Goal: Complete application form: Complete application form

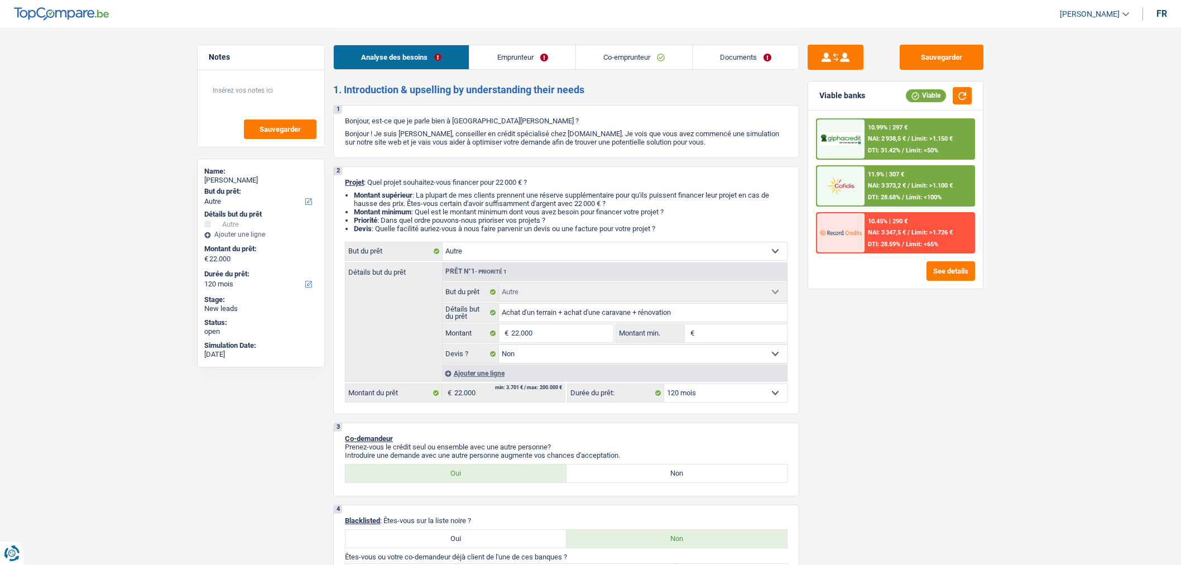
select select "other"
select select "120"
select select "other"
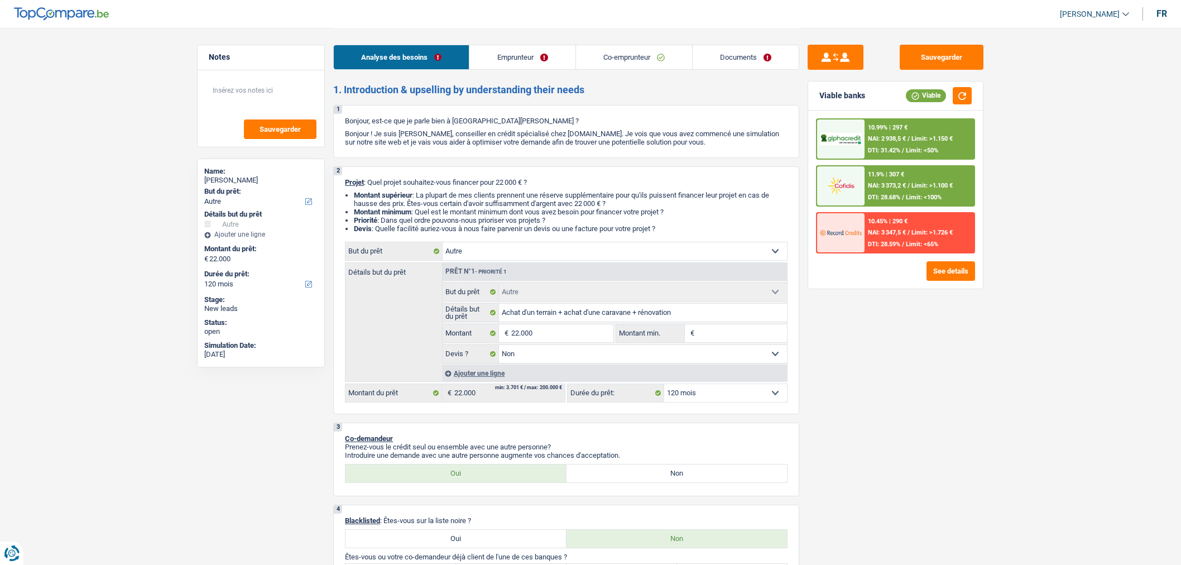
select select "false"
select select "120"
select select "privateEmployee"
select select "familyAllowances"
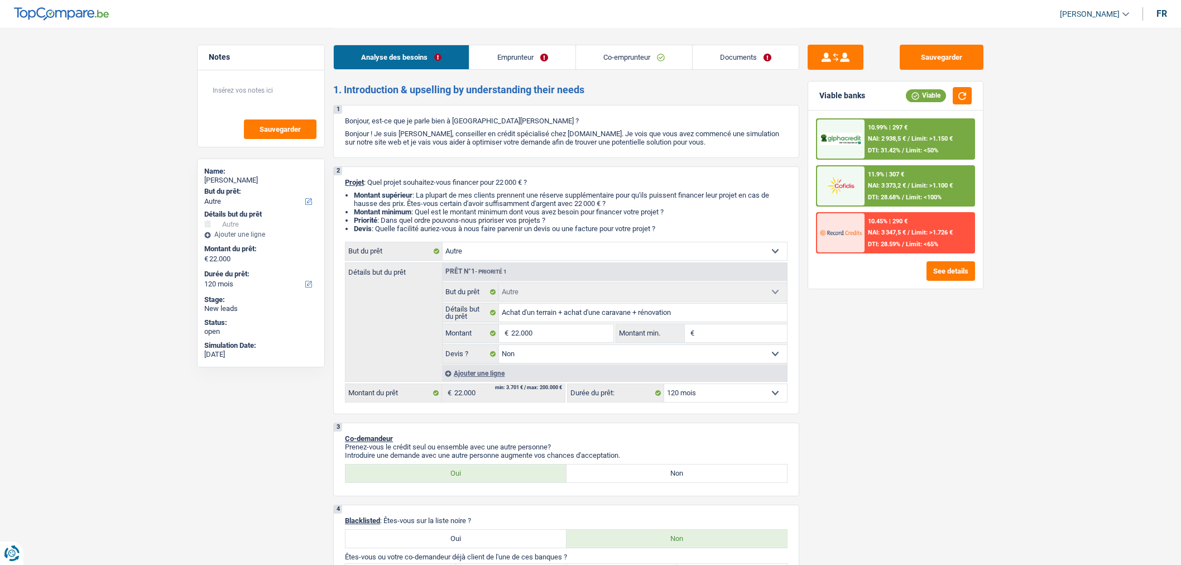
select select "netSalary"
select select "mealVouchers"
select select "netSalary"
select select "mealVouchers"
select select "rents"
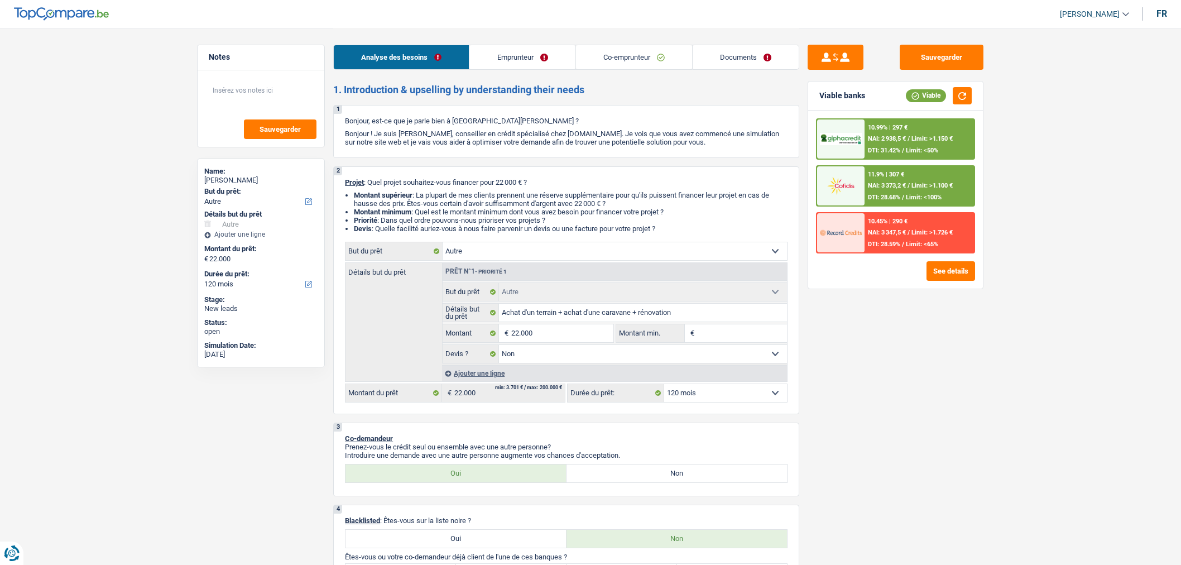
select select "cardOrCredit"
select select "other"
select select "false"
select select "120"
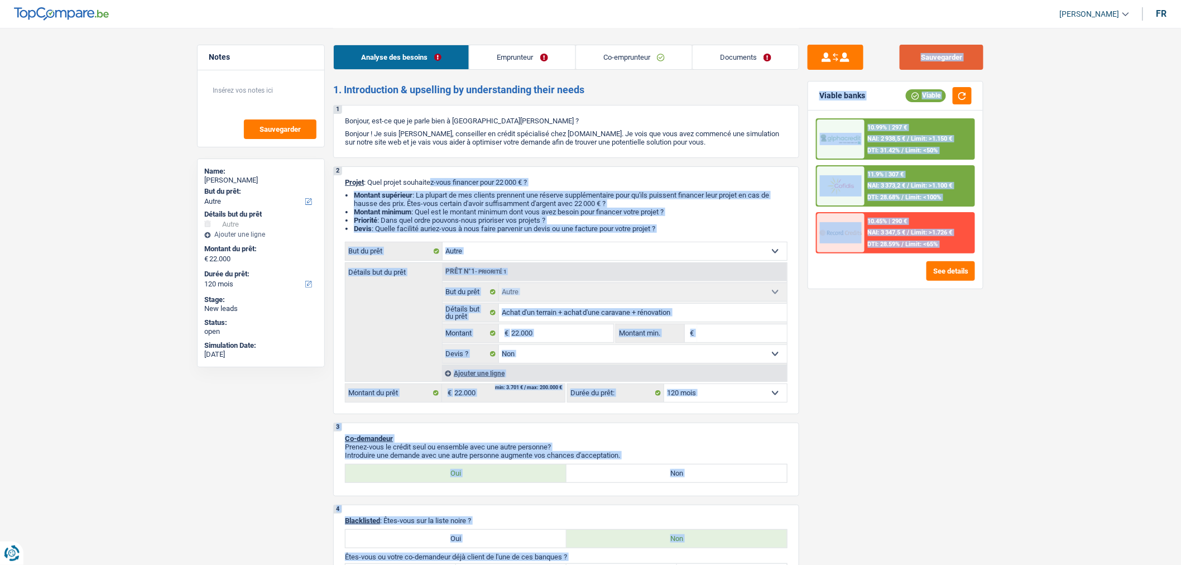
click at [961, 59] on button "Sauvegarder" at bounding box center [942, 57] width 84 height 25
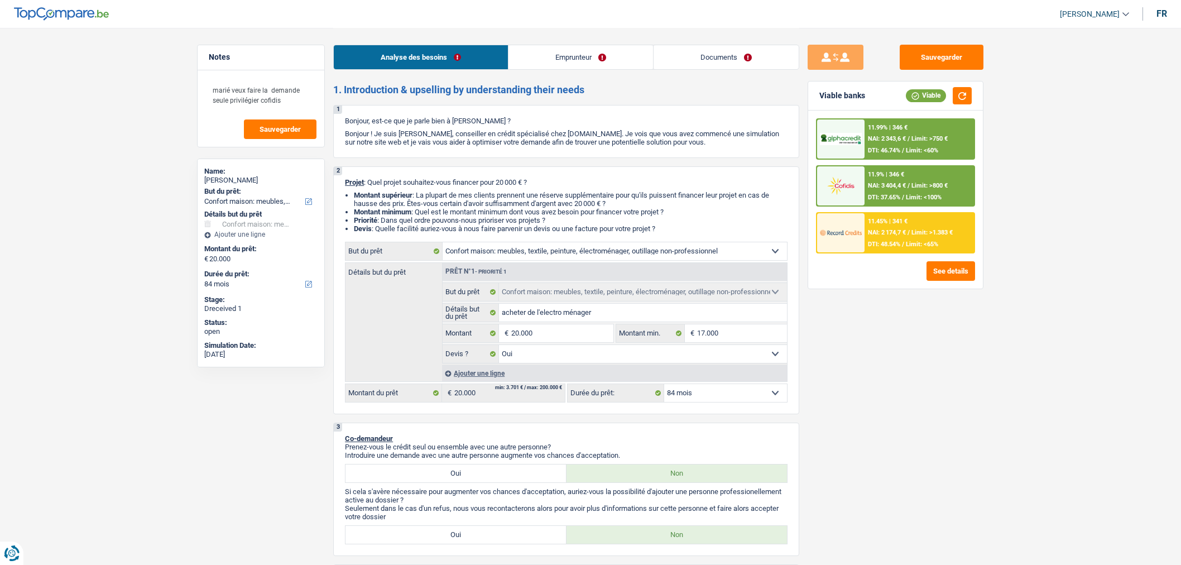
select select "household"
select select "84"
select select "household"
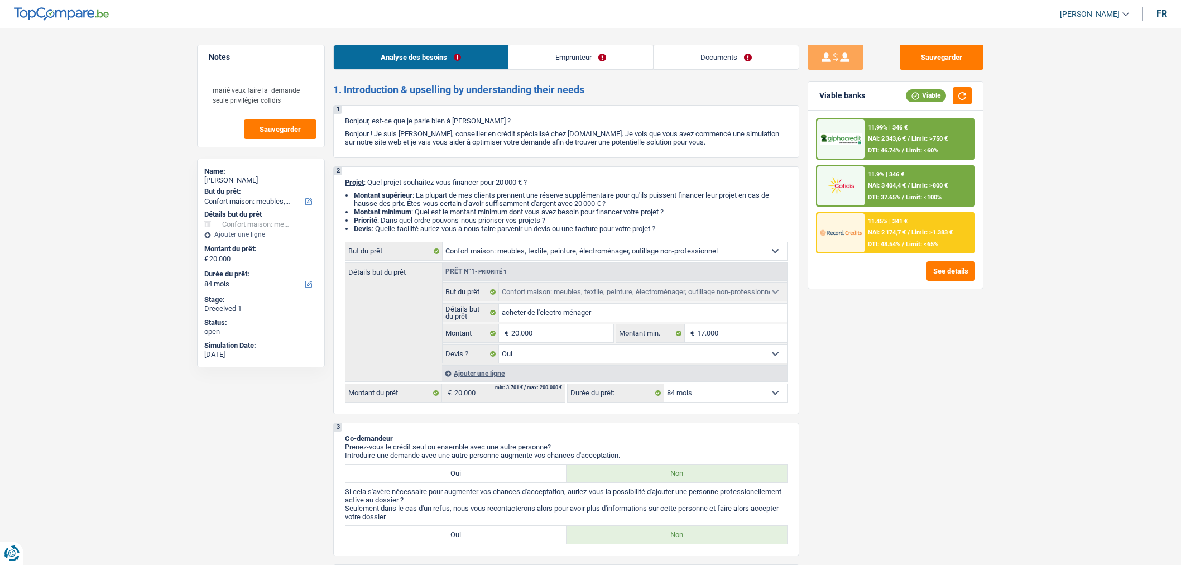
select select "yes"
select select "84"
select select "privateEmployee"
select select "familyAllowances"
select select "netSalary"
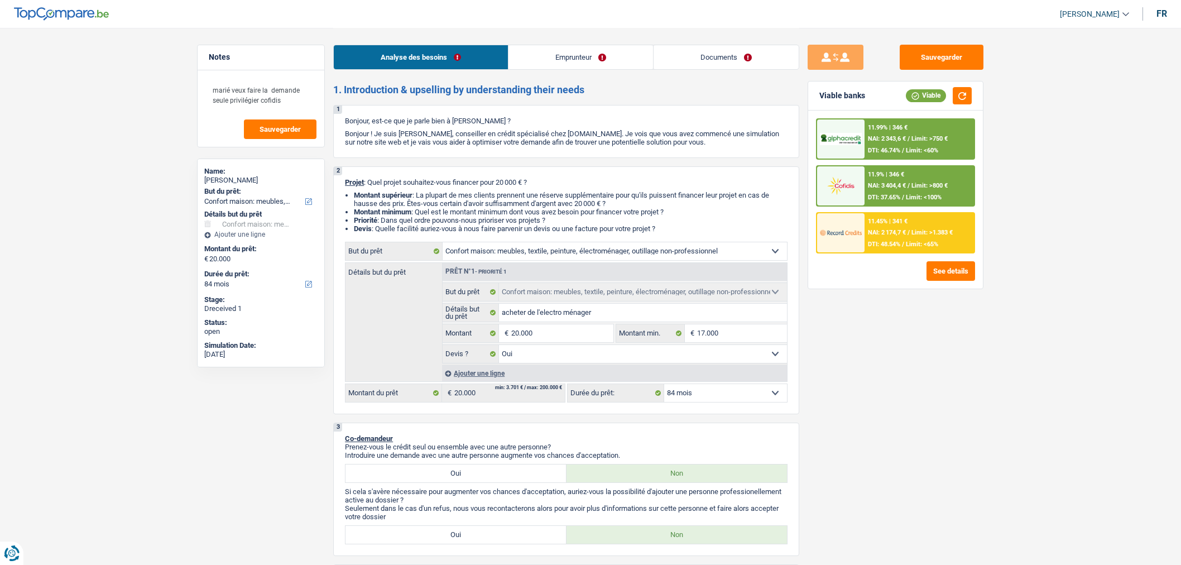
select select "mealVouchers"
select select "rents"
select select "creditConsolidation"
select select "72"
select select "household"
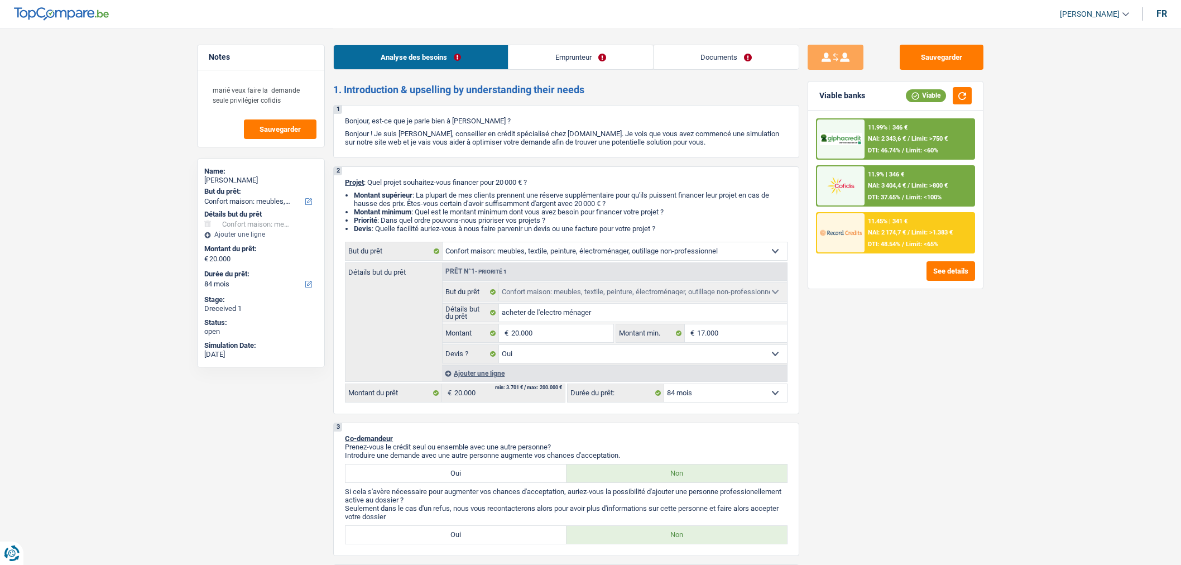
select select "household"
select select "yes"
select select "84"
click at [723, 54] on link "Documents" at bounding box center [726, 57] width 145 height 24
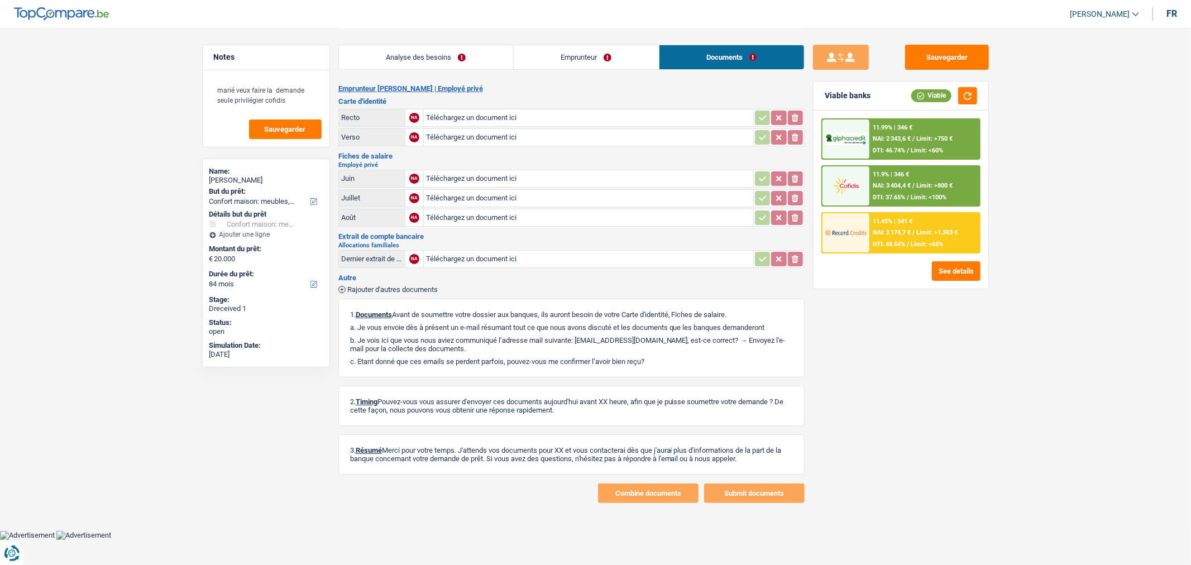
click at [481, 64] on link "Analyse des besoins" at bounding box center [426, 57] width 174 height 24
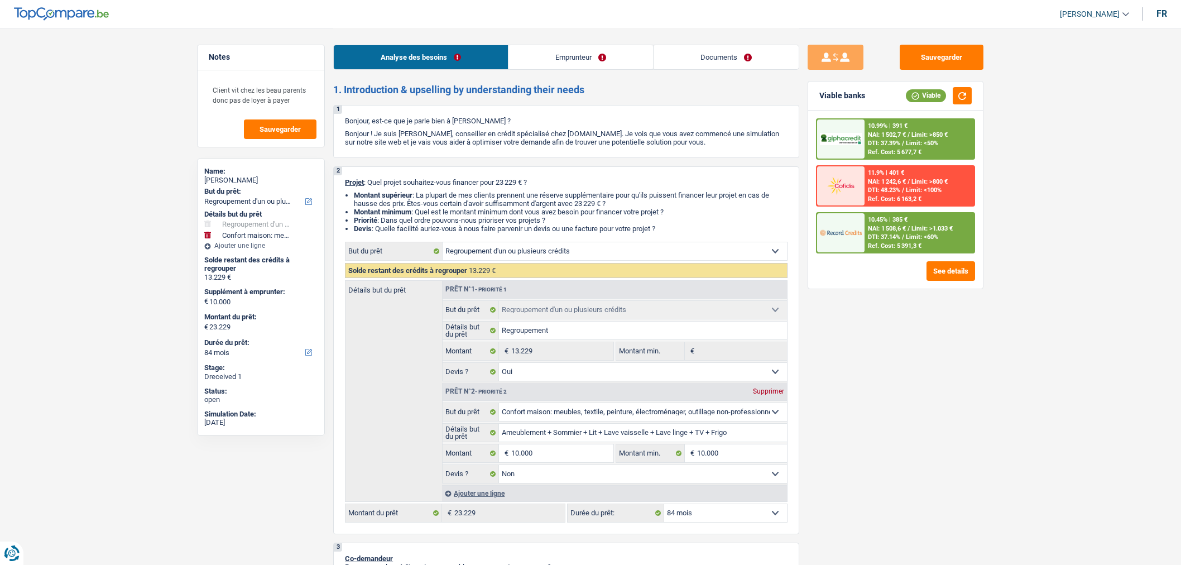
select select "refinancing"
select select "household"
select select "84"
select select "refinancing"
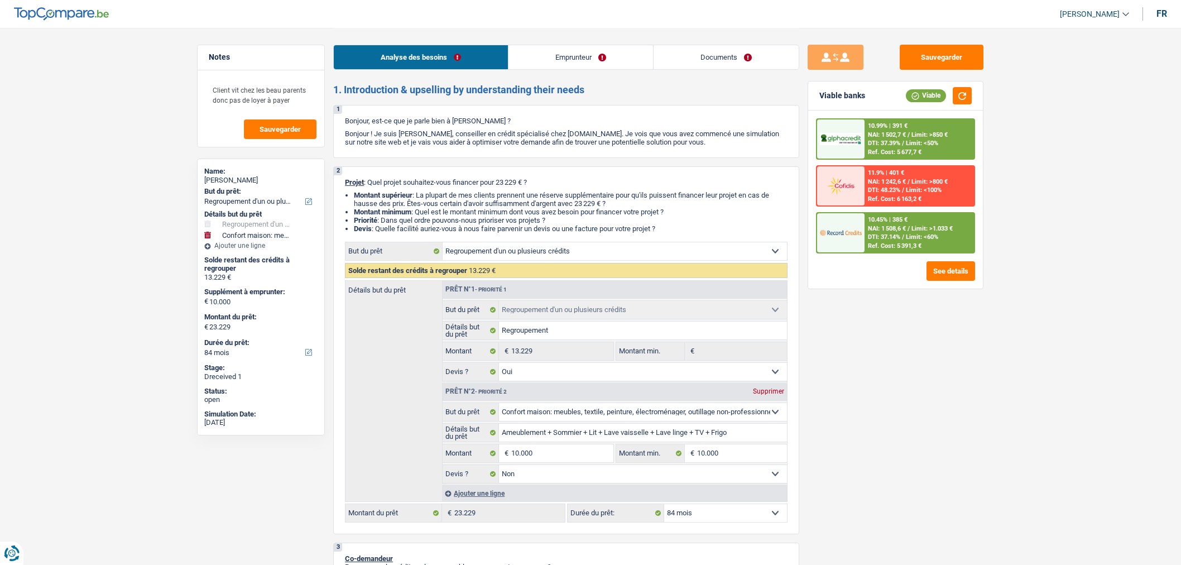
select select "refinancing"
select select "yes"
select select "household"
select select "false"
select select "84"
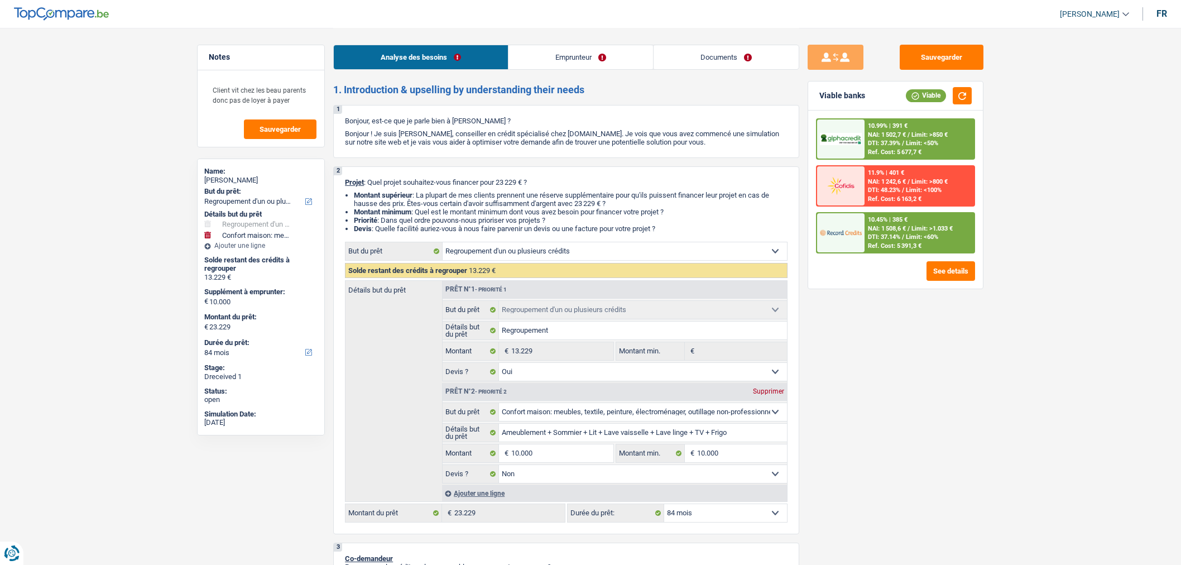
select select "worker"
select select "netSalary"
select select "liveWithParents"
select select "personalLoan"
select select "homeFurnishingOrRelocation"
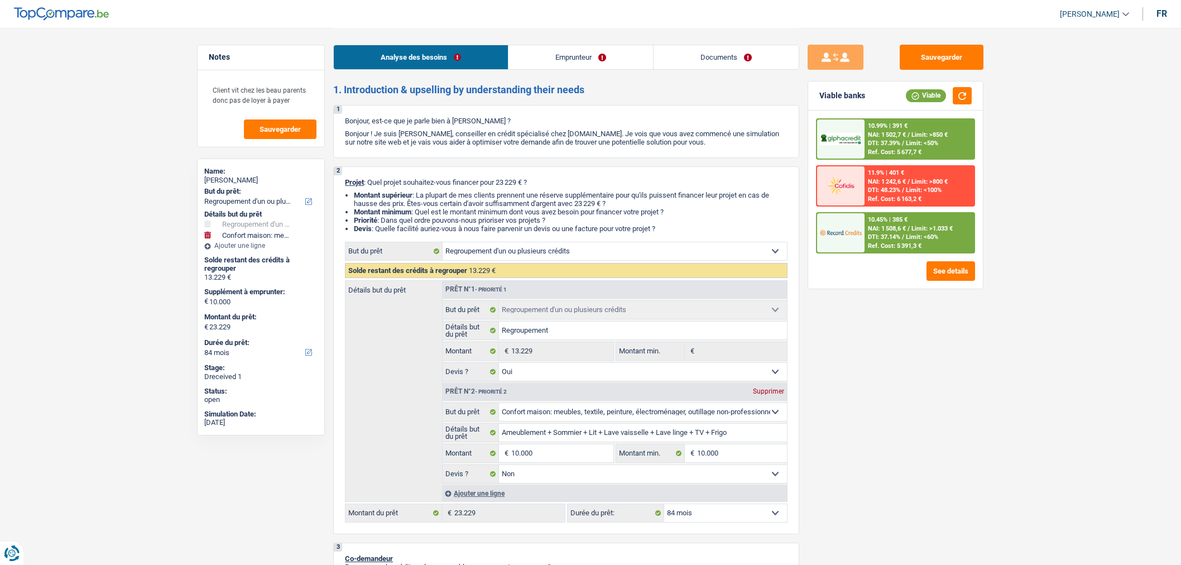
select select "36"
select select "personalLoan"
select select "familyEvent"
select select "36"
select select "cardOrCredit"
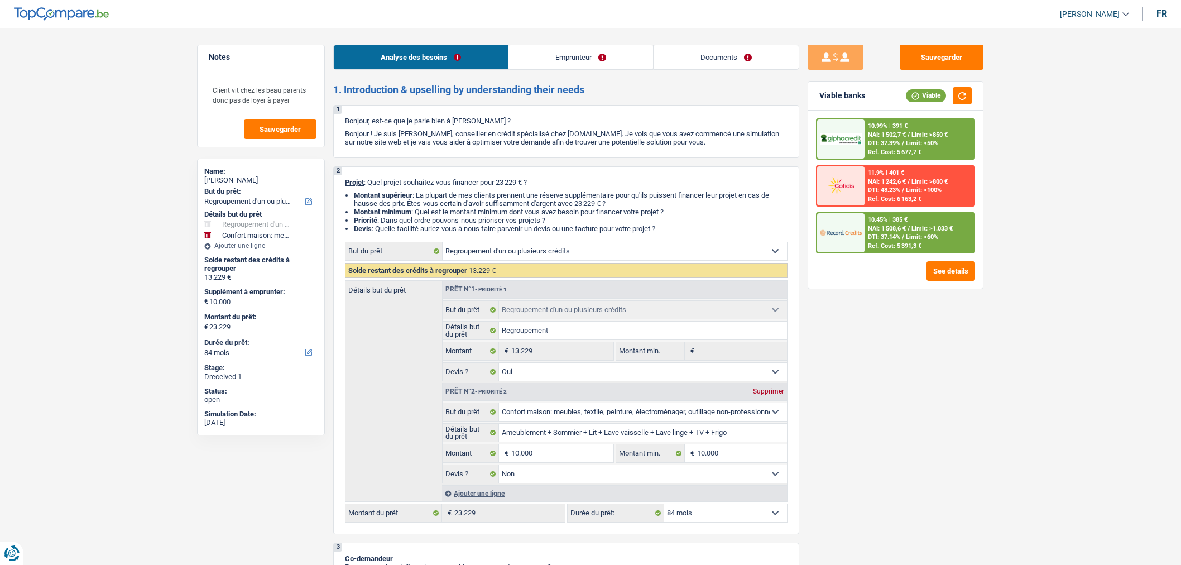
select select "personalLoan"
select select "familyEvent"
select select "120"
select select "cardOrCredit"
select select "refinancing"
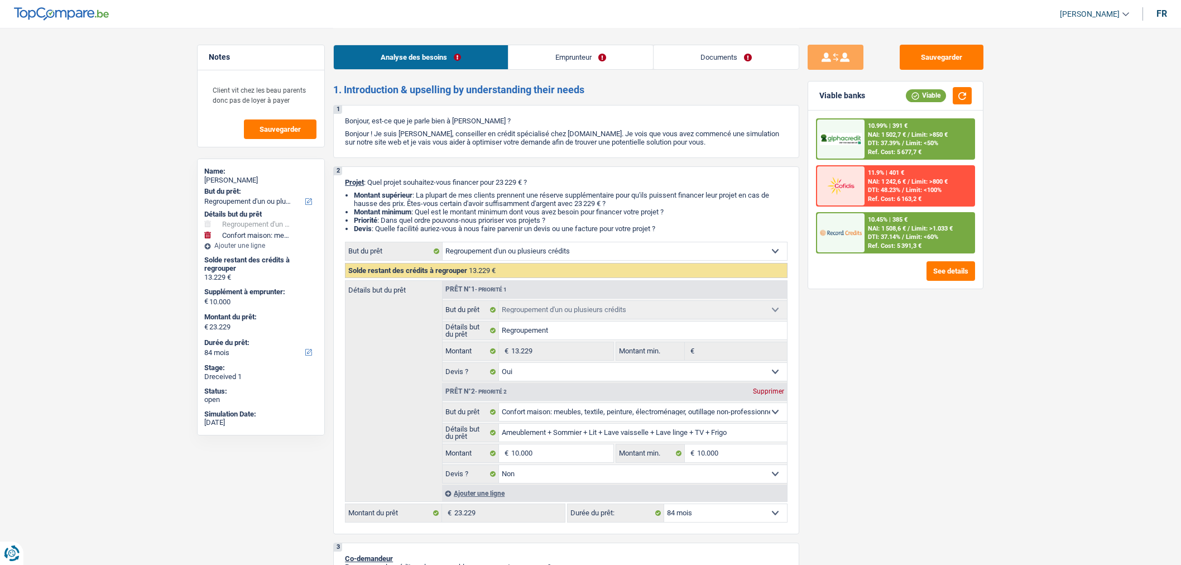
select select "refinancing"
select select "yes"
select select "household"
select select "false"
select select "84"
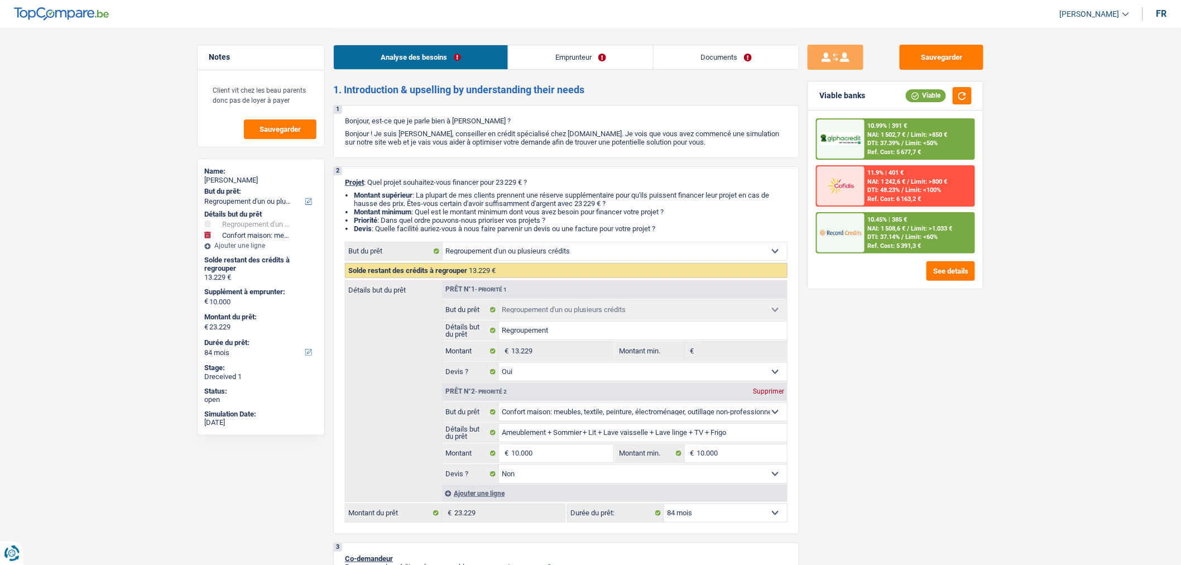
click at [713, 51] on link "Documents" at bounding box center [726, 57] width 145 height 24
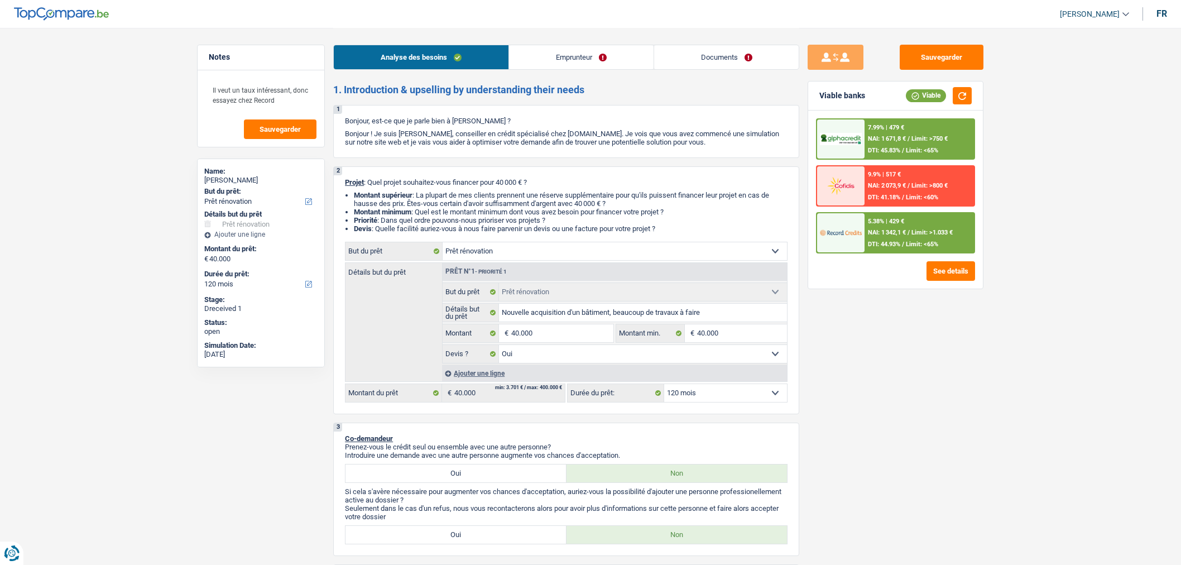
select select "renovation"
select select "120"
select select "renovation"
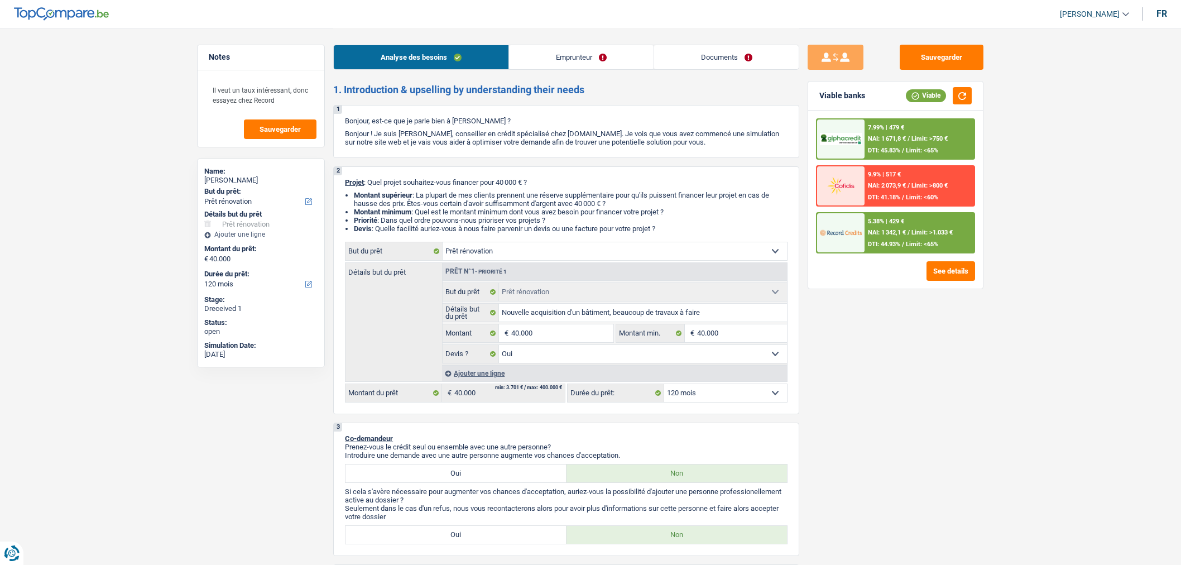
select select "yes"
select select "120"
select select "independent"
select select "netSalary"
select select "rentalIncome"
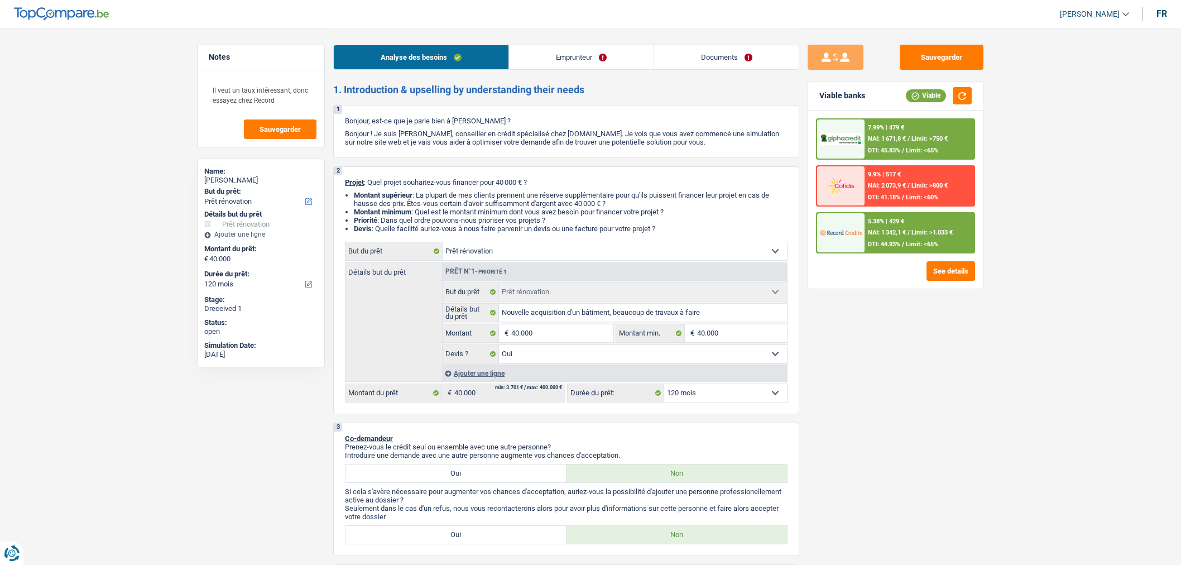
select select "rentalIncome"
select select "ownerWithMortgage"
select select "mortgage"
select select "300"
select select "cardOrCredit"
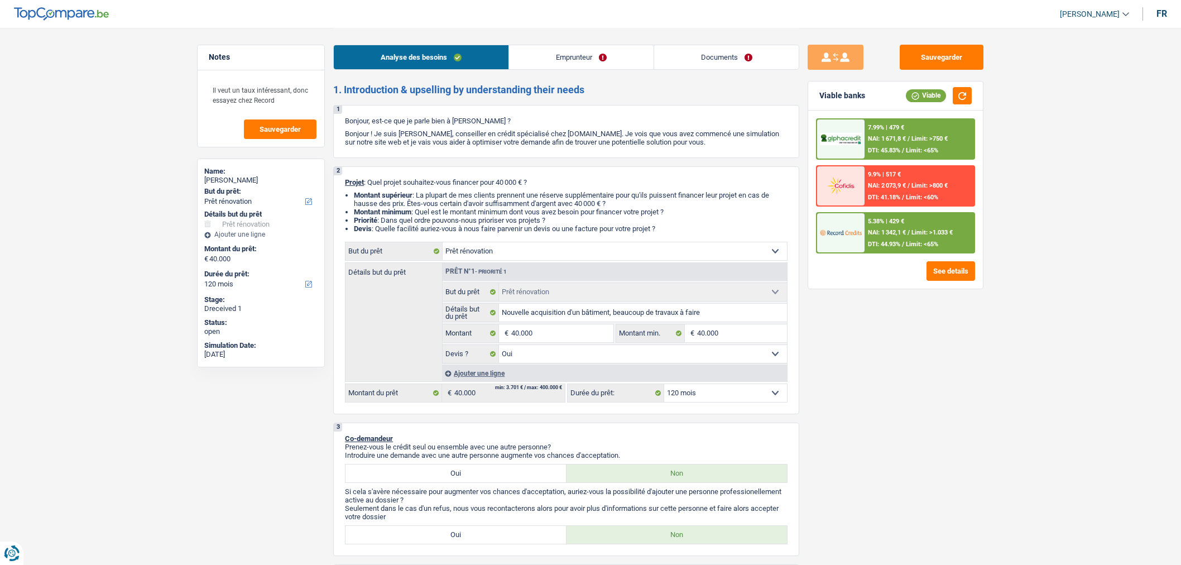
select select "renovation"
select select "yes"
select select "120"
click at [710, 65] on link "Documents" at bounding box center [726, 57] width 145 height 24
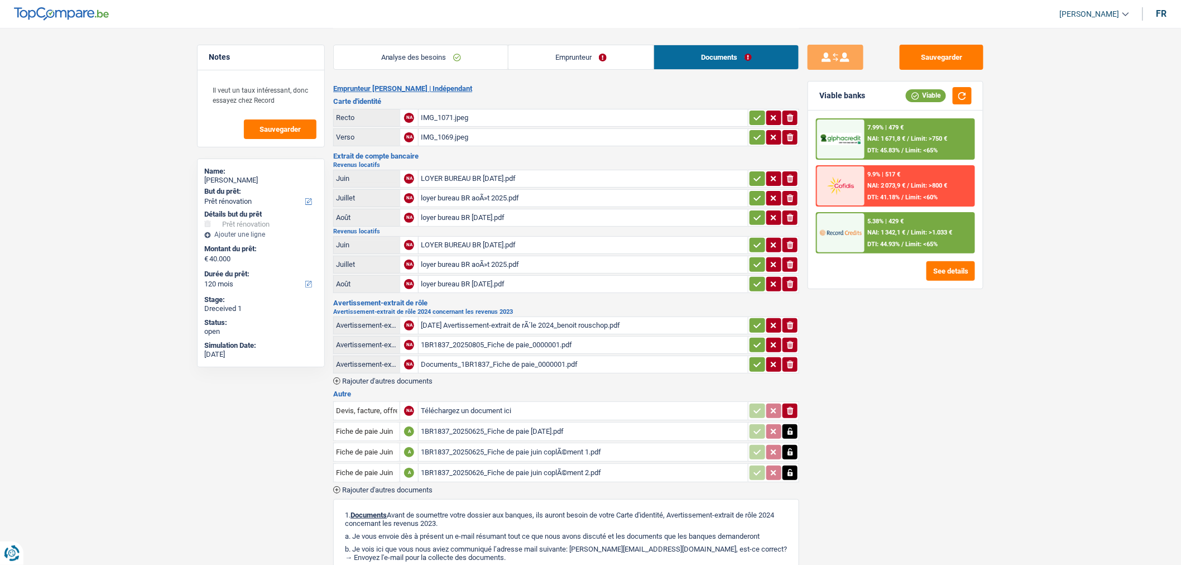
click at [426, 486] on span "Rajouter d'autres documents" at bounding box center [387, 489] width 90 height 7
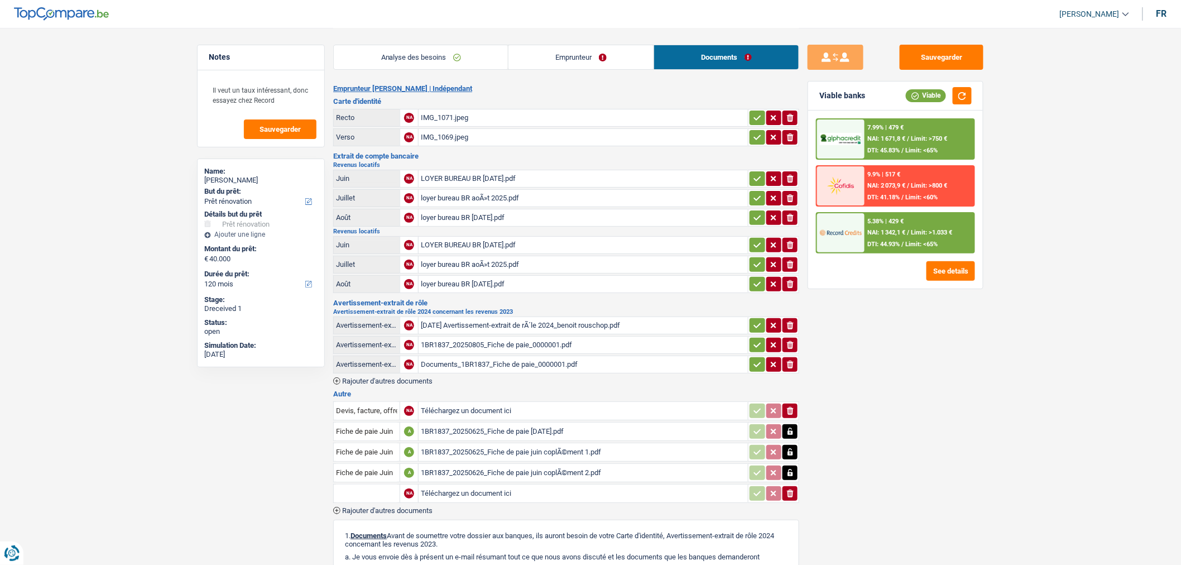
click at [428, 507] on span "Rajouter d'autres documents" at bounding box center [387, 510] width 90 height 7
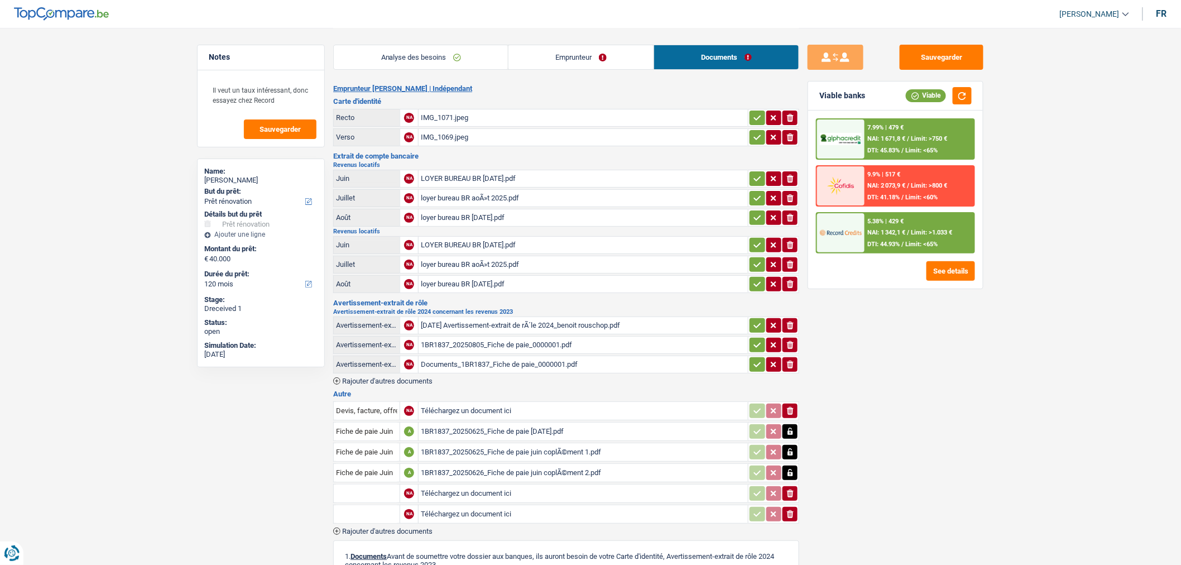
click at [427, 528] on span "Rajouter d'autres documents" at bounding box center [387, 531] width 90 height 7
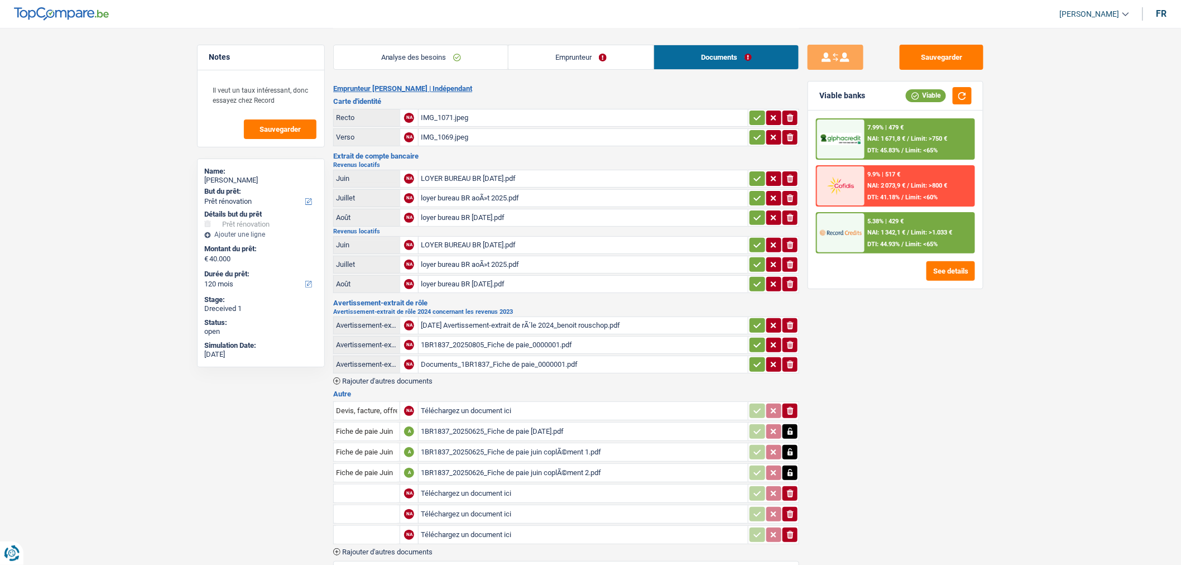
click at [380, 487] on input "text" at bounding box center [366, 494] width 61 height 18
click at [437, 522] on li "Extrait de compte de vos revenus Juillet" at bounding box center [407, 529] width 136 height 14
type input "Extrait de compte de vos revenus Juillet"
click at [376, 512] on input "text" at bounding box center [366, 514] width 61 height 18
type input "e"
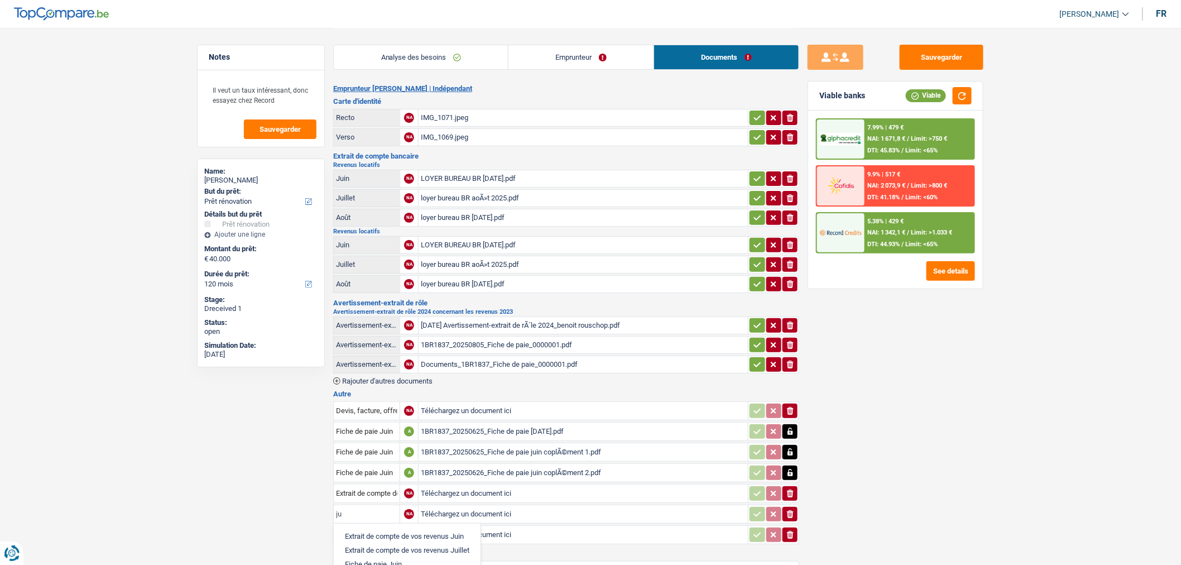
type input "j"
click at [405, 529] on li "Extrait de compte de vos revenus Août" at bounding box center [404, 536] width 131 height 14
type input "Extrait de compte de vos revenus Août"
click at [369, 527] on input "text" at bounding box center [366, 535] width 61 height 18
click at [398, 550] on li "Extrait de compte de vos revenus Septembre" at bounding box center [414, 557] width 151 height 14
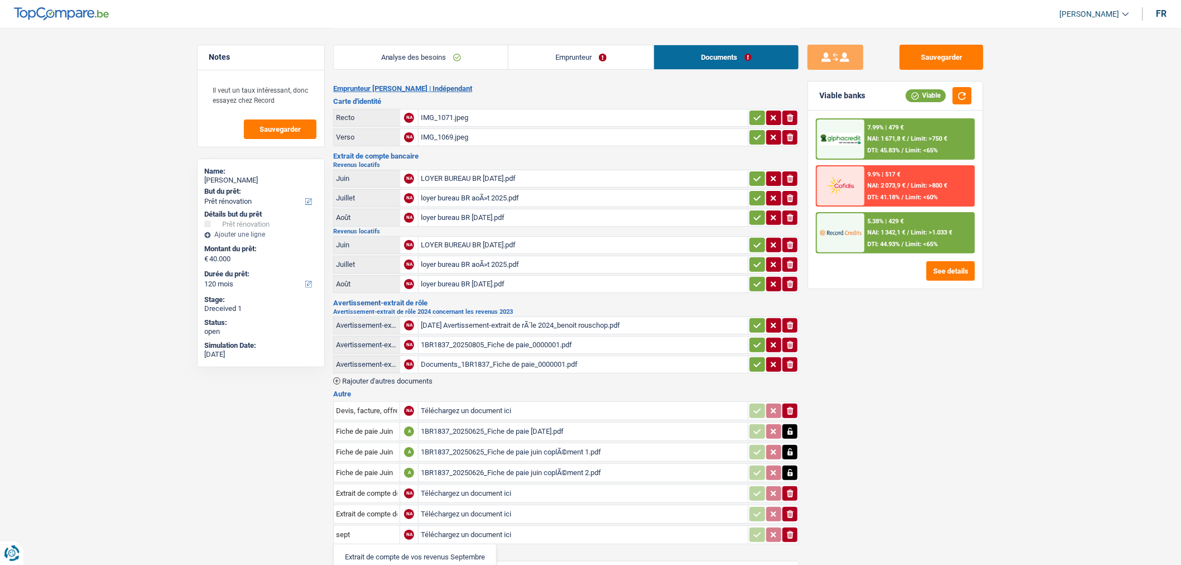
type input "Extrait de compte de vos revenus Septembre"
click at [482, 486] on input "Téléchargez un document ici" at bounding box center [583, 493] width 325 height 17
type input "C:\fakepath\loyer appartement juillet 2025.pdf"
click at [441, 507] on input "Téléchargez un document ici" at bounding box center [583, 514] width 325 height 17
type input "C:\fakepath\loyer appartement aout 2025.pdf"
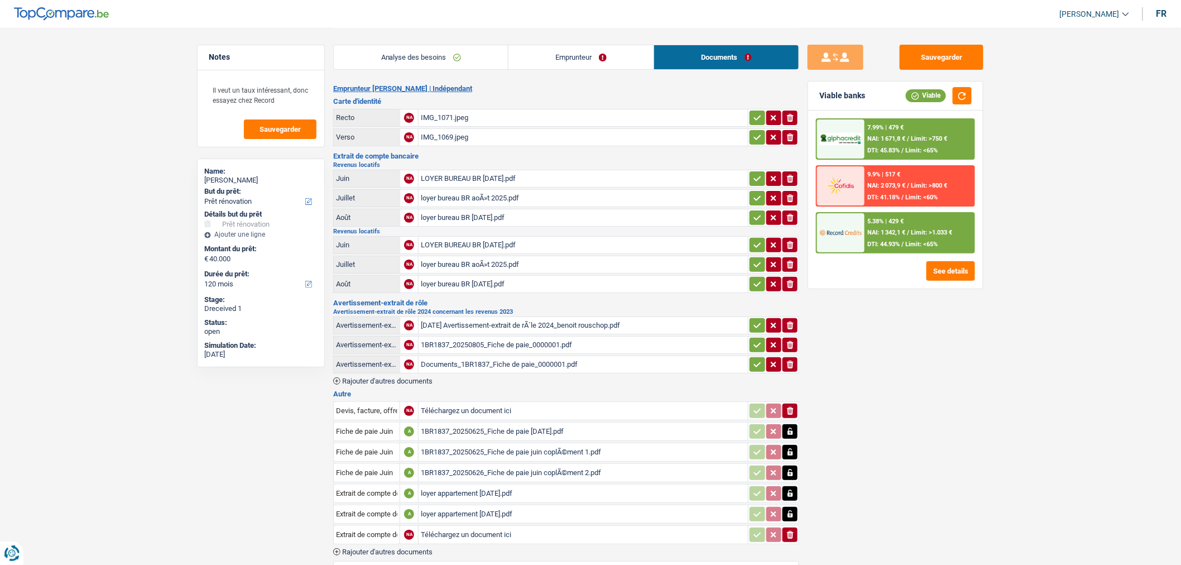
click at [485, 526] on input "Téléchargez un document ici" at bounding box center [583, 534] width 325 height 17
type input "C:\fakepath\loyer appartement sept 2025.pdf"
click at [929, 57] on button "Sauvegarder" at bounding box center [942, 57] width 84 height 25
click at [938, 63] on button "Sauvegarder" at bounding box center [942, 57] width 84 height 25
click at [550, 54] on link "Emprunteur" at bounding box center [581, 57] width 145 height 24
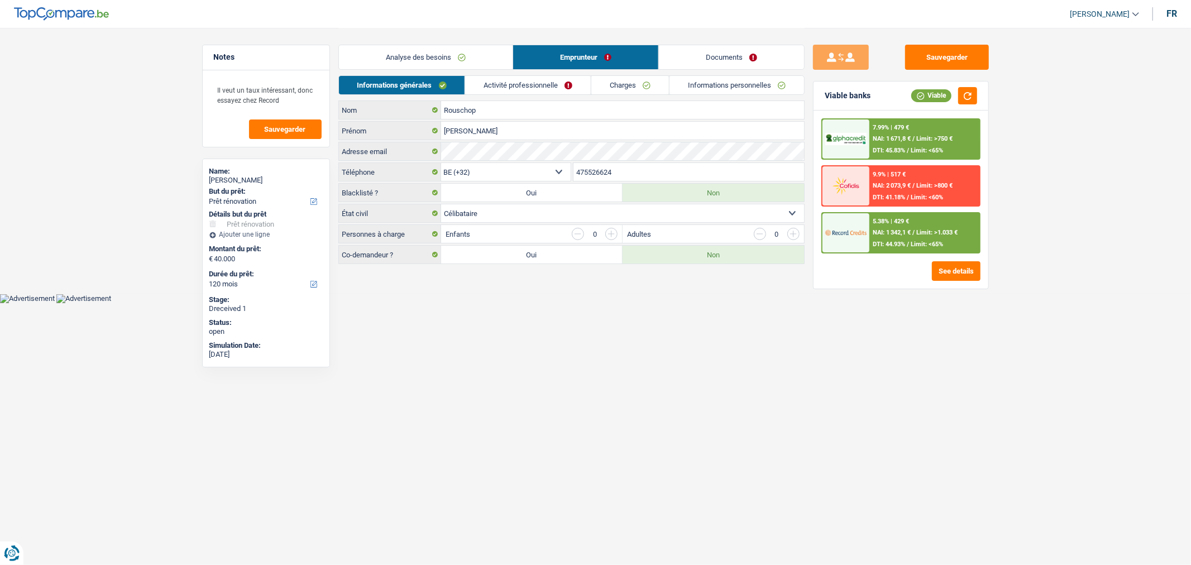
click at [534, 79] on link "Activité professionnelle" at bounding box center [528, 85] width 126 height 18
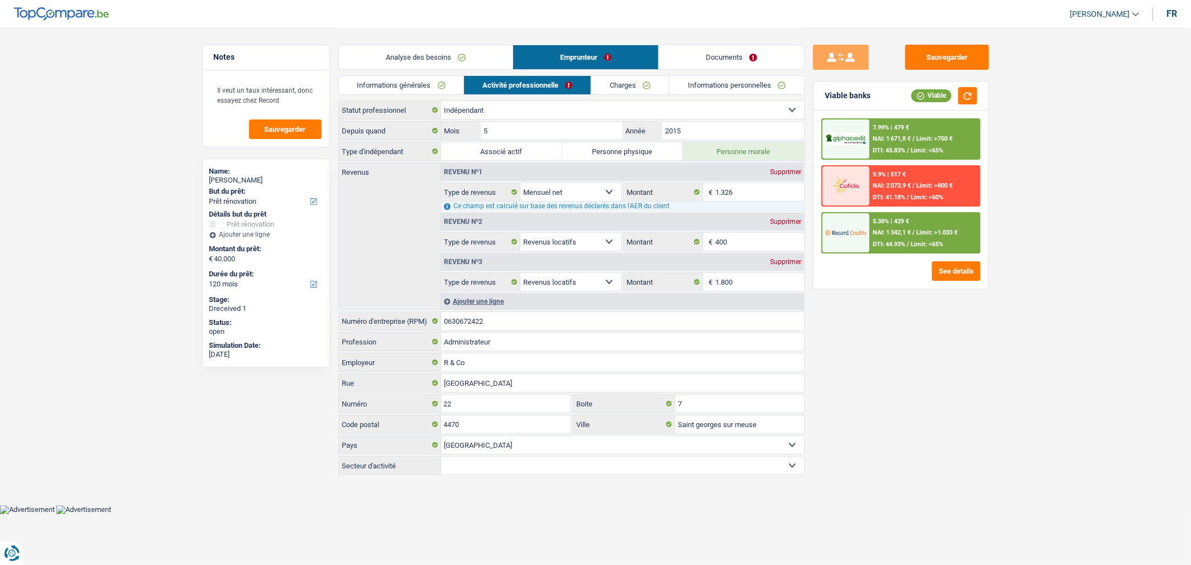
click at [706, 50] on link "Documents" at bounding box center [731, 57] width 145 height 24
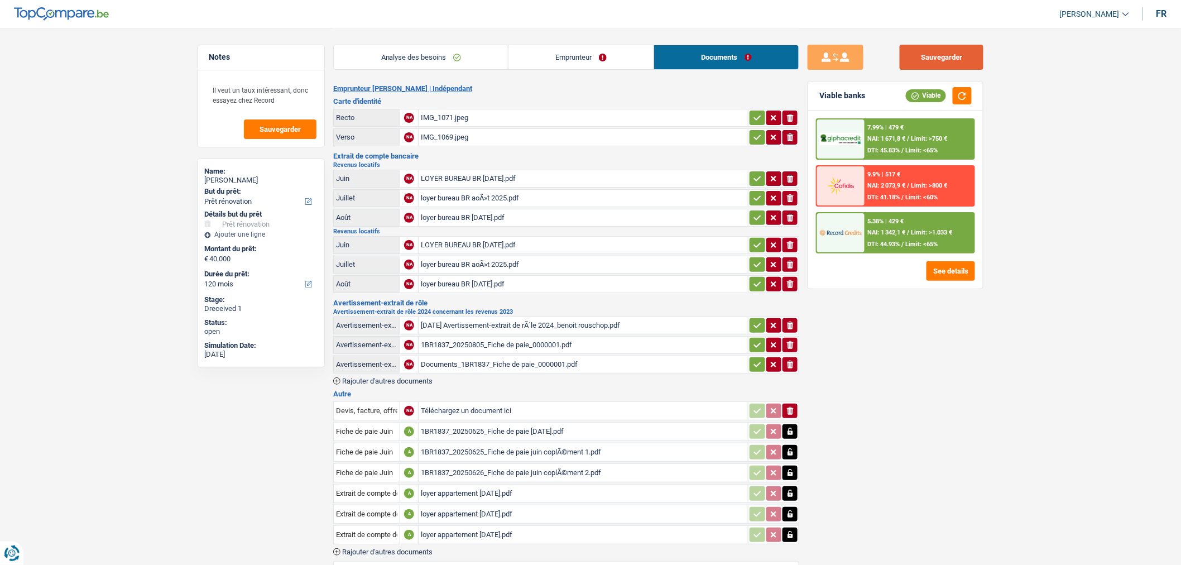
click at [978, 59] on button "Sauvegarder" at bounding box center [942, 57] width 84 height 25
click at [945, 65] on button "Sauvegarder" at bounding box center [942, 57] width 84 height 25
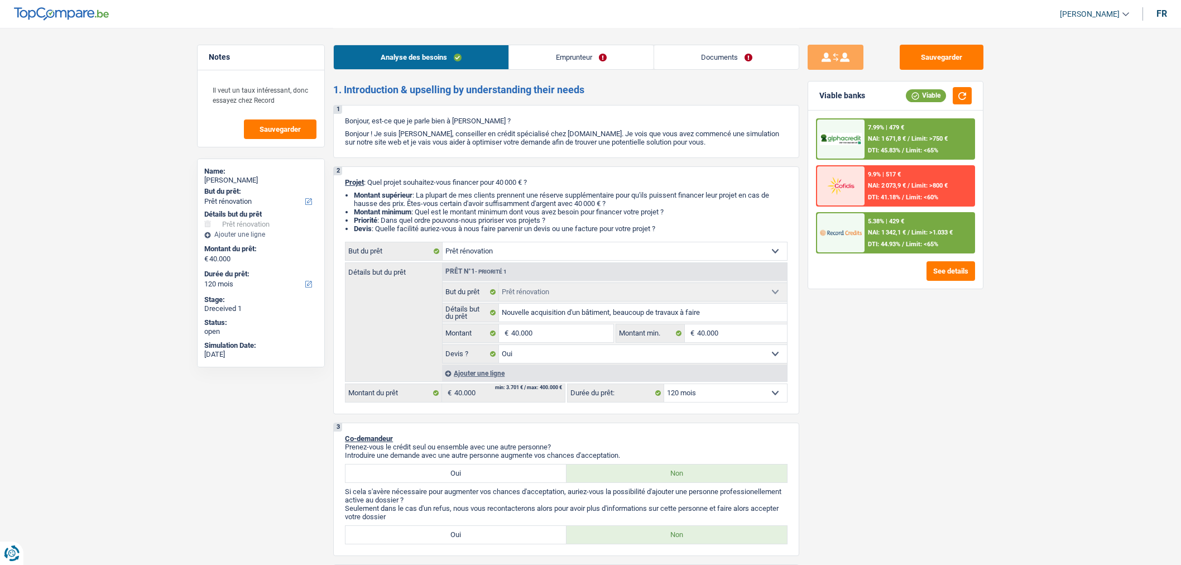
select select "renovation"
select select "120"
select select "renovation"
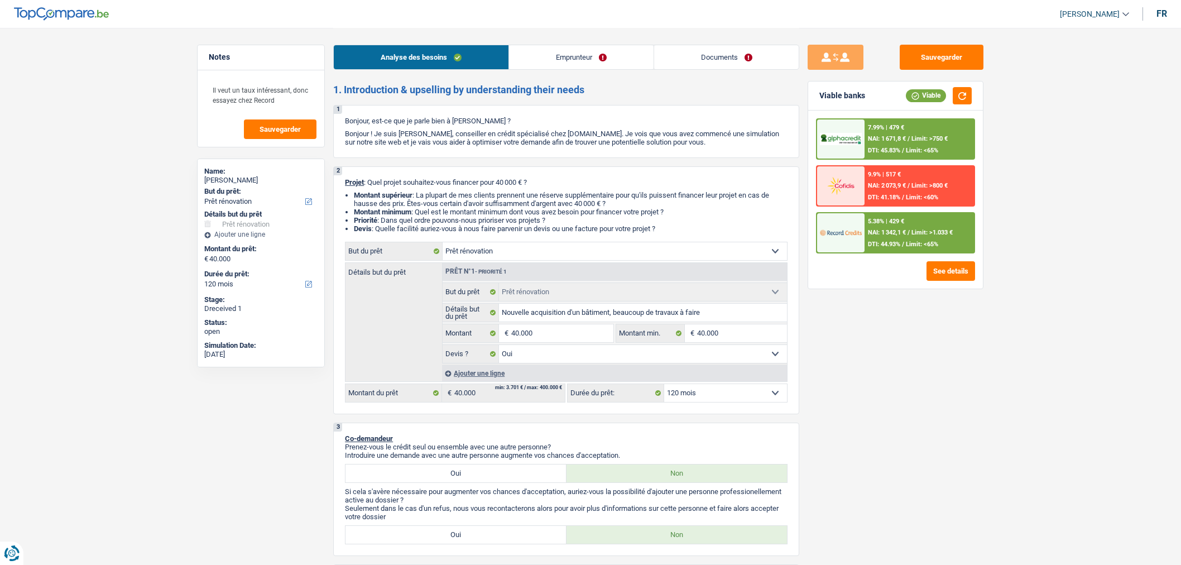
select select "yes"
select select "120"
select select "independent"
select select "netSalary"
select select "rentalIncome"
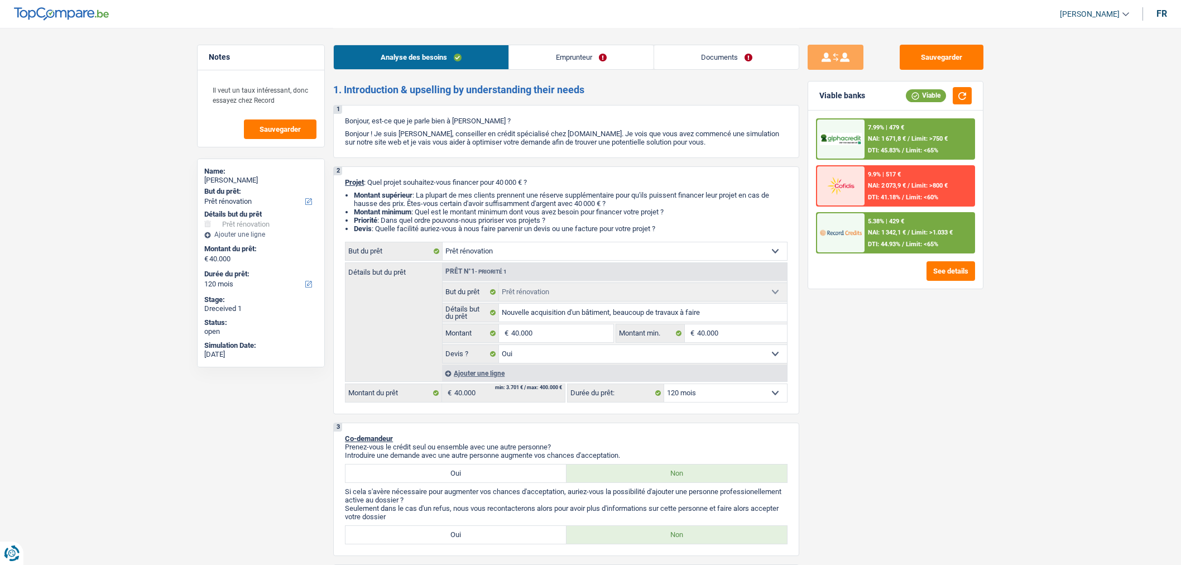
select select "rentalIncome"
select select "ownerWithMortgage"
select select "mortgage"
select select "300"
select select "cardOrCredit"
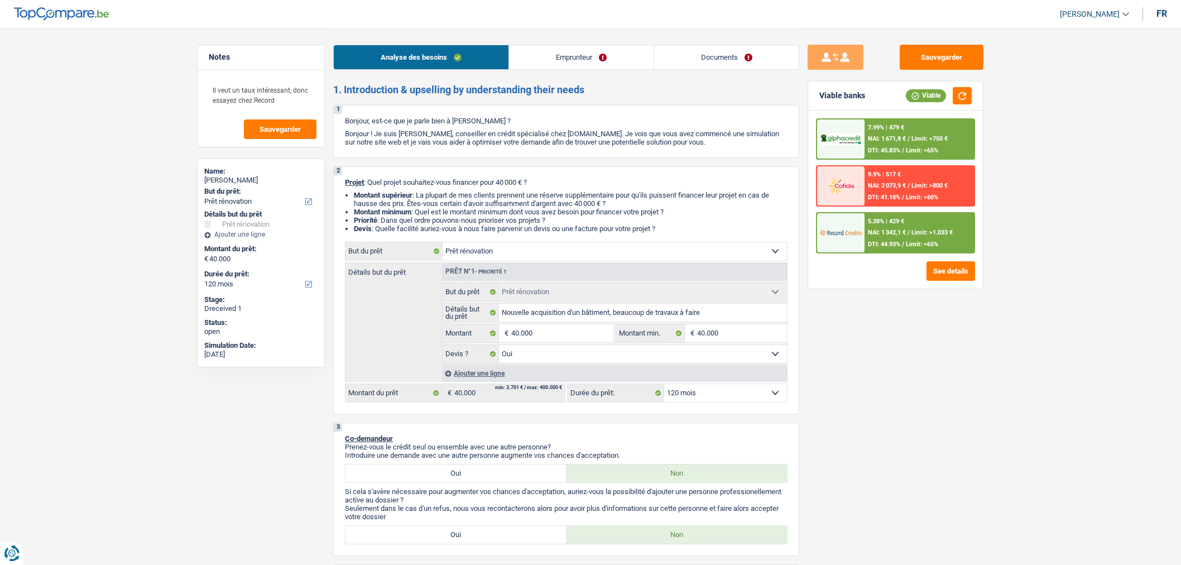
select select "renovation"
select select "yes"
select select "120"
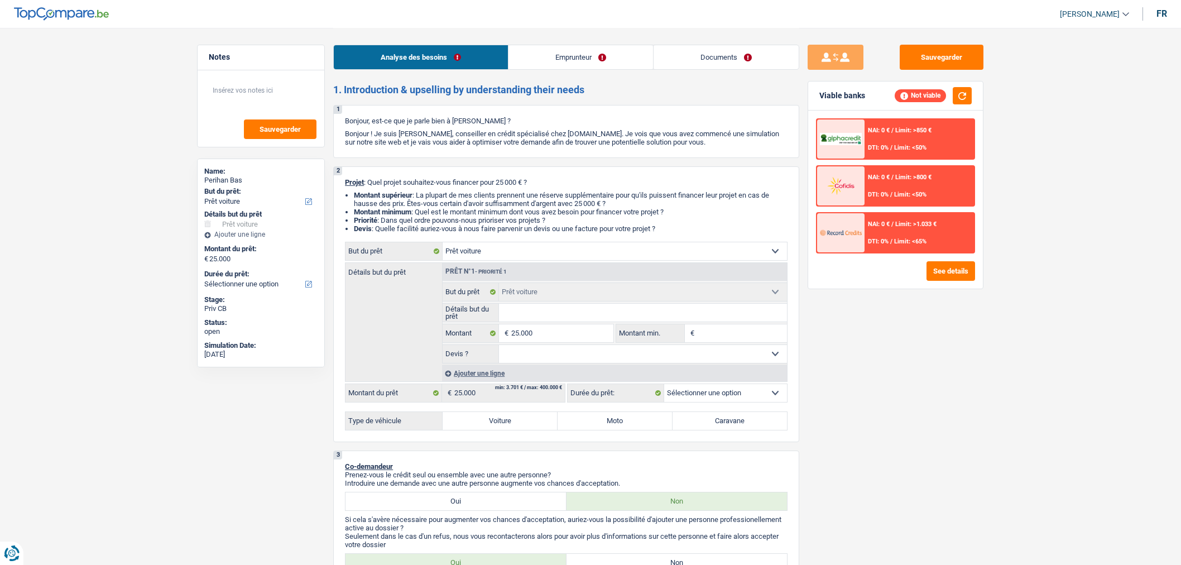
select select "car"
select select "privateEmployee"
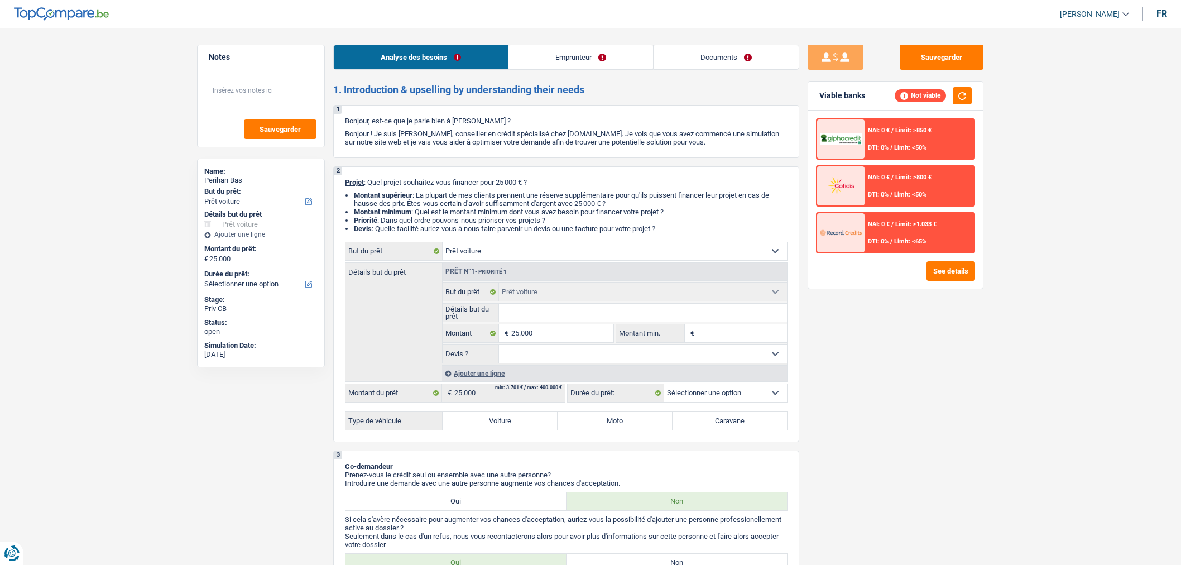
select select "netSalary"
select select "mealVouchers"
select select "car"
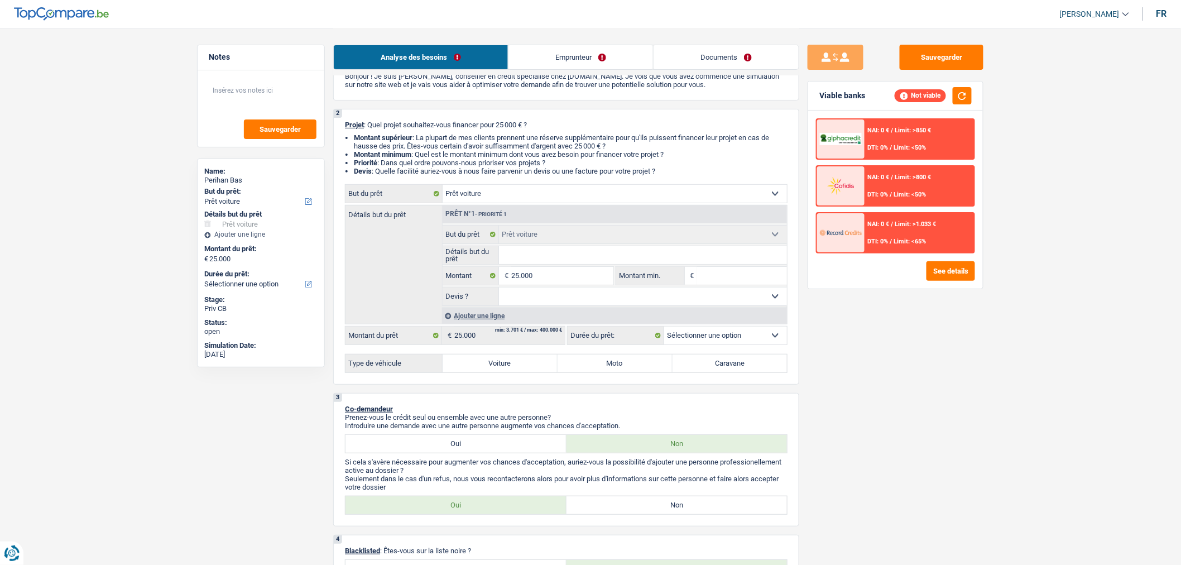
scroll to position [24, 0]
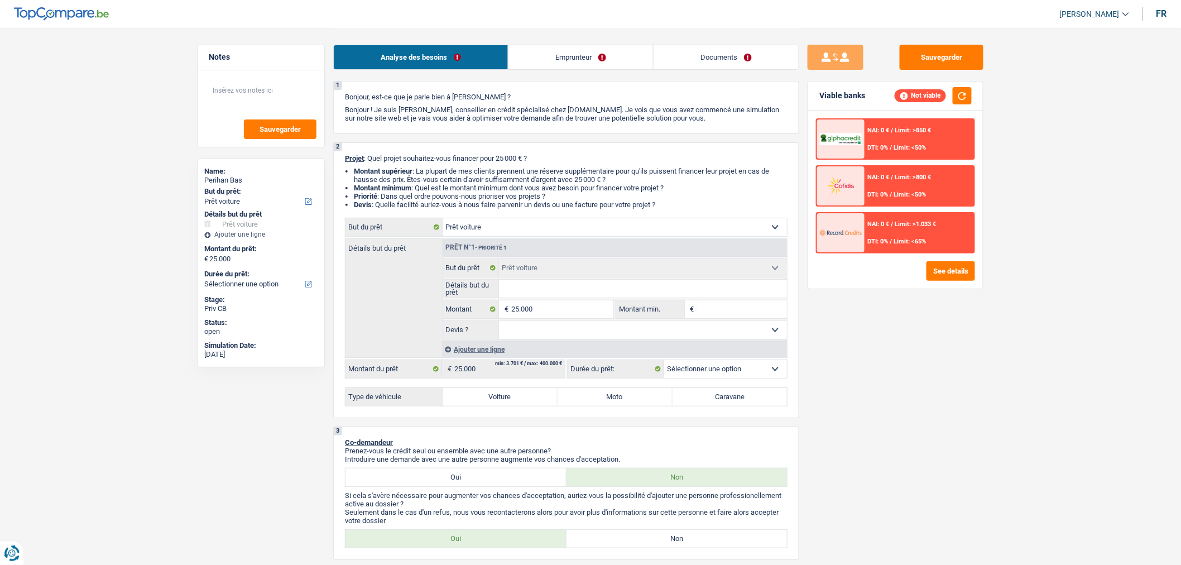
click at [503, 228] on select "Confort maison: meubles, textile, peinture, électroménager, outillage non-profe…" at bounding box center [615, 227] width 344 height 18
click at [299, 453] on div "Notes Sauvegarder Name: Perihan Bas But du prêt: Confort maison: meubles, texti…" at bounding box center [261, 296] width 145 height 502
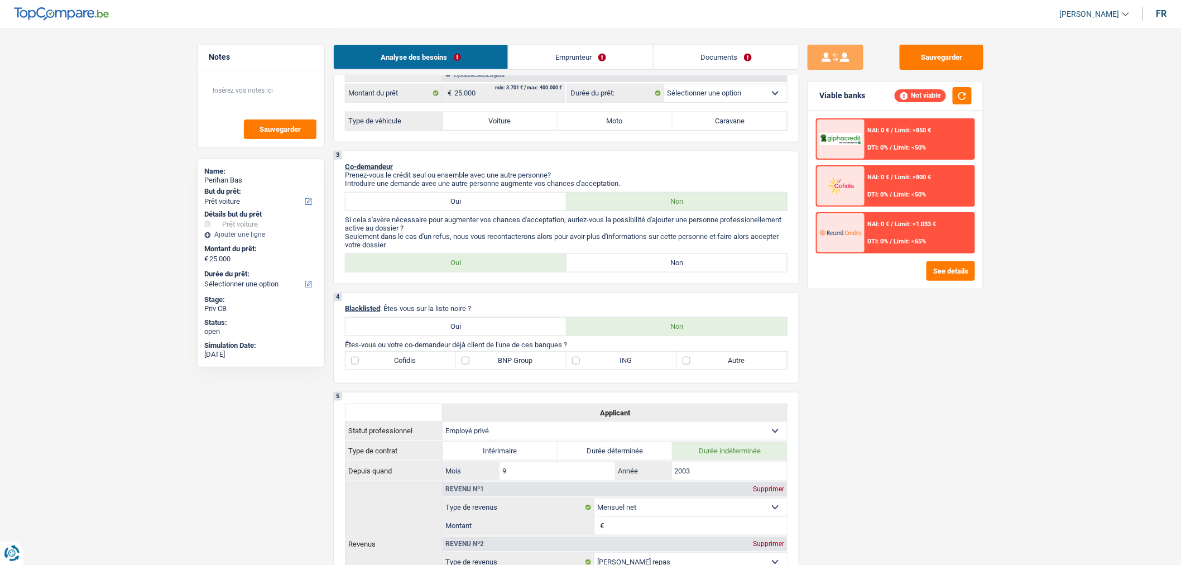
scroll to position [299, 0]
click at [625, 271] on label "Non" at bounding box center [677, 264] width 221 height 18
click at [625, 271] on input "Non" at bounding box center [677, 264] width 221 height 18
radio input "true"
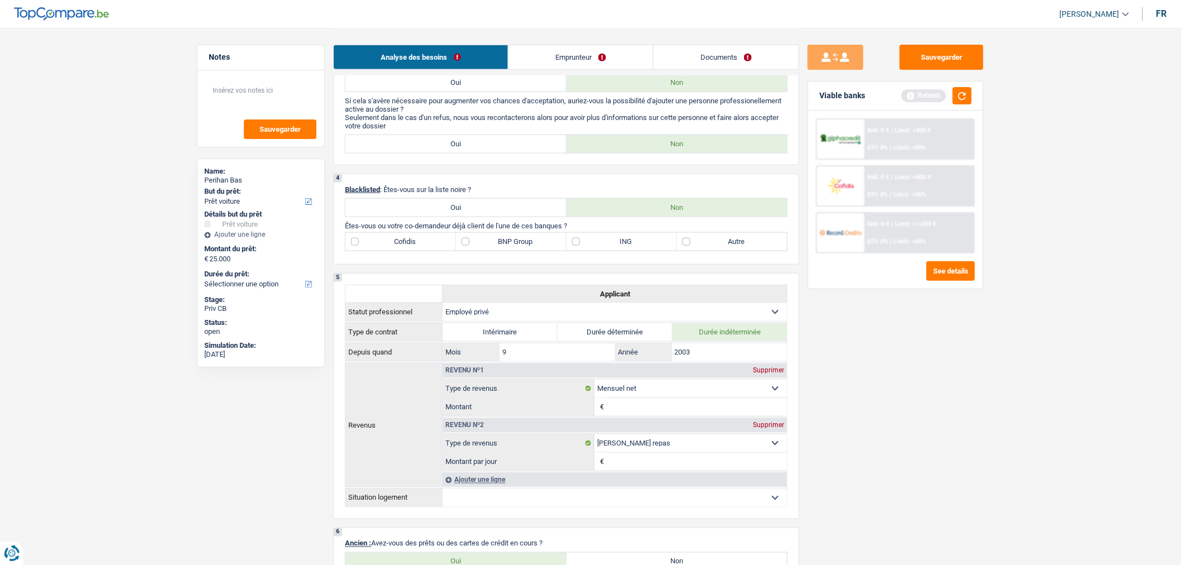
scroll to position [420, 0]
click at [701, 317] on select "Ouvrier Employé privé Employé public Invalide Indépendant Pensionné Chômeur Mut…" at bounding box center [615, 311] width 344 height 18
click at [762, 245] on label "Autre" at bounding box center [732, 241] width 111 height 18
click at [762, 245] on input "Autre" at bounding box center [732, 241] width 111 height 18
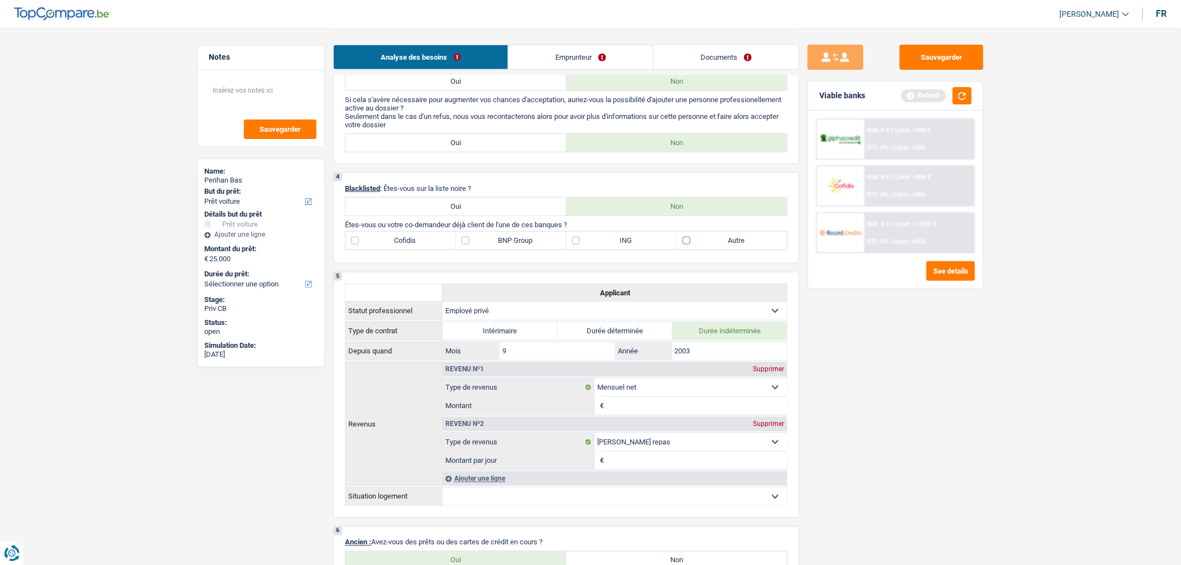
checkbox input "true"
click at [968, 97] on button "button" at bounding box center [962, 95] width 19 height 17
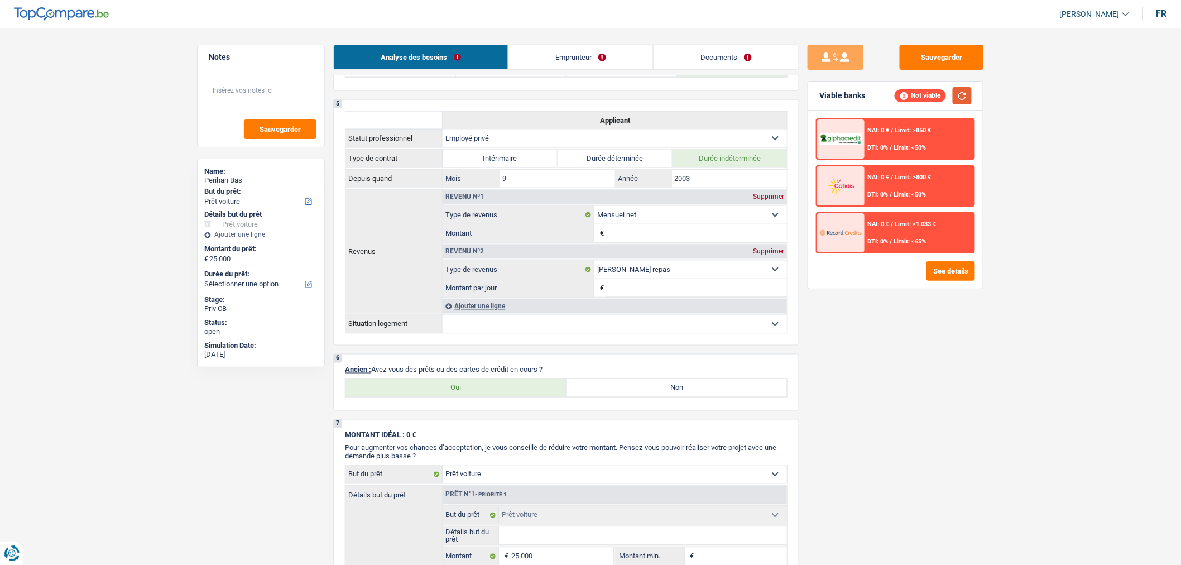
scroll to position [593, 0]
click at [735, 181] on input "2003" at bounding box center [730, 178] width 116 height 18
click at [733, 140] on select "Ouvrier Employé privé Employé public Invalide Indépendant Pensionné Chômeur Mut…" at bounding box center [615, 138] width 344 height 18
select select "worker"
click at [443, 136] on select "Ouvrier Employé privé Employé public Invalide Indépendant Pensionné Chômeur Mut…" at bounding box center [615, 138] width 344 height 18
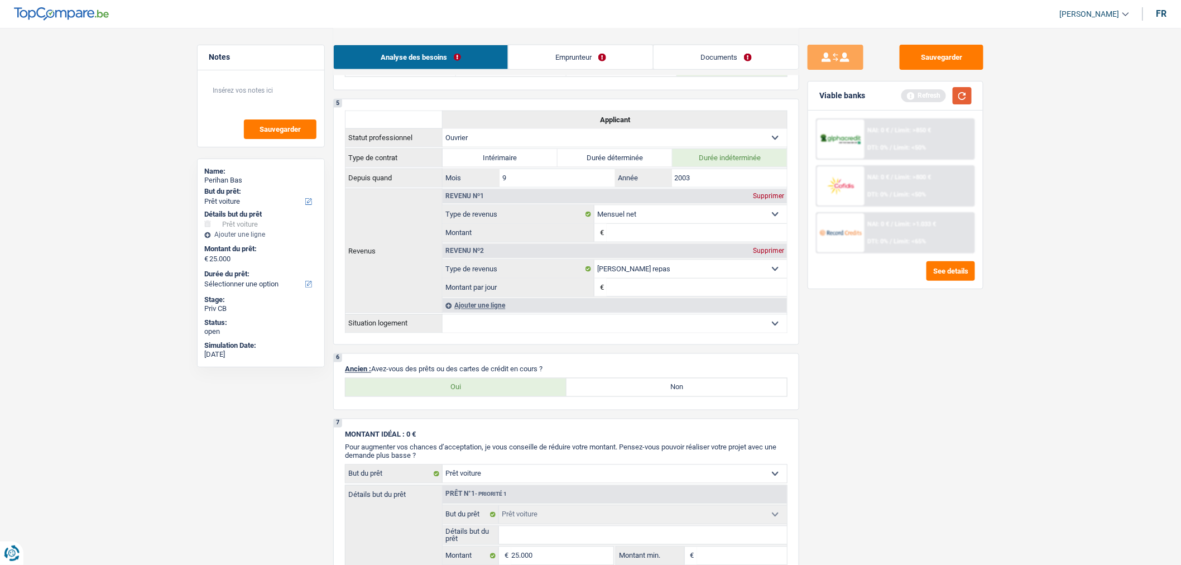
click at [965, 99] on button "button" at bounding box center [962, 95] width 19 height 17
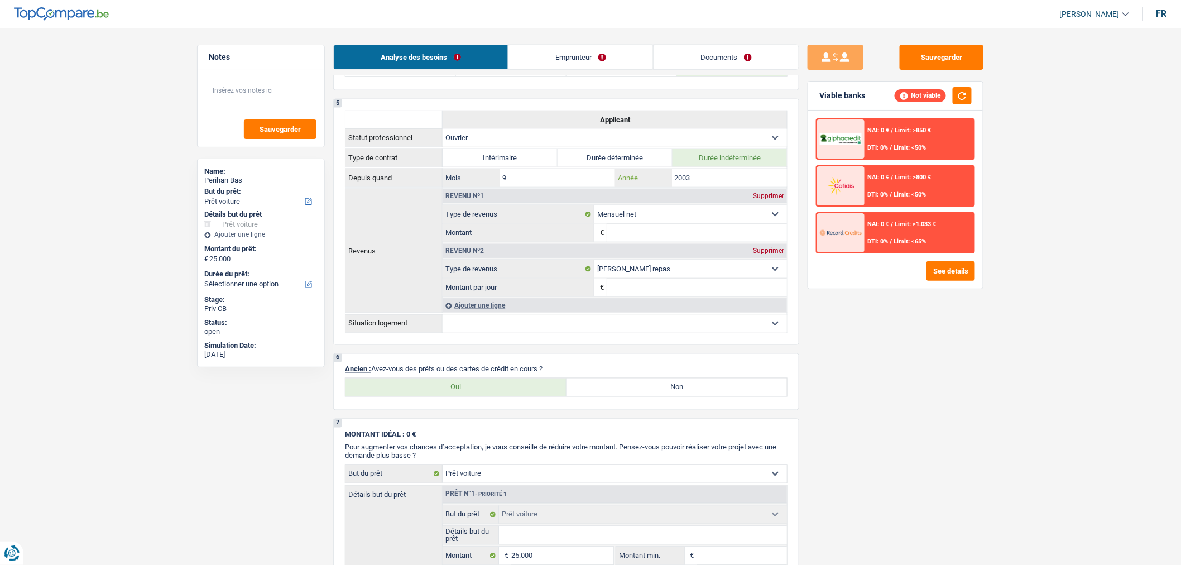
click at [712, 186] on input "2003" at bounding box center [730, 178] width 116 height 18
click at [692, 237] on input "Montant" at bounding box center [697, 233] width 180 height 18
click at [702, 232] on input "Montant" at bounding box center [697, 233] width 180 height 18
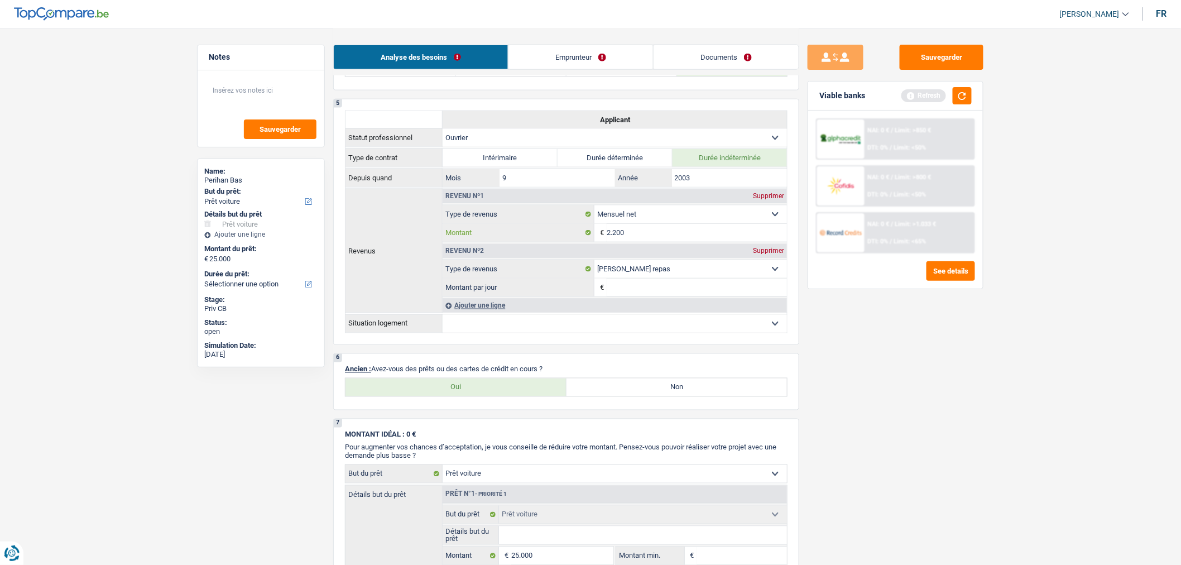
type input "2.200"
click at [713, 288] on input "Montant par jour" at bounding box center [697, 288] width 180 height 18
click at [768, 254] on div "Supprimer" at bounding box center [768, 250] width 37 height 7
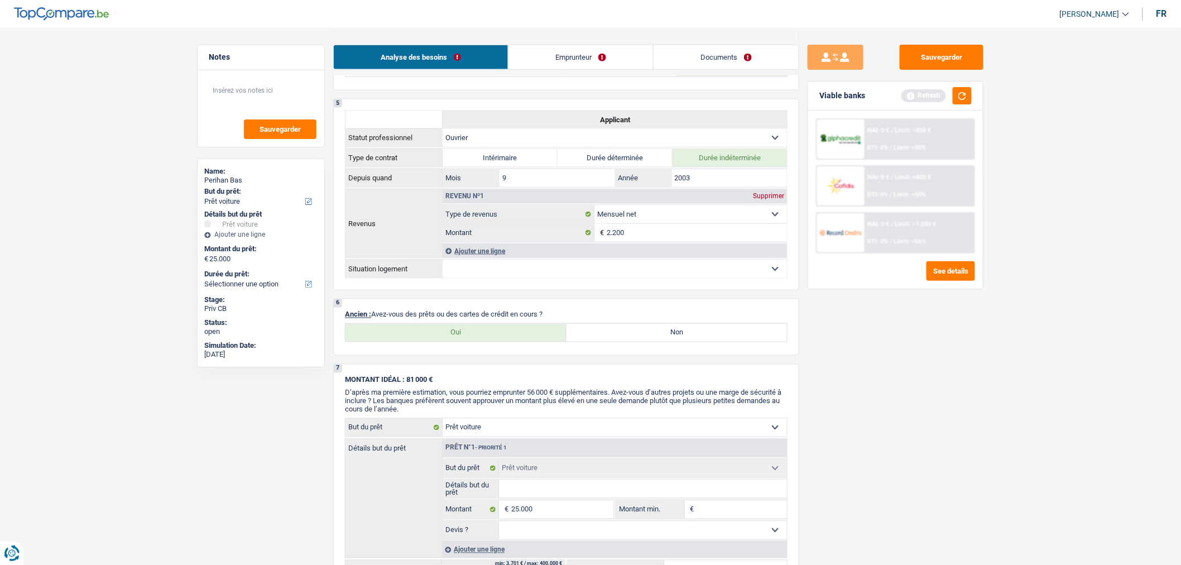
click at [490, 258] on div "Ajouter une ligne" at bounding box center [615, 251] width 344 height 14
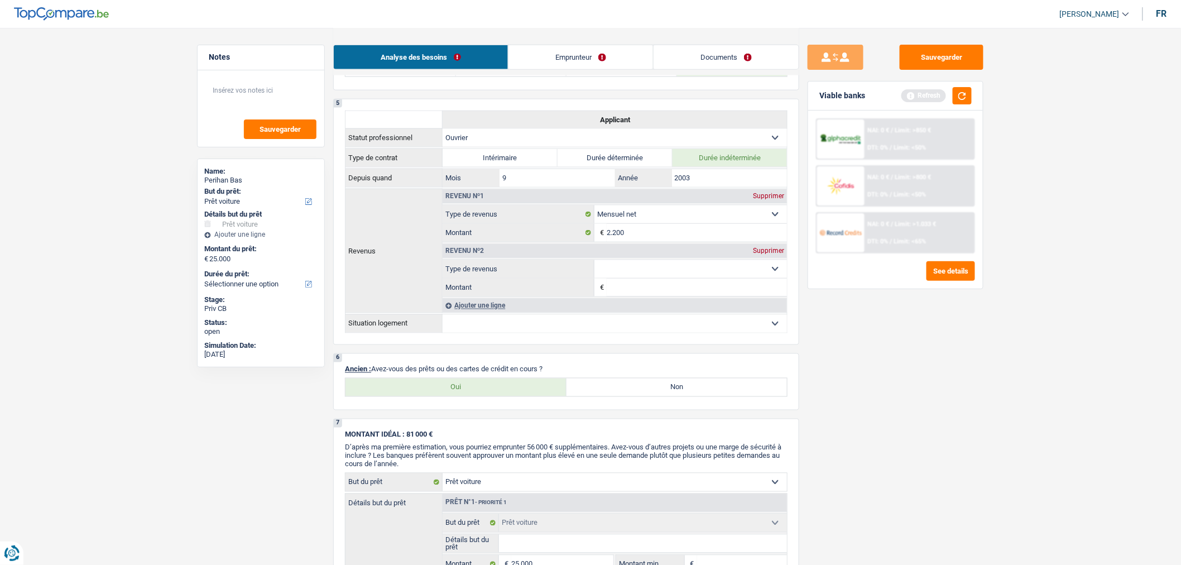
click at [627, 275] on select "Allocation d'handicap Allocations chômage Allocations familiales Chèques repas …" at bounding box center [691, 269] width 193 height 18
select select "other"
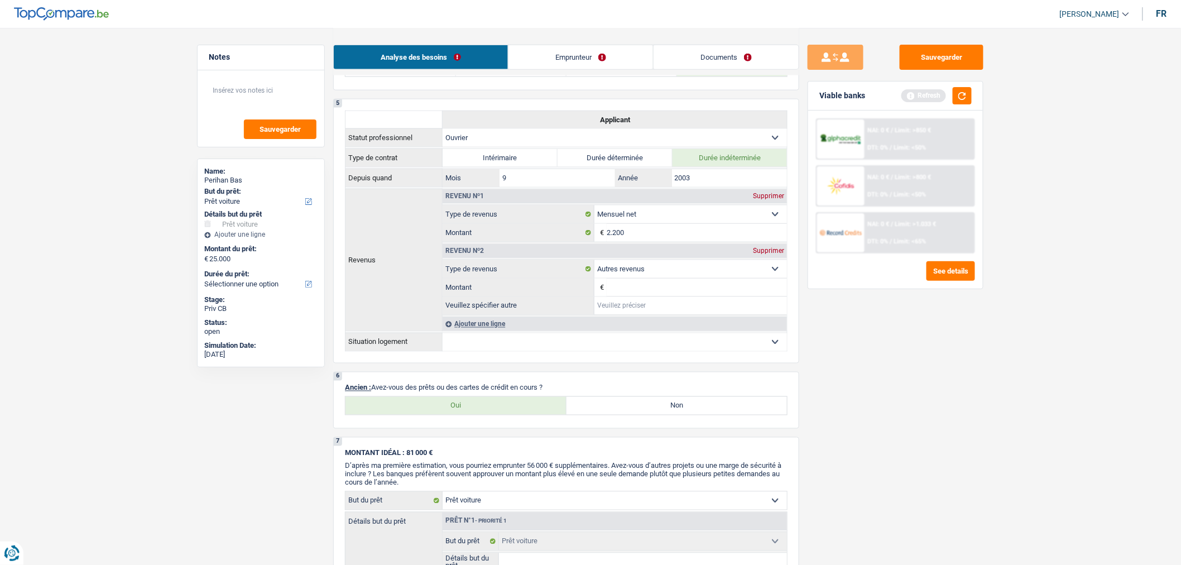
click at [658, 313] on input "Veuillez spécifier autre" at bounding box center [691, 306] width 193 height 18
type input "Allocation pour la grand mère handicapé qu'elle a charge"
click at [645, 293] on input "Montant" at bounding box center [697, 288] width 180 height 18
type input "750"
click at [683, 351] on select "Locataire Propriétaire avec prêt hypothécaire Propriétaire sans prêt hypothécai…" at bounding box center [615, 342] width 344 height 18
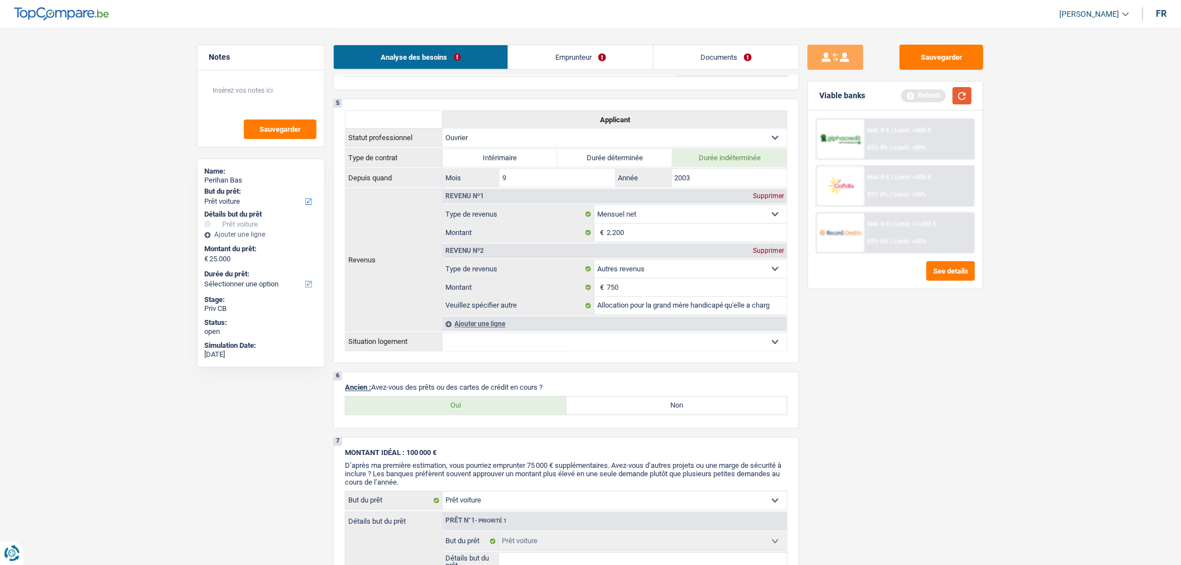
click at [962, 99] on button "button" at bounding box center [962, 95] width 19 height 17
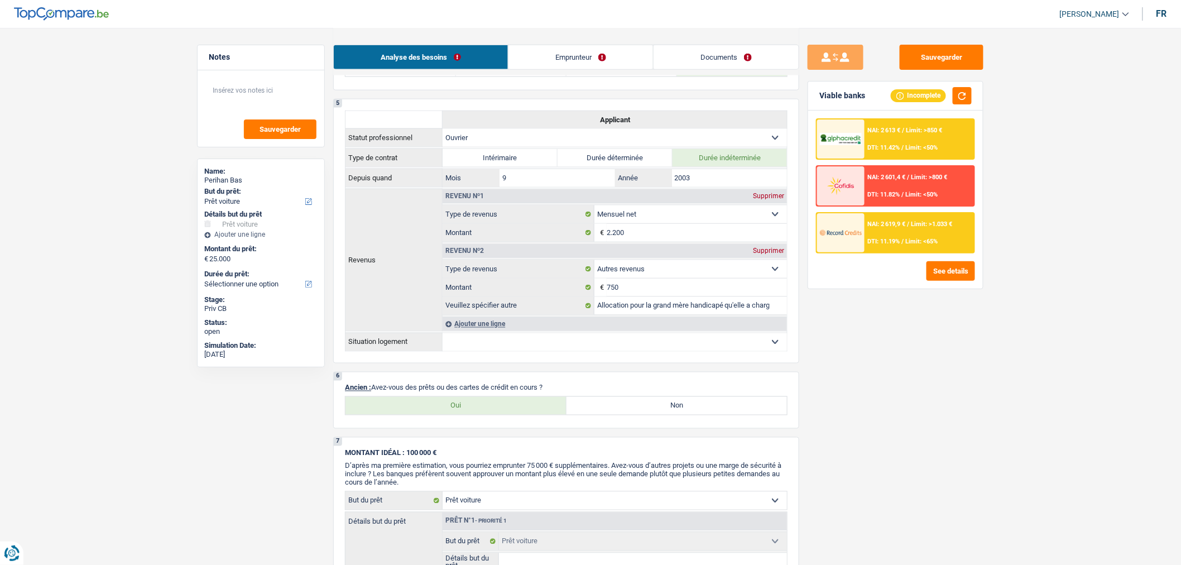
click at [650, 343] on select "Locataire Propriétaire avec prêt hypothécaire Propriétaire sans prêt hypothécai…" at bounding box center [615, 342] width 344 height 18
select select "liveWithParents"
click at [443, 341] on select "Locataire Propriétaire avec prêt hypothécaire Propriétaire sans prêt hypothécai…" at bounding box center [615, 342] width 344 height 18
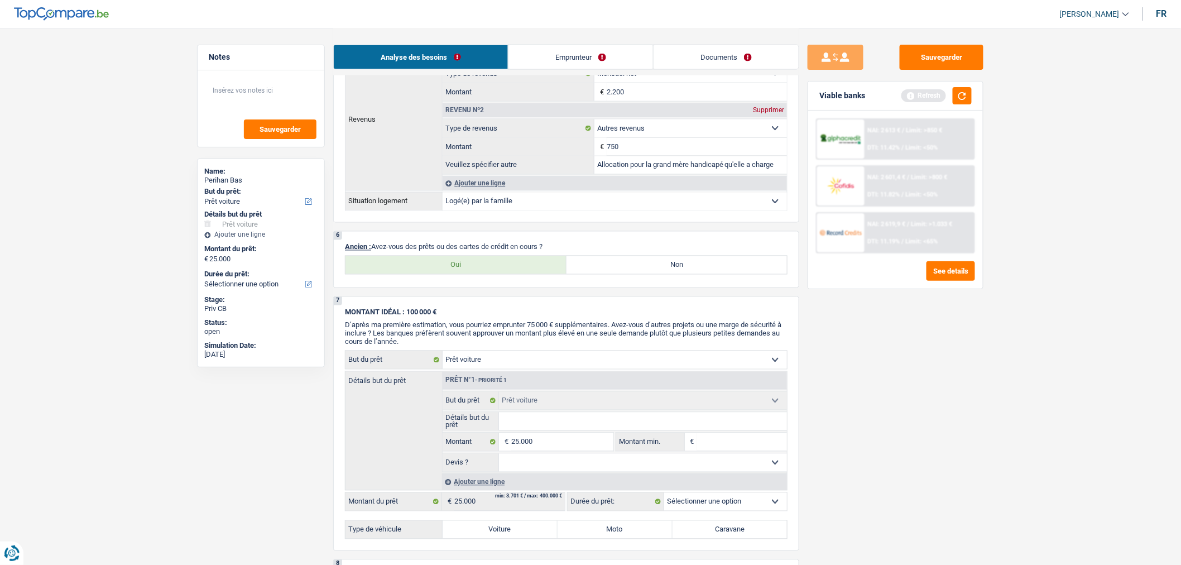
scroll to position [734, 0]
click at [956, 98] on button "button" at bounding box center [962, 95] width 19 height 17
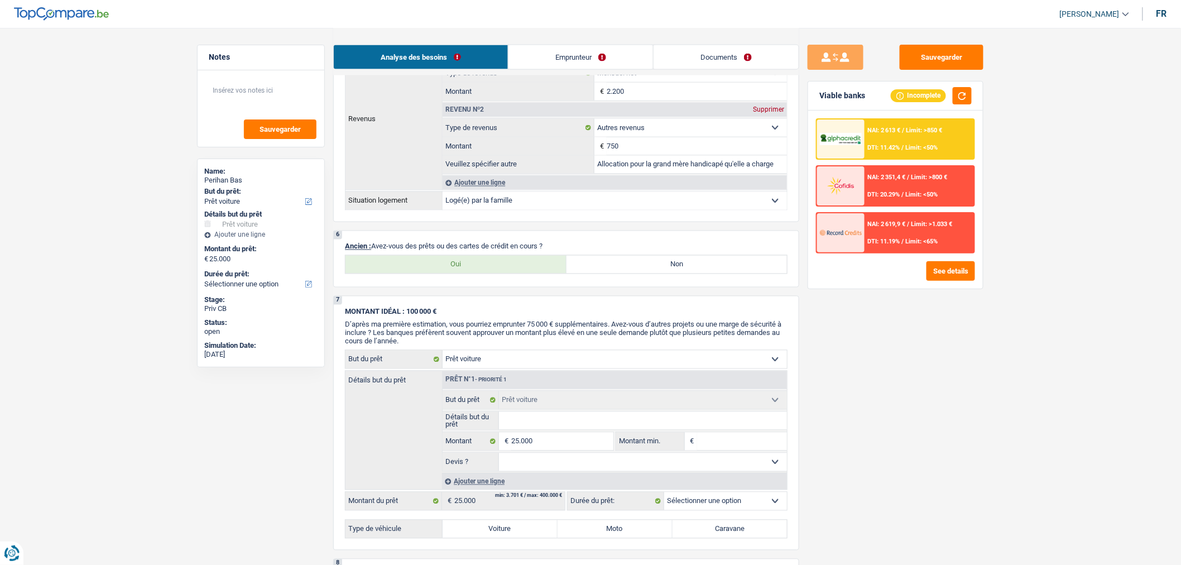
click at [514, 274] on label "Oui" at bounding box center [456, 265] width 221 height 18
click at [514, 274] on input "Oui" at bounding box center [456, 265] width 221 height 18
radio input "true"
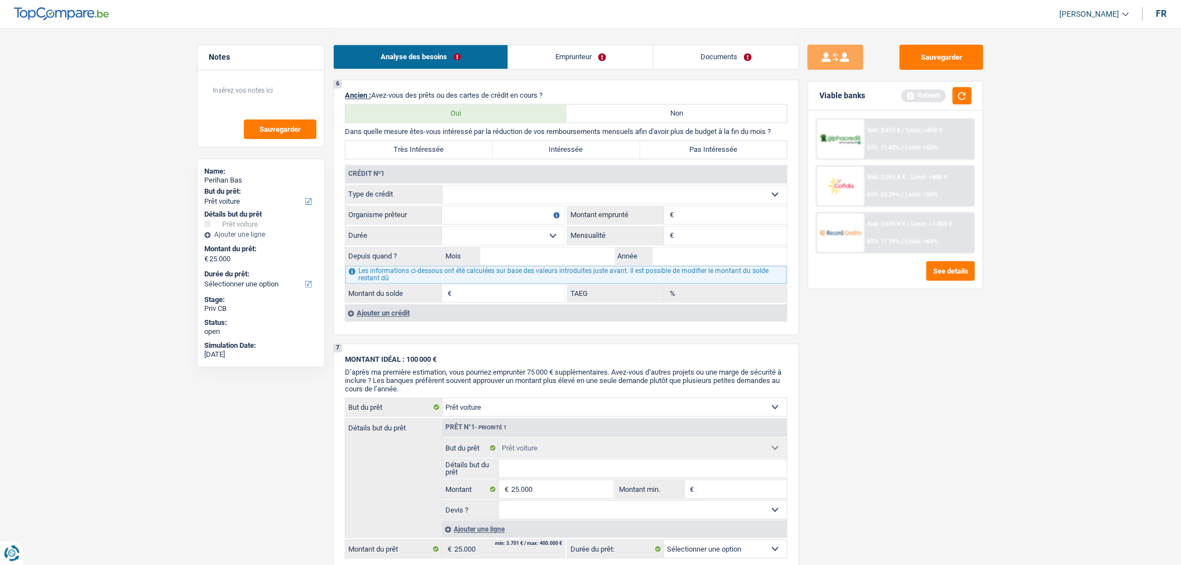
scroll to position [886, 0]
click at [404, 320] on div "Ajouter un crédit" at bounding box center [566, 311] width 442 height 17
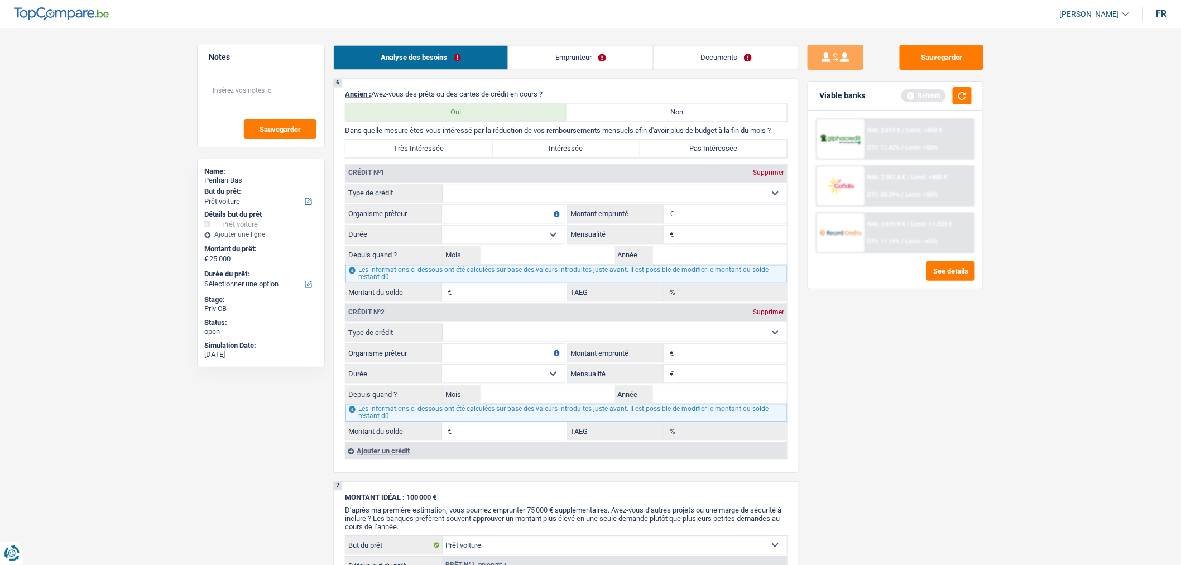
click at [385, 459] on div "Ajouter un crédit" at bounding box center [566, 450] width 442 height 17
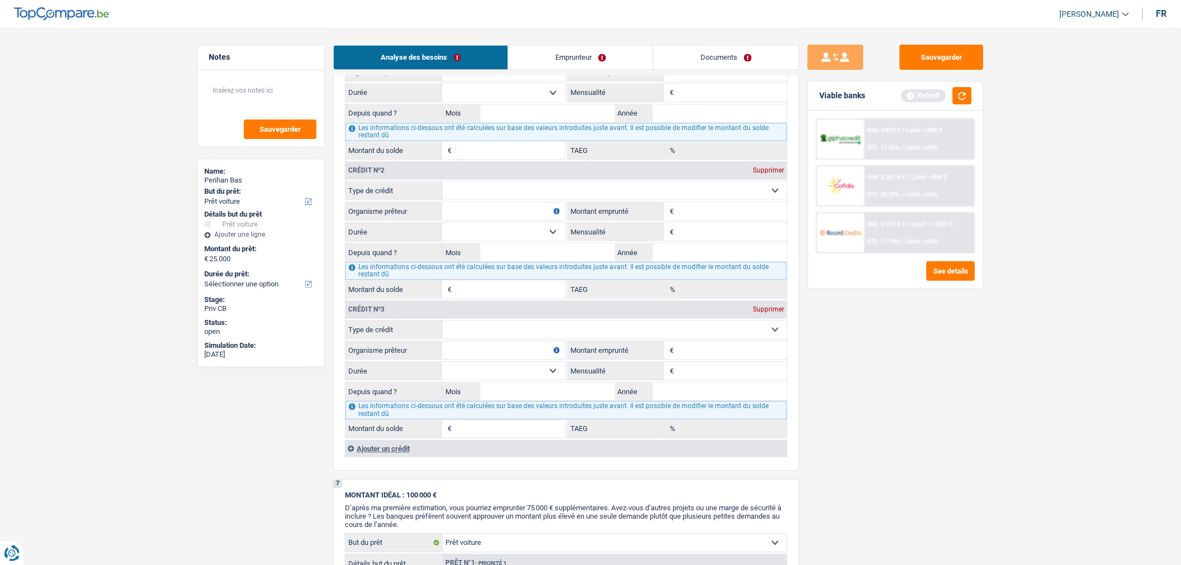
scroll to position [1029, 0]
click at [400, 456] on div "Ajouter un crédit" at bounding box center [566, 447] width 442 height 17
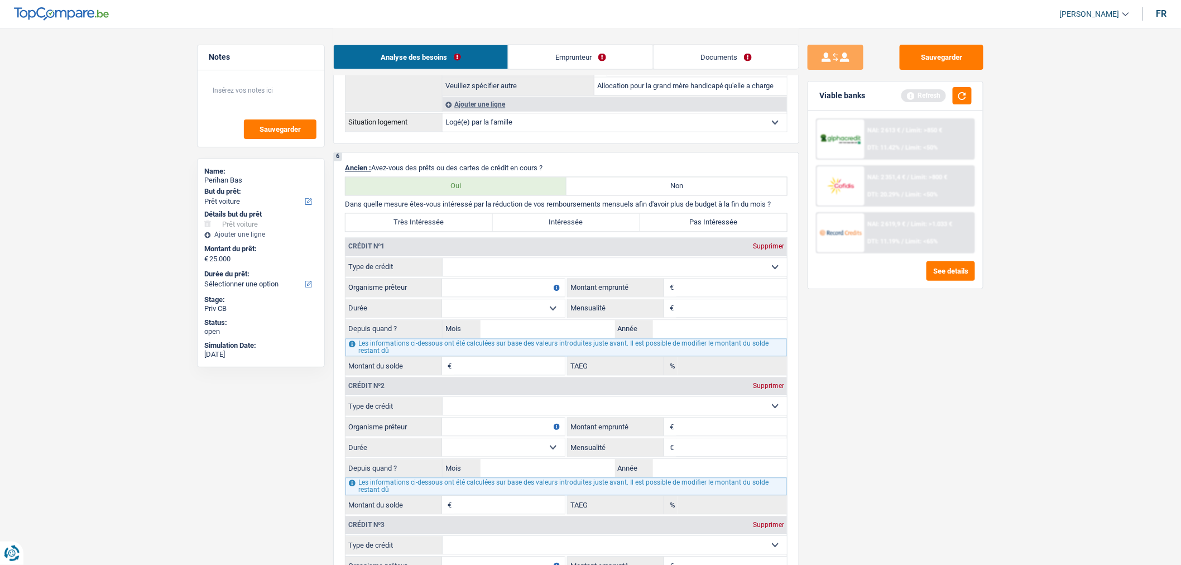
scroll to position [811, 0]
click at [740, 233] on label "Pas Intéressée" at bounding box center [713, 224] width 147 height 18
click at [740, 233] on input "Pas Intéressée" at bounding box center [713, 224] width 147 height 18
radio input "true"
click at [957, 102] on button "button" at bounding box center [962, 95] width 19 height 17
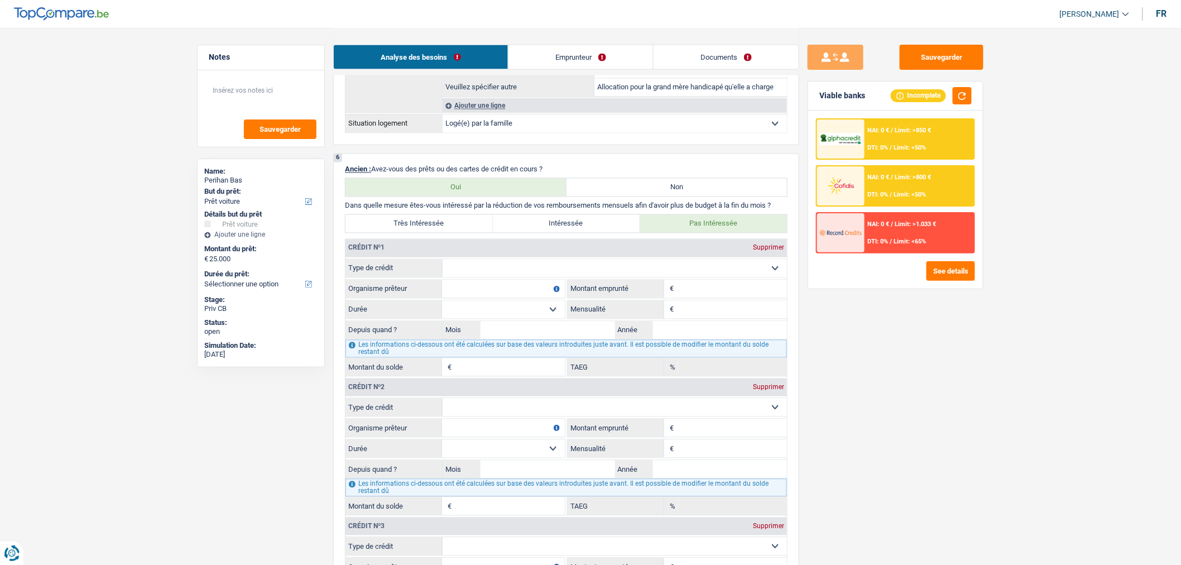
click at [764, 277] on select "Carte ou ouverture de crédit Prêt hypothécaire Vente à tempérament Prêt à tempé…" at bounding box center [615, 269] width 344 height 18
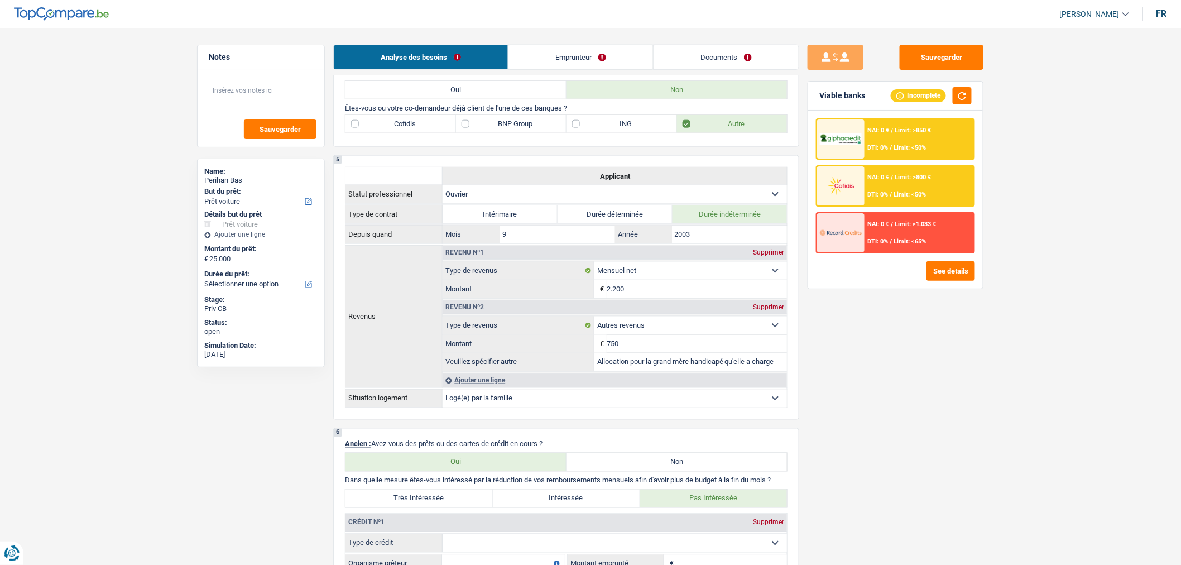
scroll to position [536, 0]
click at [784, 370] on input "Allocation pour la grand mère handicapé qu'elle a charge" at bounding box center [691, 363] width 193 height 18
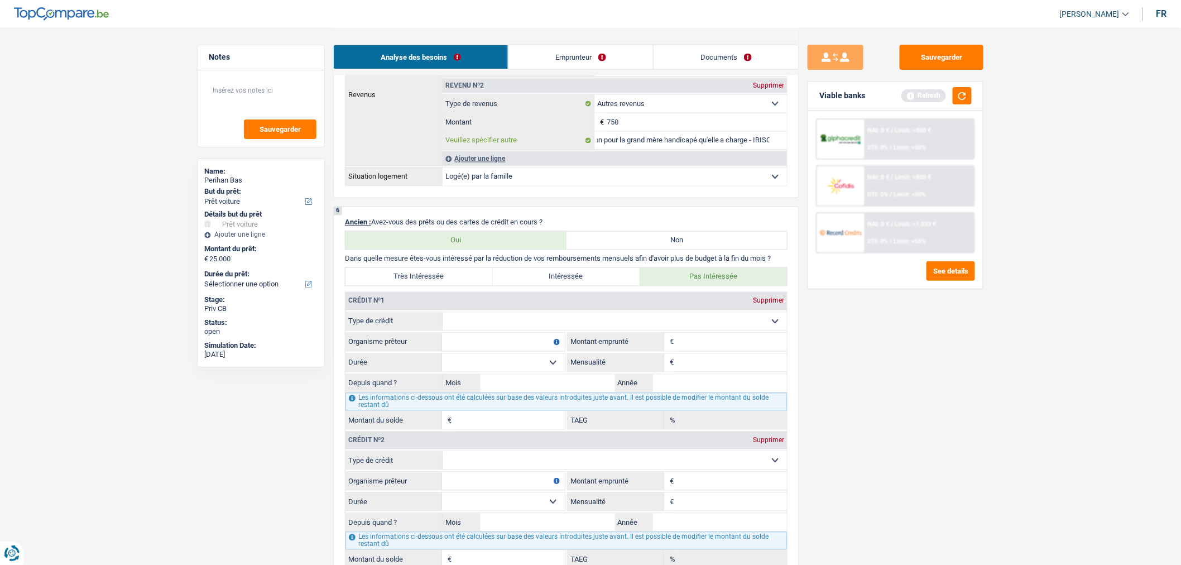
scroll to position [843, 0]
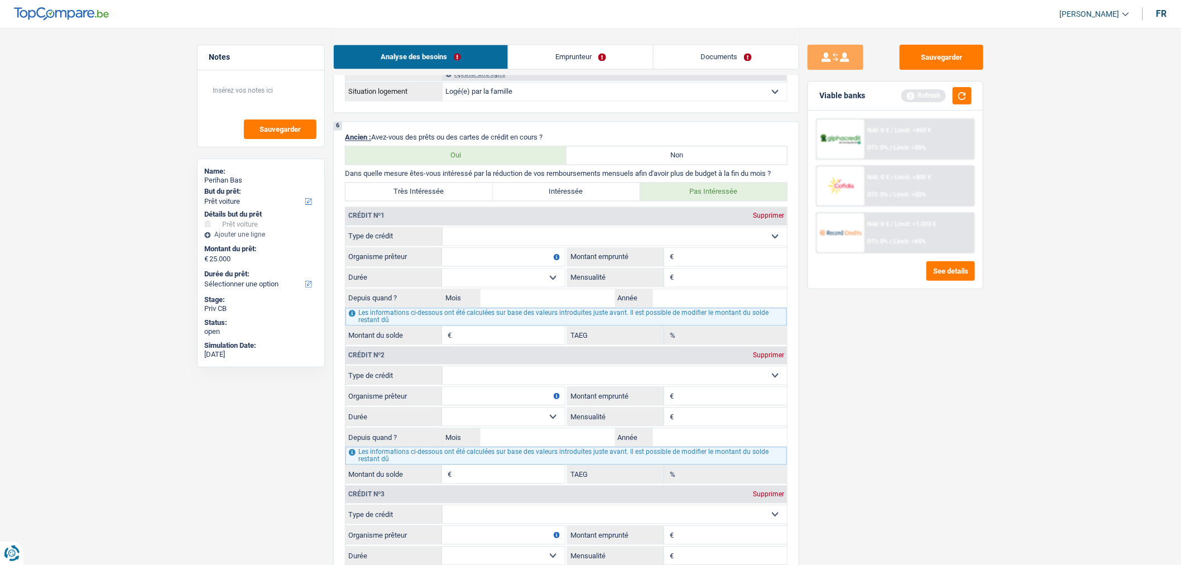
type input "Allocation pour la grand mère handicapé qu'elle a charge - IRISCAR"
click at [458, 194] on label "Très Intéressée" at bounding box center [419, 192] width 147 height 18
click at [458, 194] on input "Très Intéressée" at bounding box center [419, 192] width 147 height 18
radio input "true"
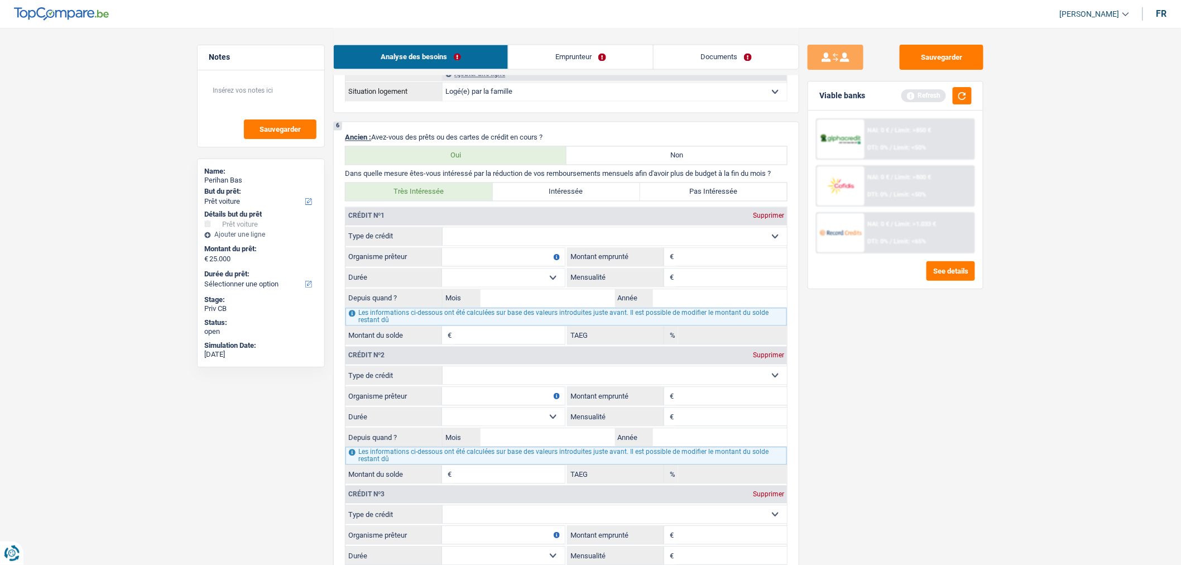
click at [501, 241] on select "Carte ou ouverture de crédit Prêt hypothécaire Vente à tempérament Prêt à tempé…" at bounding box center [615, 237] width 344 height 18
select select "personalLoan"
type input "0"
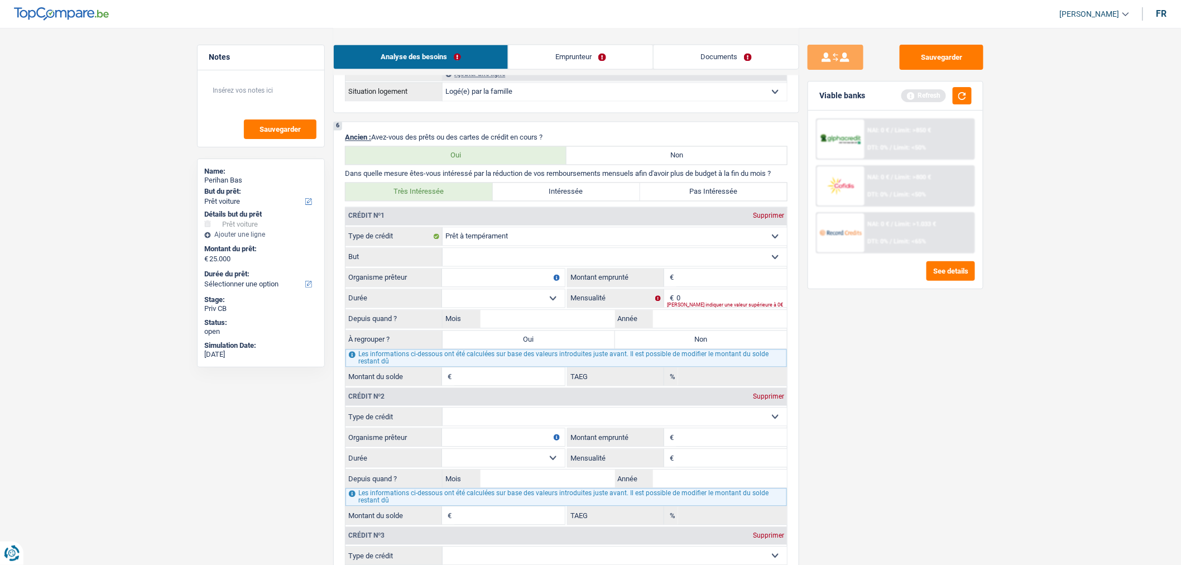
click at [578, 266] on select "Confort maison: meubles, textile, peinture, électroménager, outillage non-profe…" at bounding box center [615, 257] width 344 height 18
select select "hobbies"
click at [443, 257] on select "Confort maison: meubles, textile, peinture, électroménager, outillage non-profe…" at bounding box center [615, 257] width 344 height 18
click at [690, 286] on input "Montant" at bounding box center [732, 278] width 111 height 18
type input "15.001"
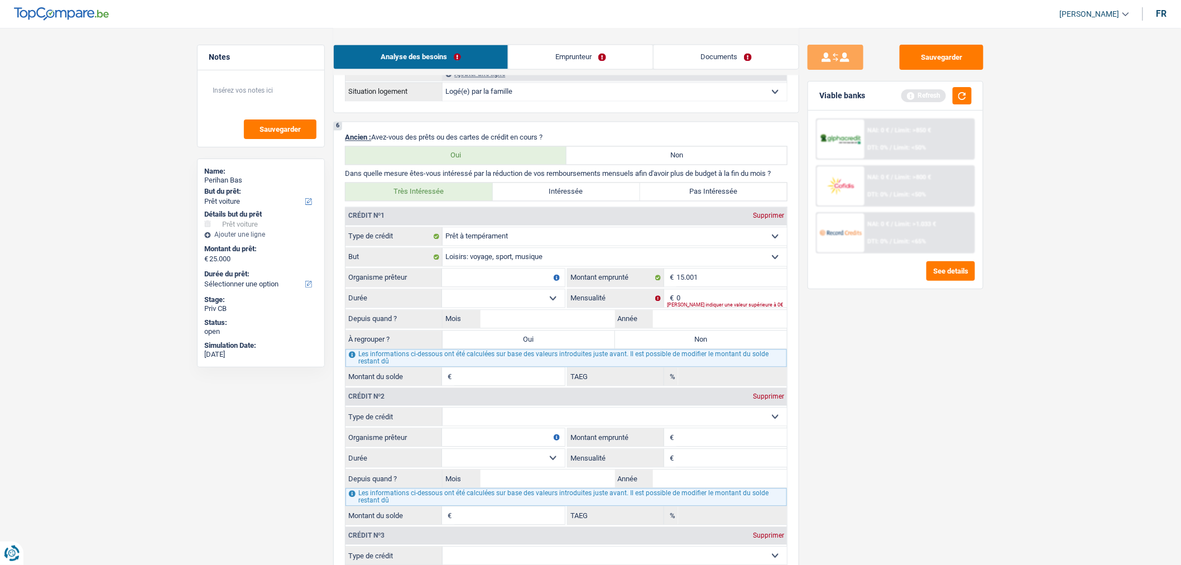
click at [529, 283] on input "Organisme prêteur" at bounding box center [503, 278] width 123 height 18
type input "Record credit"
click at [545, 308] on select "12 mois 18 mois 24 mois 30 mois 36 mois 42 mois 48 mois 60 mois 72 mois 84 mois…" at bounding box center [503, 299] width 123 height 18
select select "84"
click at [442, 299] on select "12 mois 18 mois 24 mois 30 mois 36 mois 42 mois 48 mois 60 mois 72 mois 84 mois…" at bounding box center [503, 299] width 123 height 18
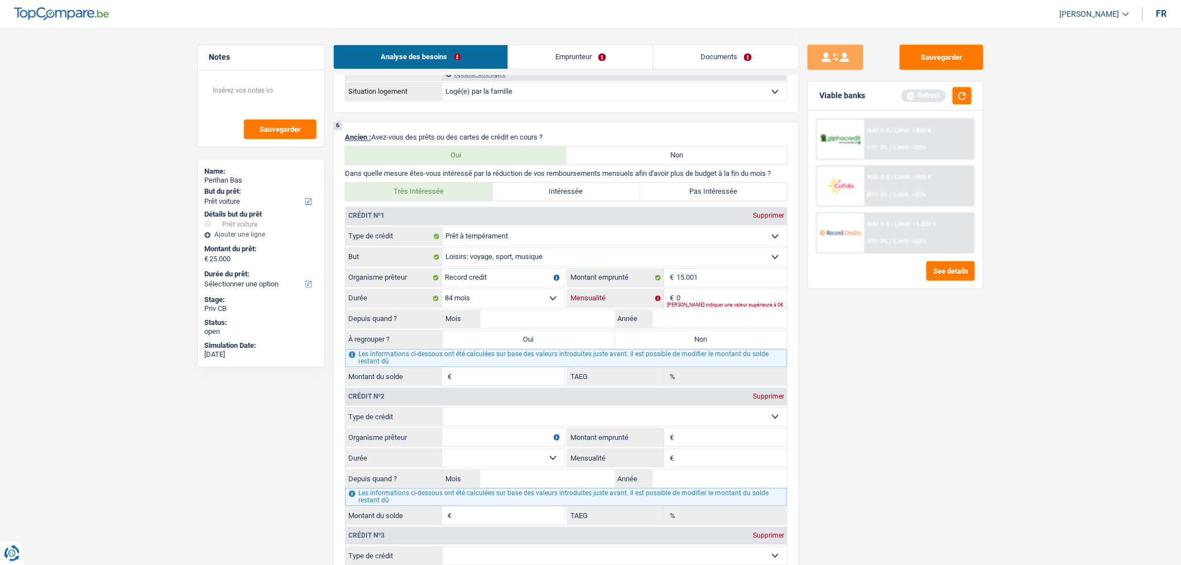
click at [709, 305] on input "0" at bounding box center [732, 299] width 111 height 18
type input "260"
click at [719, 324] on input "Année" at bounding box center [720, 319] width 135 height 18
click at [603, 328] on input "Mois" at bounding box center [548, 319] width 135 height 18
type input "05"
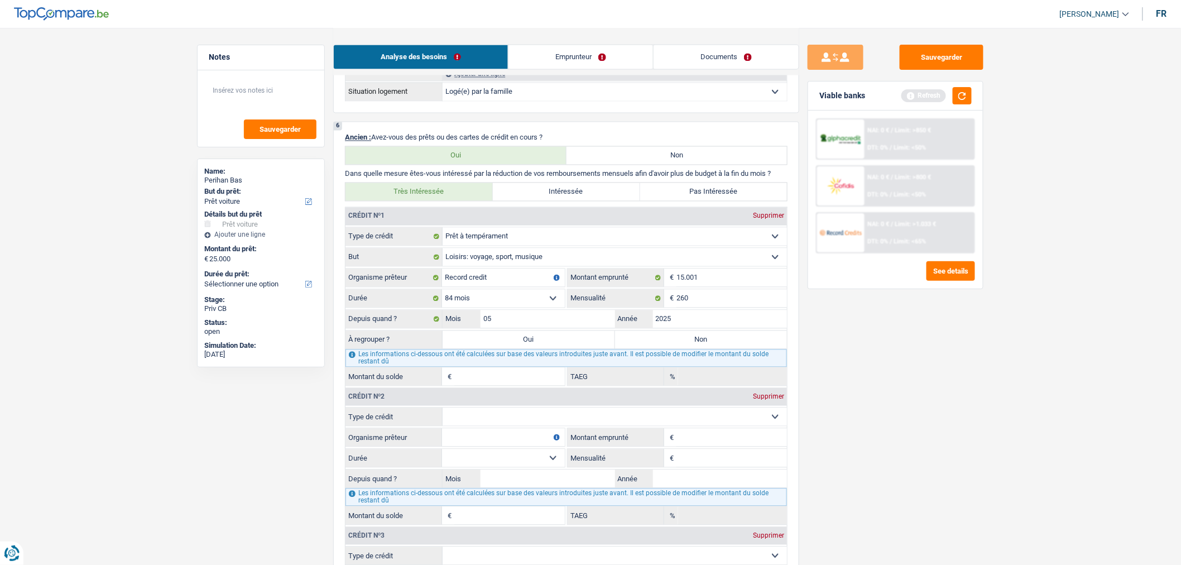
type input "2025"
click at [574, 348] on label "Oui" at bounding box center [529, 340] width 172 height 18
click at [574, 348] on input "Oui" at bounding box center [529, 340] width 172 height 18
radio input "true"
type input "39.525"
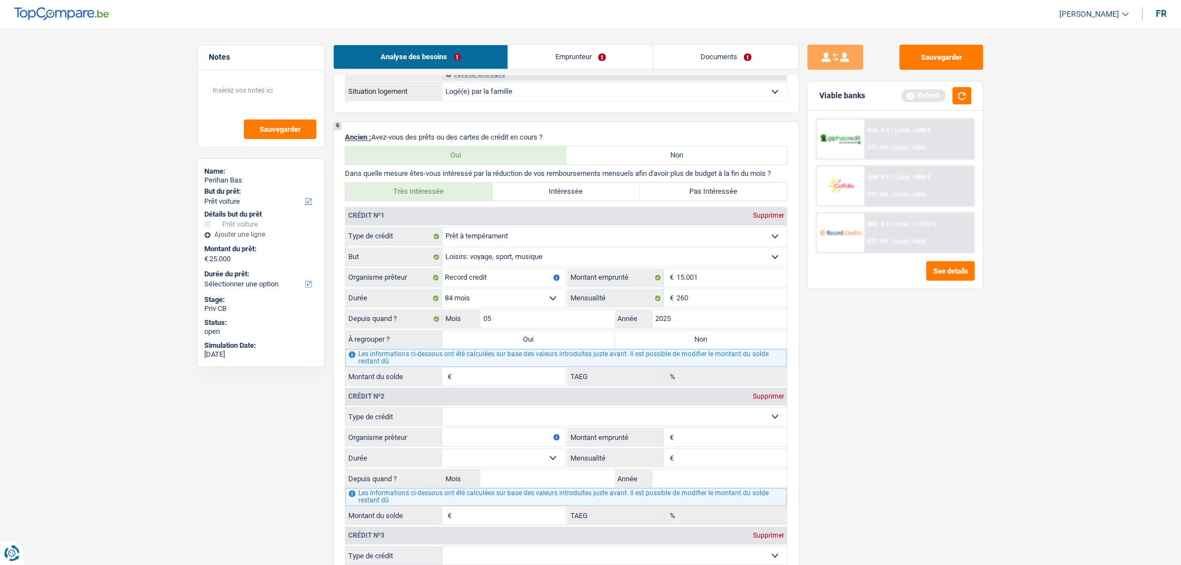
type input "14.525"
type input "12,01"
select select "refinancing"
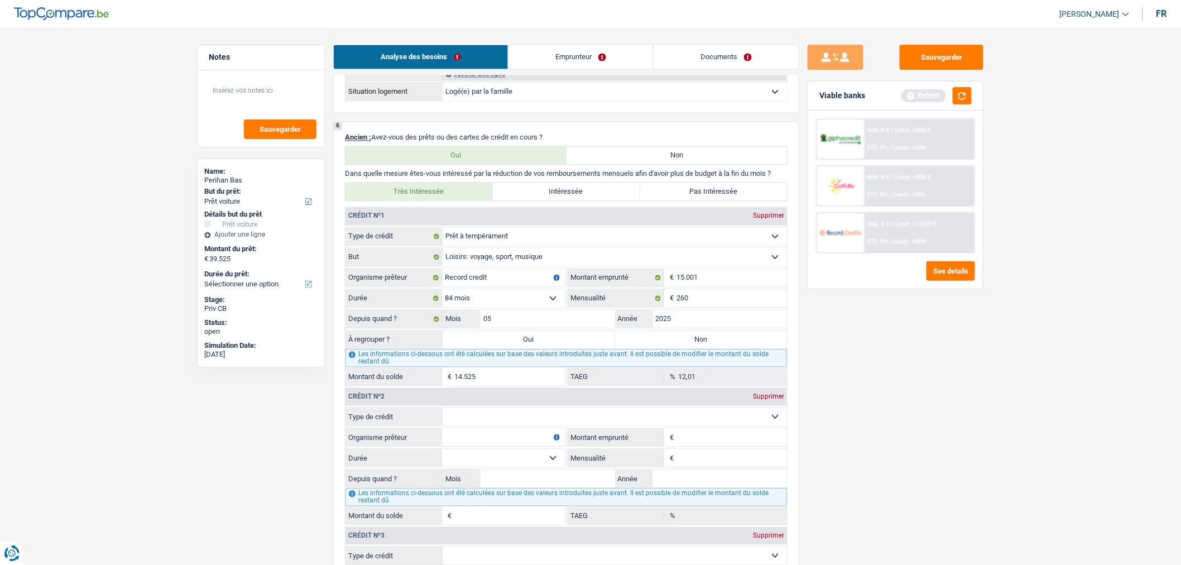
select select "refinancing"
select select "144"
select select "refinancing"
select select "144"
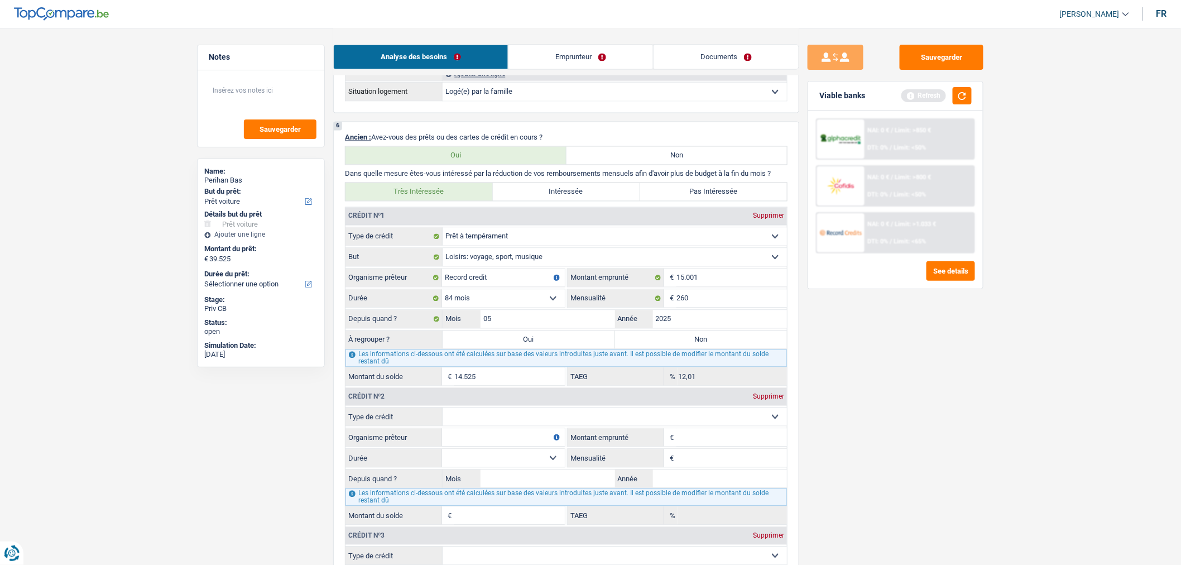
select select "refinancing"
select select "144"
select select "car"
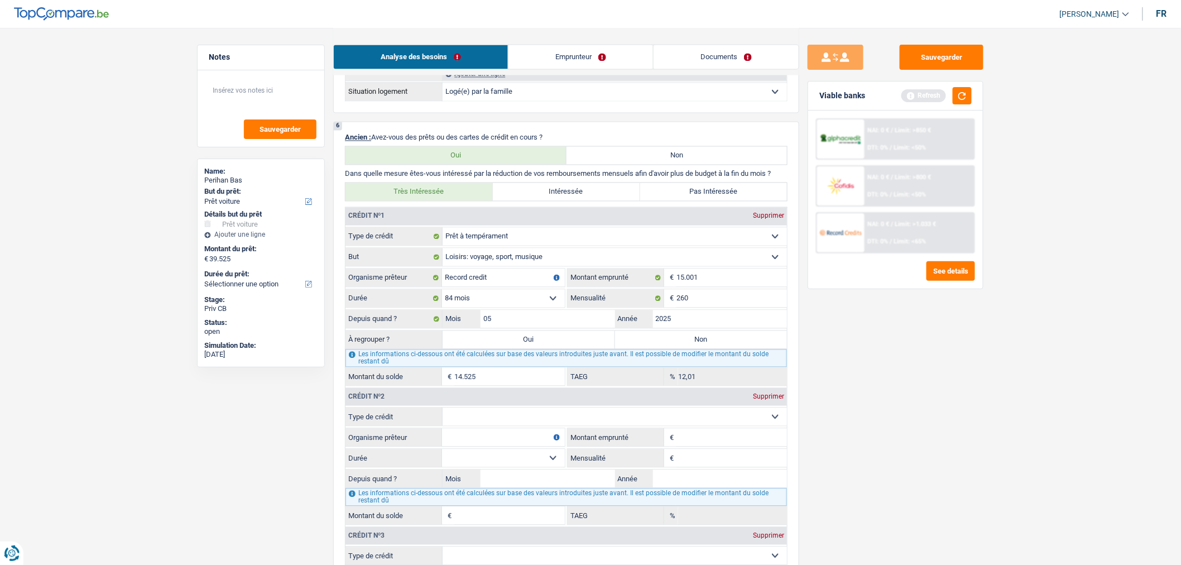
select select "car"
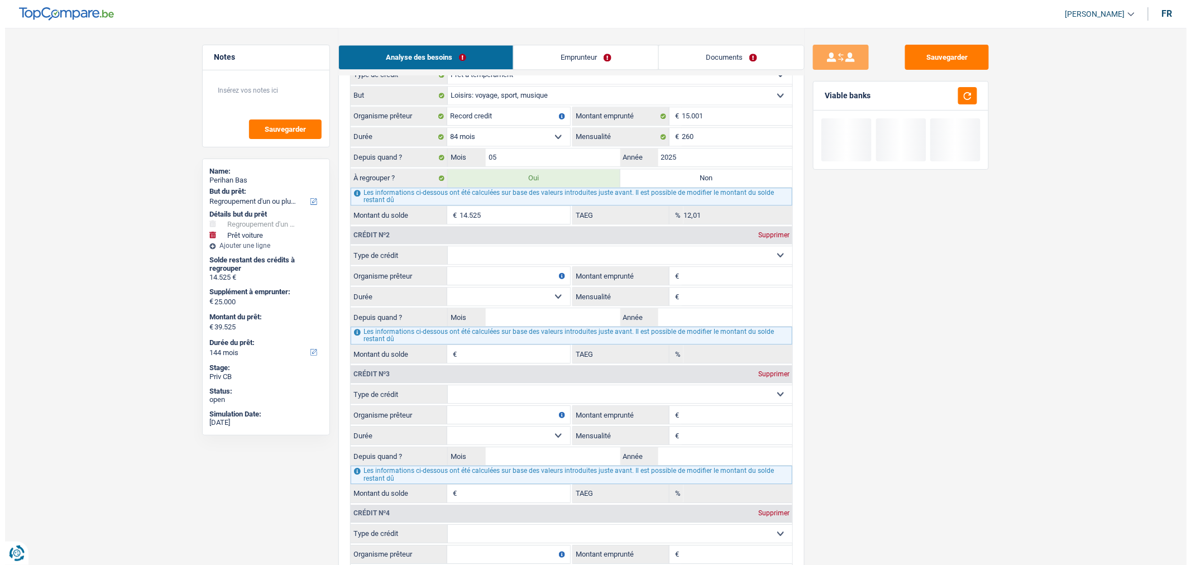
scroll to position [1099, 0]
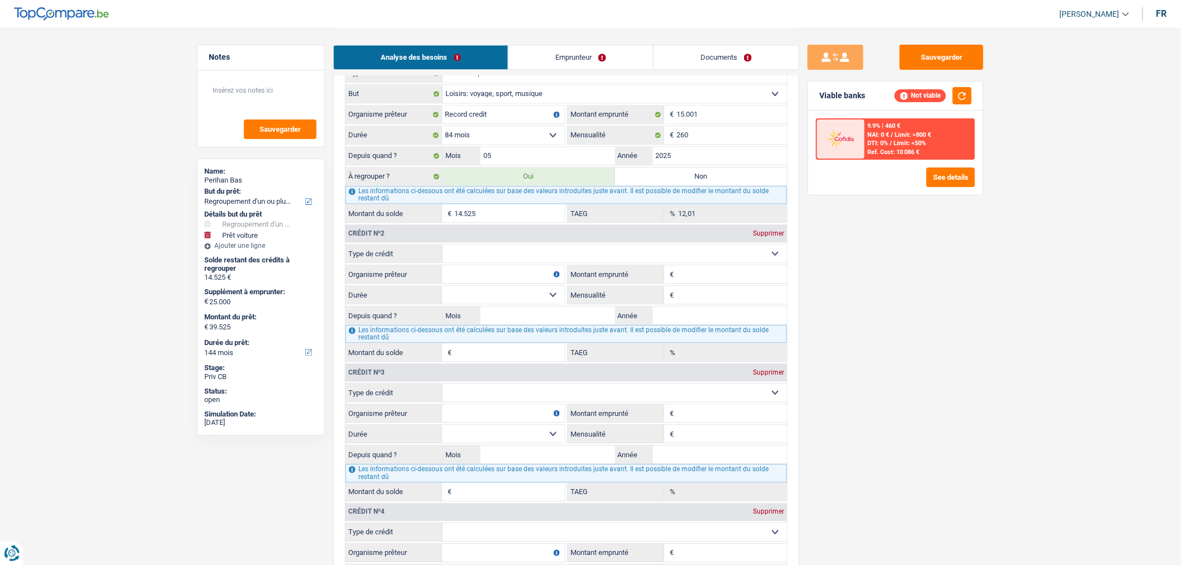
click at [936, 151] on div "9.9% | 460 € NAI: 0 € / Limit: >800 € DTI: 0% / Limit: <50% Ref. Cost: 10 086 €" at bounding box center [920, 138] width 110 height 39
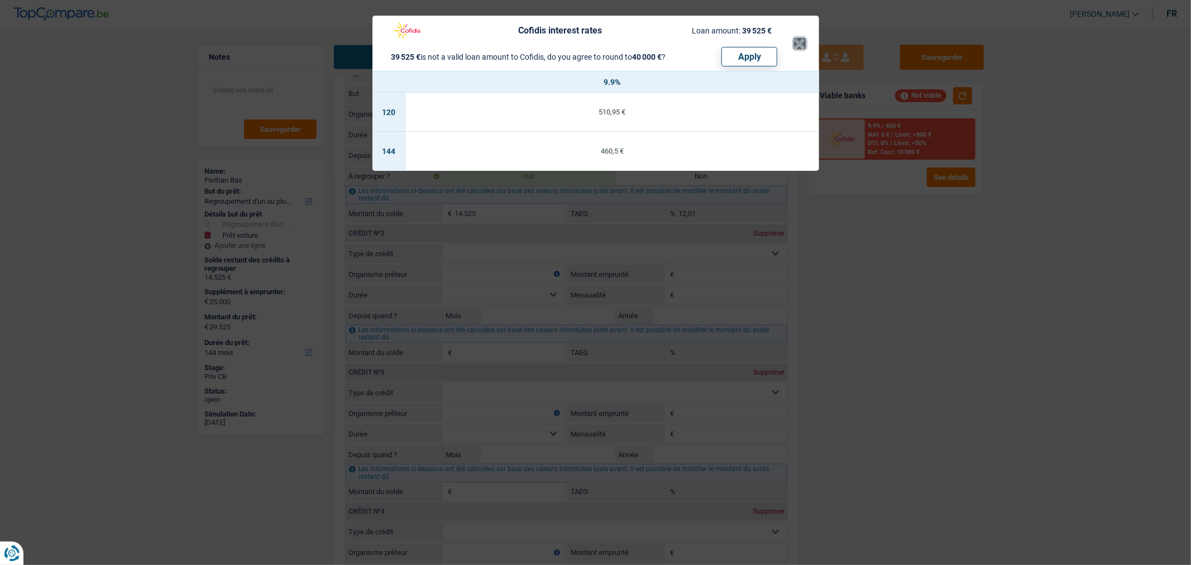
click at [801, 38] on button "×" at bounding box center [800, 43] width 12 height 11
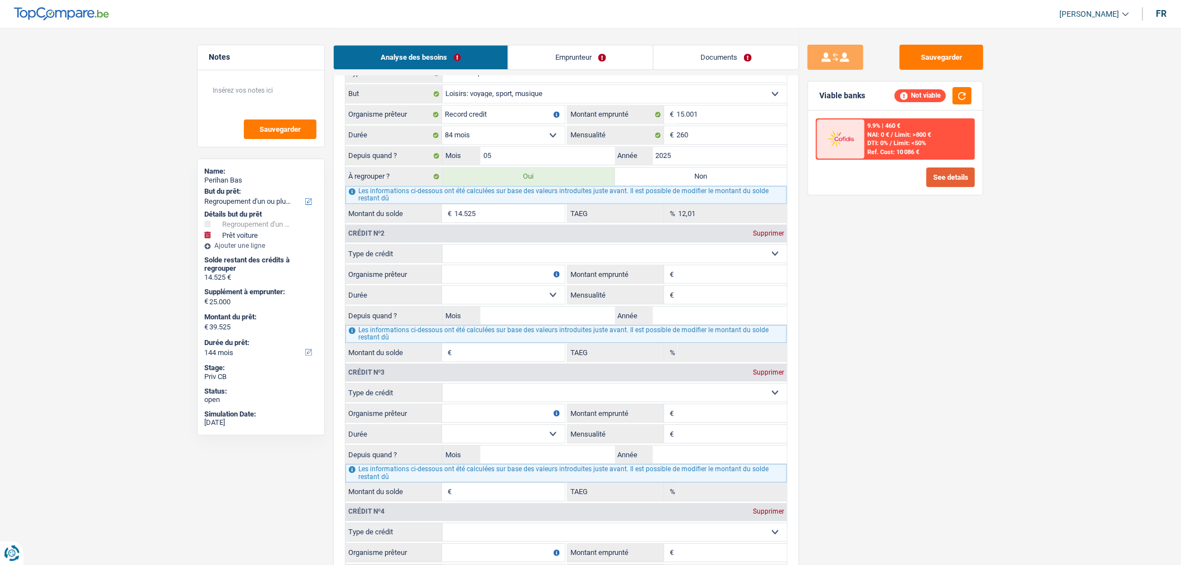
click at [956, 182] on button "See details" at bounding box center [951, 177] width 49 height 20
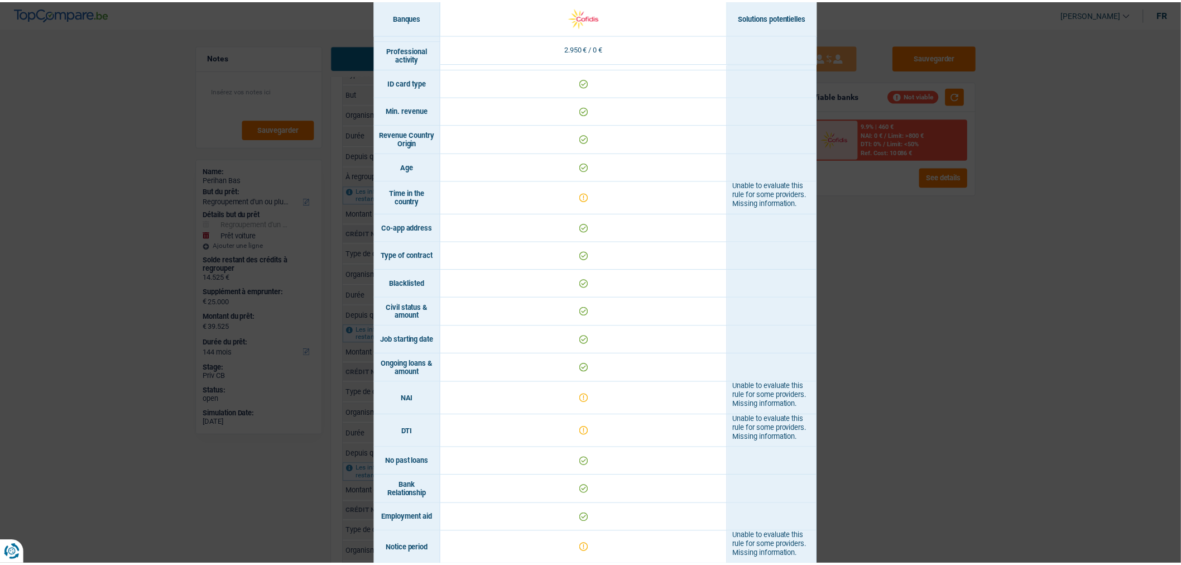
scroll to position [80, 0]
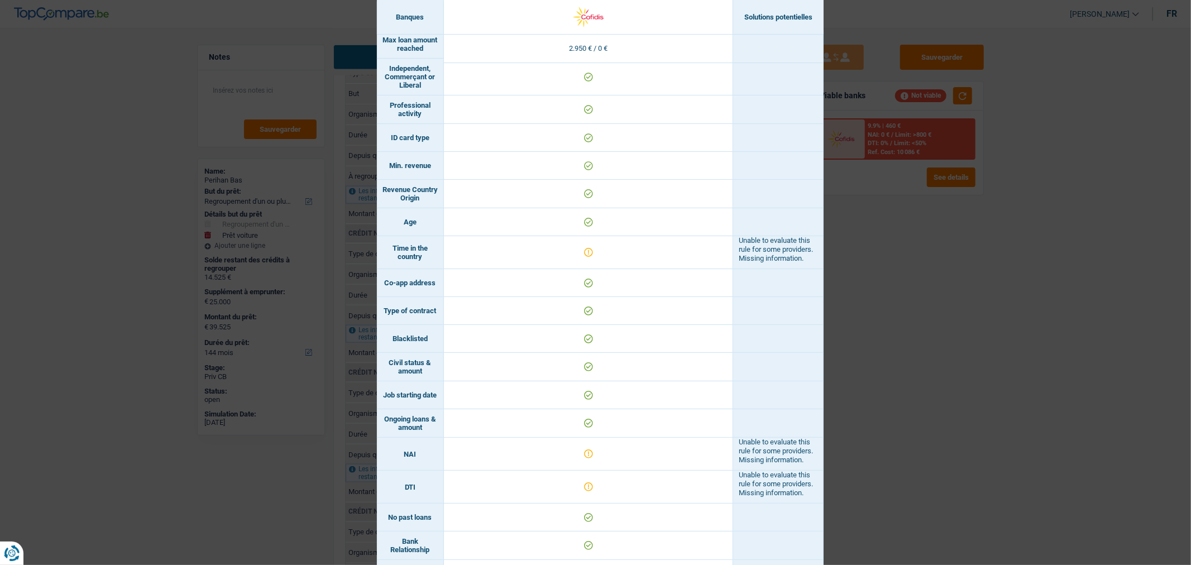
click at [907, 411] on div "Banks conditions × Banques Solutions potentielles Revenus / Charges 2.950 € / 0…" at bounding box center [595, 282] width 1191 height 565
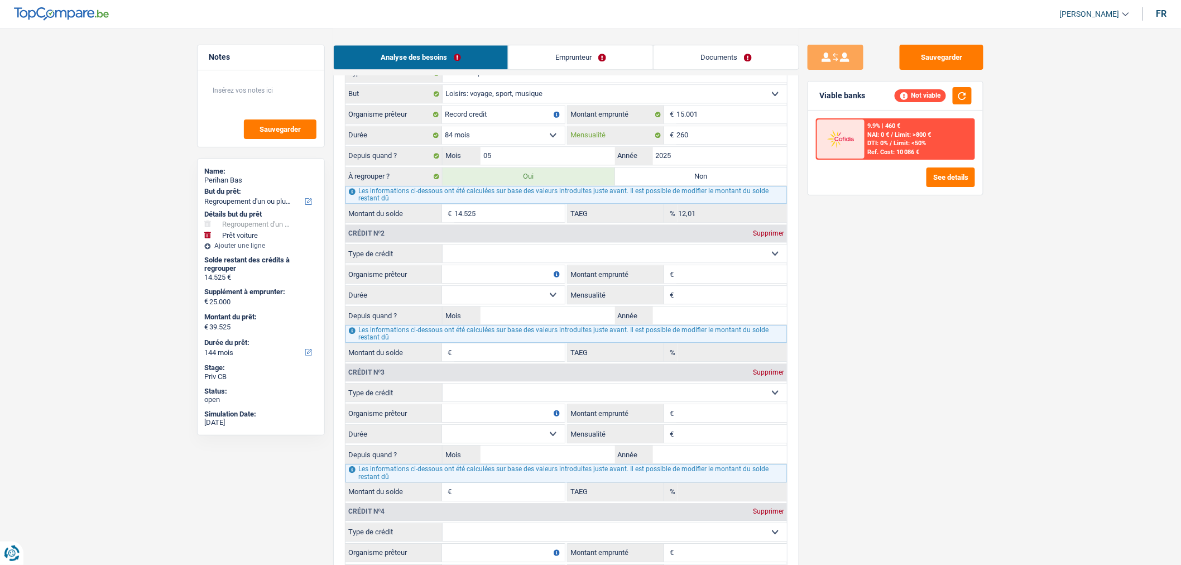
click at [716, 144] on input "260" at bounding box center [732, 135] width 111 height 18
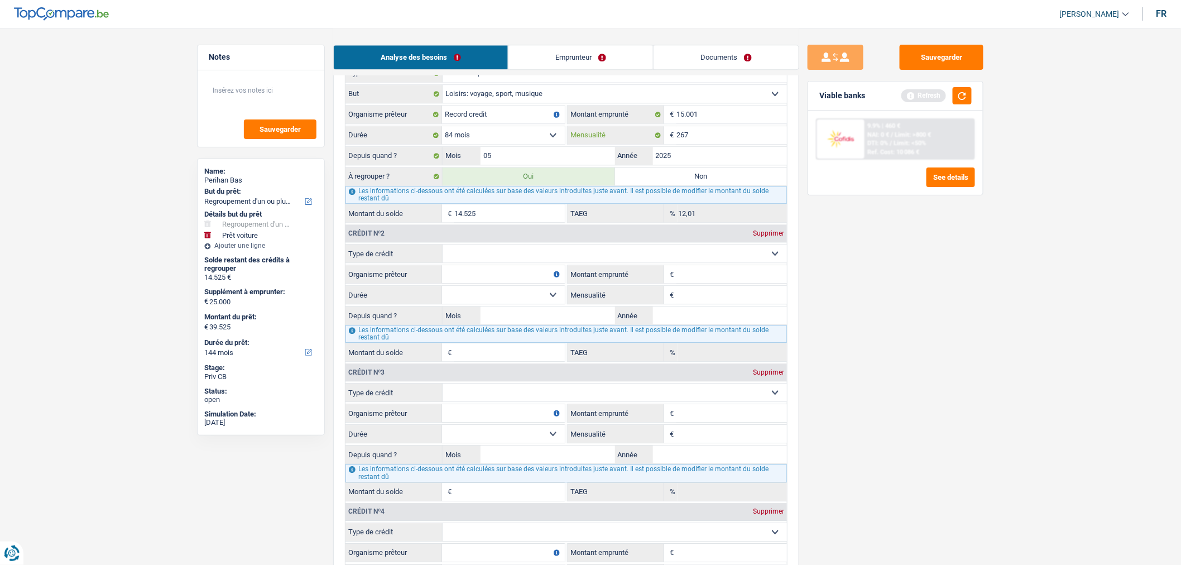
type input "267"
click at [544, 262] on select "Carte ou ouverture de crédit Prêt hypothécaire Vente à tempérament Prêt à tempé…" at bounding box center [615, 254] width 344 height 18
type input "14.540"
type input "12,99"
select select "personalLoan"
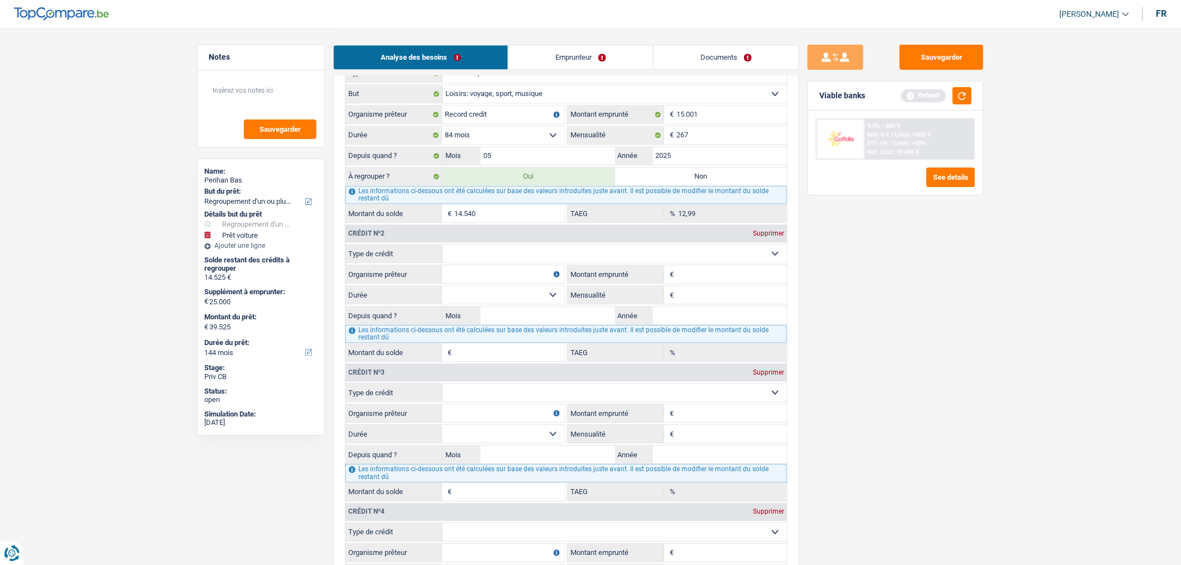
type input "0"
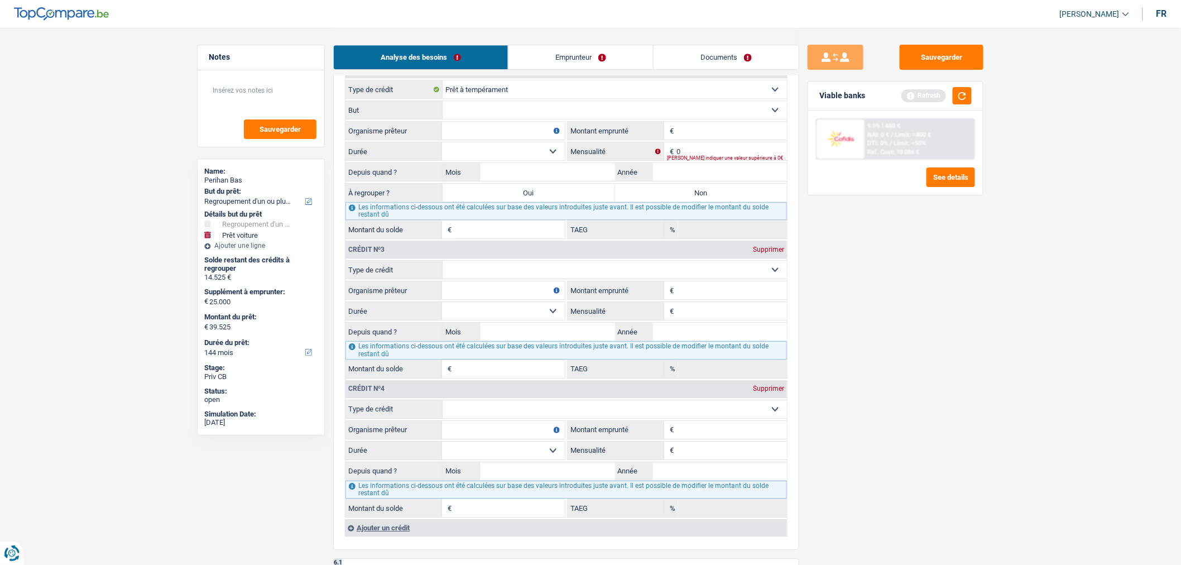
scroll to position [1265, 0]
click at [519, 276] on select "Carte ou ouverture de crédit Prêt hypothécaire Vente à tempérament Prêt à tempé…" at bounding box center [615, 267] width 344 height 18
select select "personalLoan"
type input "0"
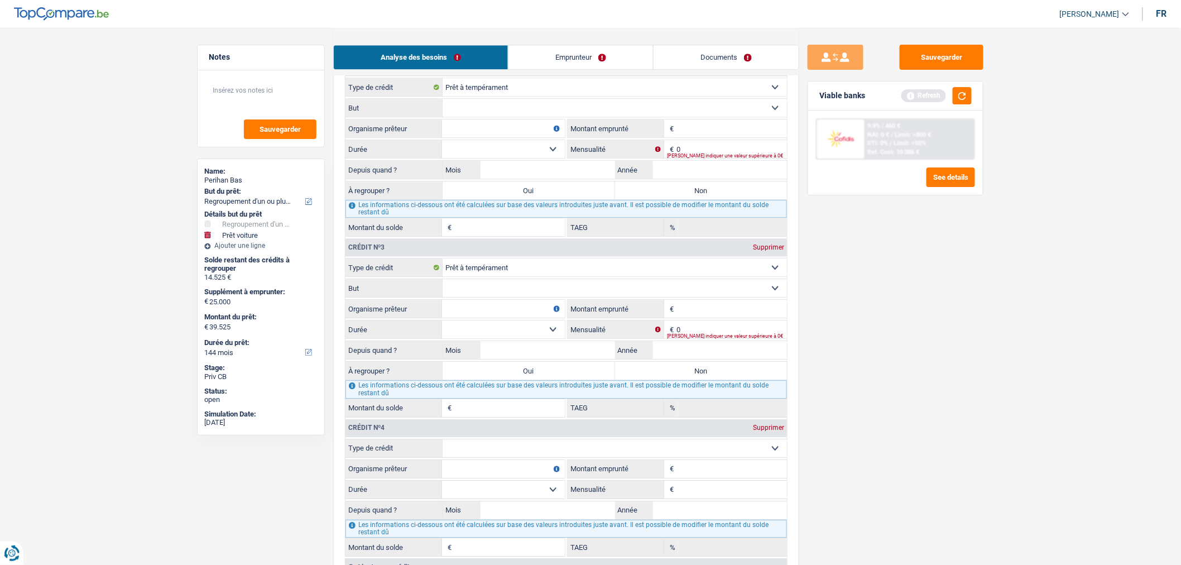
click at [495, 455] on select "Carte ou ouverture de crédit Prêt hypothécaire Vente à tempérament Prêt à tempé…" at bounding box center [615, 448] width 344 height 18
select select "personalLoan"
type input "0"
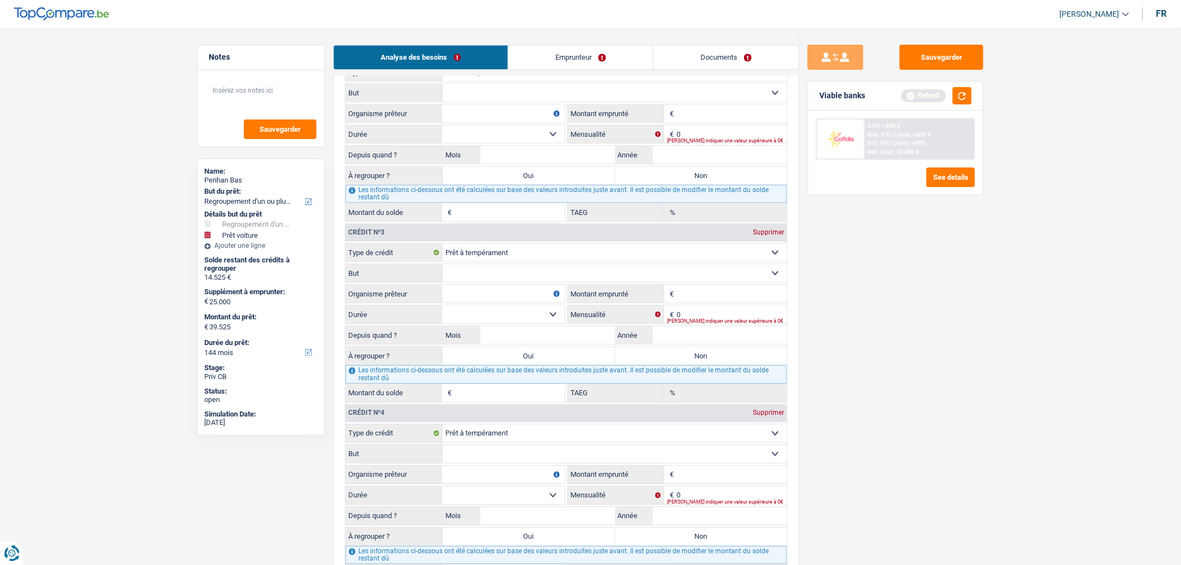
scroll to position [1281, 0]
click at [536, 261] on select "Carte ou ouverture de crédit Prêt hypothécaire Vente à tempérament Prêt à tempé…" at bounding box center [615, 252] width 344 height 18
click at [538, 279] on select "Confort maison: meubles, textile, peinture, électroménager, outillage non-profe…" at bounding box center [615, 272] width 344 height 18
select select "homeFurnishingOrRelocation"
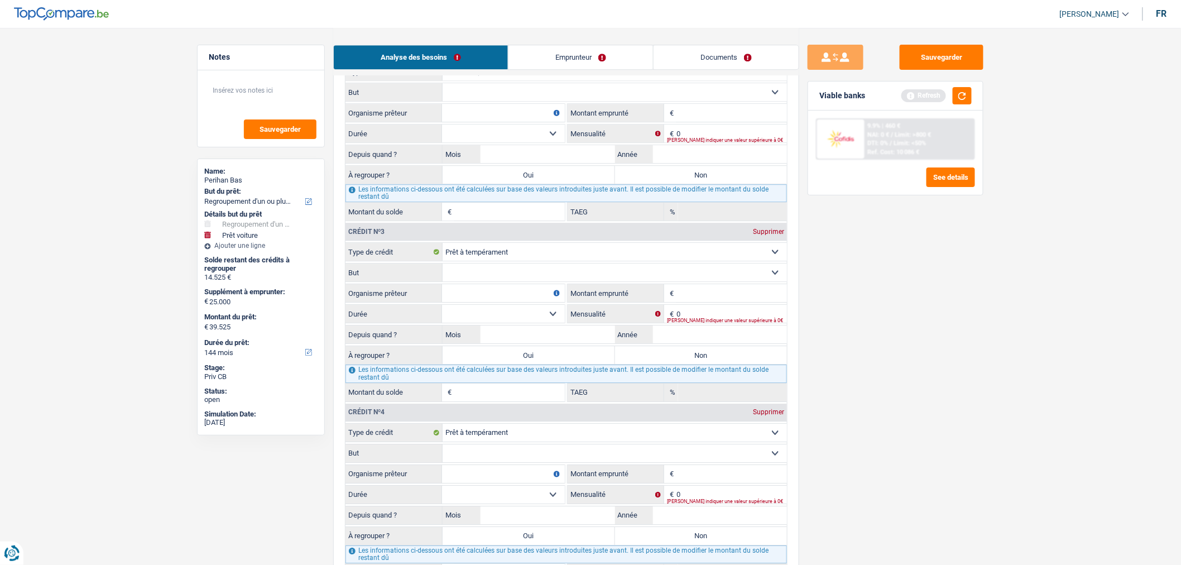
click at [443, 275] on select "Confort maison: meubles, textile, peinture, électroménager, outillage non-profe…" at bounding box center [615, 272] width 344 height 18
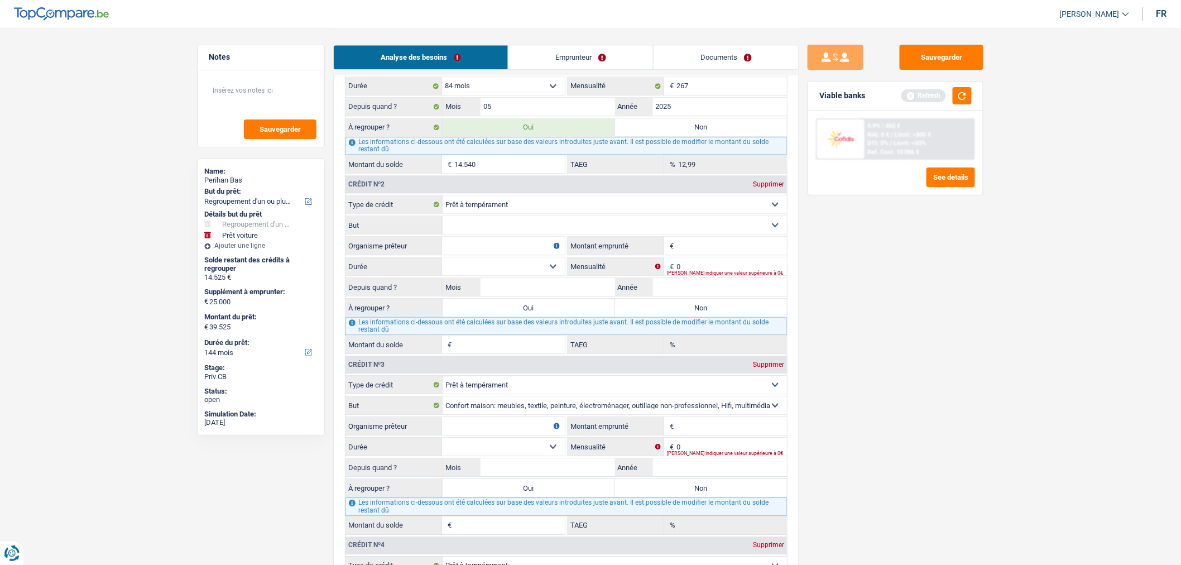
scroll to position [1147, 0]
click at [512, 234] on select "Confort maison: meubles, textile, peinture, électroménager, outillage non-profe…" at bounding box center [615, 226] width 344 height 18
select select "other"
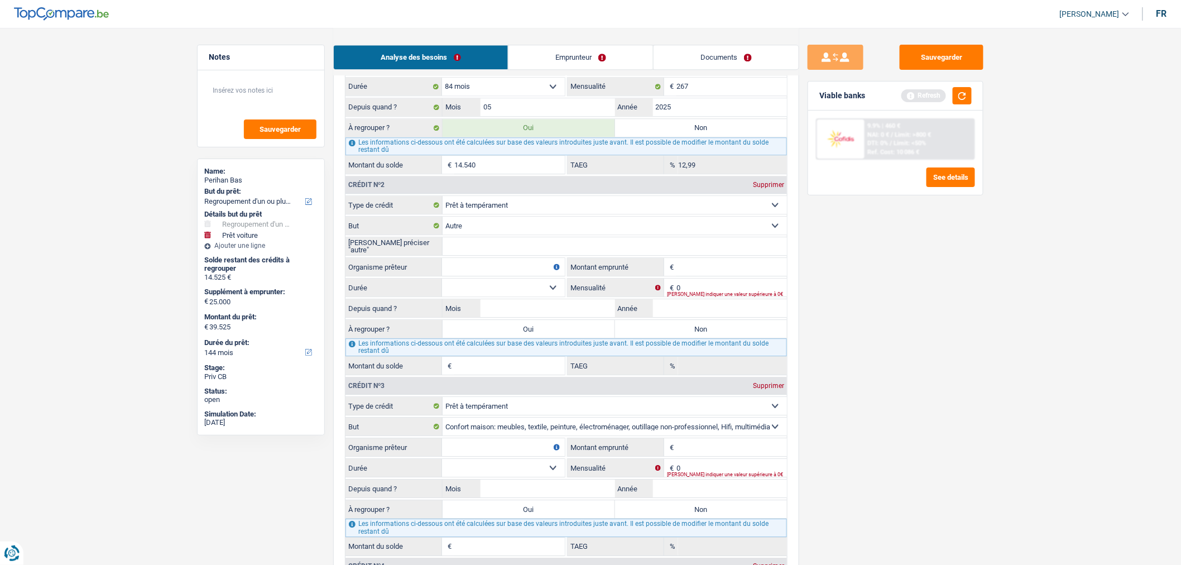
click at [519, 255] on input "Veuillez préciser "autre"" at bounding box center [615, 246] width 344 height 18
type input "Besoin d'argent"
click at [539, 276] on input "Organisme prêteur" at bounding box center [503, 267] width 123 height 18
type input "Cetelem"
click at [490, 456] on input "Organisme prêteur" at bounding box center [503, 447] width 123 height 18
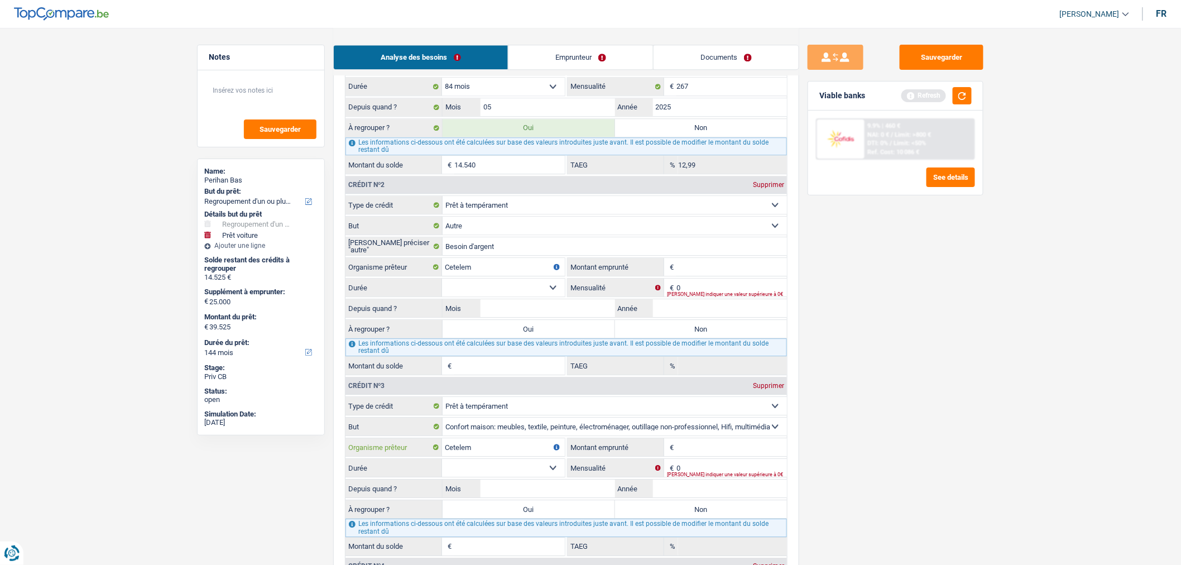
type input "Cetelem"
click at [709, 276] on input "Montant" at bounding box center [732, 267] width 111 height 18
click at [723, 456] on input "Montant emprunté" at bounding box center [732, 447] width 111 height 18
type input "5.700"
click at [542, 477] on select "12 mois 18 mois 24 mois 30 mois 36 mois 42 mois Sélectionner une option" at bounding box center [503, 468] width 123 height 18
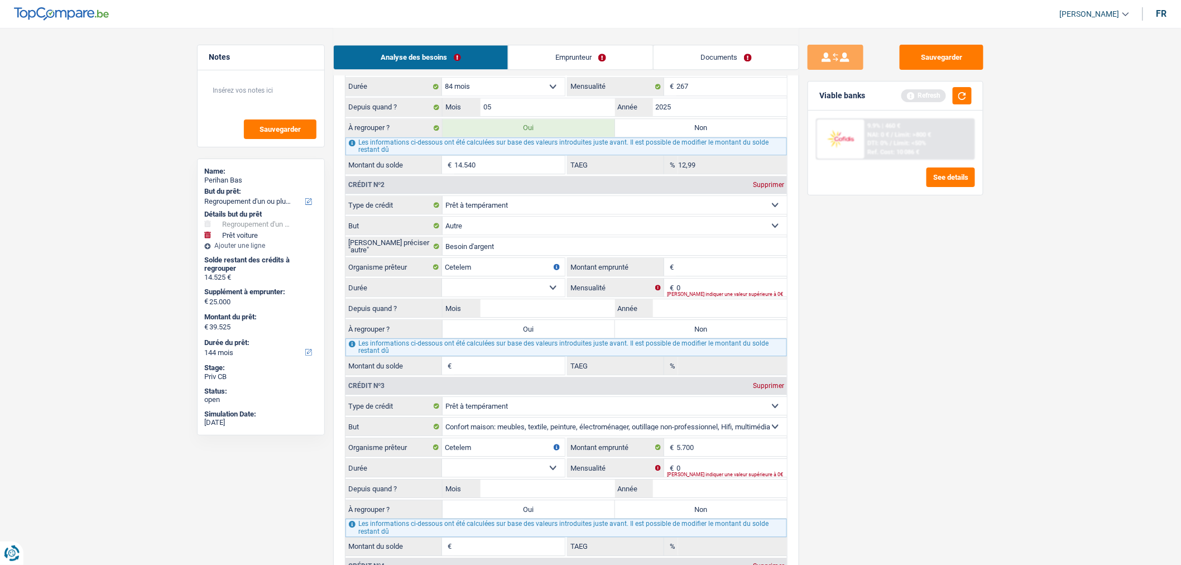
select select "42"
click at [442, 471] on select "12 mois 18 mois 24 mois 30 mois 36 mois 42 mois Sélectionner une option" at bounding box center [503, 468] width 123 height 18
click at [697, 477] on input "0" at bounding box center [732, 468] width 111 height 18
click at [702, 456] on input "5.700" at bounding box center [732, 447] width 111 height 18
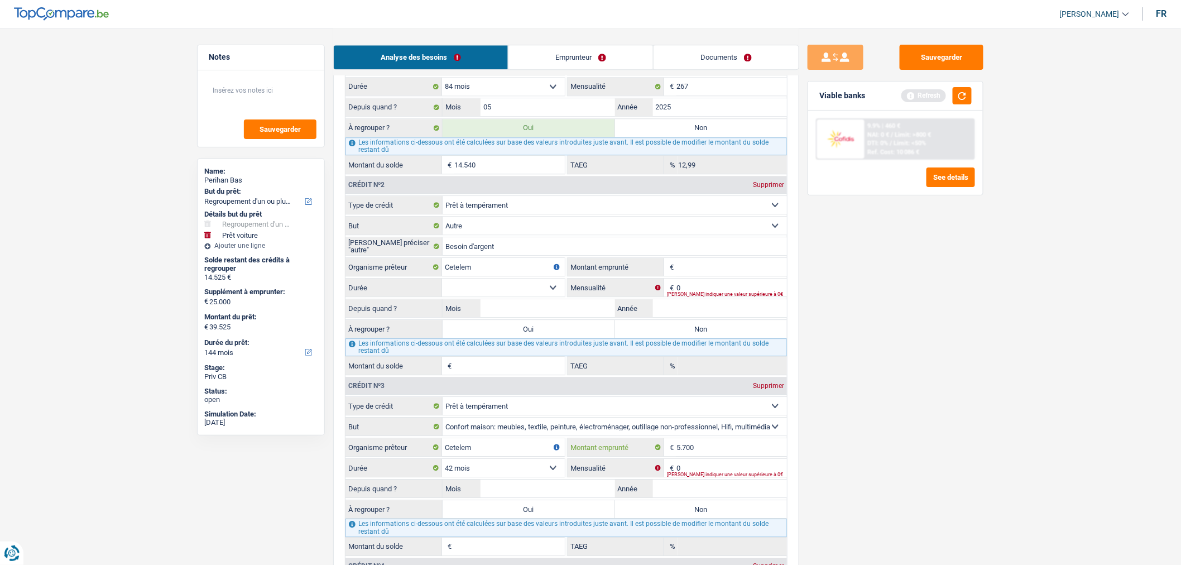
type input "5"
select select
click at [557, 477] on select "12 mois 18 mois 24 mois 30 mois 36 mois Sélectionner une option" at bounding box center [503, 468] width 123 height 18
click at [737, 456] on input "5.001" at bounding box center [732, 447] width 111 height 18
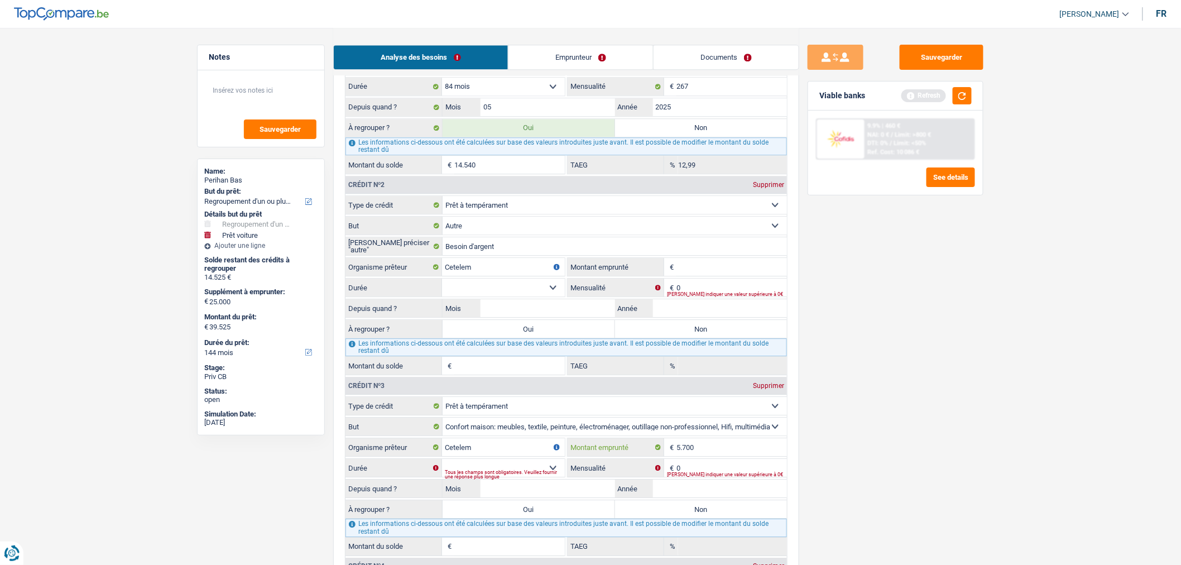
type input "5.700"
click at [553, 477] on select "12 mois 18 mois 24 mois 30 mois 36 mois 42 mois Sélectionner une option" at bounding box center [503, 468] width 123 height 18
select select "42"
click at [442, 471] on select "12 mois 18 mois 24 mois 30 mois 36 mois 42 mois Sélectionner une option" at bounding box center [503, 468] width 123 height 18
click at [693, 477] on input "0" at bounding box center [732, 468] width 111 height 18
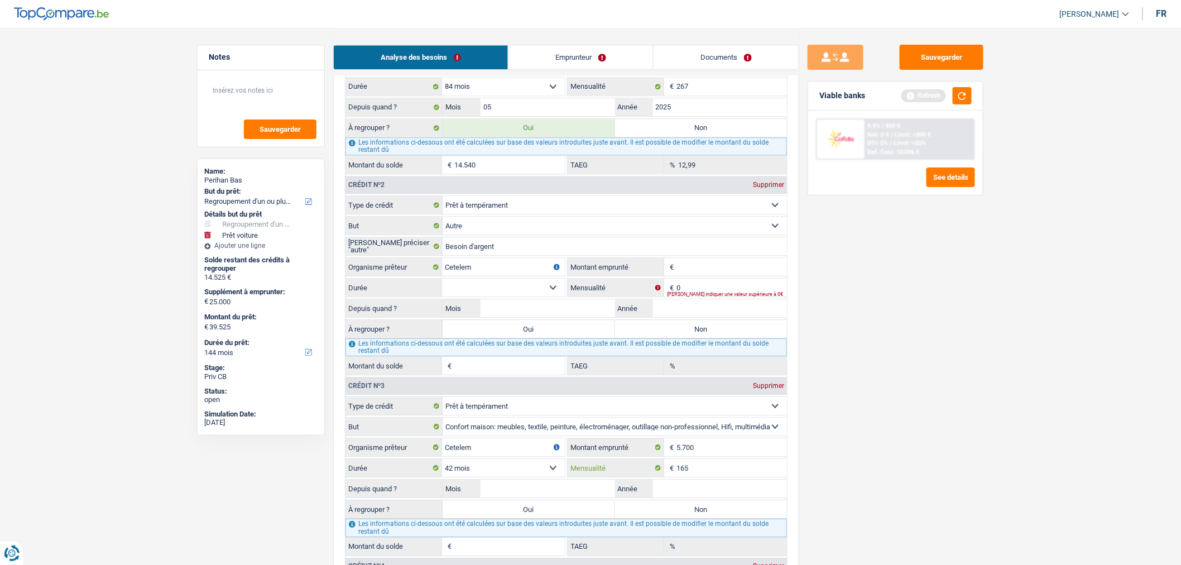
type input "165"
click at [703, 497] on input "Année" at bounding box center [720, 489] width 135 height 18
click at [583, 497] on input "Mois" at bounding box center [548, 489] width 135 height 18
type input "08"
type input "2025"
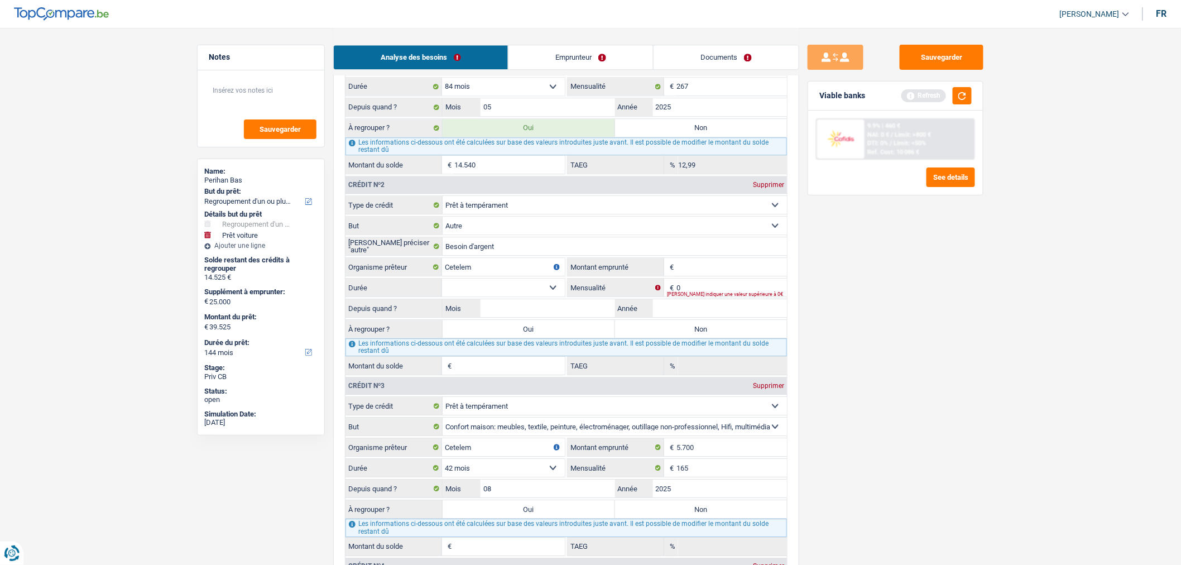
click at [586, 515] on label "Oui" at bounding box center [529, 509] width 172 height 18
click at [586, 515] on input "Oui" at bounding box center [529, 509] width 172 height 18
radio input "true"
type input "20.129"
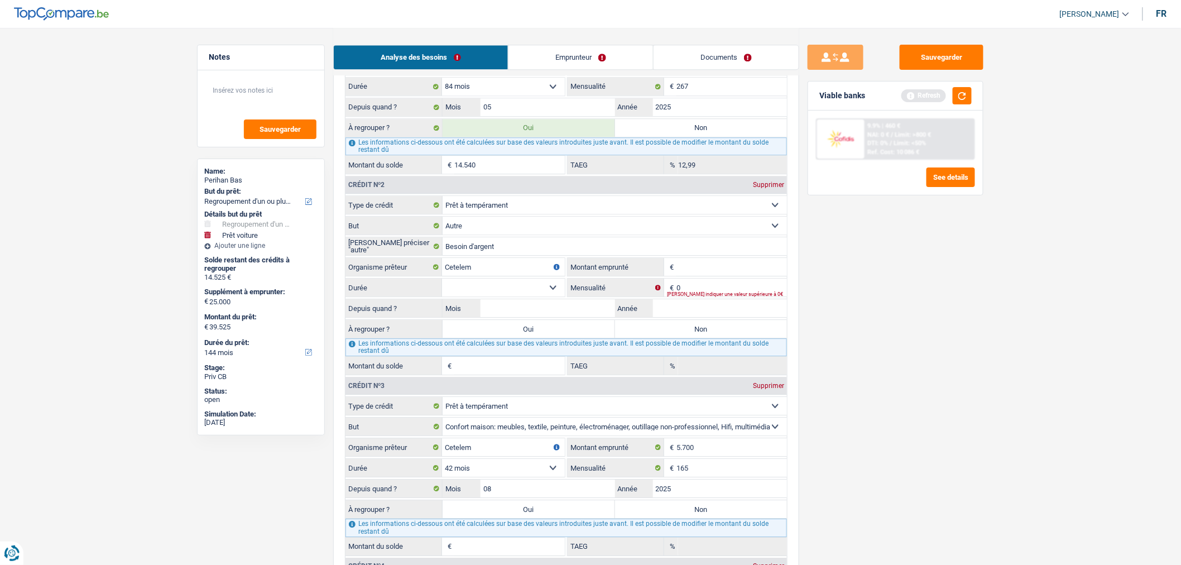
type input "5.589"
type input "11,93"
type input "45.129"
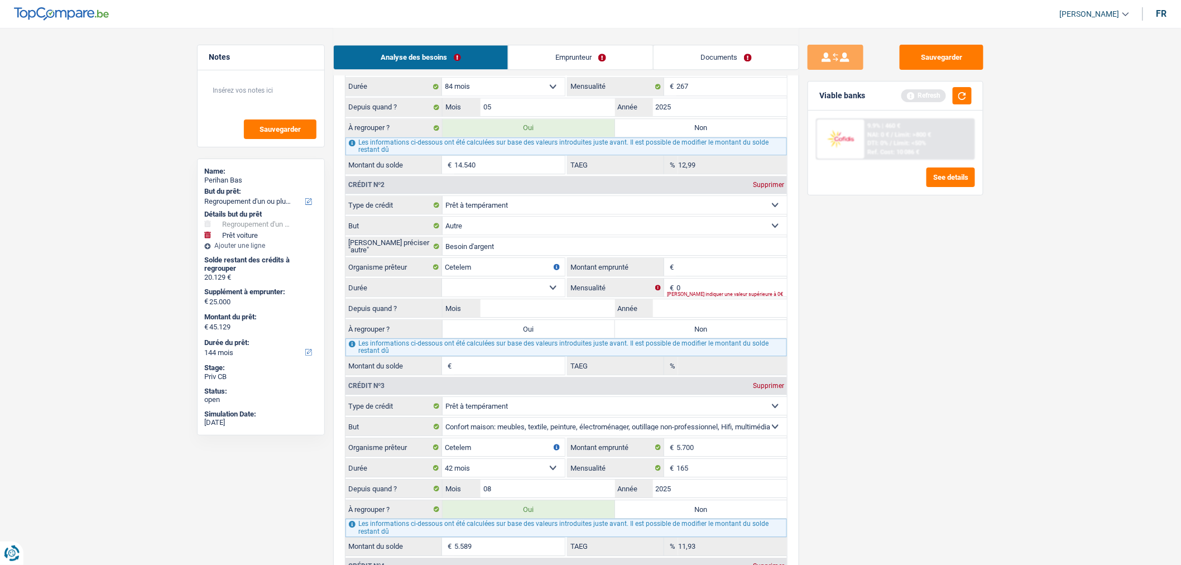
click at [694, 274] on input "Montant" at bounding box center [732, 267] width 111 height 18
type input "2.000"
click at [596, 317] on input "Mois" at bounding box center [548, 308] width 135 height 18
type input "08"
type input "2025"
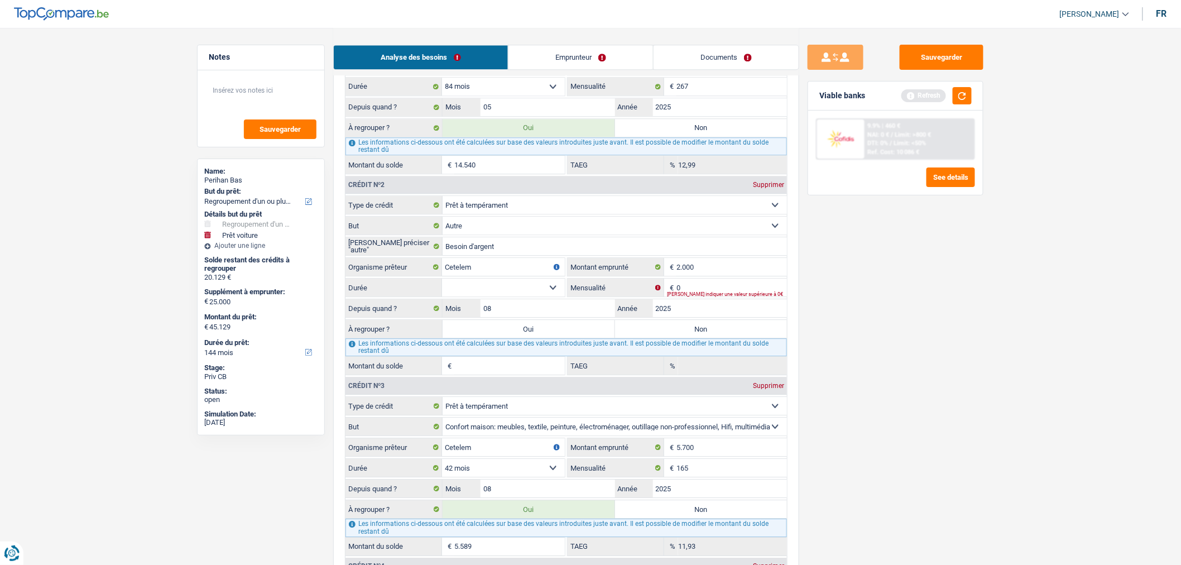
click at [539, 296] on select "12 mois 18 mois 24 mois Sélectionner une option" at bounding box center [503, 288] width 123 height 18
select select "24"
click at [442, 290] on select "12 mois 18 mois 24 mois Sélectionner une option" at bounding box center [503, 288] width 123 height 18
type input "1"
type input "0,00"
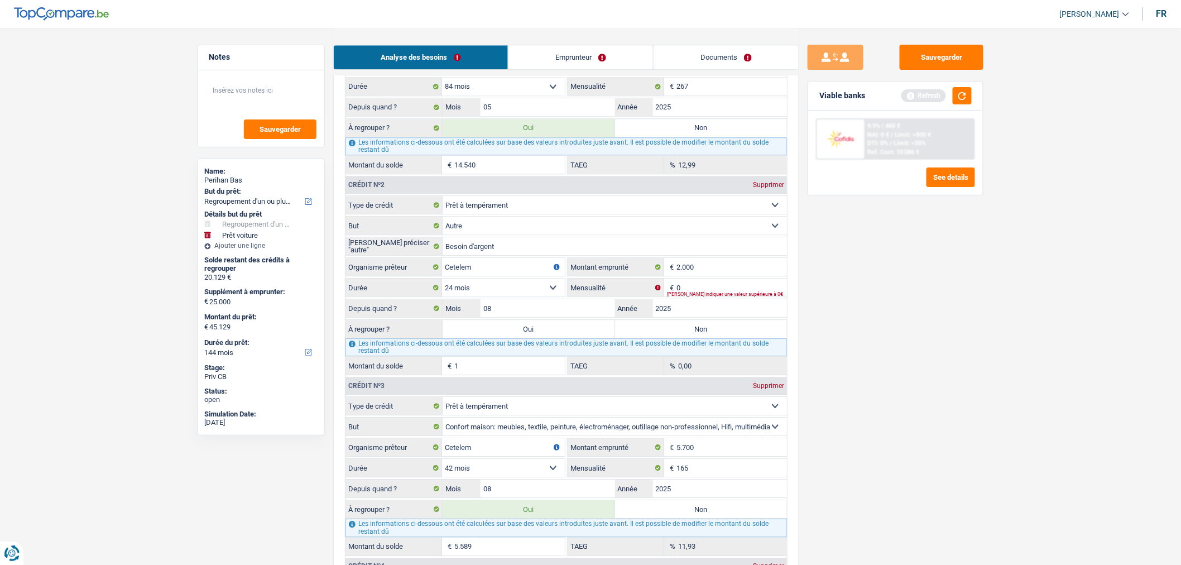
click at [563, 338] on label "Oui" at bounding box center [529, 329] width 172 height 18
click at [563, 338] on input "Oui" at bounding box center [529, 329] width 172 height 18
radio input "true"
type input "20.130"
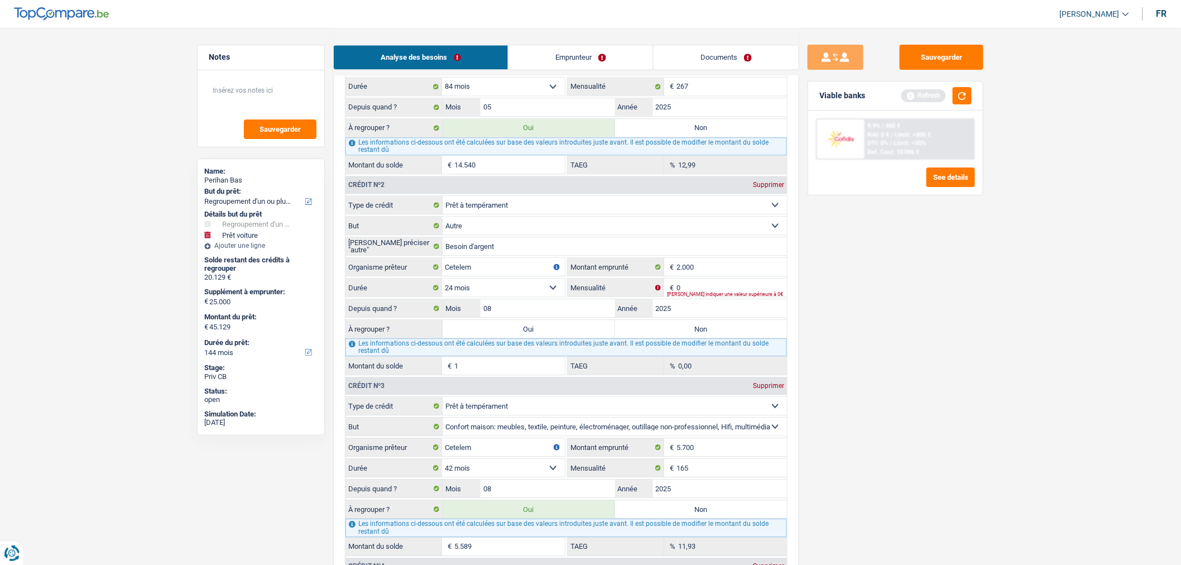
type input "45.130"
click at [685, 518] on label "Non" at bounding box center [701, 509] width 172 height 18
click at [685, 518] on input "Non" at bounding box center [701, 509] width 172 height 18
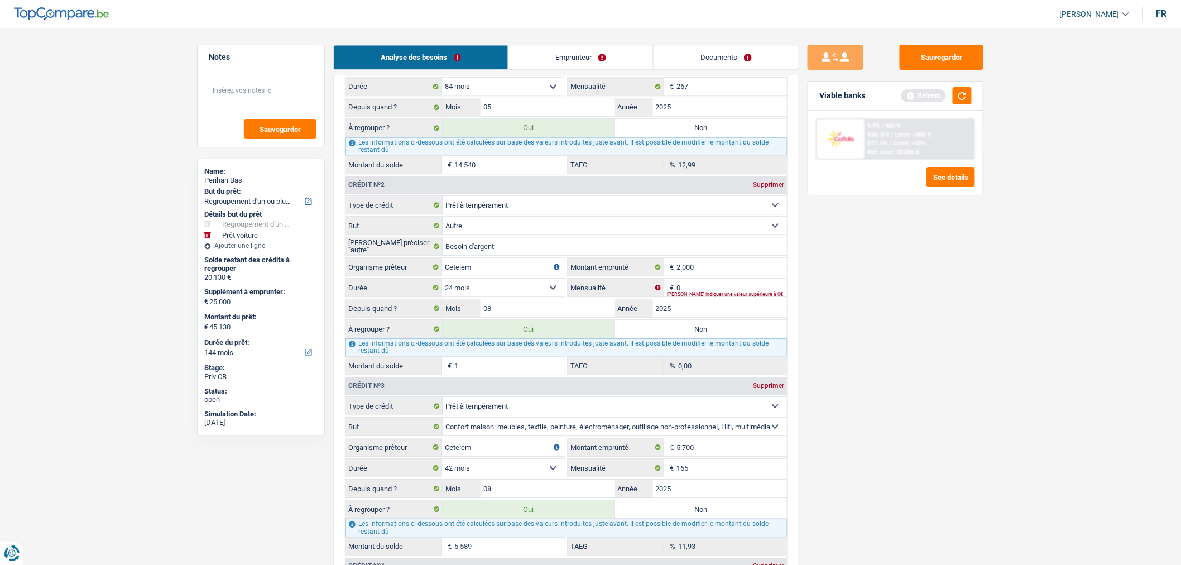
radio input "true"
type input "14.541"
type input "39.541"
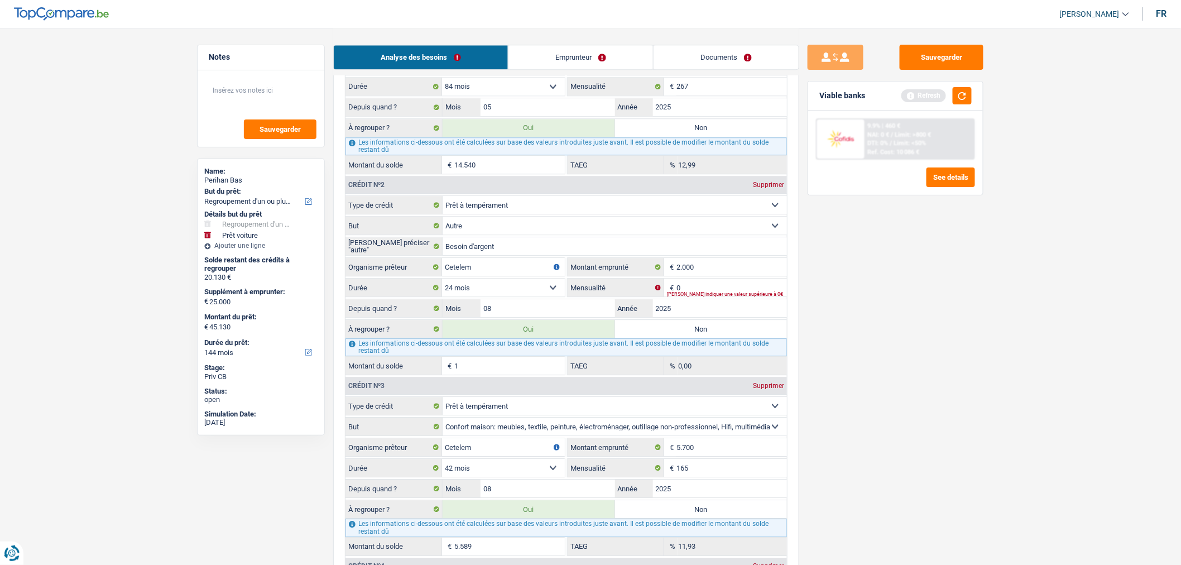
type input "39.541"
radio input "false"
click at [689, 338] on label "Non" at bounding box center [701, 329] width 172 height 18
click at [689, 338] on input "Non" at bounding box center [701, 329] width 172 height 18
radio input "true"
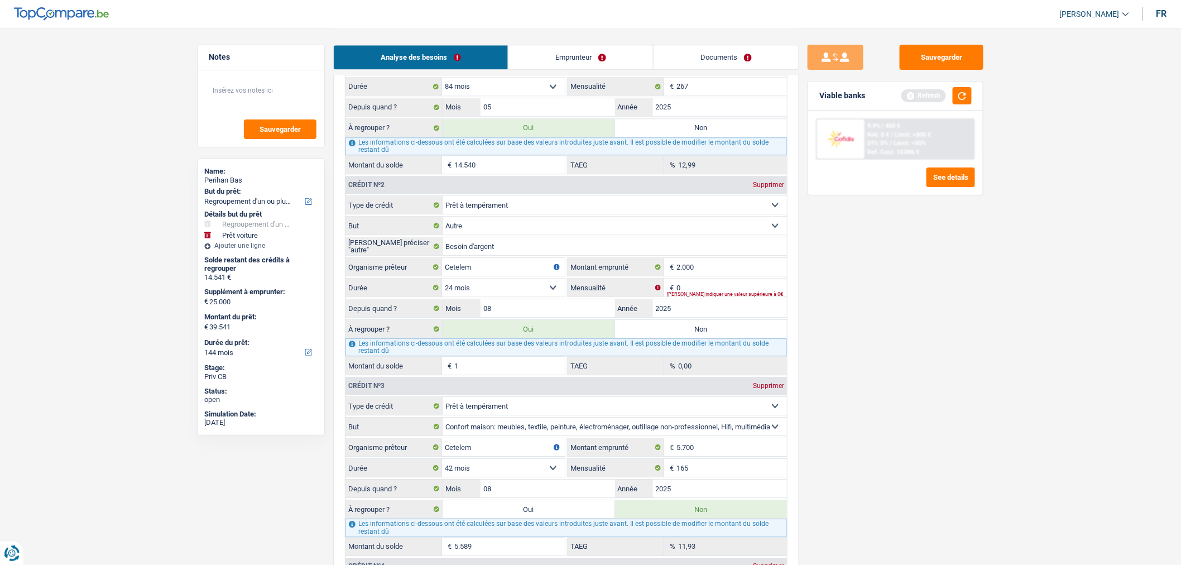
type input "14.540"
type input "39.540"
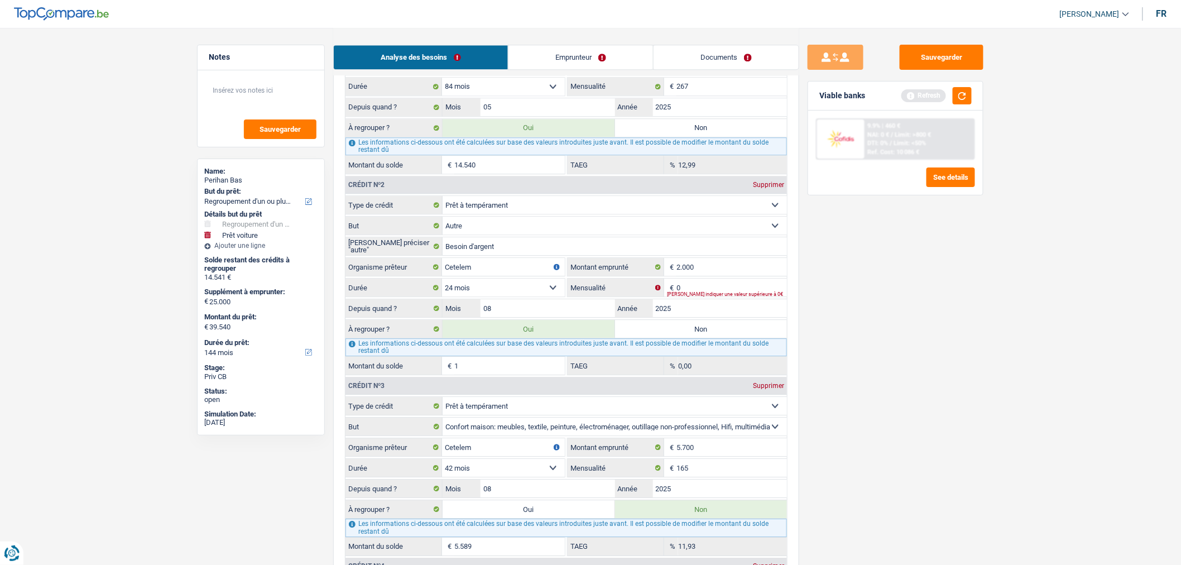
radio input "false"
click at [703, 137] on label "Non" at bounding box center [701, 128] width 172 height 18
click at [703, 137] on input "Non" at bounding box center [701, 128] width 172 height 18
radio input "true"
select select "car"
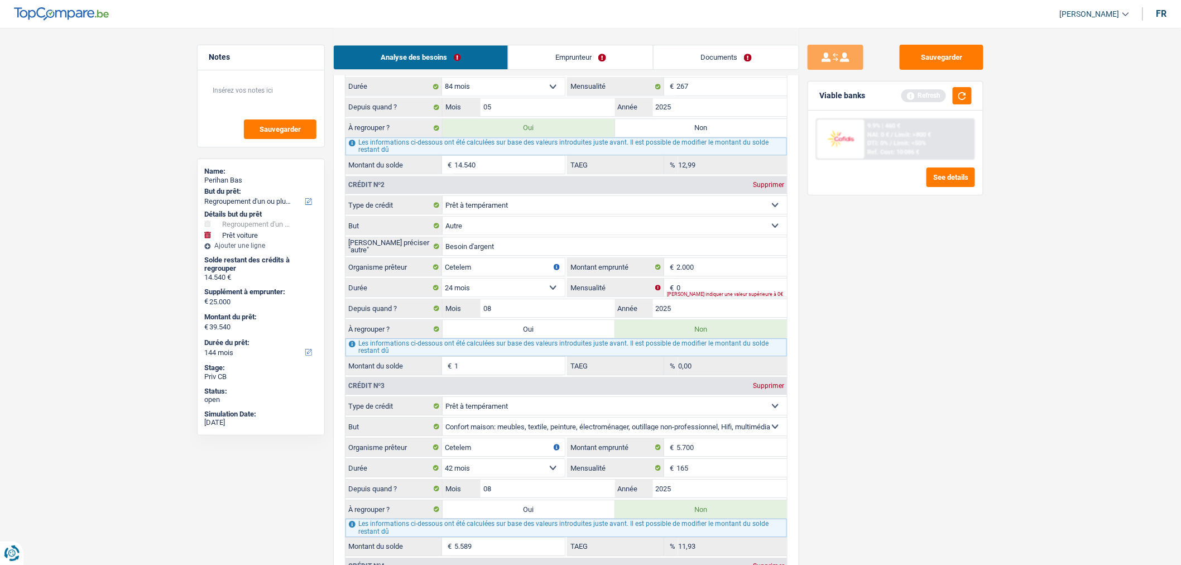
select select "car"
select select "60"
select select "car"
type input "25.000"
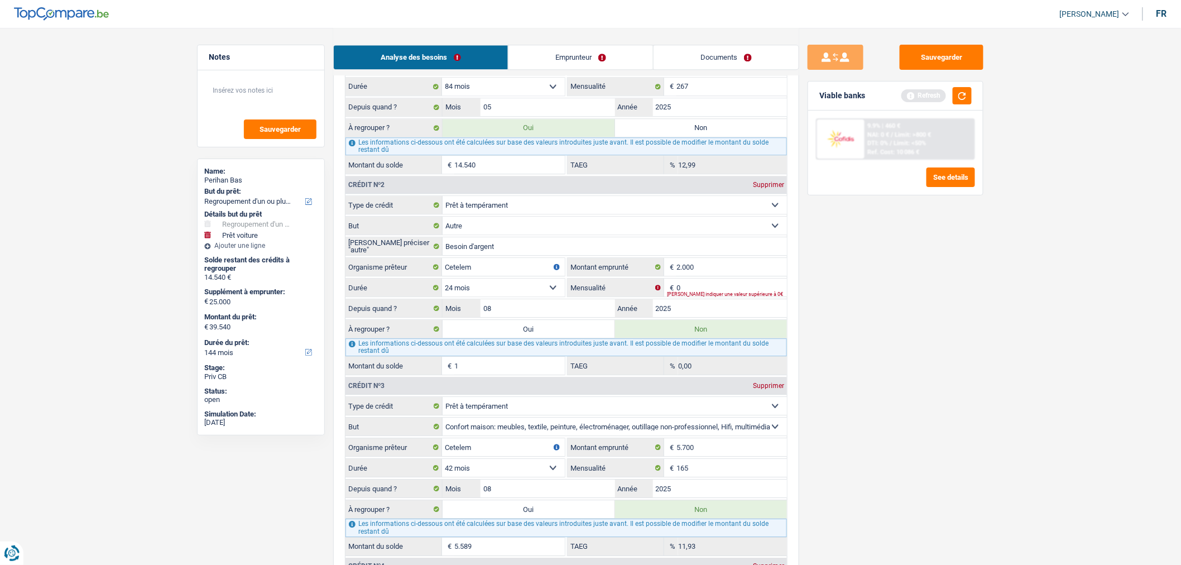
select select "60"
select select "car"
type input "25.000"
select select "60"
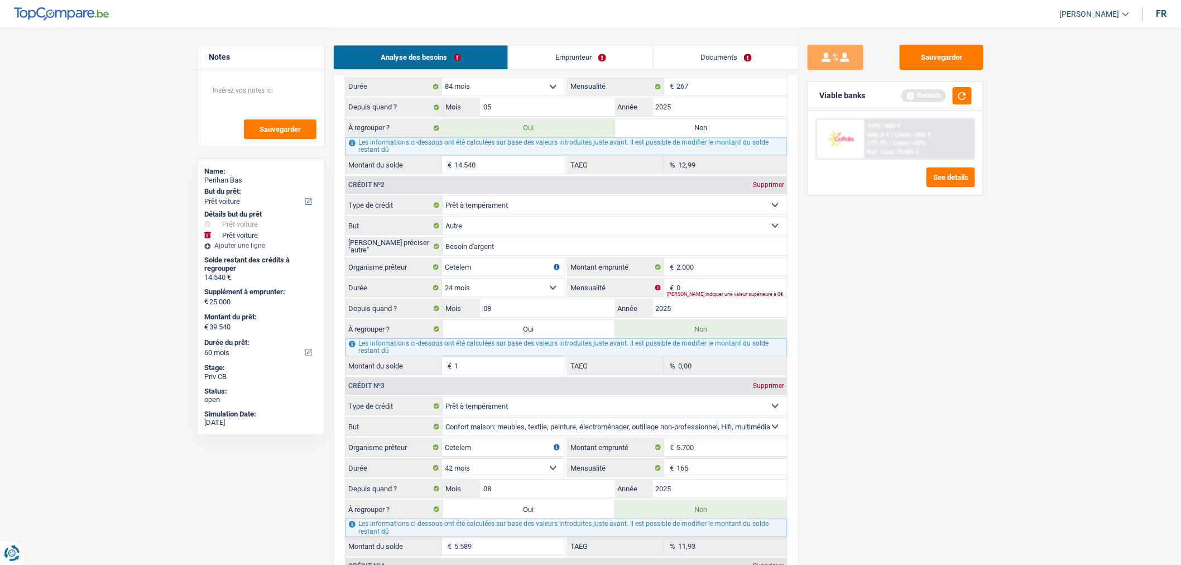
radio input "false"
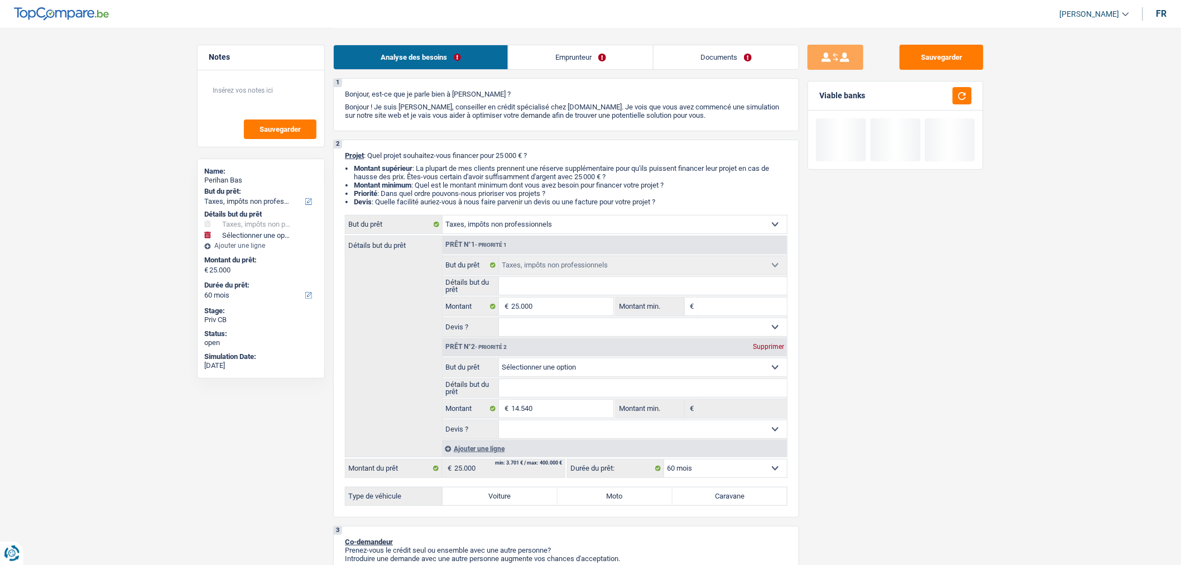
scroll to position [0, 0]
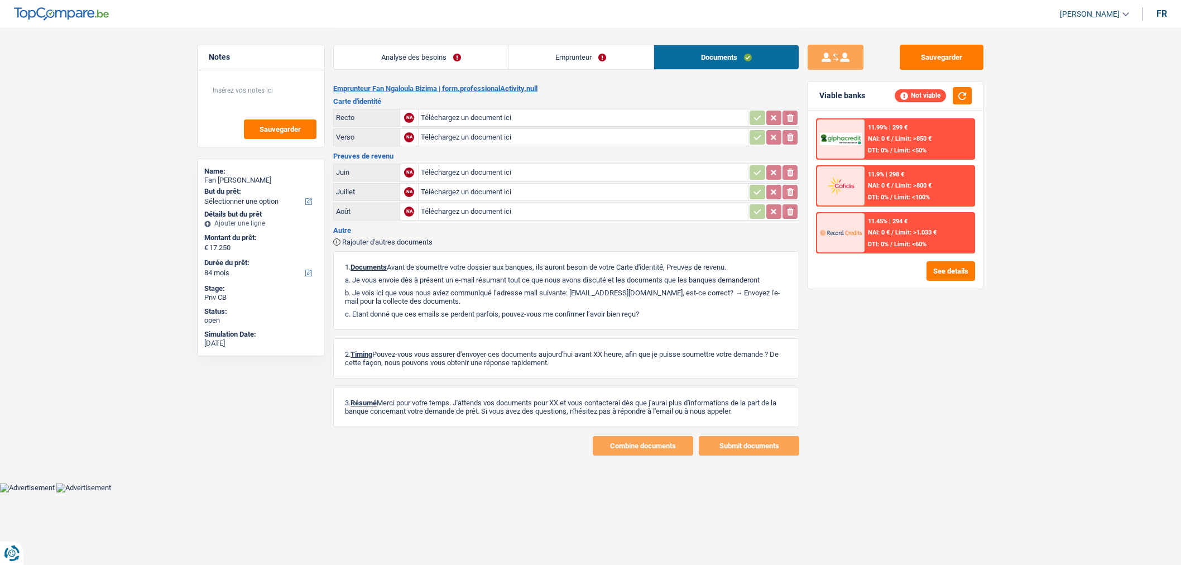
select select "84"
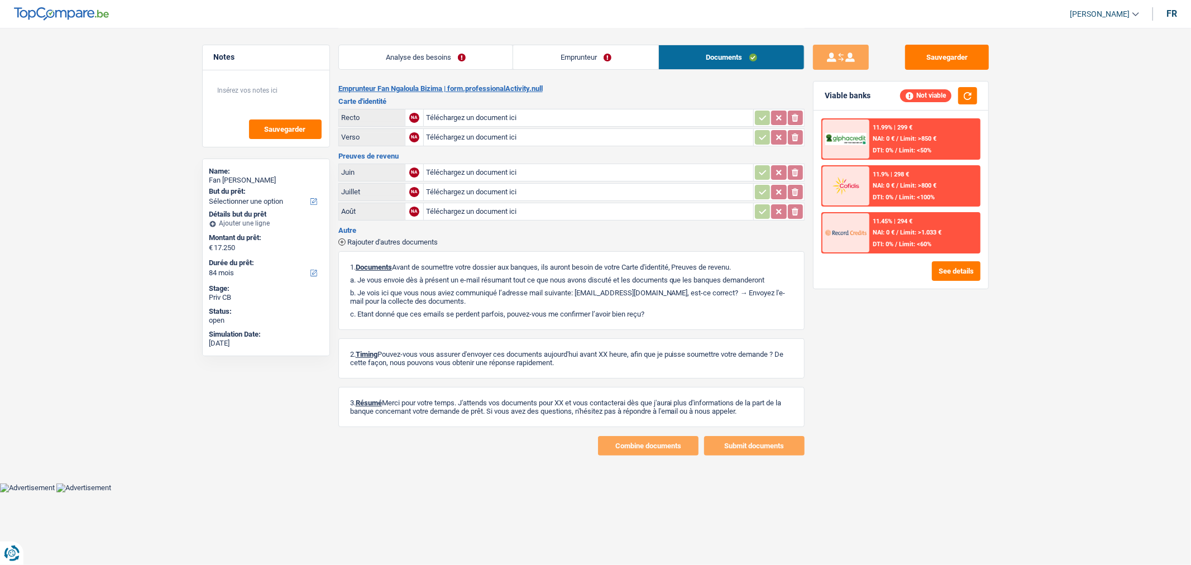
click at [449, 64] on link "Analyse des besoins" at bounding box center [426, 57] width 174 height 24
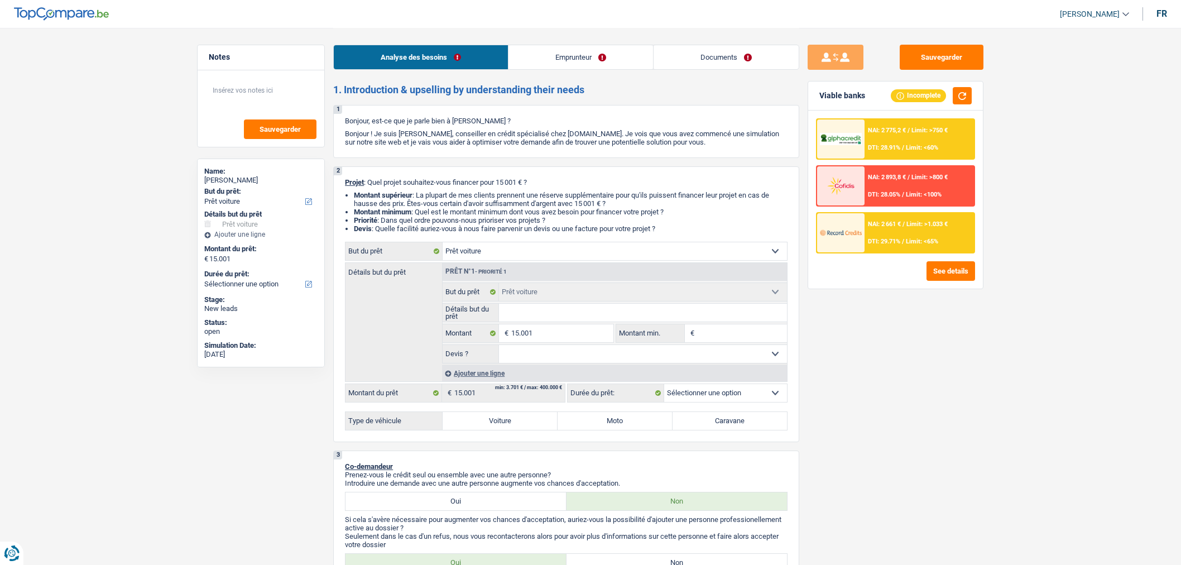
select select "car"
select select "worker"
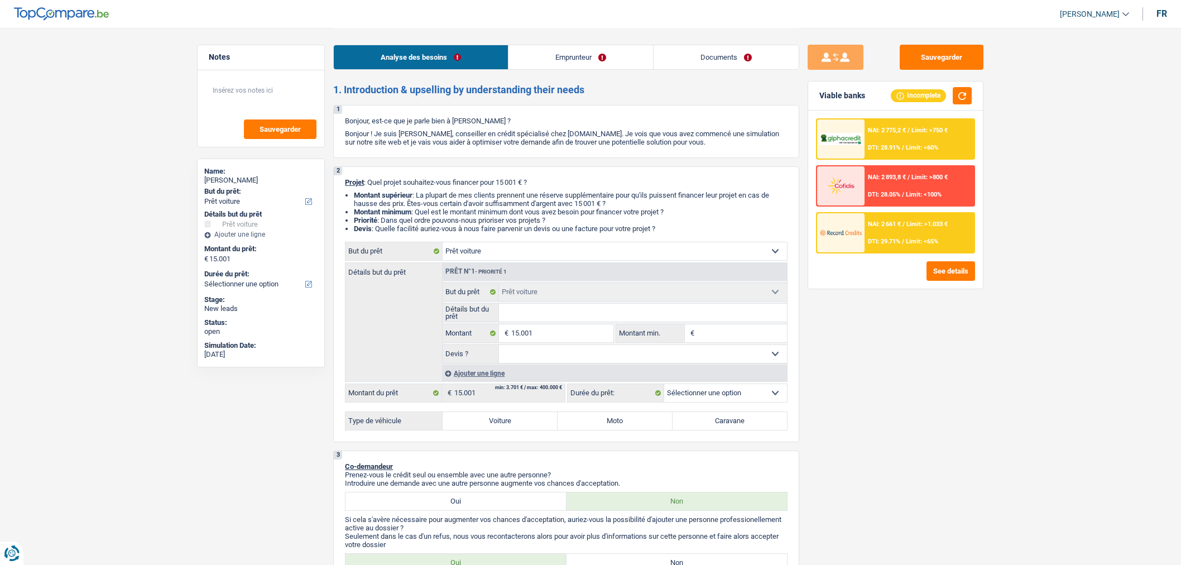
select select "familyAllowances"
select select "unemployment"
select select "netSalary"
select select "ownerWithMortgage"
select select "mortgage"
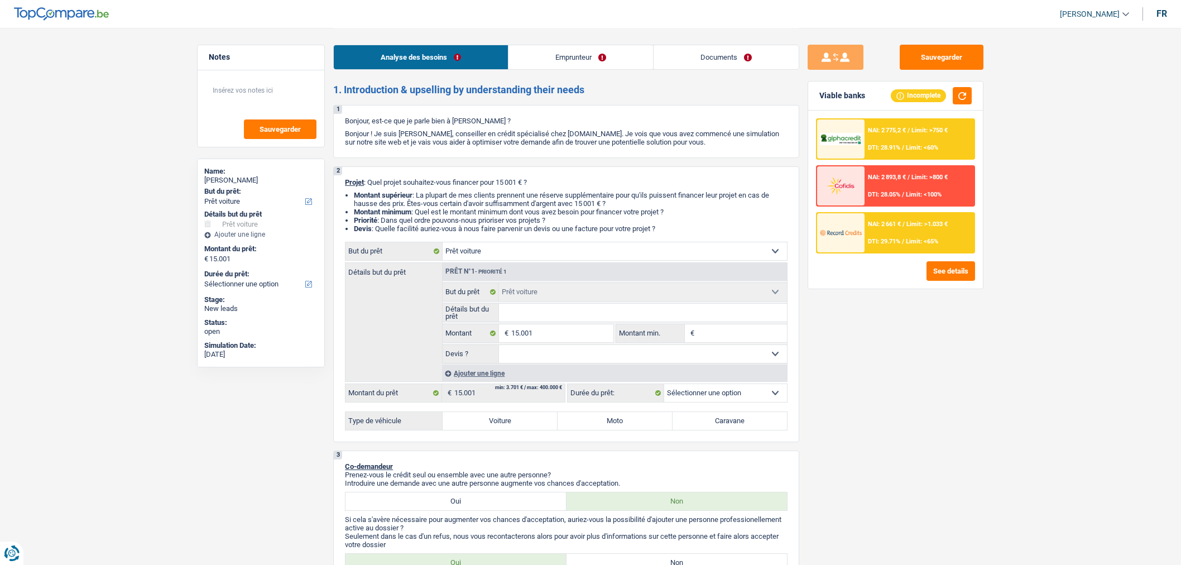
select select "360"
select select "car"
click at [593, 361] on select "Oui Non Non répondu Sélectionner une option" at bounding box center [643, 354] width 289 height 18
select select "yes"
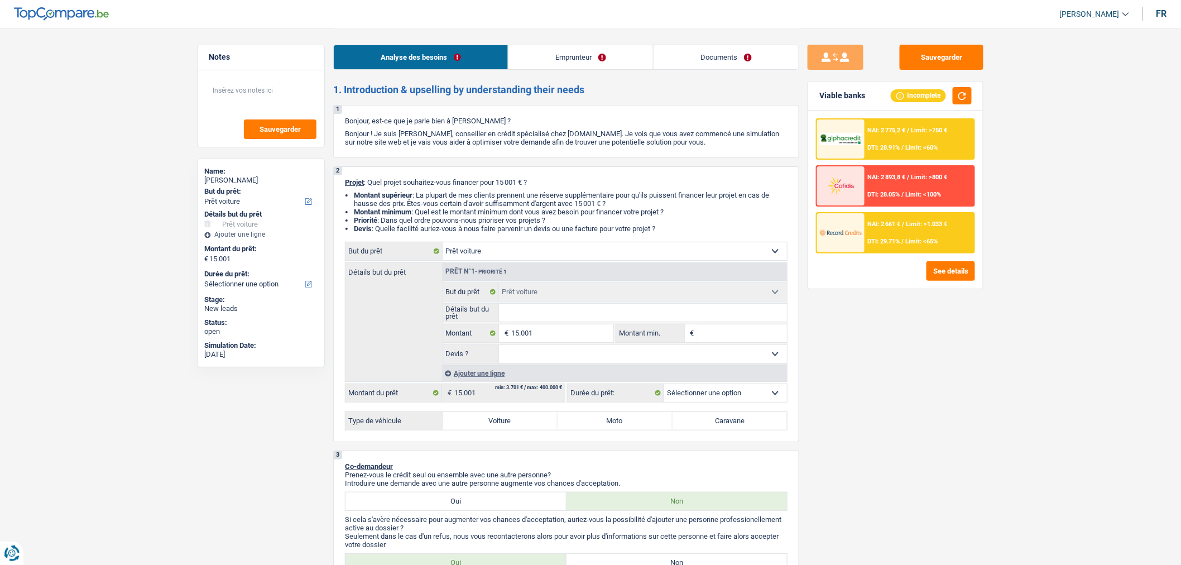
click at [499, 348] on select "Oui Non Non répondu Sélectionner une option" at bounding box center [643, 354] width 289 height 18
select select "yes"
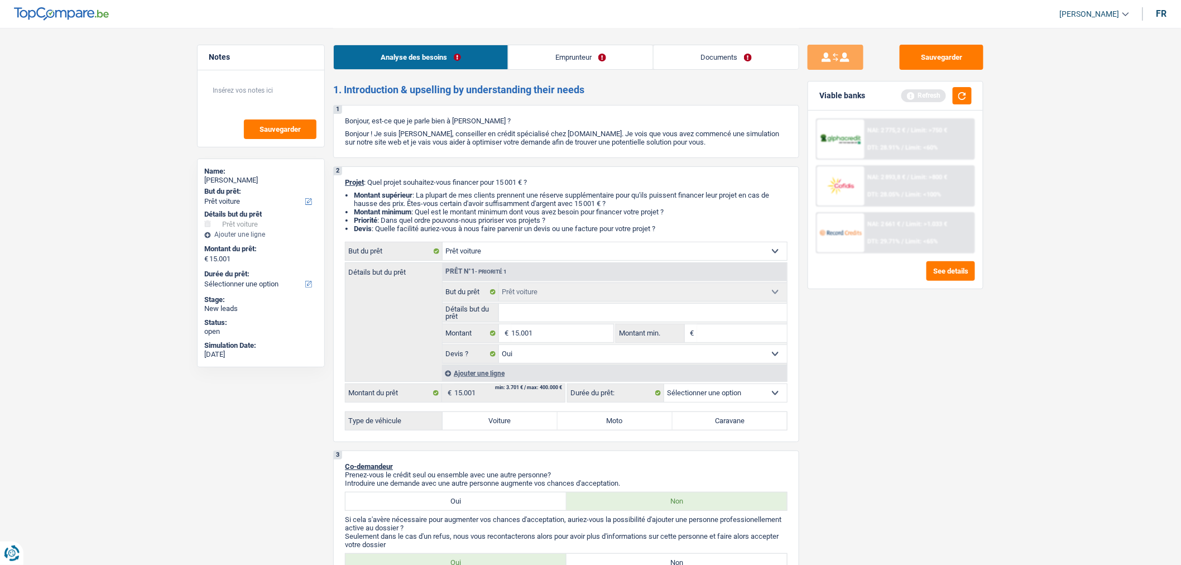
click at [520, 416] on label "Voiture" at bounding box center [500, 421] width 115 height 18
click at [520, 416] on input "Voiture" at bounding box center [500, 421] width 115 height 18
radio input "true"
select select "60"
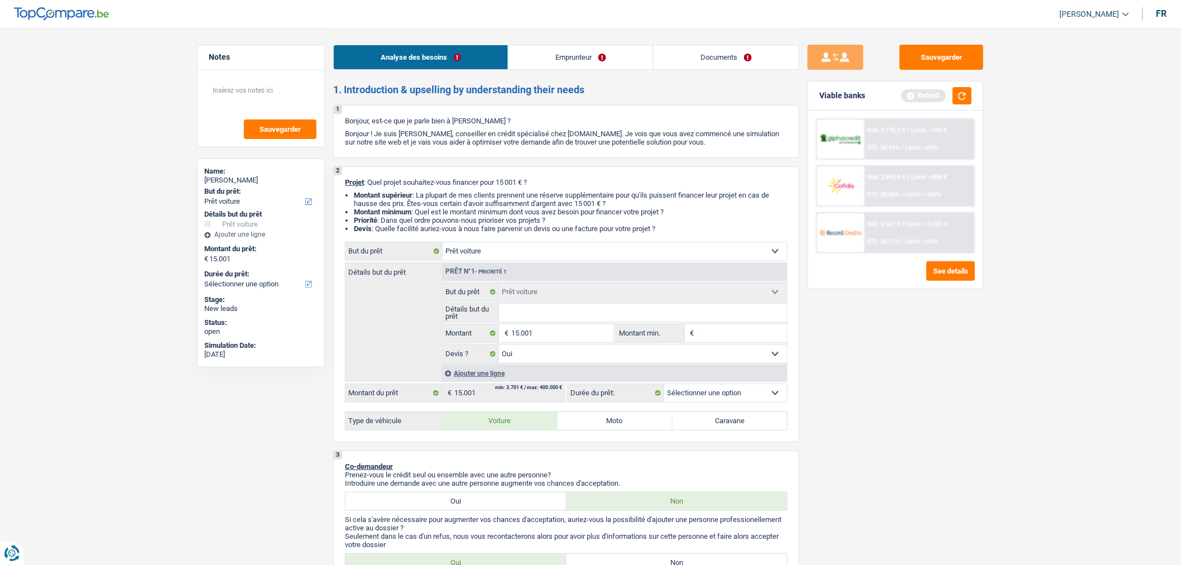
select select "60"
radio input "true"
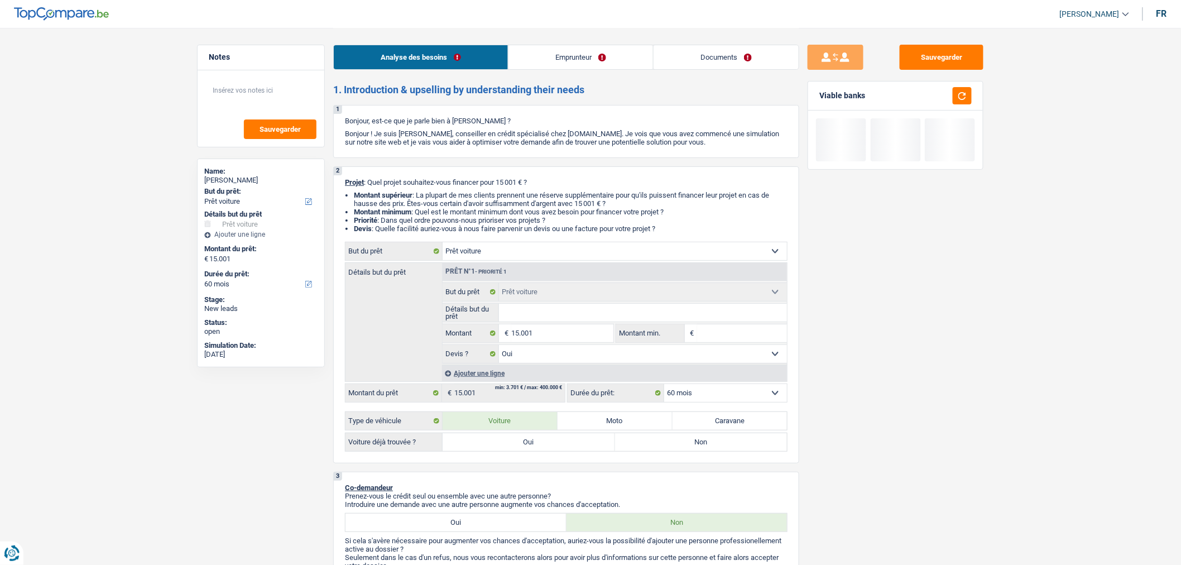
click at [663, 443] on label "Non" at bounding box center [701, 442] width 172 height 18
click at [663, 443] on input "Non" at bounding box center [701, 442] width 172 height 18
radio input "true"
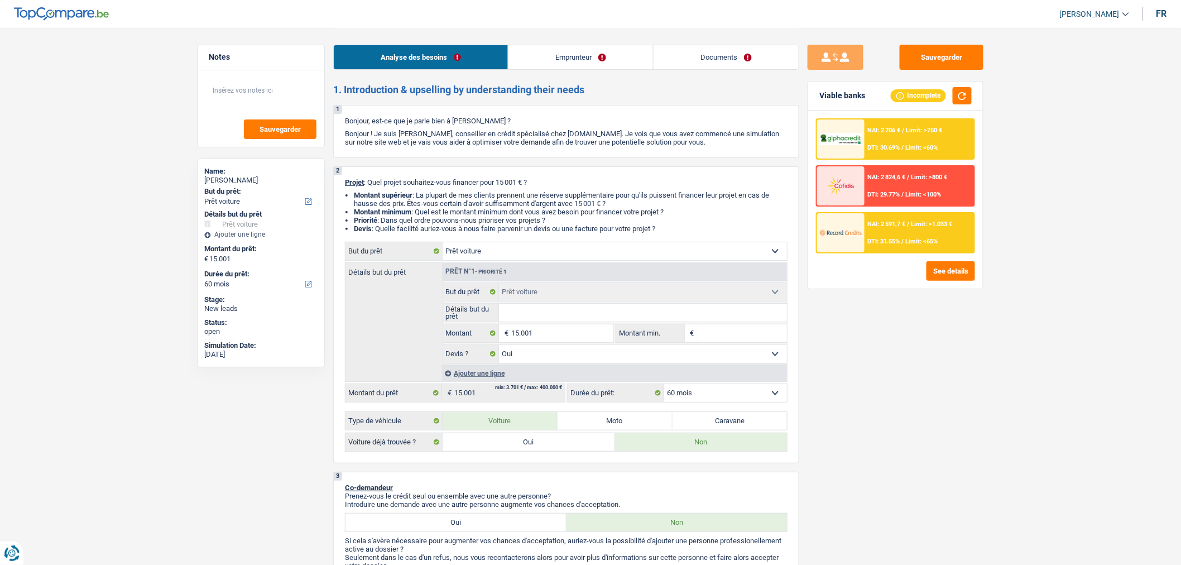
click at [589, 357] on select "Oui Non Non répondu Sélectionner une option" at bounding box center [643, 354] width 289 height 18
select select "not_answered"
click at [499, 348] on select "Oui Non Non répondu Sélectionner une option" at bounding box center [643, 354] width 289 height 18
select select "not_answered"
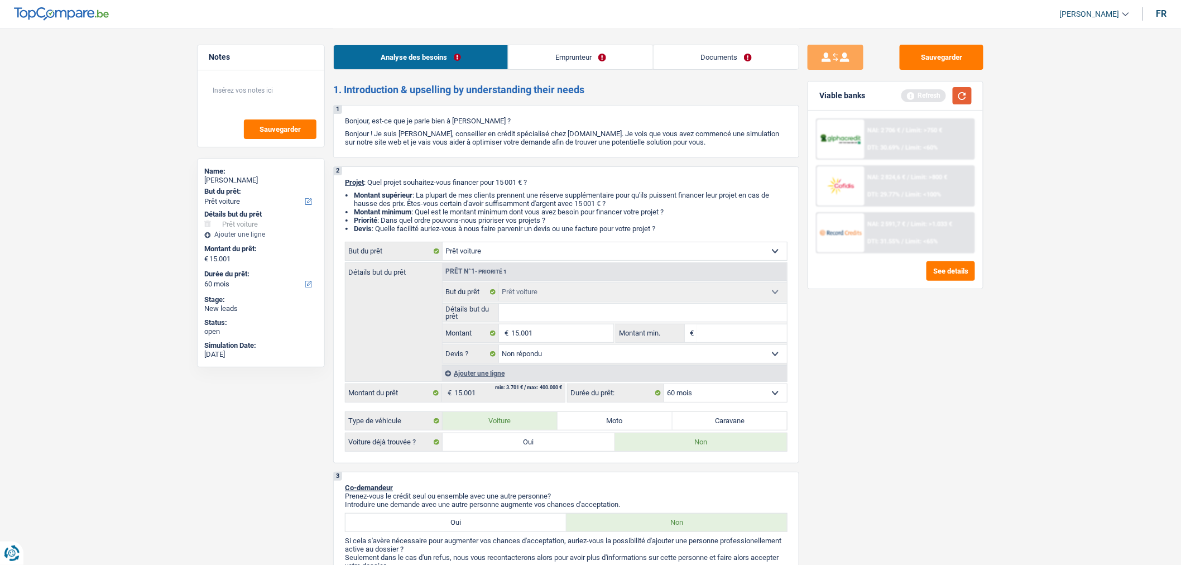
click at [961, 99] on button "button" at bounding box center [962, 95] width 19 height 17
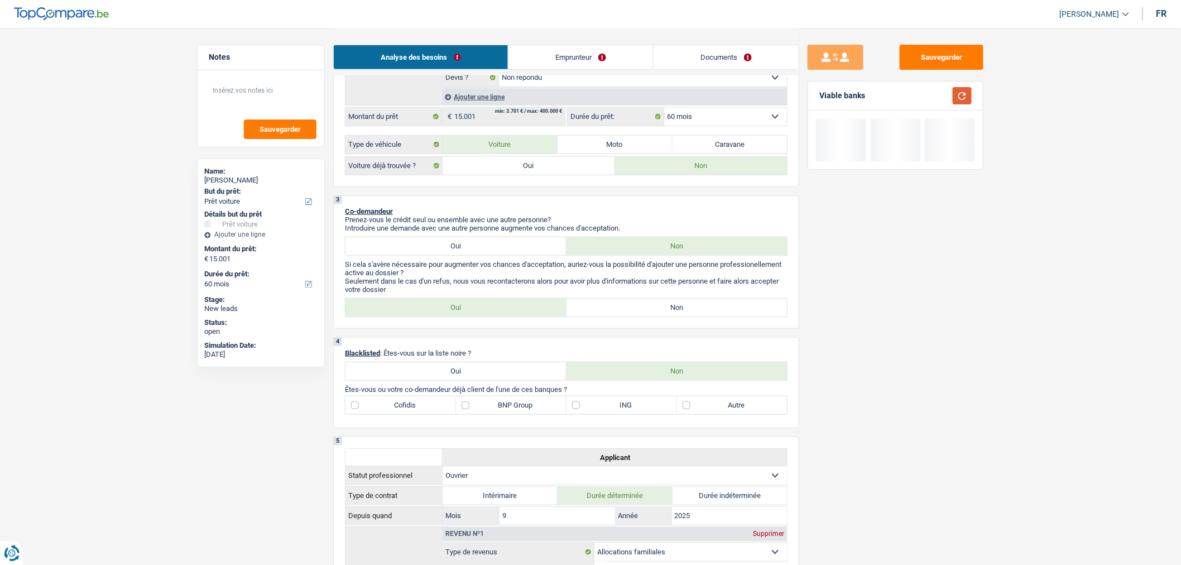
scroll to position [277, 0]
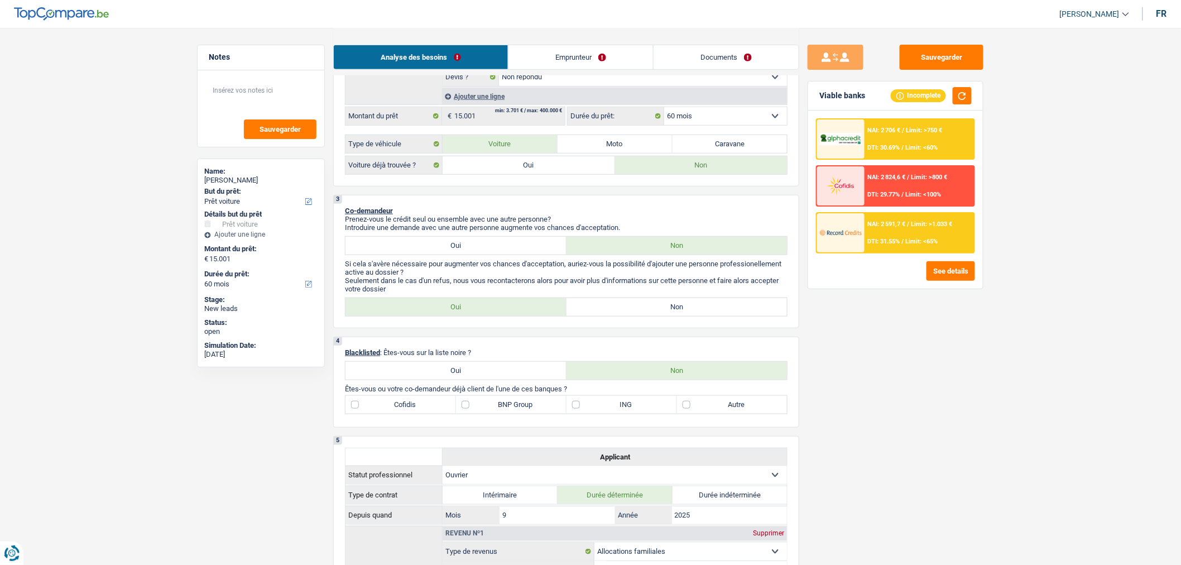
click at [679, 316] on label "Non" at bounding box center [677, 307] width 221 height 18
click at [679, 316] on input "Non" at bounding box center [677, 307] width 221 height 18
radio input "true"
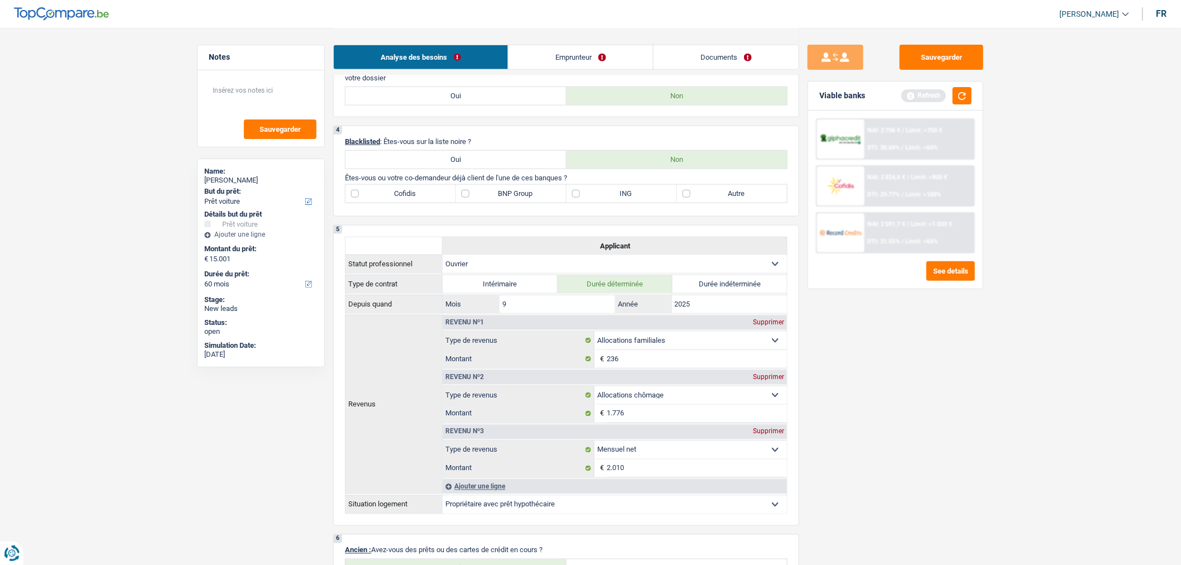
scroll to position [488, 0]
click at [962, 92] on button "button" at bounding box center [962, 95] width 19 height 17
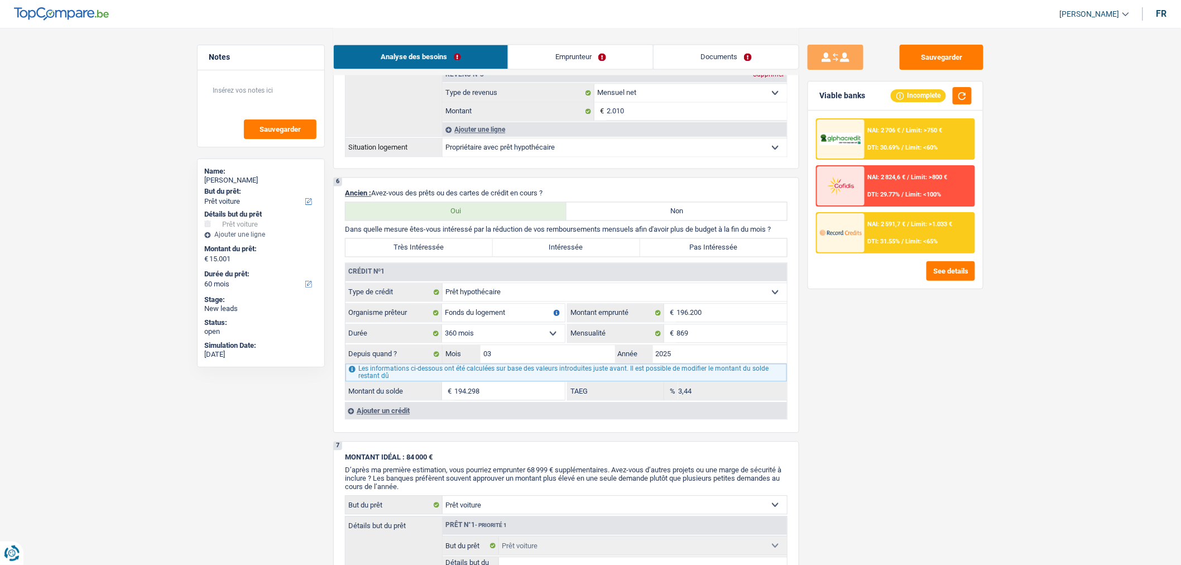
scroll to position [831, 0]
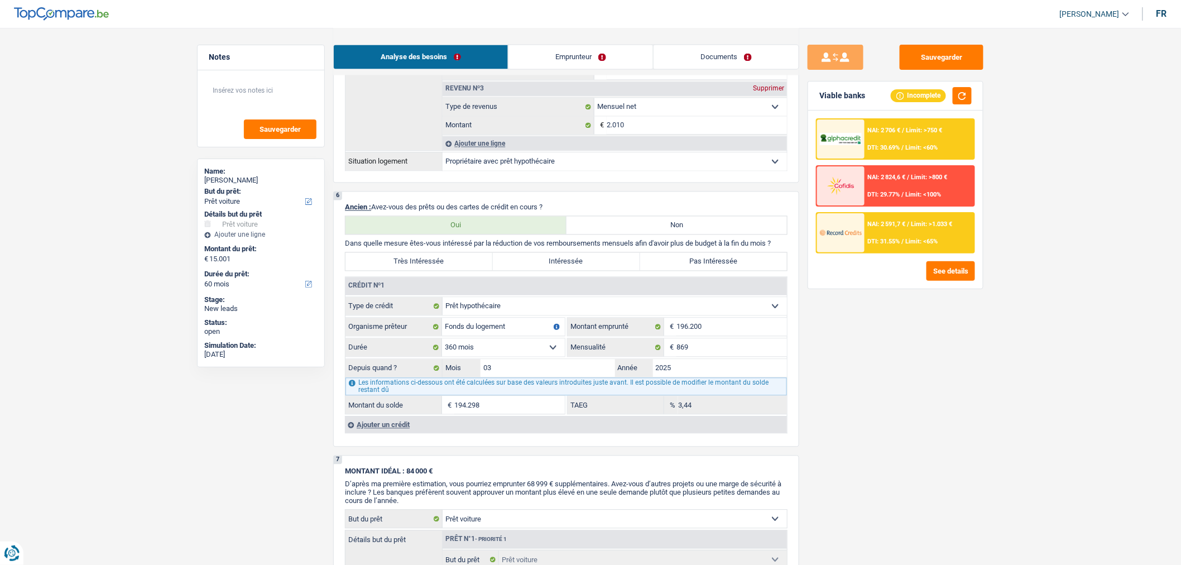
click at [655, 271] on label "Pas Intéressée" at bounding box center [713, 262] width 147 height 18
click at [655, 271] on input "Pas Intéressée" at bounding box center [713, 262] width 147 height 18
radio input "true"
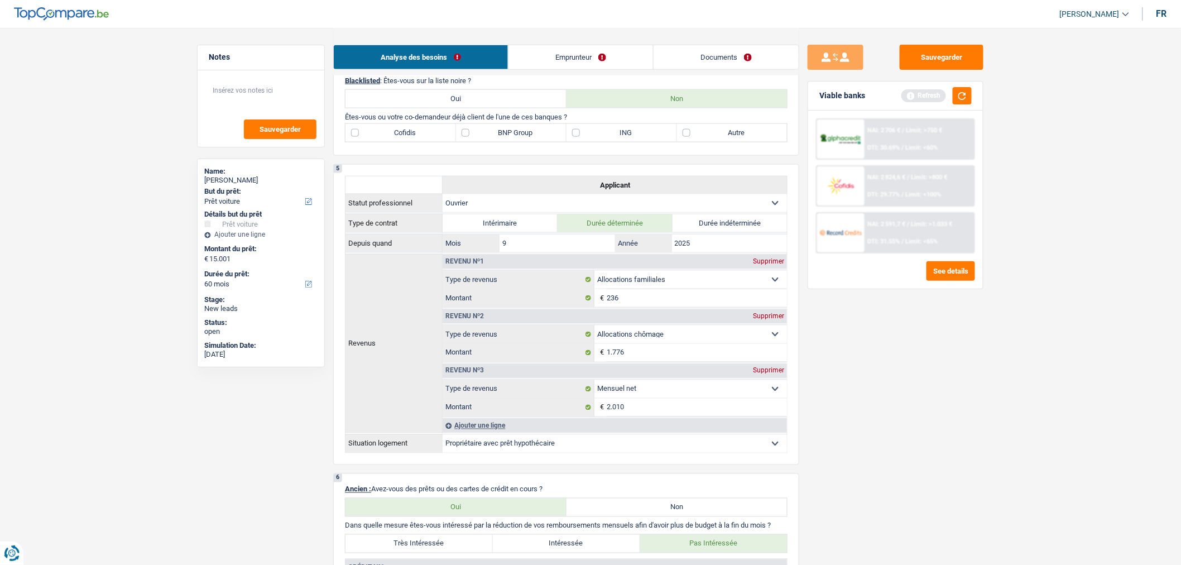
scroll to position [548, 0]
click at [963, 100] on button "button" at bounding box center [962, 95] width 19 height 17
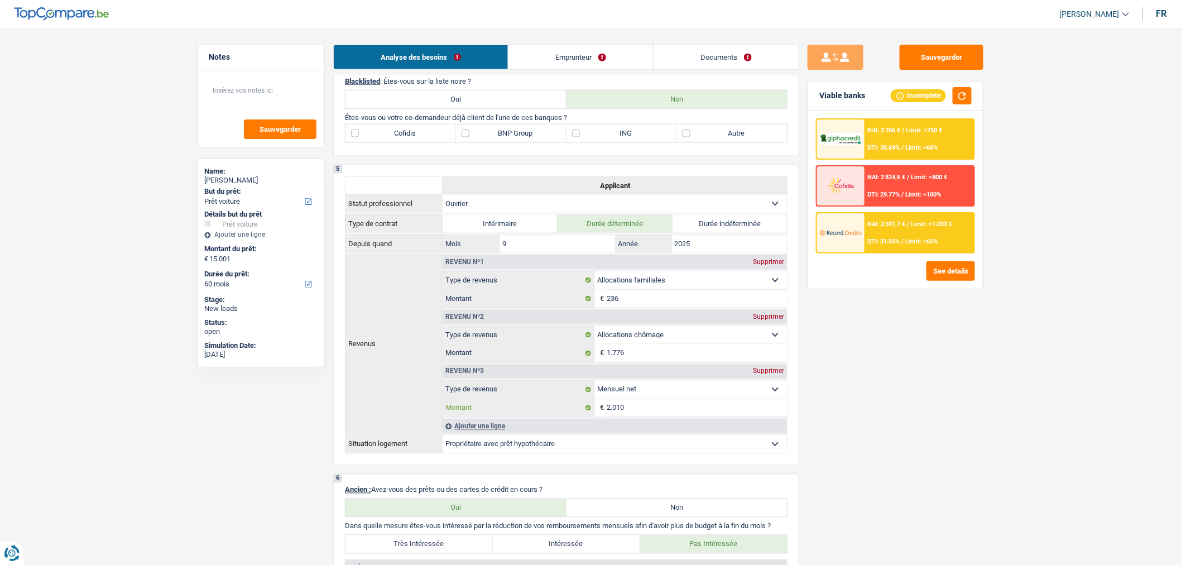
click at [681, 417] on input "2.010" at bounding box center [697, 408] width 180 height 18
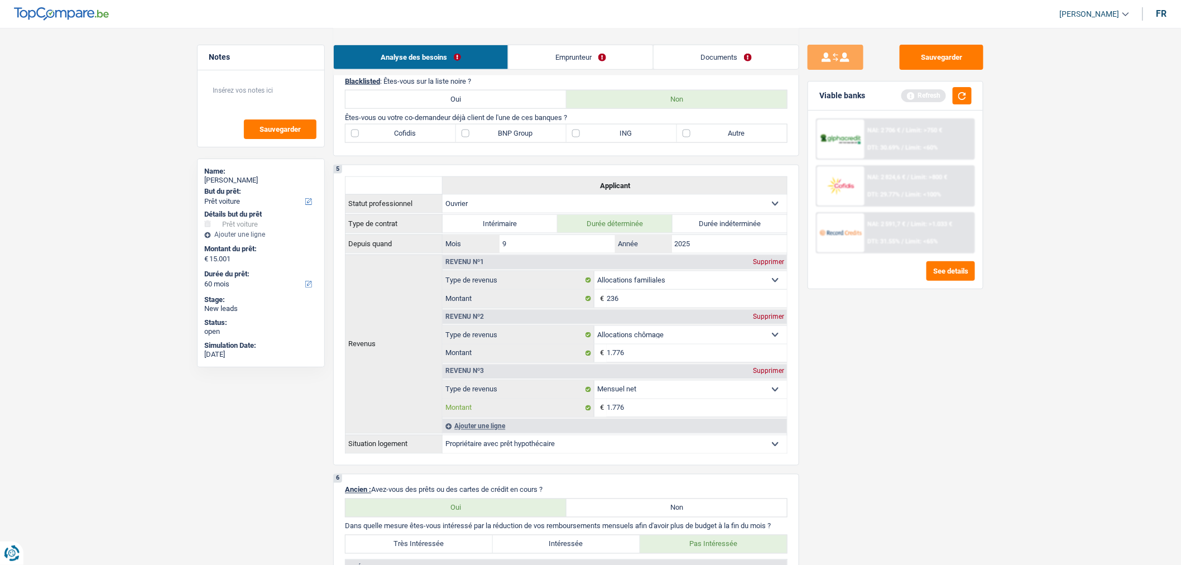
type input "1.776"
click at [641, 362] on input "1.776" at bounding box center [697, 353] width 180 height 18
click at [961, 98] on button "button" at bounding box center [962, 95] width 19 height 17
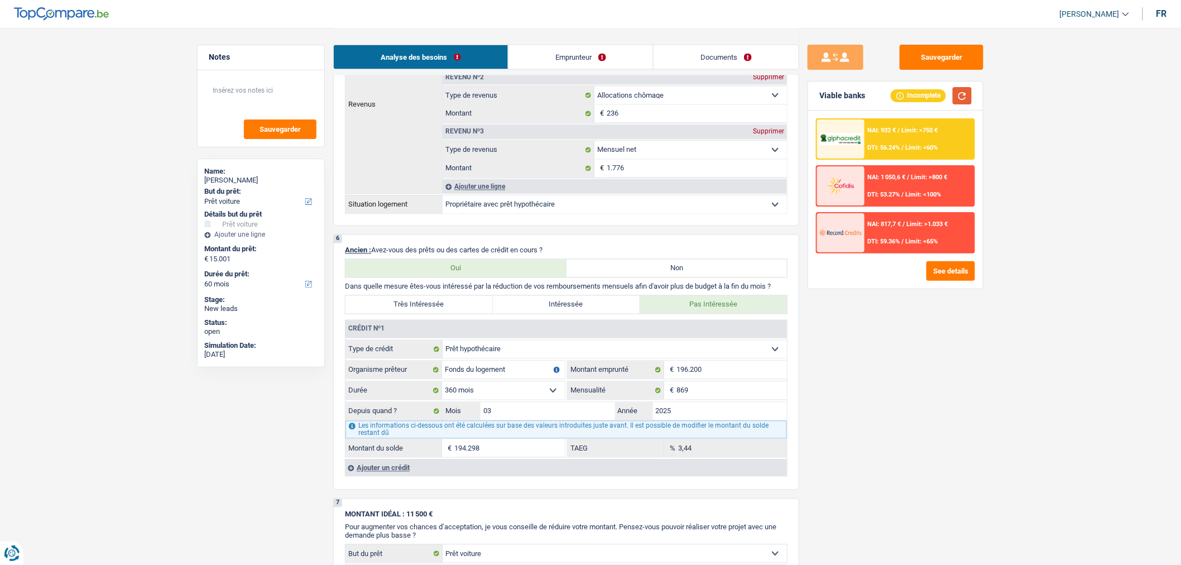
scroll to position [788, 0]
click at [637, 122] on input "236" at bounding box center [697, 113] width 180 height 18
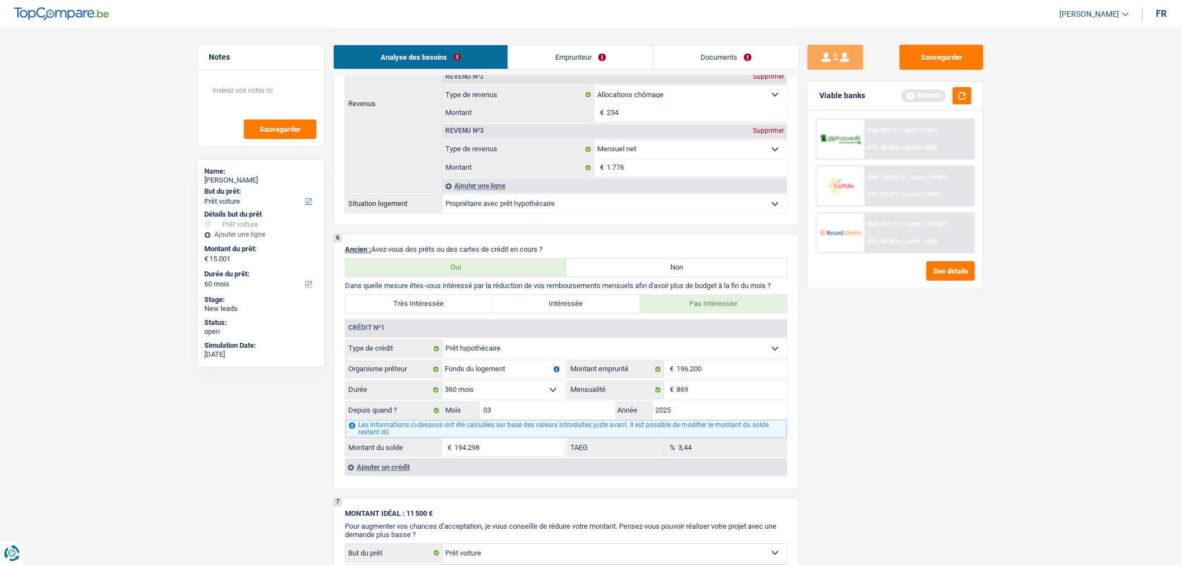
type input "234"
click at [684, 177] on input "1.776" at bounding box center [697, 168] width 180 height 18
click at [955, 88] on button "button" at bounding box center [962, 95] width 19 height 17
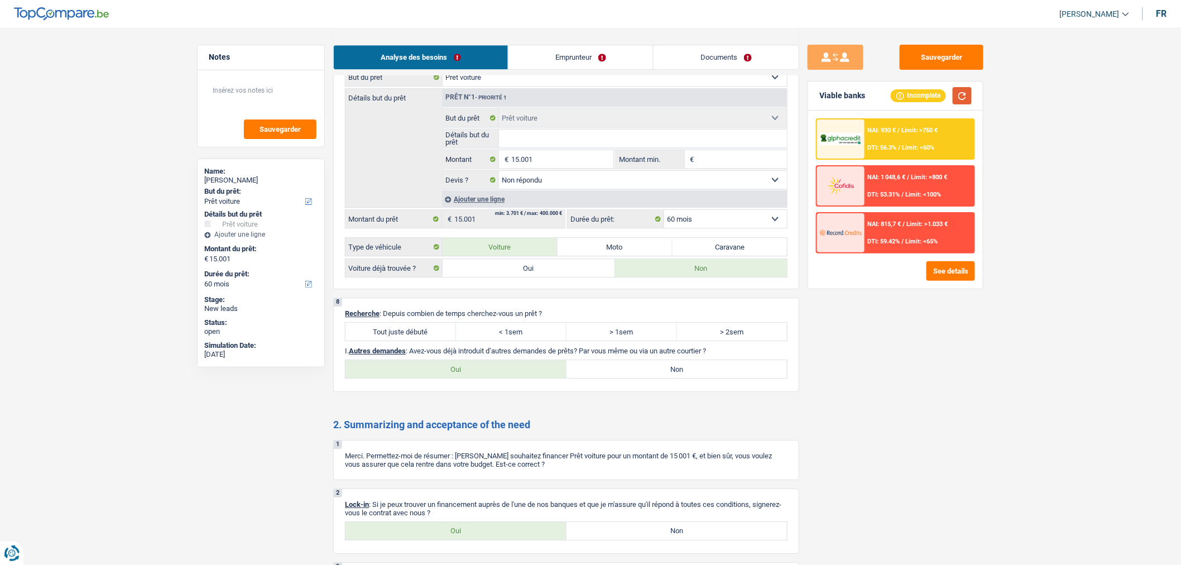
scroll to position [1265, 0]
click at [398, 340] on label "Tout juste débuté" at bounding box center [401, 331] width 111 height 18
click at [398, 340] on input "Tout juste débuté" at bounding box center [401, 331] width 111 height 18
radio input "true"
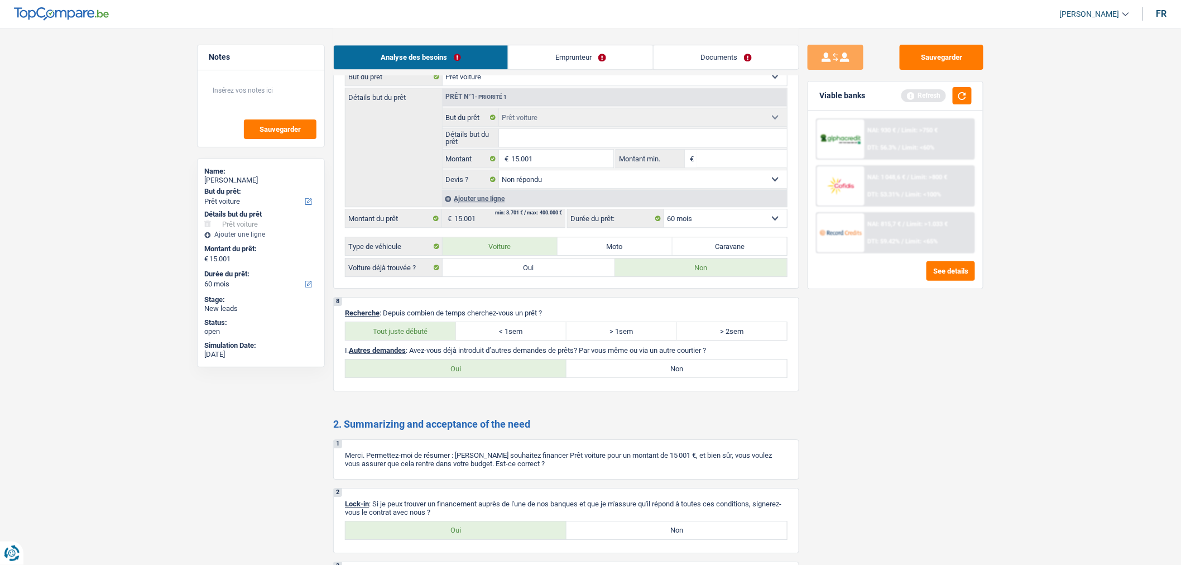
click at [623, 377] on label "Non" at bounding box center [677, 368] width 221 height 18
click at [623, 377] on input "Non" at bounding box center [677, 368] width 221 height 18
radio input "true"
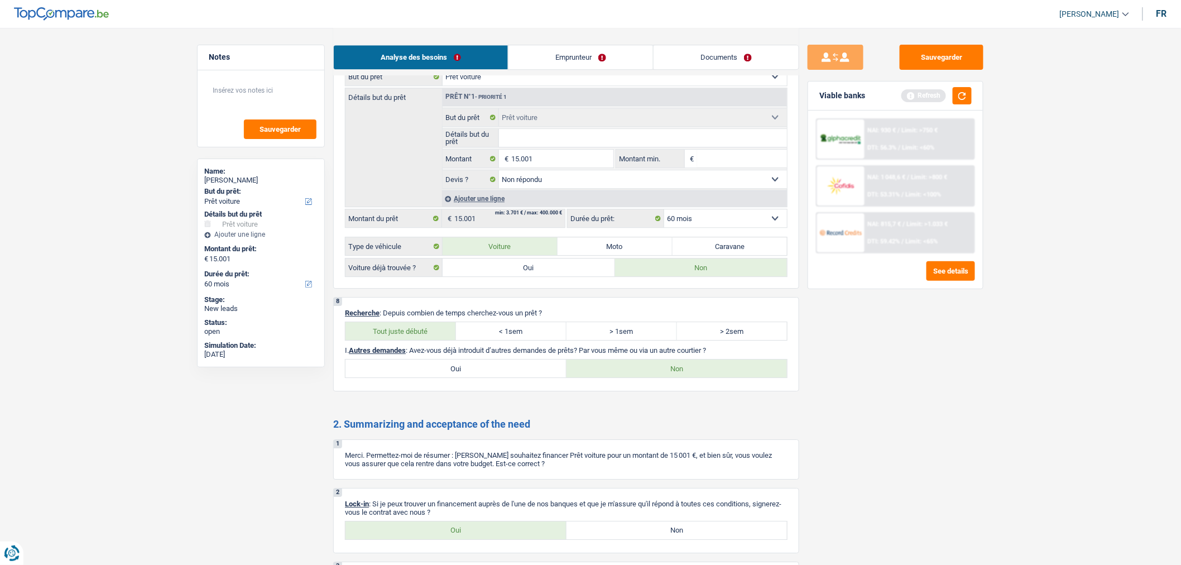
scroll to position [1375, 0]
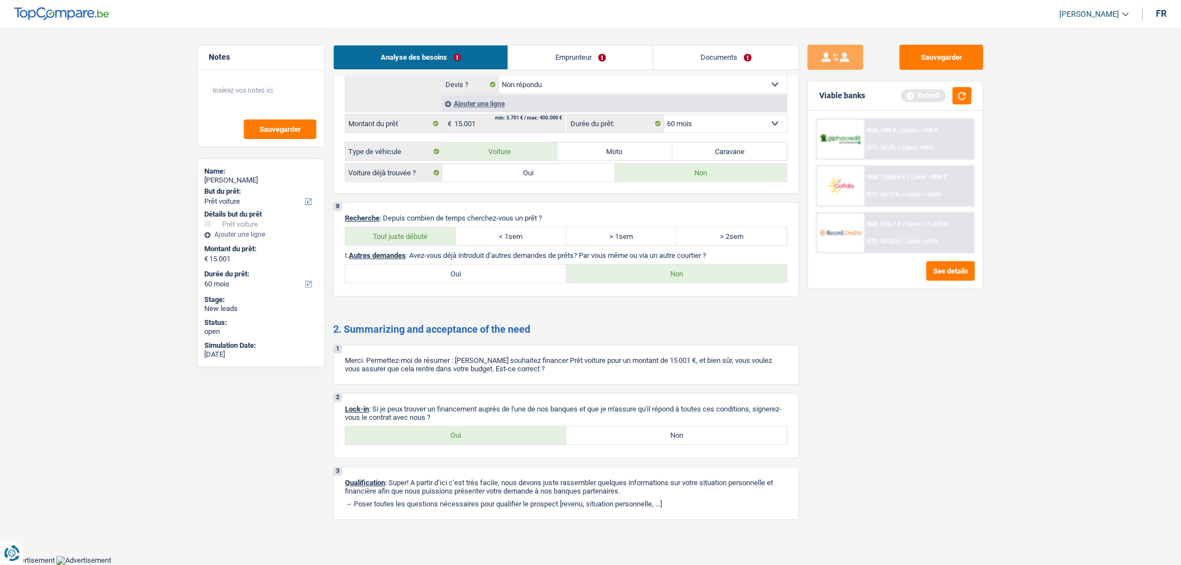
click at [482, 430] on label "Oui" at bounding box center [456, 435] width 221 height 18
click at [482, 430] on input "Oui" at bounding box center [456, 435] width 221 height 18
radio input "true"
click at [957, 93] on button "button" at bounding box center [962, 95] width 19 height 17
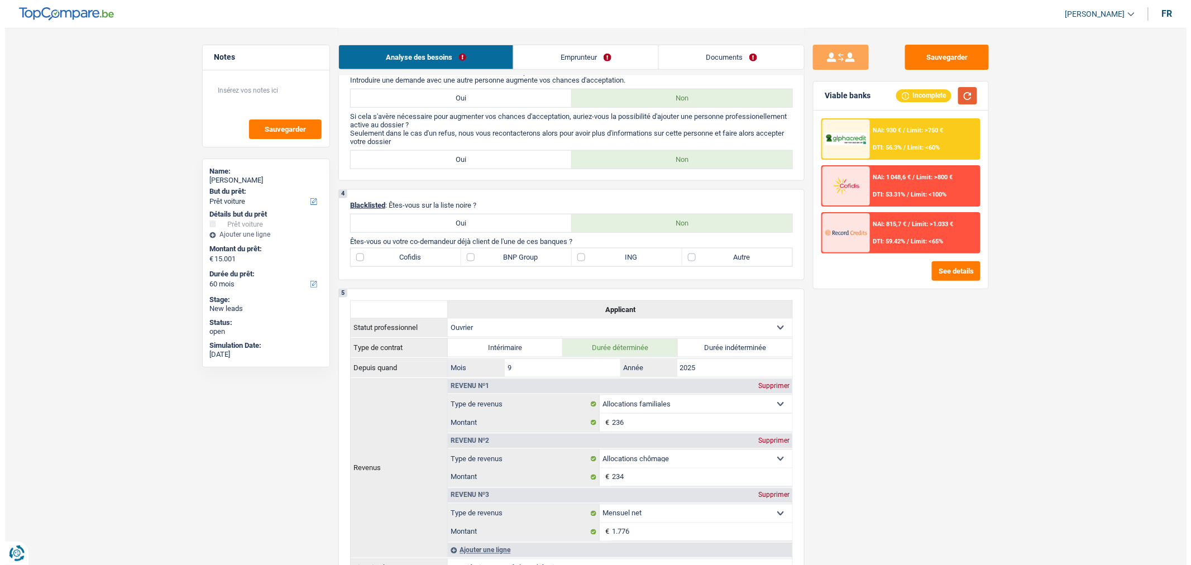
scroll to position [0, 0]
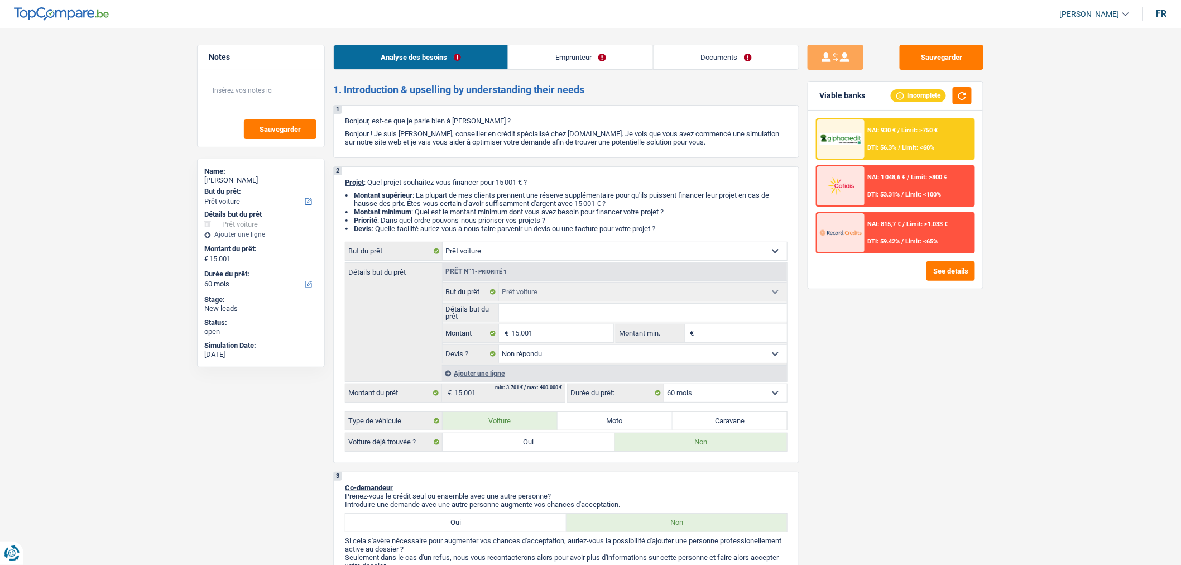
click at [573, 66] on link "Emprunteur" at bounding box center [581, 57] width 145 height 24
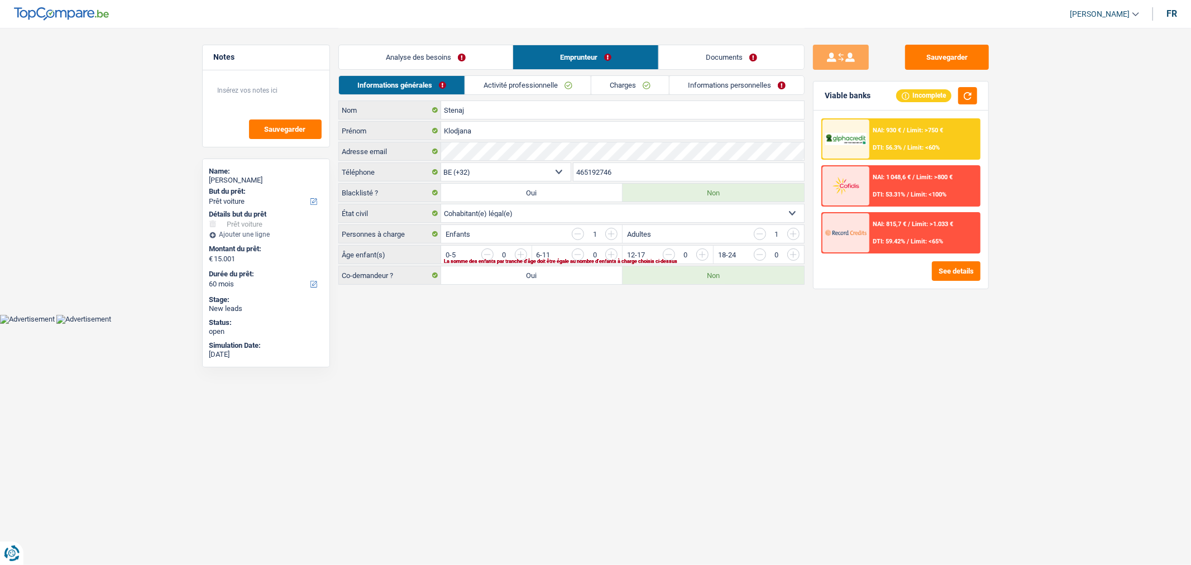
click at [525, 251] on input "button" at bounding box center [747, 257] width 465 height 18
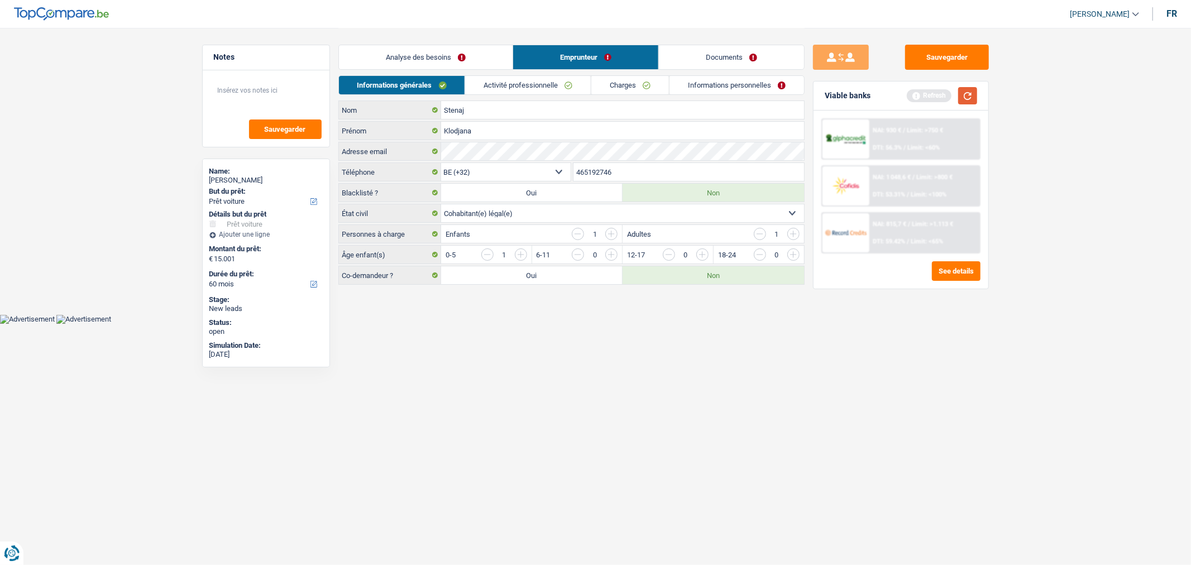
click at [964, 98] on button "button" at bounding box center [967, 95] width 19 height 17
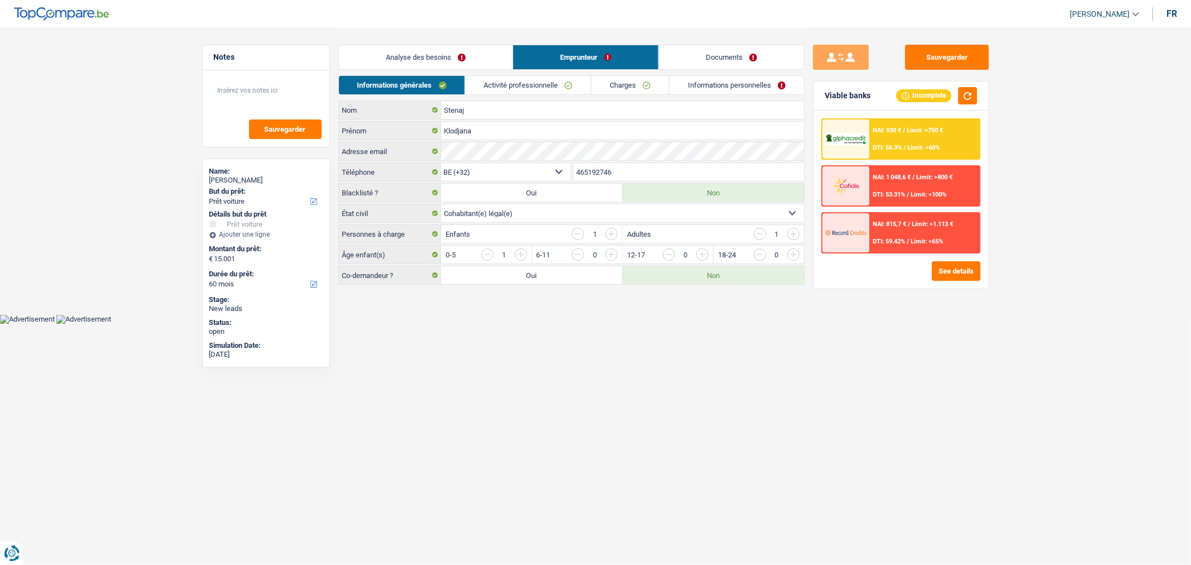
click at [793, 260] on input "button" at bounding box center [1019, 257] width 465 height 18
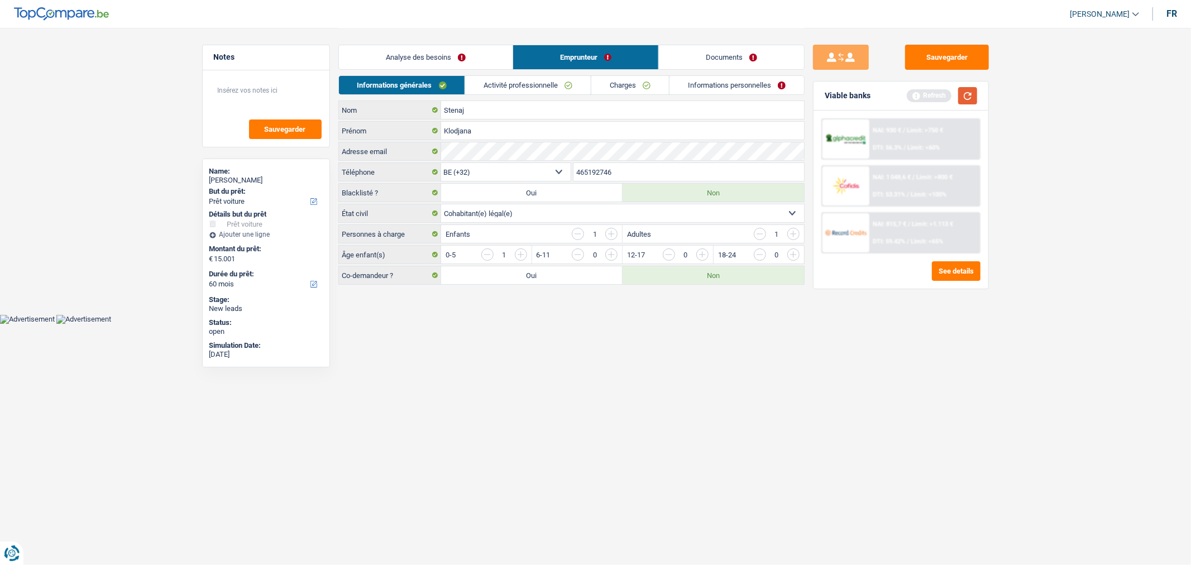
click at [975, 98] on button "button" at bounding box center [967, 95] width 19 height 17
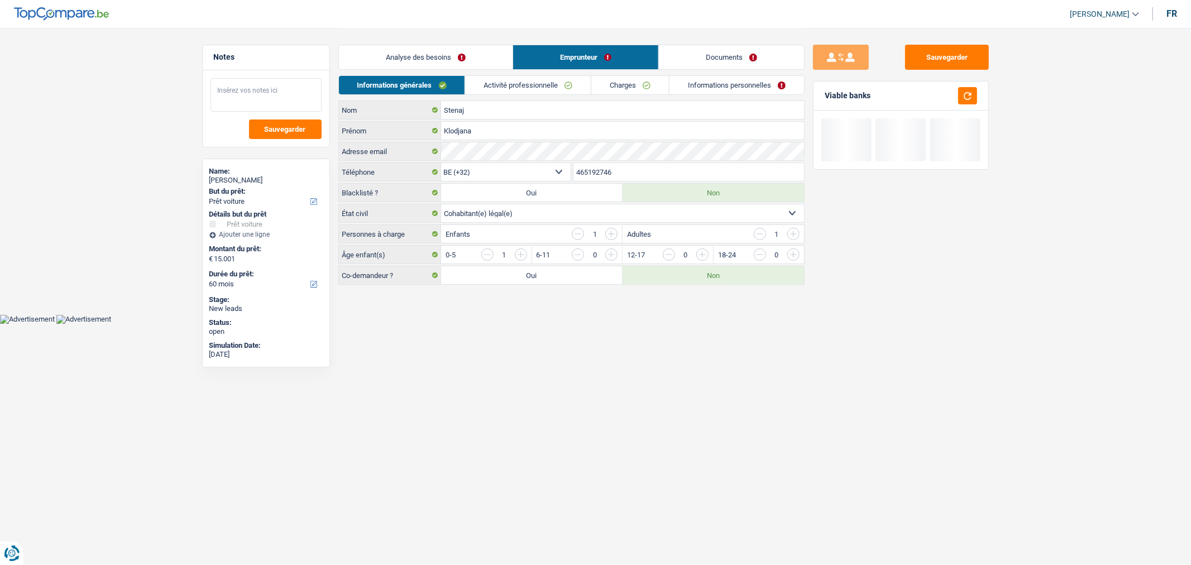
drag, startPoint x: 291, startPoint y: 95, endPoint x: 287, endPoint y: 89, distance: 6.5
click at [287, 89] on textarea at bounding box center [265, 94] width 111 height 33
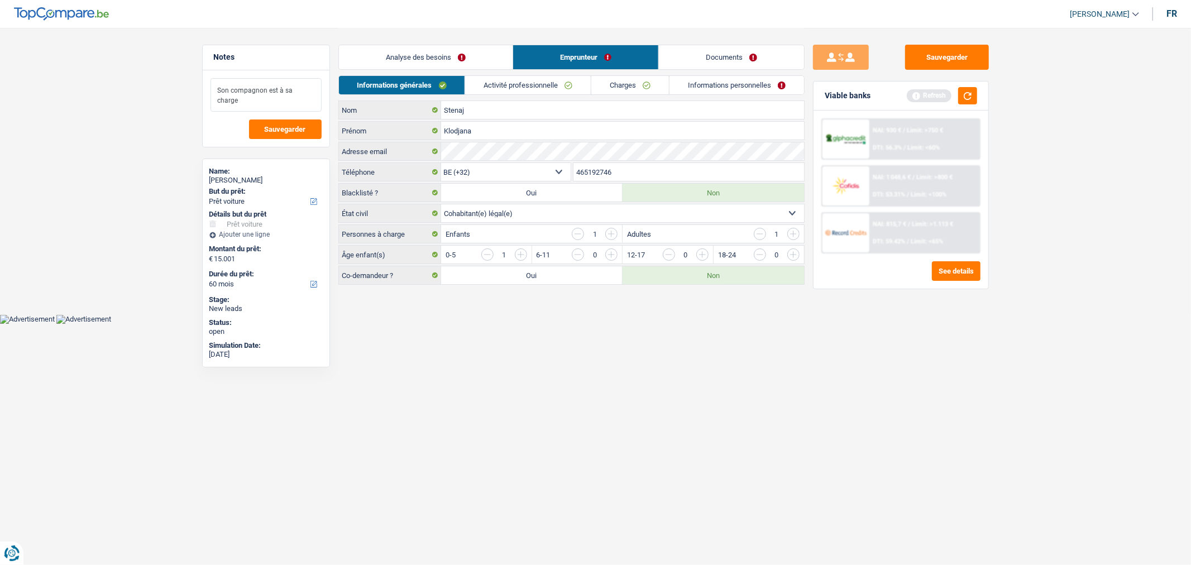
type textarea "Son compagnon est à sa charge"
click at [504, 93] on link "Activité professionnelle" at bounding box center [528, 85] width 126 height 18
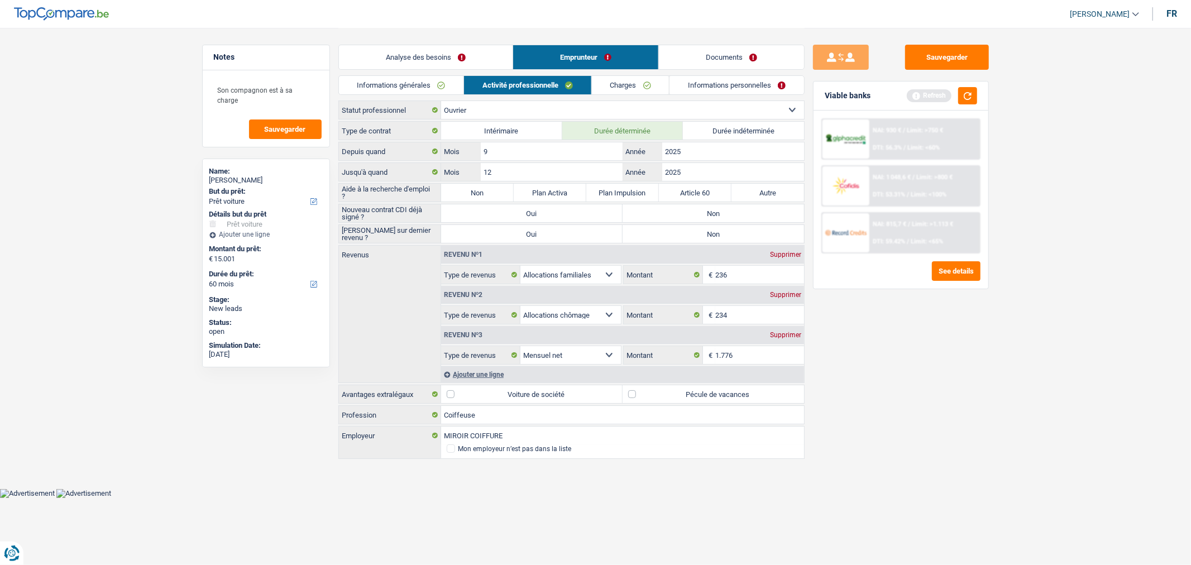
click at [634, 392] on label "Pécule de vacances" at bounding box center [712, 394] width 181 height 18
click at [634, 392] on input "Pécule de vacances" at bounding box center [712, 394] width 181 height 18
checkbox input "true"
click at [964, 89] on button "button" at bounding box center [967, 95] width 19 height 17
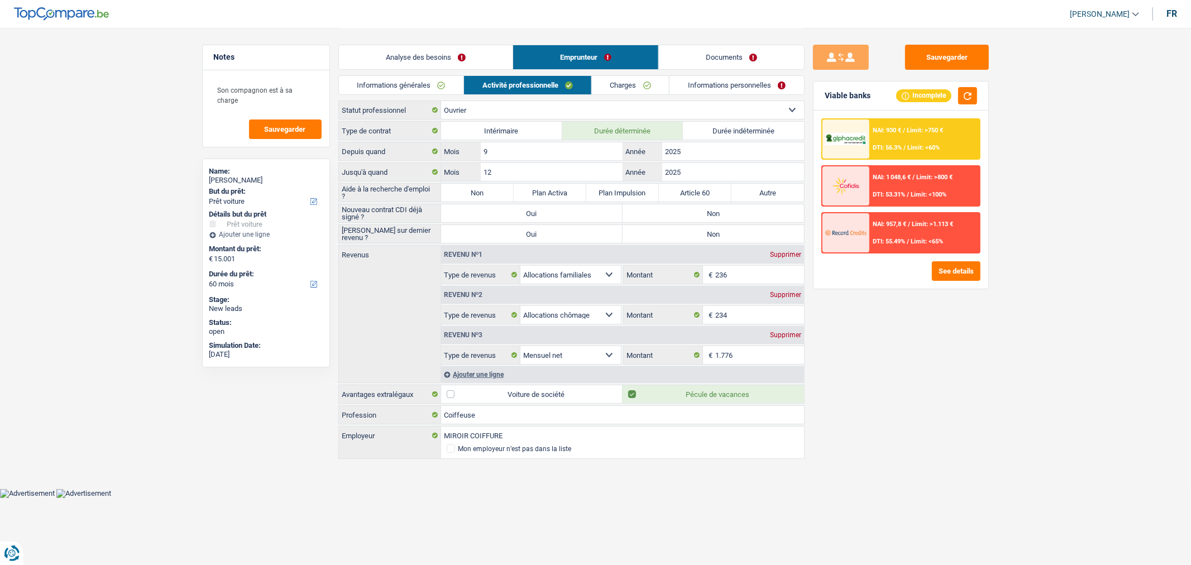
click at [487, 201] on label "Non" at bounding box center [477, 193] width 73 height 18
click at [487, 201] on input "Non" at bounding box center [477, 193] width 73 height 18
radio input "true"
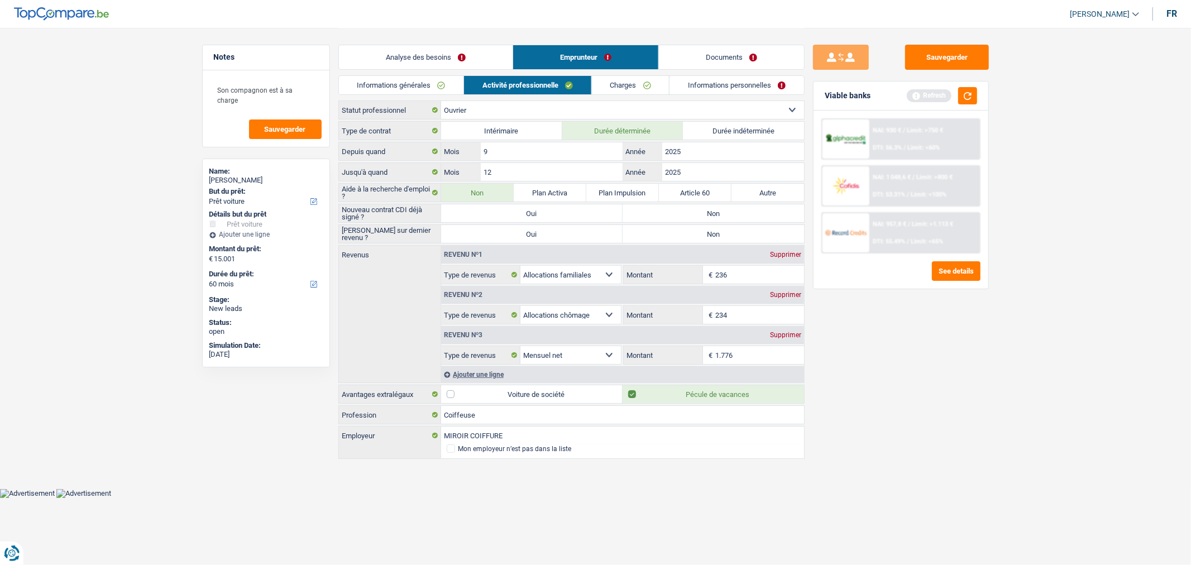
click at [695, 219] on label "Non" at bounding box center [712, 213] width 181 height 18
click at [695, 219] on input "Non" at bounding box center [712, 213] width 181 height 18
radio input "true"
click at [701, 232] on label "Non" at bounding box center [712, 234] width 181 height 18
click at [701, 232] on input "Non" at bounding box center [712, 234] width 181 height 18
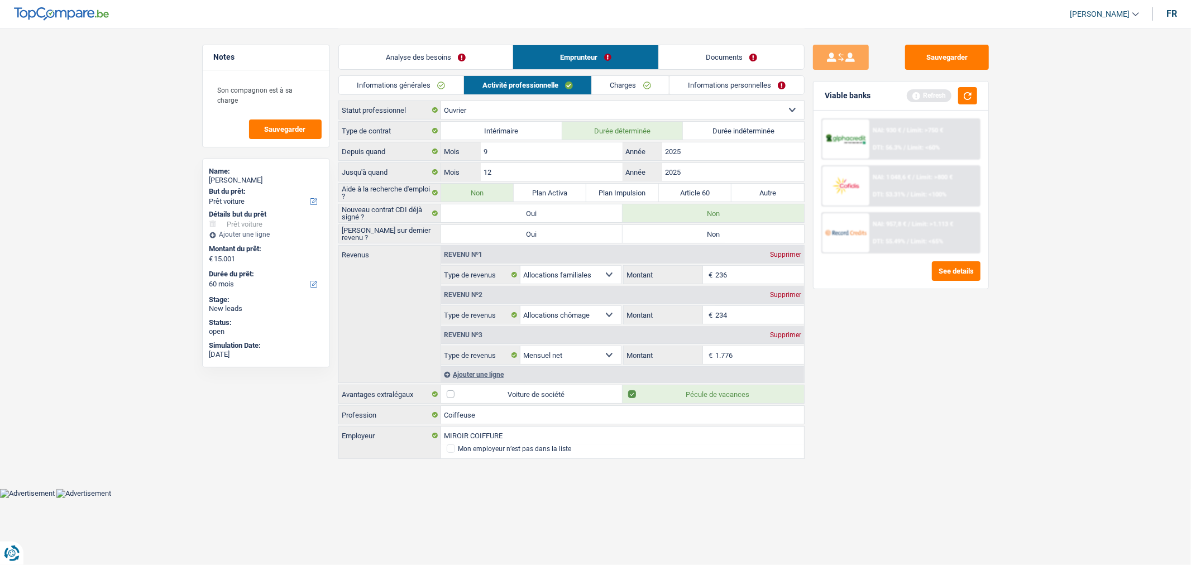
radio input "true"
click at [634, 92] on link "Charges" at bounding box center [631, 85] width 78 height 18
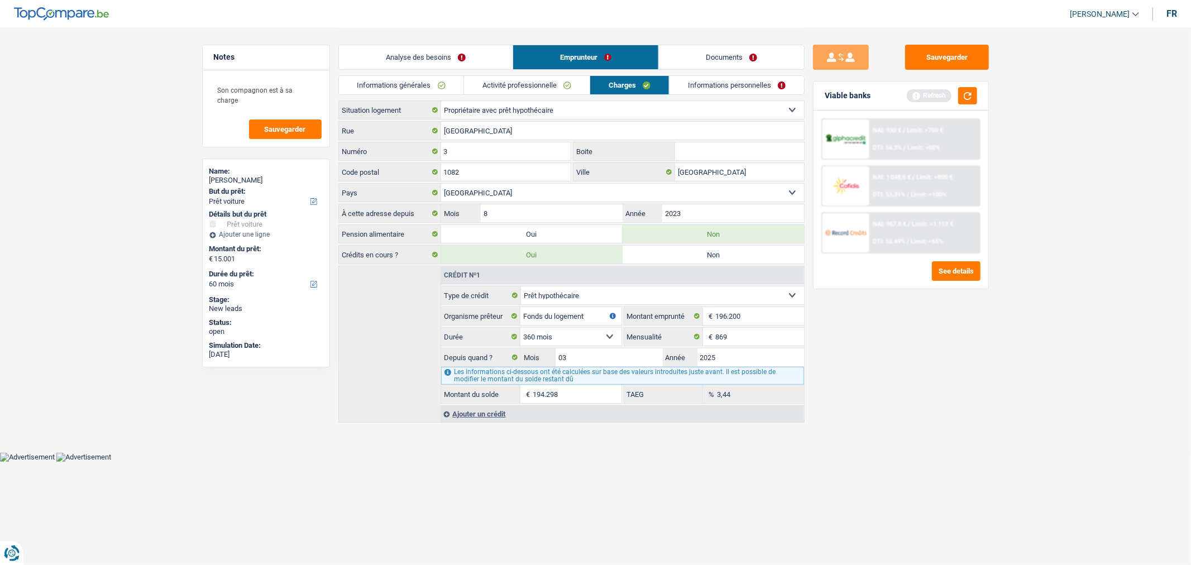
click at [977, 90] on div "Viable banks Refresh" at bounding box center [900, 96] width 175 height 29
click at [969, 92] on button "button" at bounding box center [967, 95] width 19 height 17
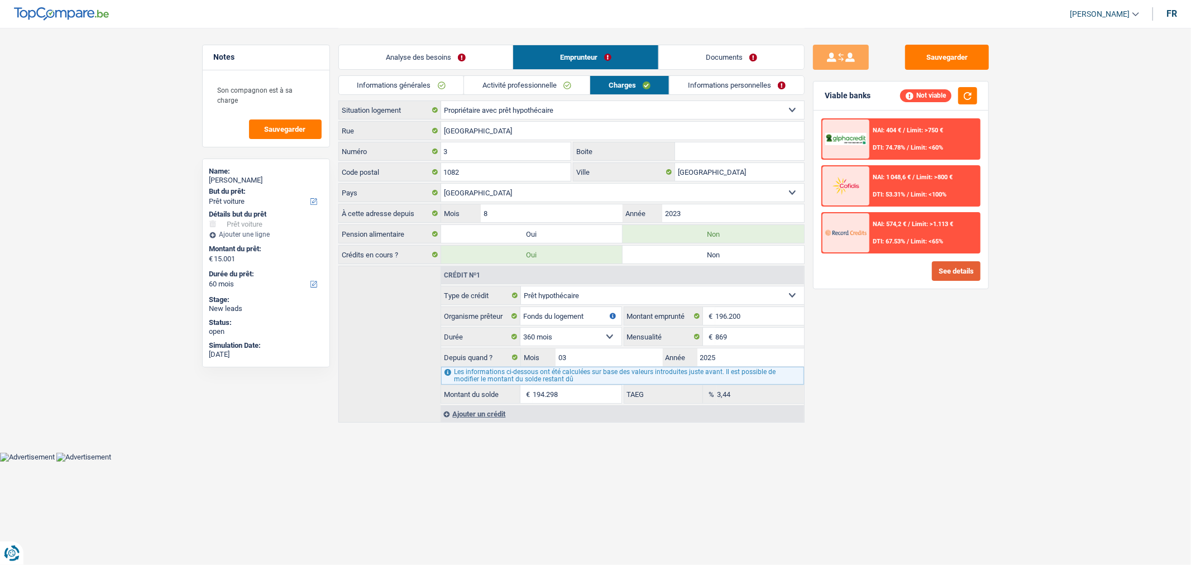
click at [957, 274] on button "See details" at bounding box center [956, 271] width 49 height 20
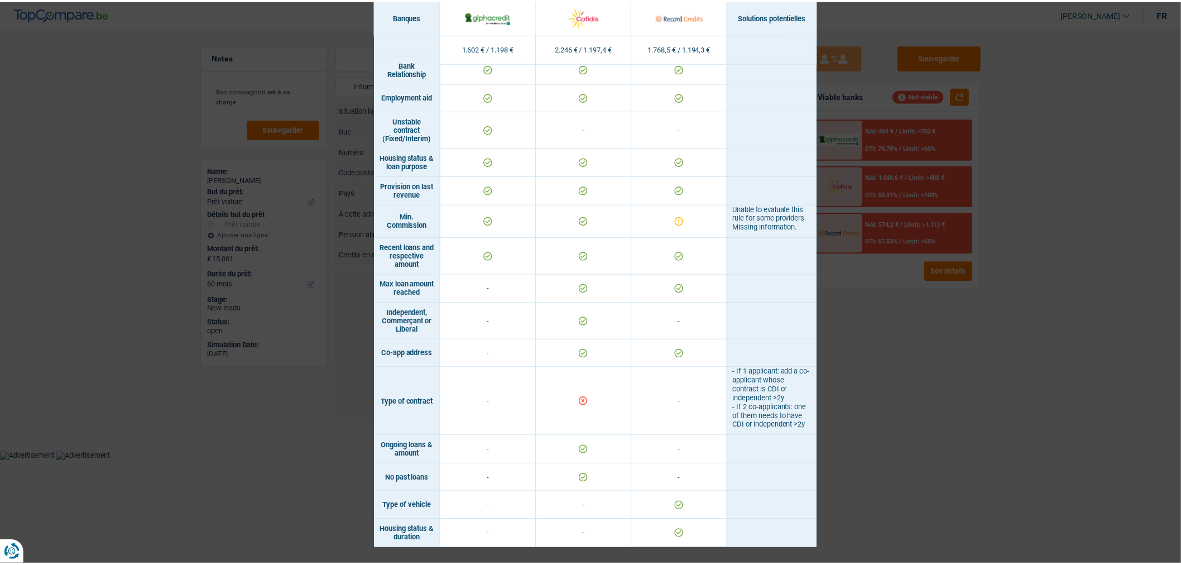
scroll to position [771, 0]
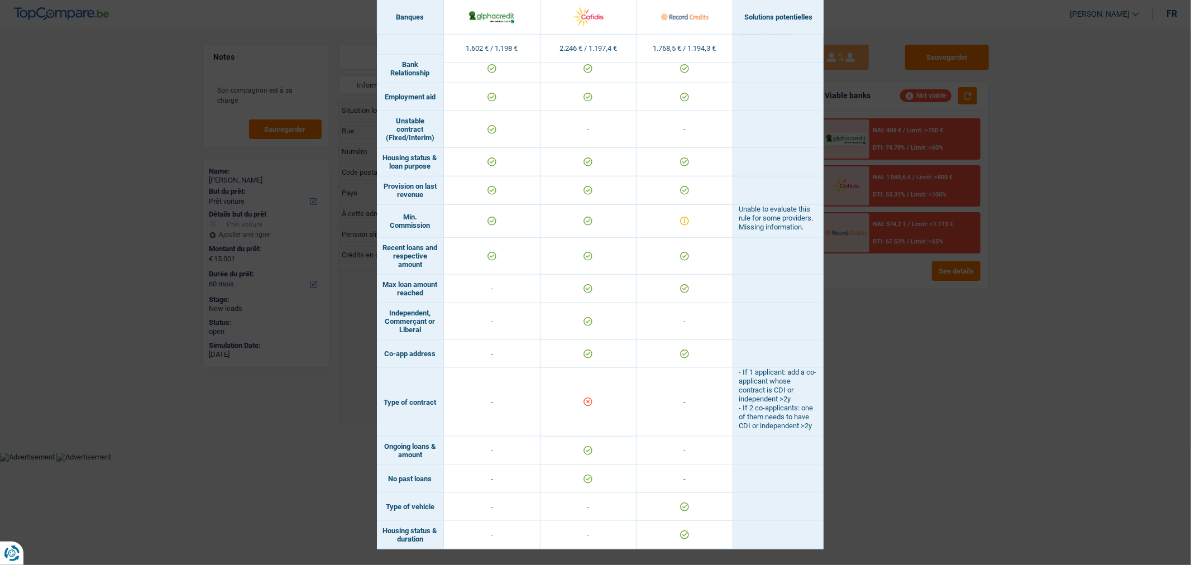
click at [1013, 416] on div "Banks conditions × Banques Solutions potentielles Revenus / Charges 1.602 € / 1…" at bounding box center [595, 282] width 1191 height 565
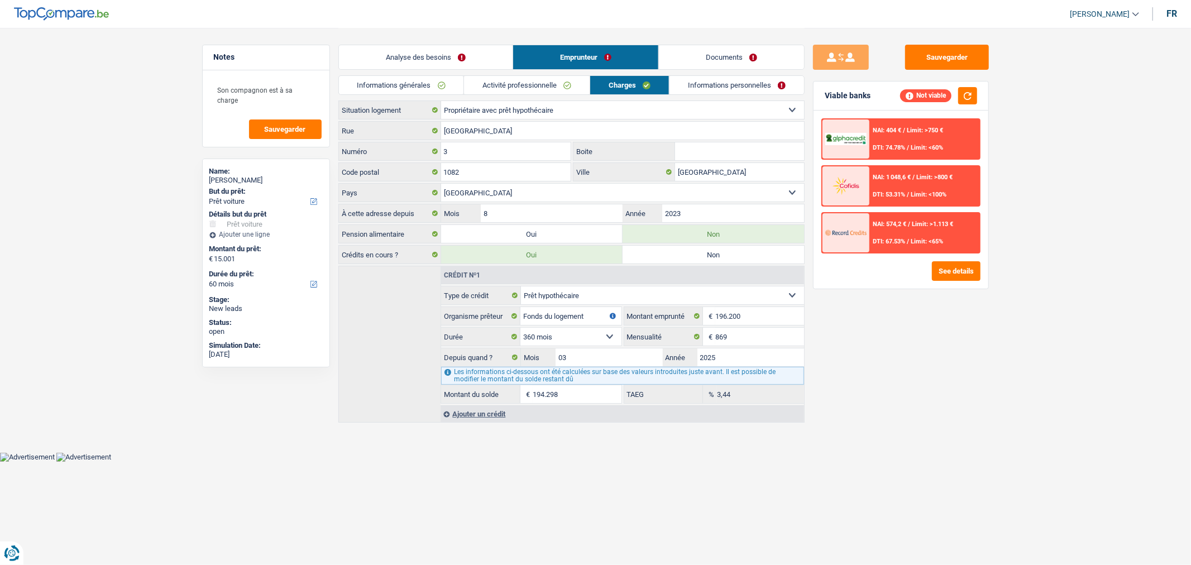
click at [726, 83] on link "Informations personnelles" at bounding box center [736, 85] width 135 height 18
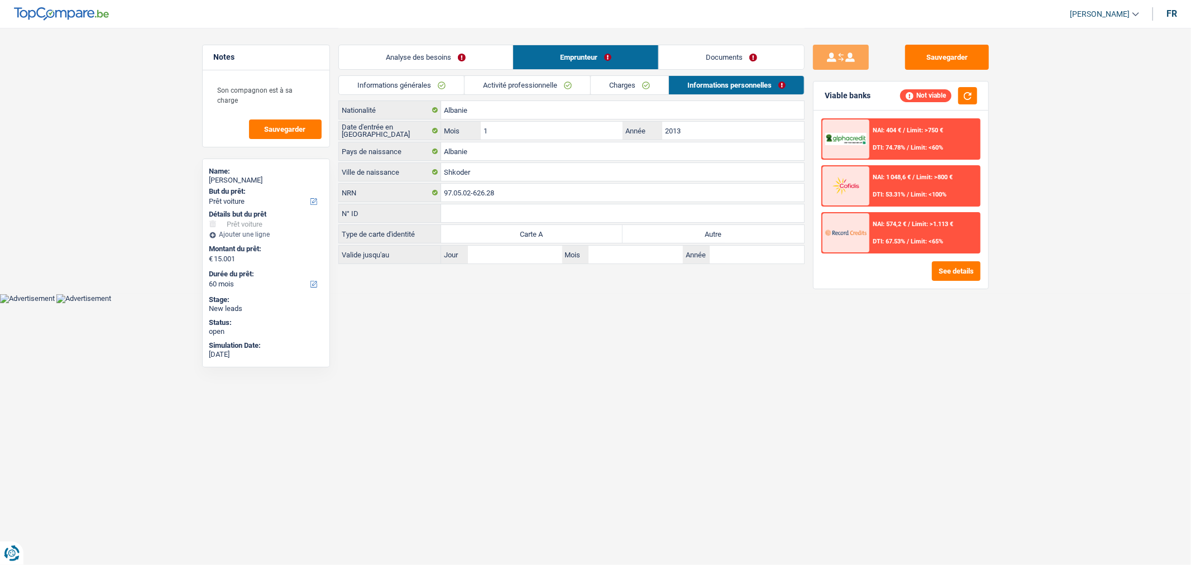
click at [752, 62] on link "Documents" at bounding box center [731, 57] width 145 height 24
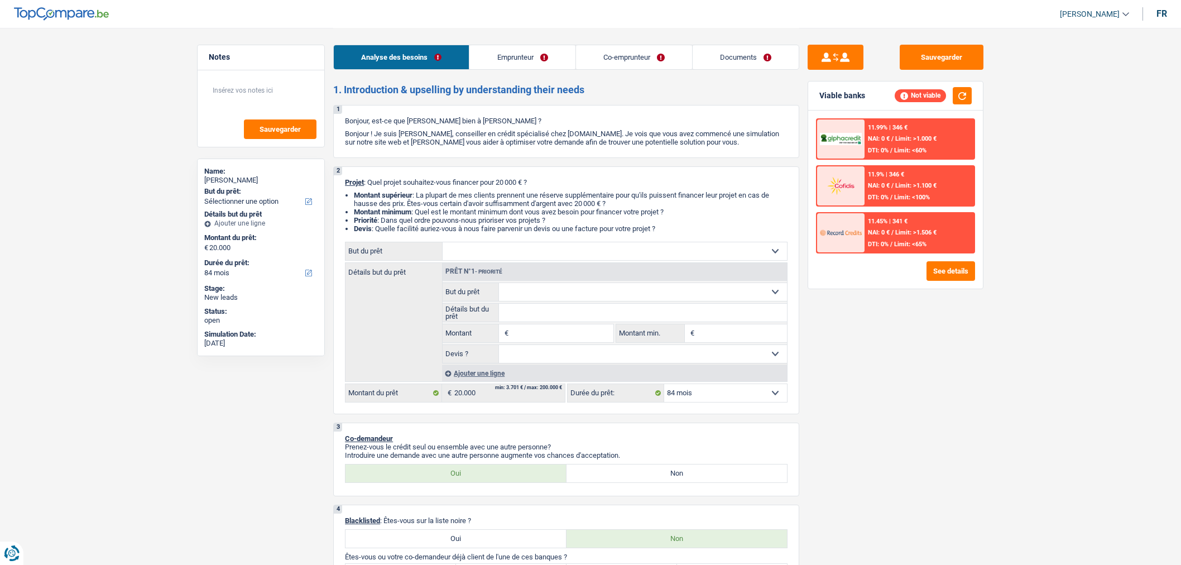
select select "84"
select select "publicEmployee"
select select "familyAllowances"
select select "netSalary"
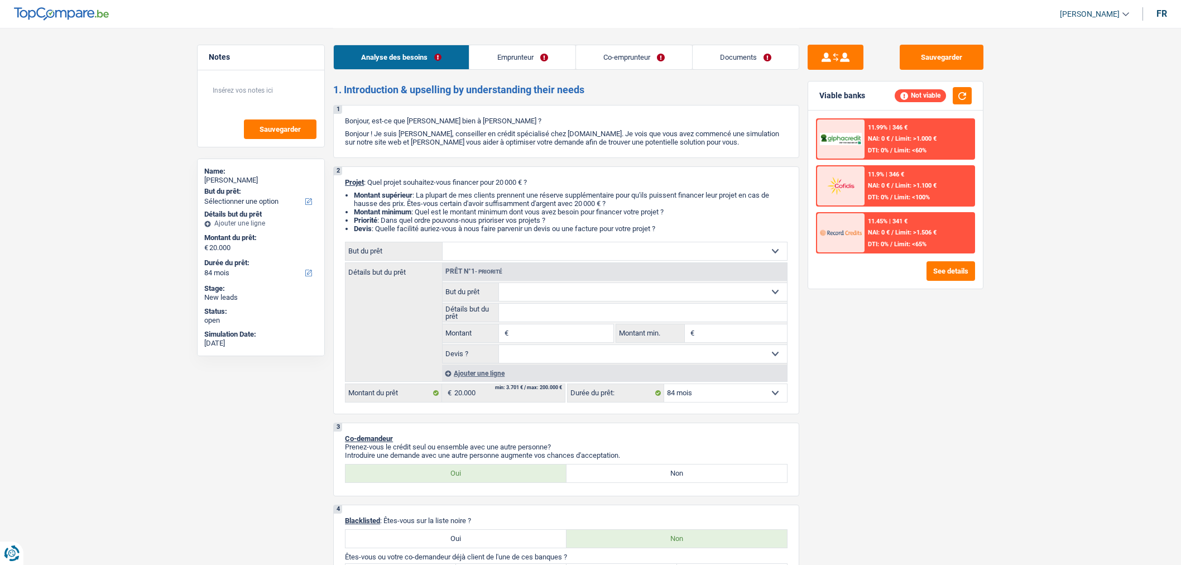
select select "mealVouchers"
select select "ownerWithMortgage"
select select "mortgage"
select select "84"
click at [685, 248] on select "Confort maison: meubles, textile, peinture, électroménager, outillage non-profe…" at bounding box center [615, 251] width 344 height 18
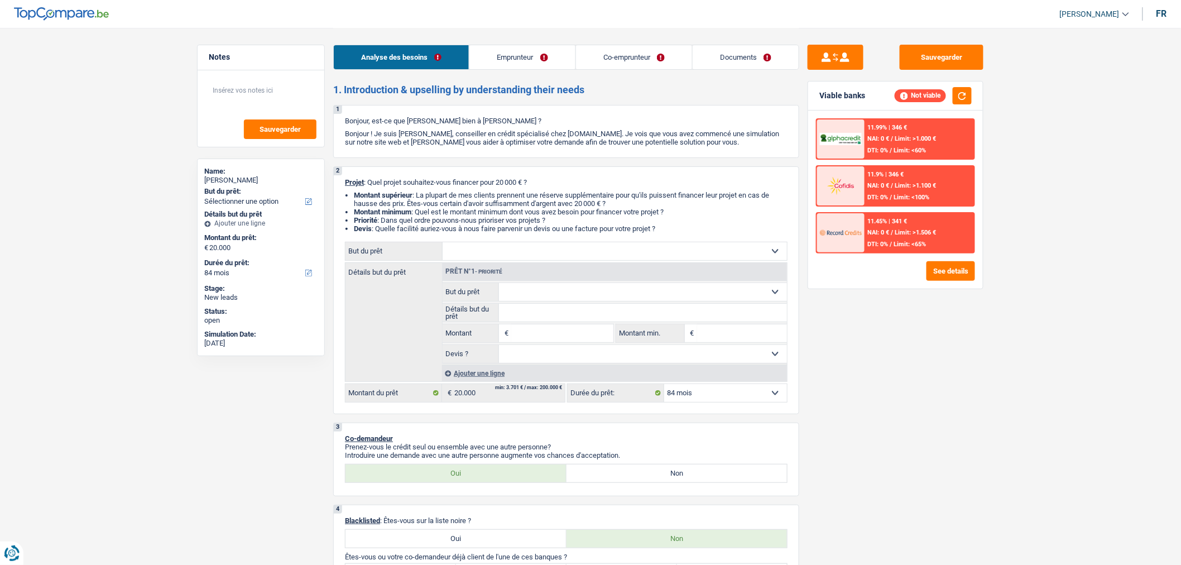
select select "familyDebt"
click at [443, 245] on select "Confort maison: meubles, textile, peinture, électroménager, outillage non-profe…" at bounding box center [615, 251] width 344 height 18
select select "familyDebt"
type input "20.000"
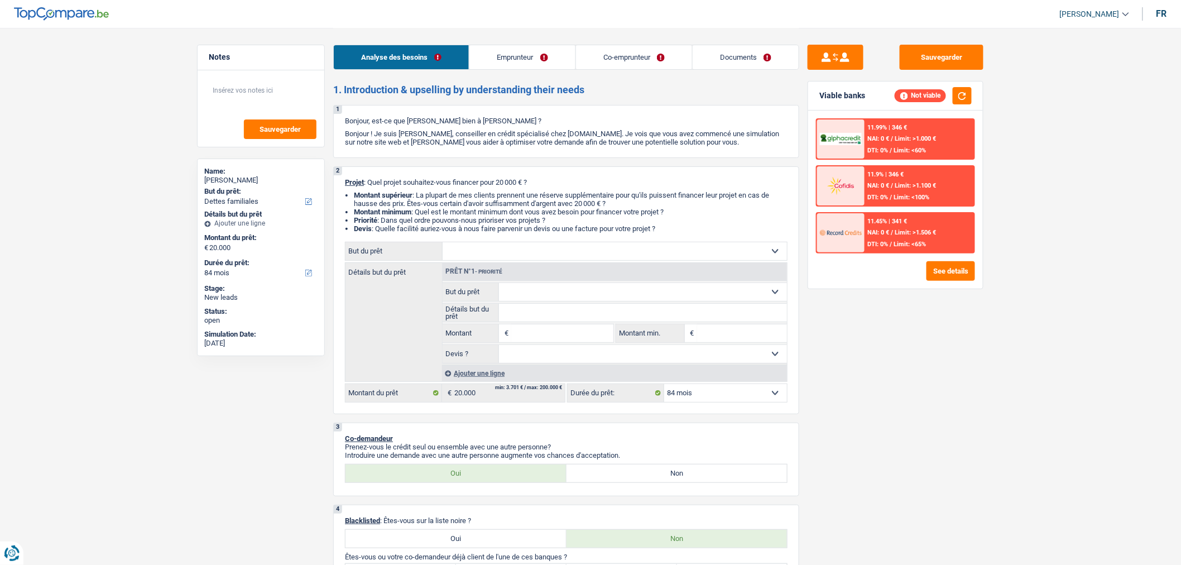
select select "familyDebt"
type input "20.000"
select select "familyDebt"
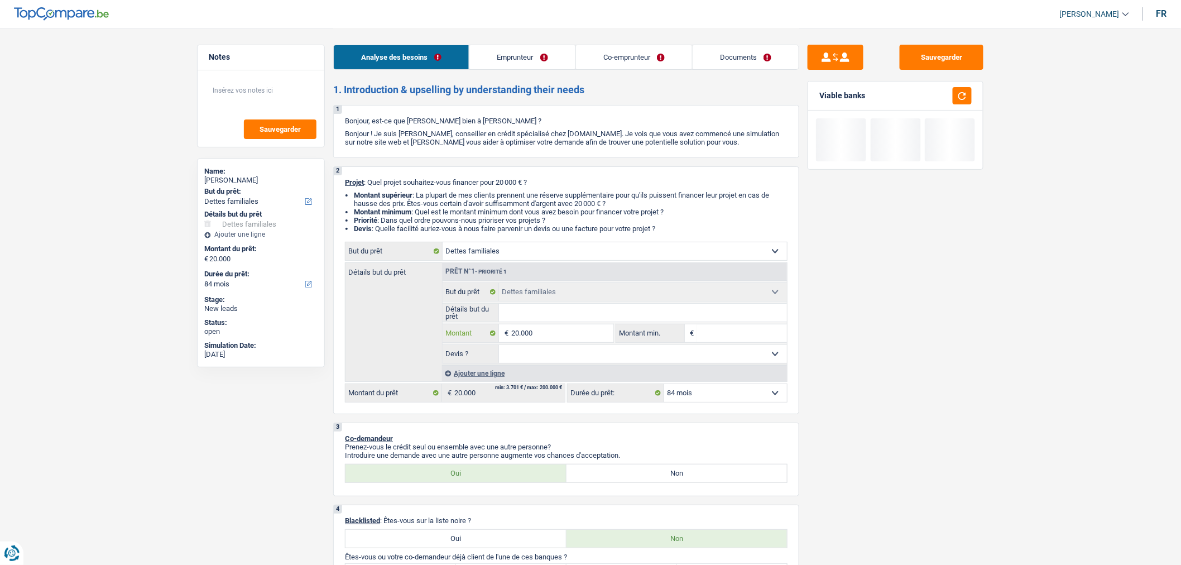
click at [576, 332] on input "20.000" at bounding box center [562, 333] width 102 height 18
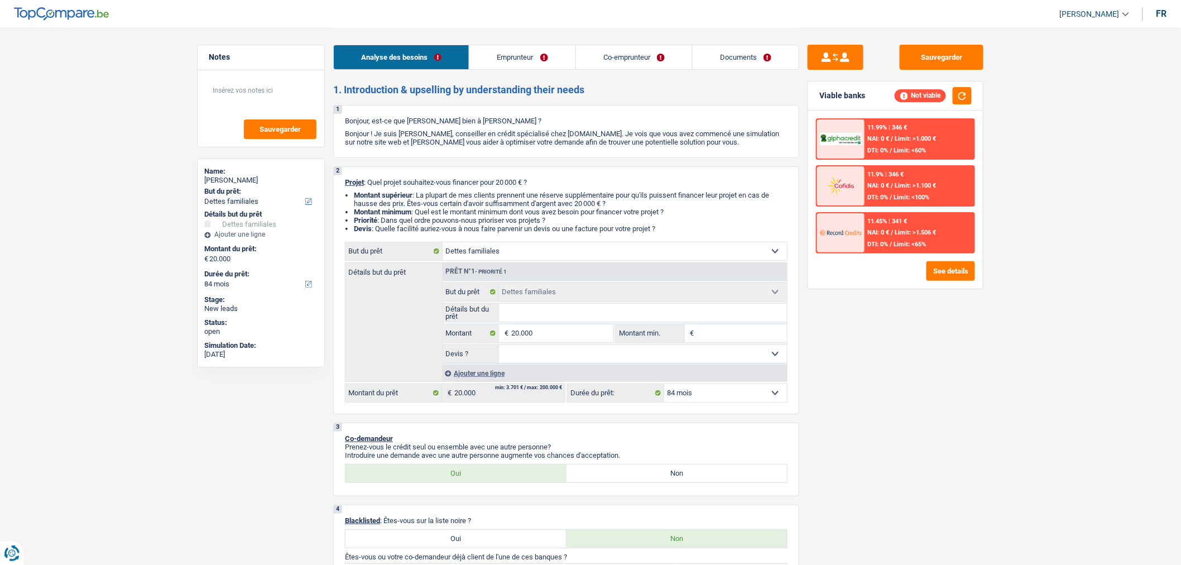
click at [626, 353] on select "Oui Non Non répondu Sélectionner une option" at bounding box center [643, 354] width 289 height 18
select select "false"
click at [499, 348] on select "Oui Non Non répondu Sélectionner une option" at bounding box center [643, 354] width 289 height 18
select select "false"
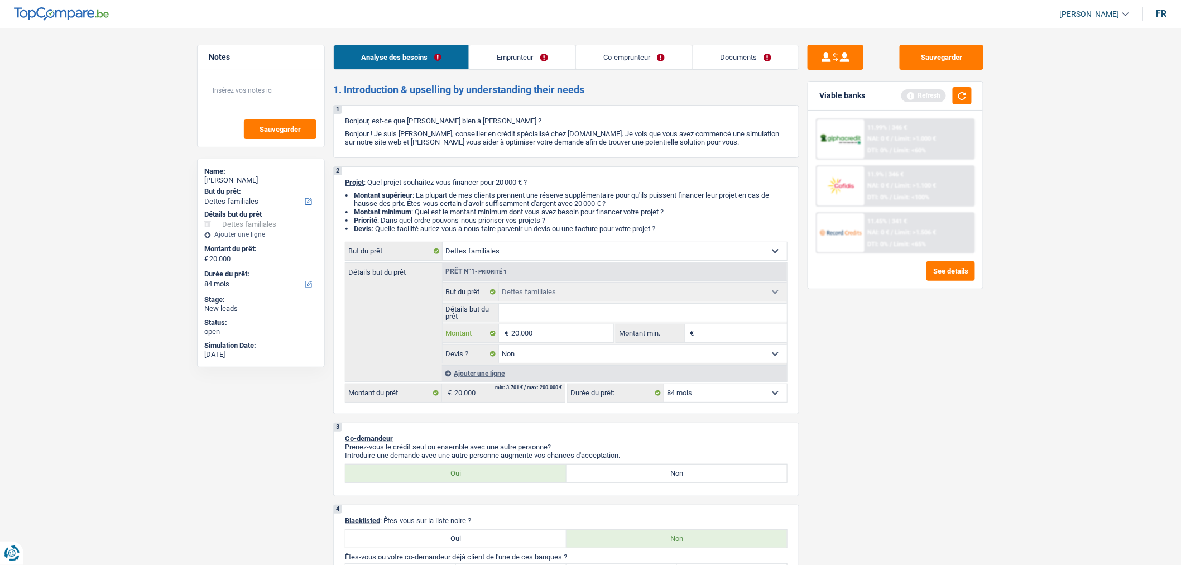
click at [599, 342] on input "20.000" at bounding box center [562, 333] width 102 height 18
type input "2.000"
type input "20.001"
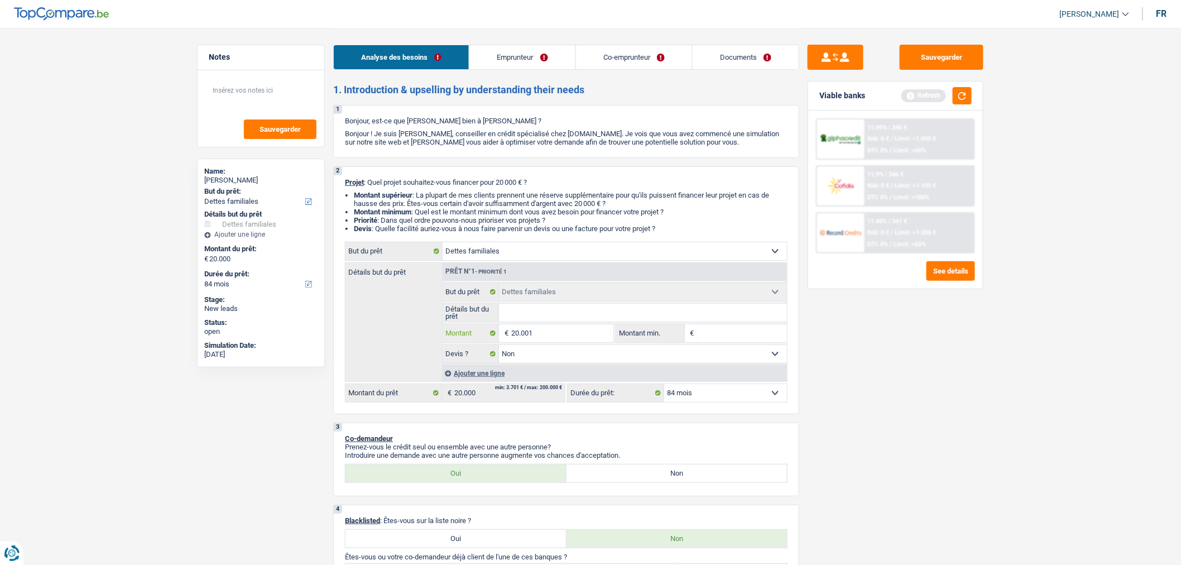
type input "20.001"
click at [737, 392] on select "12 mois 18 mois 24 mois 30 mois 36 mois 42 mois 48 mois 60 mois 72 mois 84 mois…" at bounding box center [725, 393] width 123 height 18
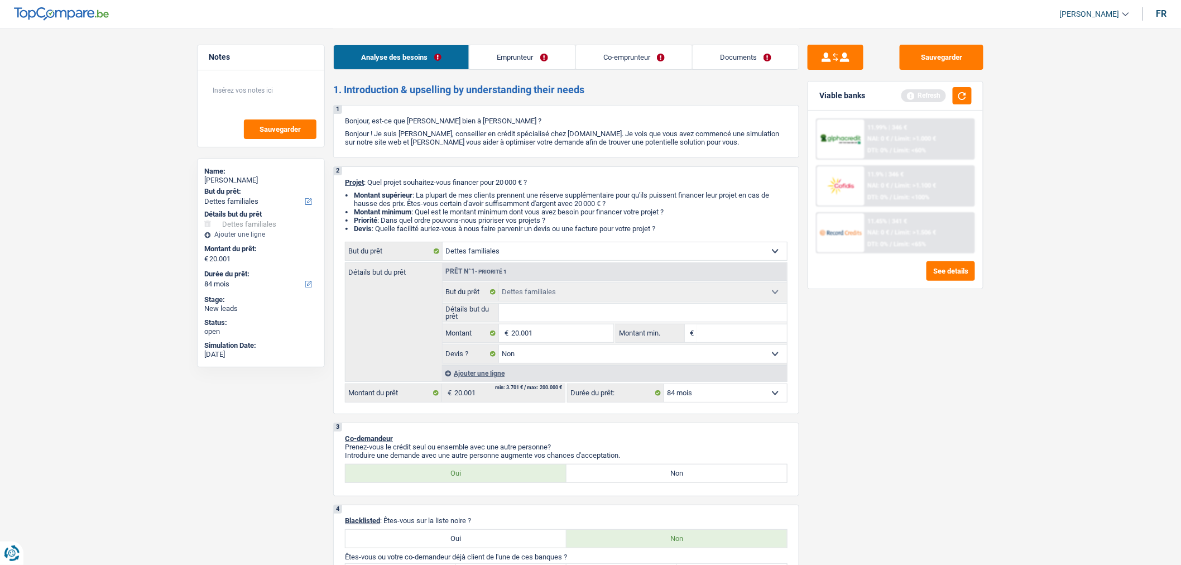
select select "120"
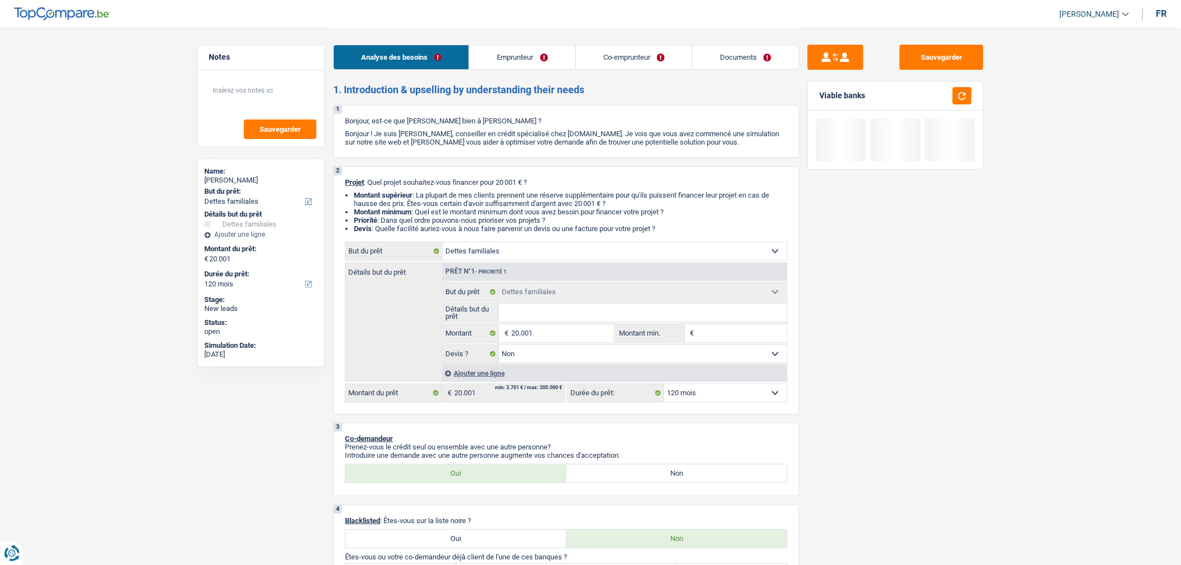
click at [737, 392] on select "12 mois 18 mois 24 mois 30 mois 36 mois 42 mois 48 mois 60 mois 72 mois 84 mois…" at bounding box center [725, 393] width 123 height 18
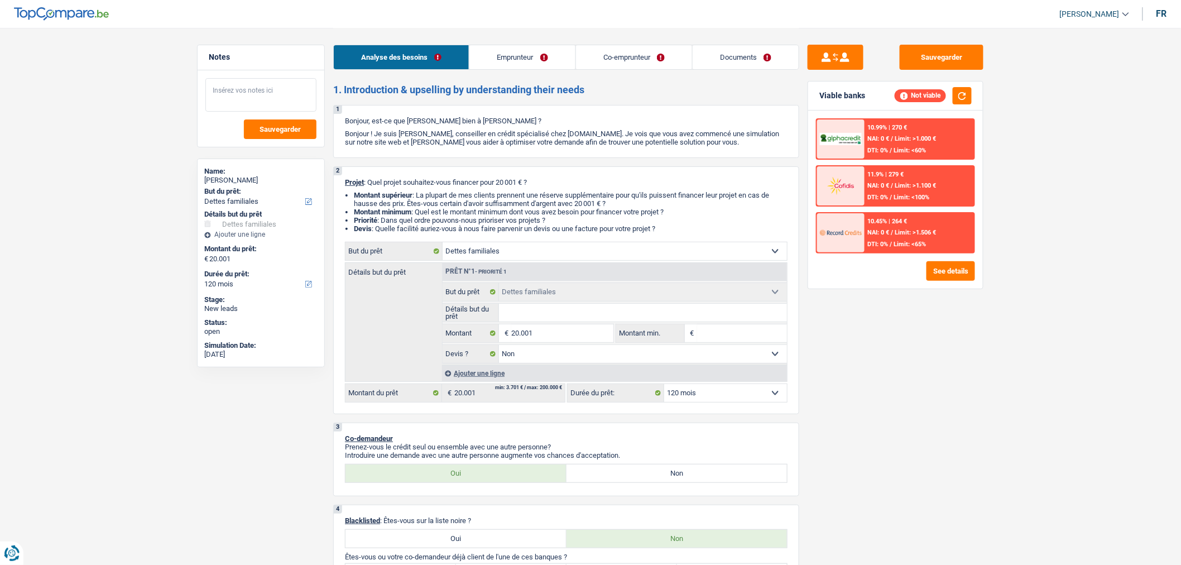
click at [272, 92] on textarea at bounding box center [260, 94] width 111 height 33
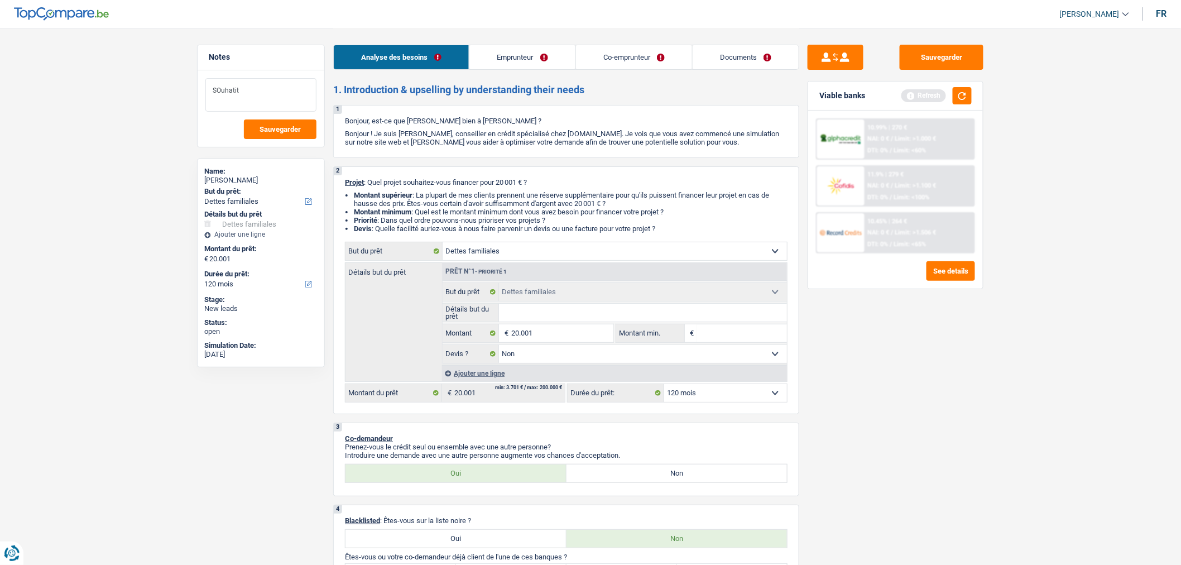
click at [271, 90] on textarea "SOuhatit" at bounding box center [260, 94] width 111 height 33
type textarea "Souhaite alpha de préférence"
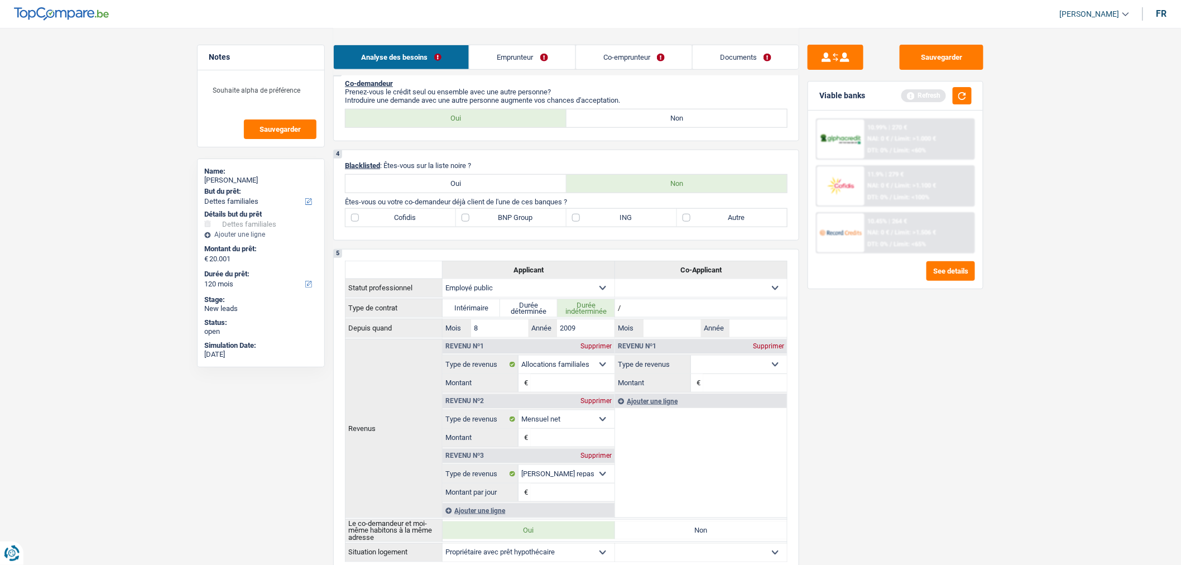
scroll to position [356, 0]
click at [962, 91] on button "button" at bounding box center [962, 95] width 19 height 17
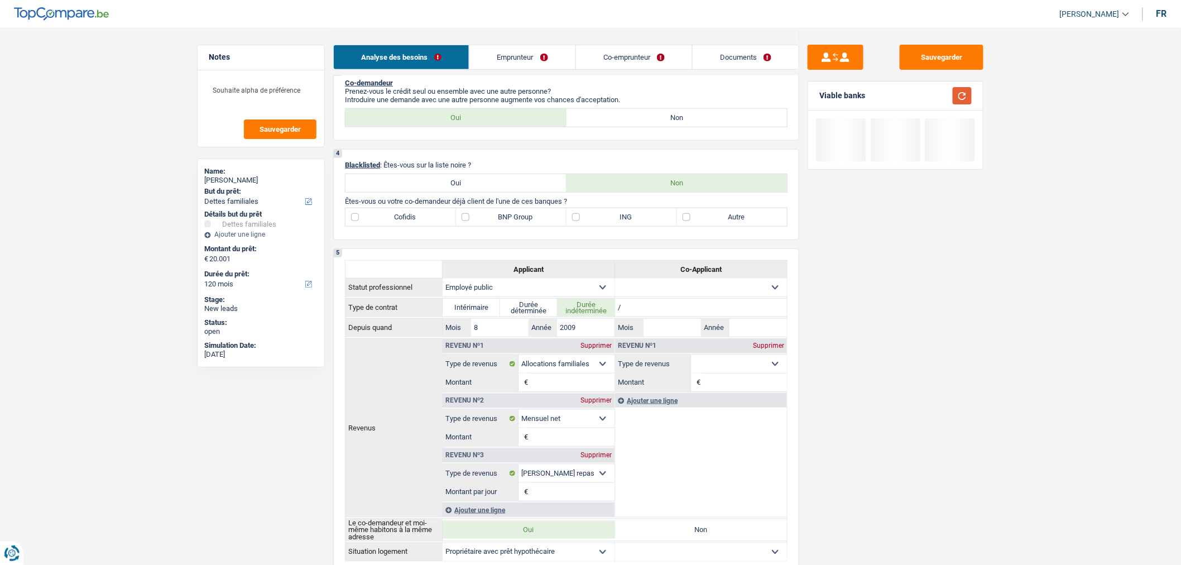
click at [962, 91] on button "button" at bounding box center [962, 95] width 19 height 17
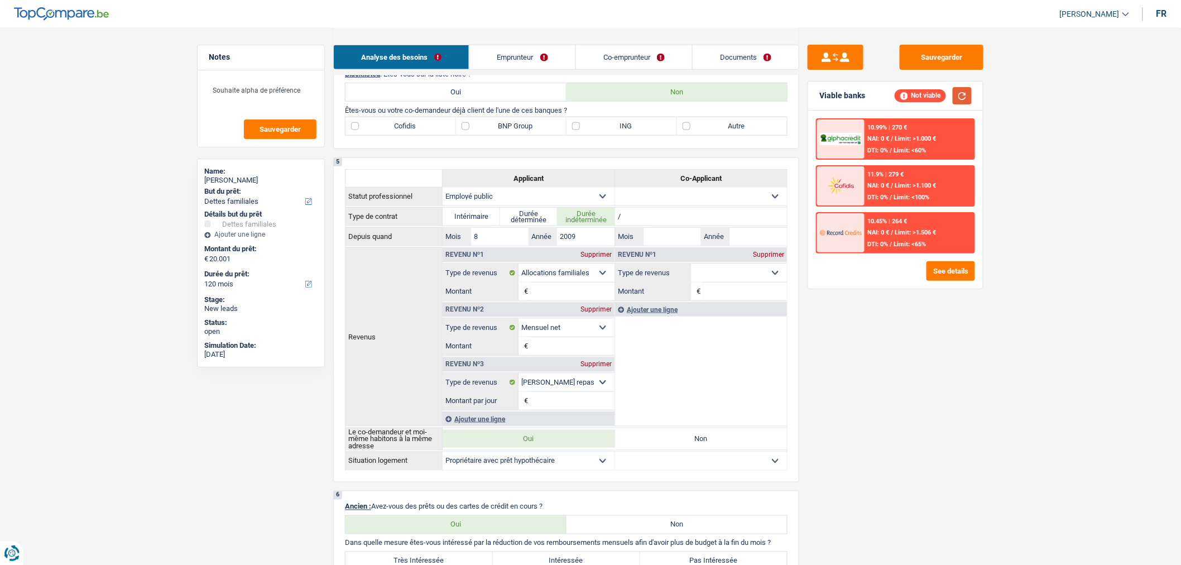
scroll to position [447, 0]
click at [562, 298] on input "Montant" at bounding box center [573, 291] width 84 height 18
click at [544, 347] on input "Montant" at bounding box center [573, 346] width 84 height 18
click at [565, 445] on label "Oui" at bounding box center [529, 438] width 172 height 18
click at [565, 445] on input "Oui" at bounding box center [529, 438] width 172 height 18
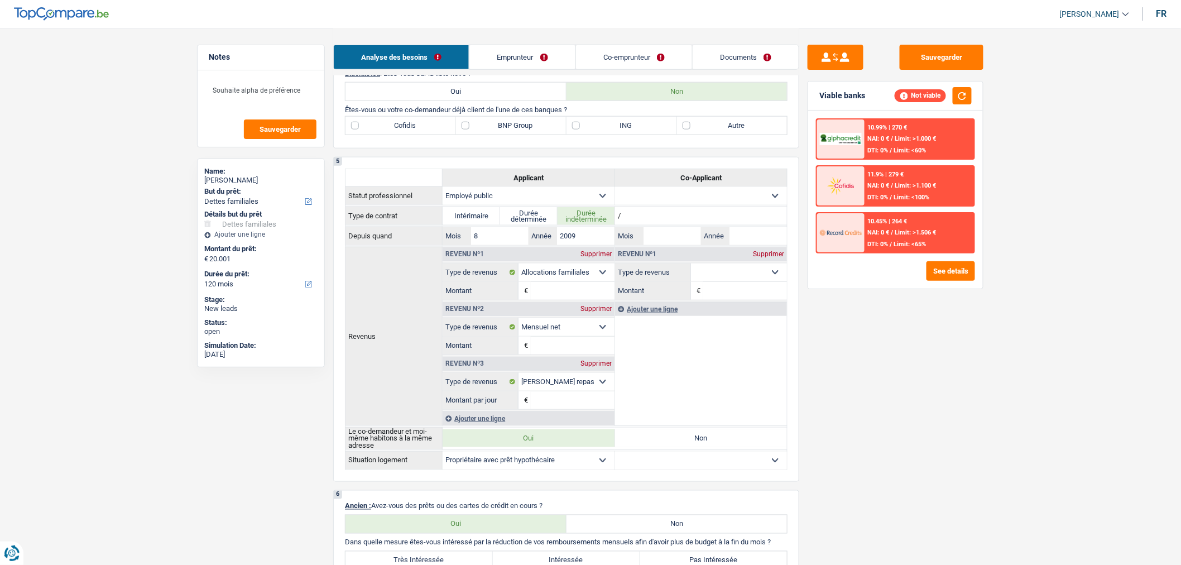
radio input "true"
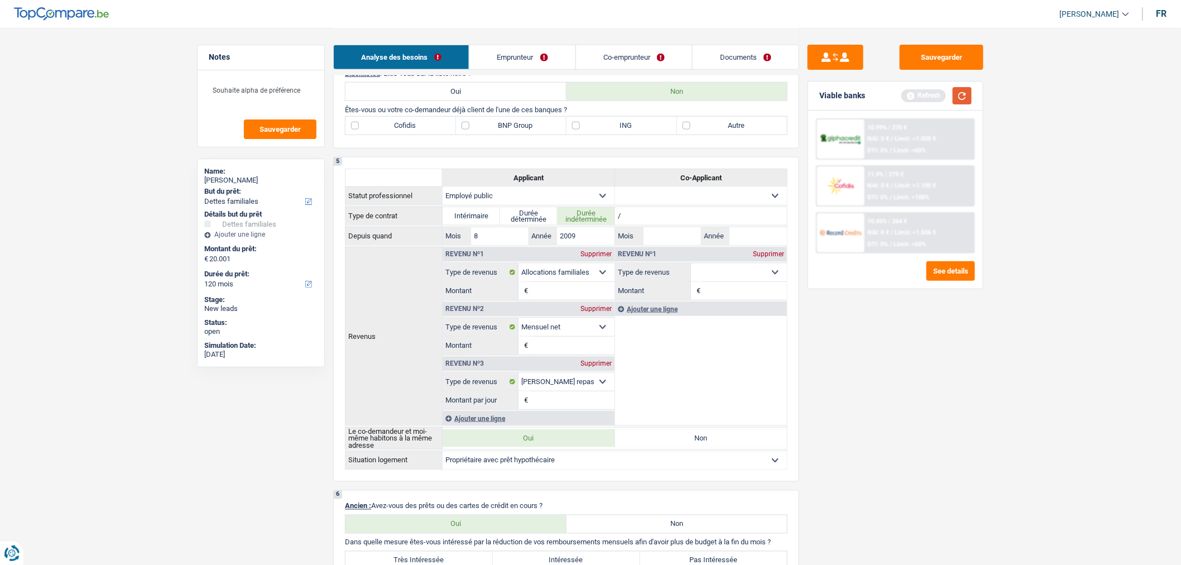
click at [969, 92] on button "button" at bounding box center [962, 95] width 19 height 17
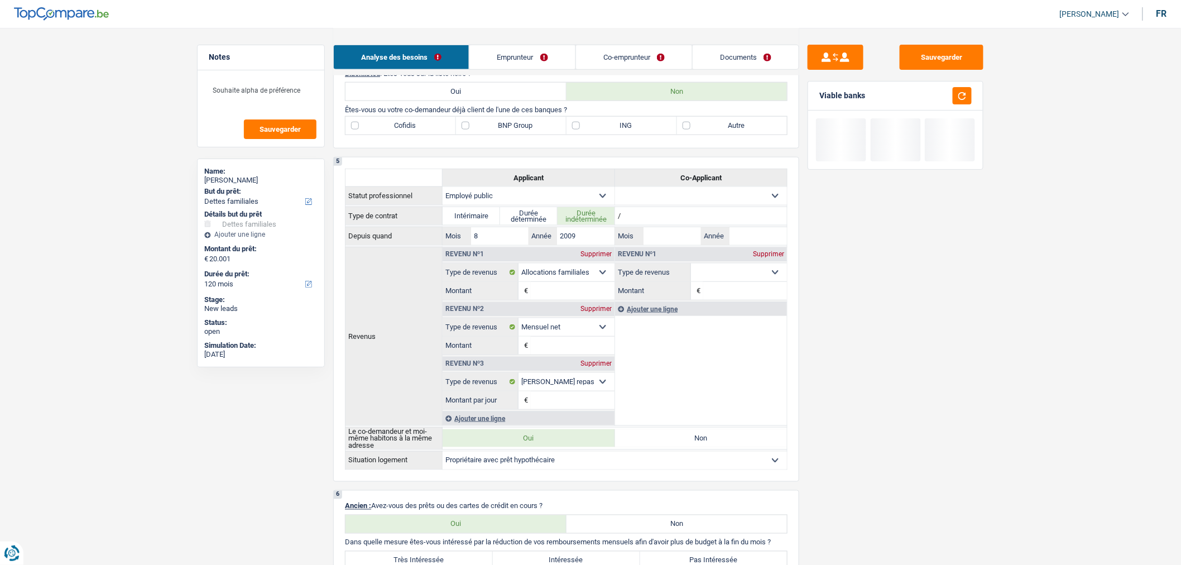
click at [583, 347] on input "Montant" at bounding box center [573, 346] width 84 height 18
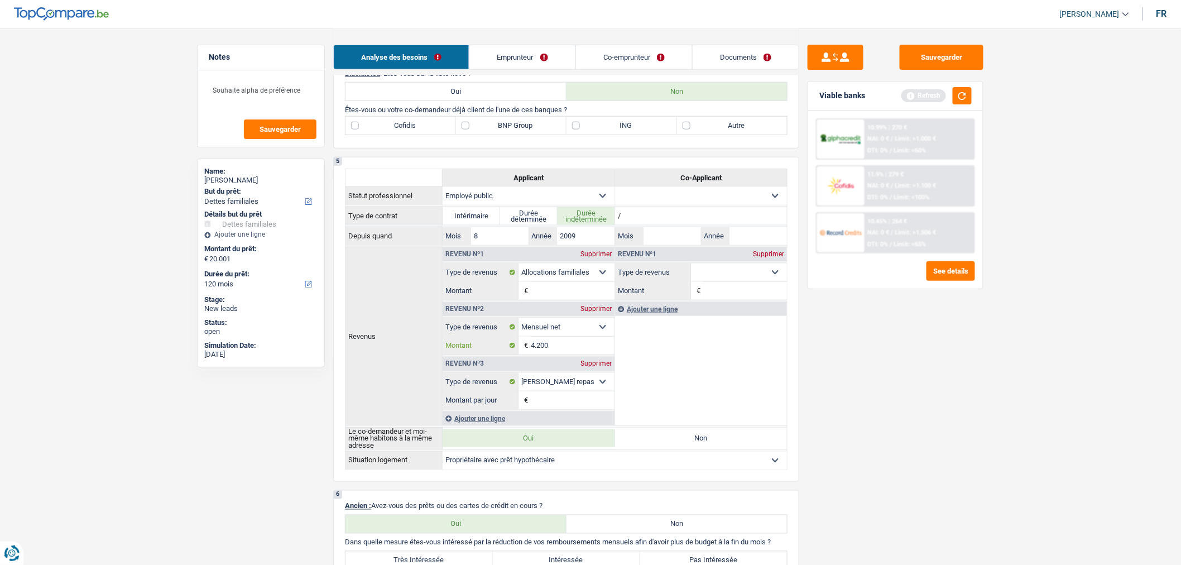
type input "4.200"
click at [556, 300] on input "Montant" at bounding box center [573, 291] width 84 height 18
type input "683"
click at [582, 408] on input "Montant par jour" at bounding box center [573, 400] width 84 height 18
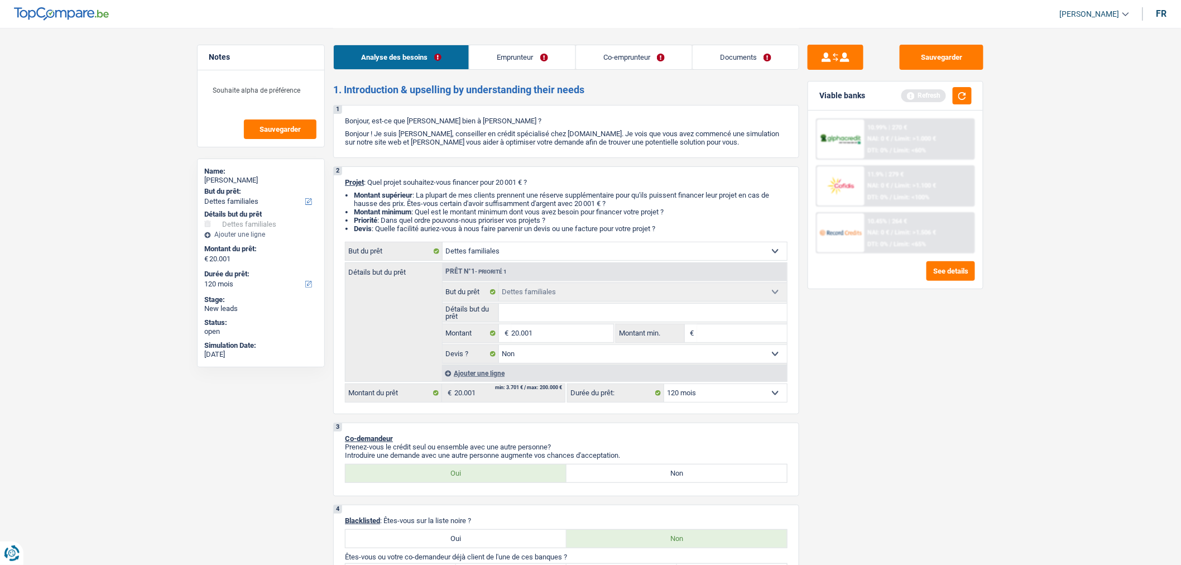
click at [511, 65] on link "Emprunteur" at bounding box center [522, 57] width 106 height 24
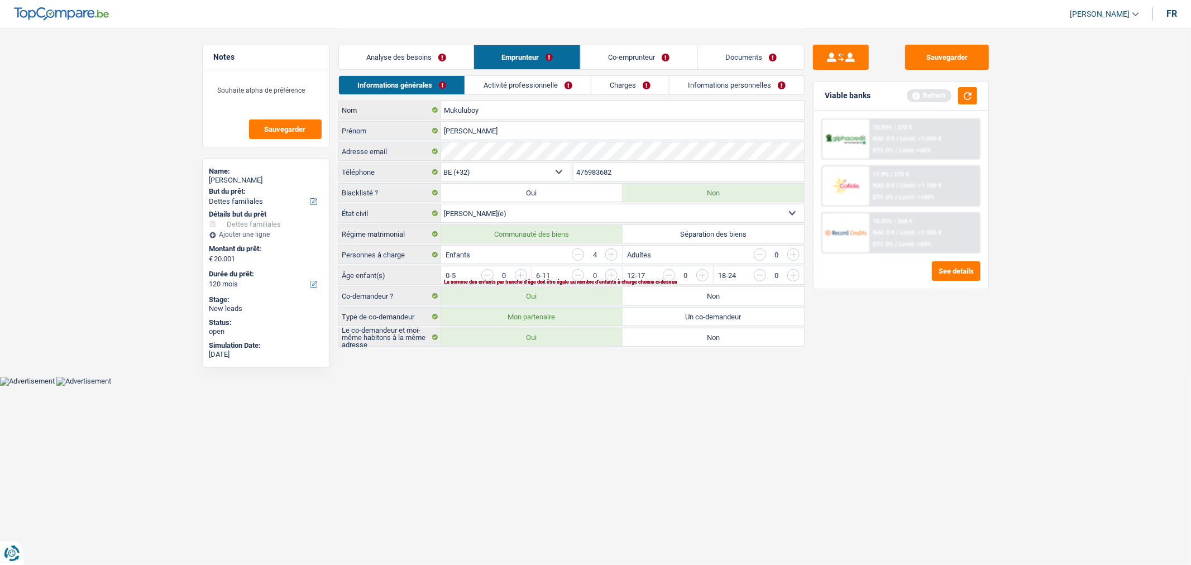
click at [611, 274] on input "button" at bounding box center [837, 278] width 465 height 18
click at [797, 278] on input "button" at bounding box center [1019, 278] width 465 height 18
click at [797, 276] on input "button" at bounding box center [1019, 278] width 465 height 18
click at [760, 274] on input "button" at bounding box center [760, 275] width 12 height 12
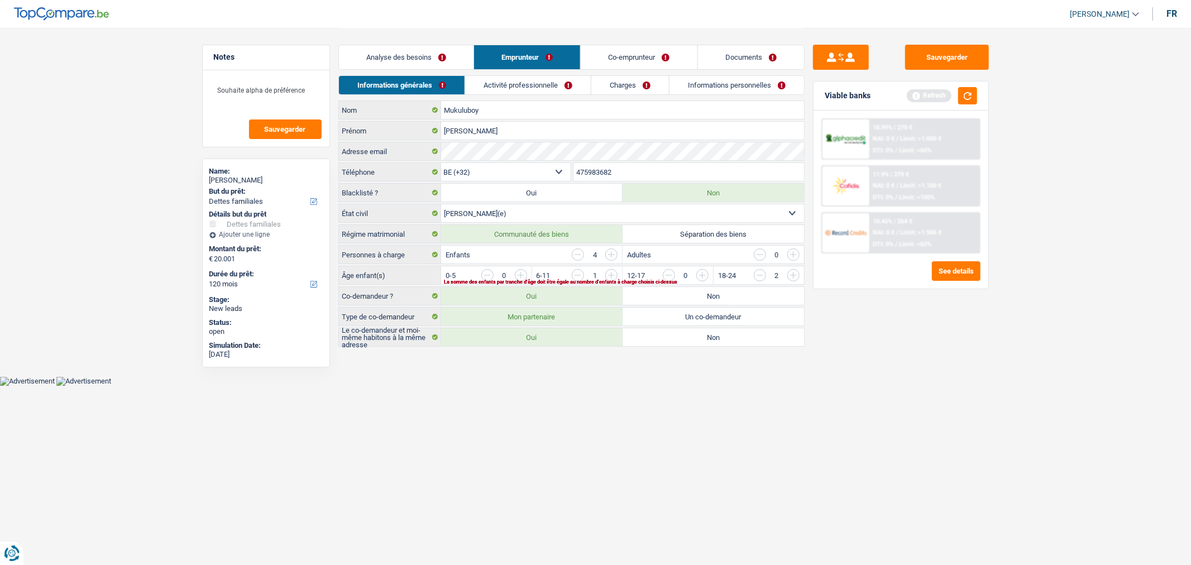
click at [701, 276] on input "button" at bounding box center [928, 278] width 465 height 18
click at [387, 62] on link "Analyse des besoins" at bounding box center [406, 57] width 135 height 24
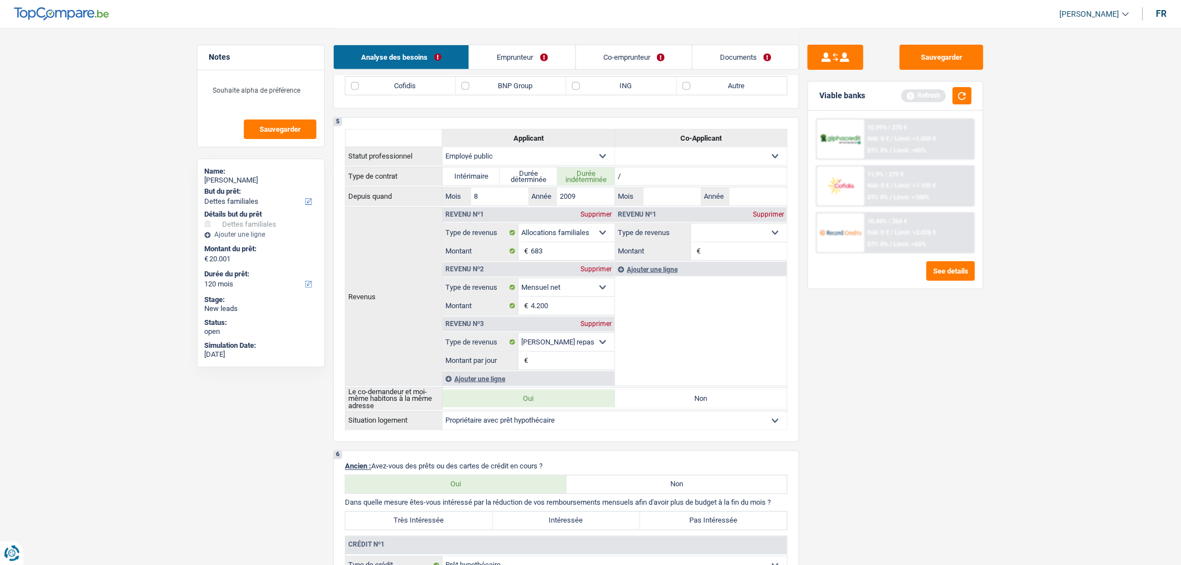
scroll to position [489, 0]
click at [588, 361] on input "Montant par jour" at bounding box center [573, 358] width 84 height 18
click at [605, 325] on div "Supprimer" at bounding box center [596, 321] width 37 height 7
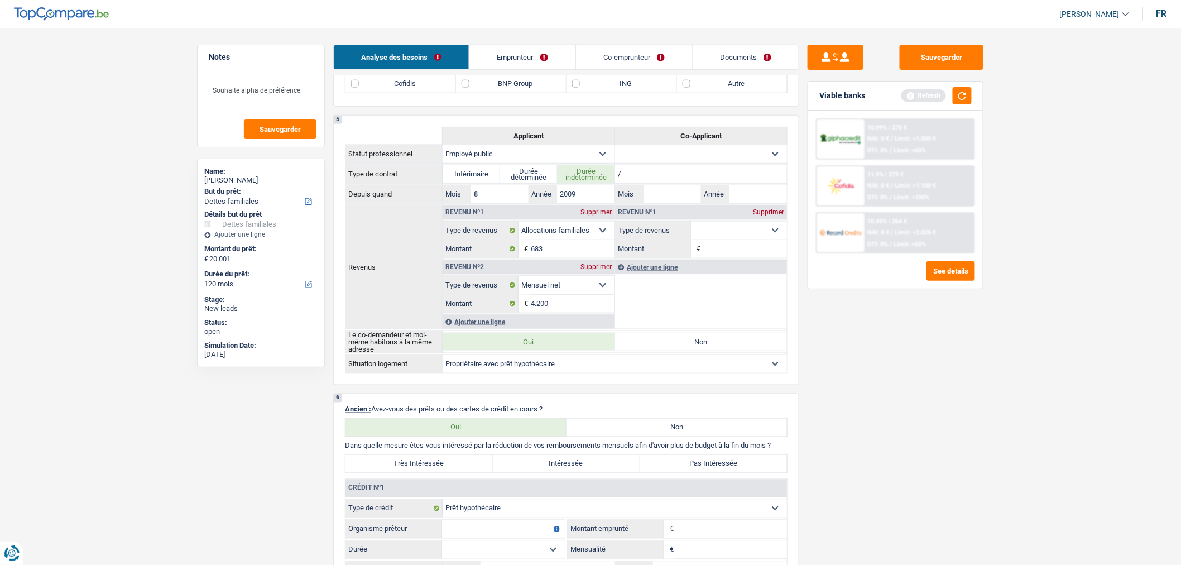
click at [757, 163] on select "Ouvrier Employé privé Employé public Invalide Indépendant Pensionné Chômeur Mut…" at bounding box center [701, 154] width 172 height 18
click at [463, 322] on div "Ajouter une ligne" at bounding box center [529, 322] width 172 height 14
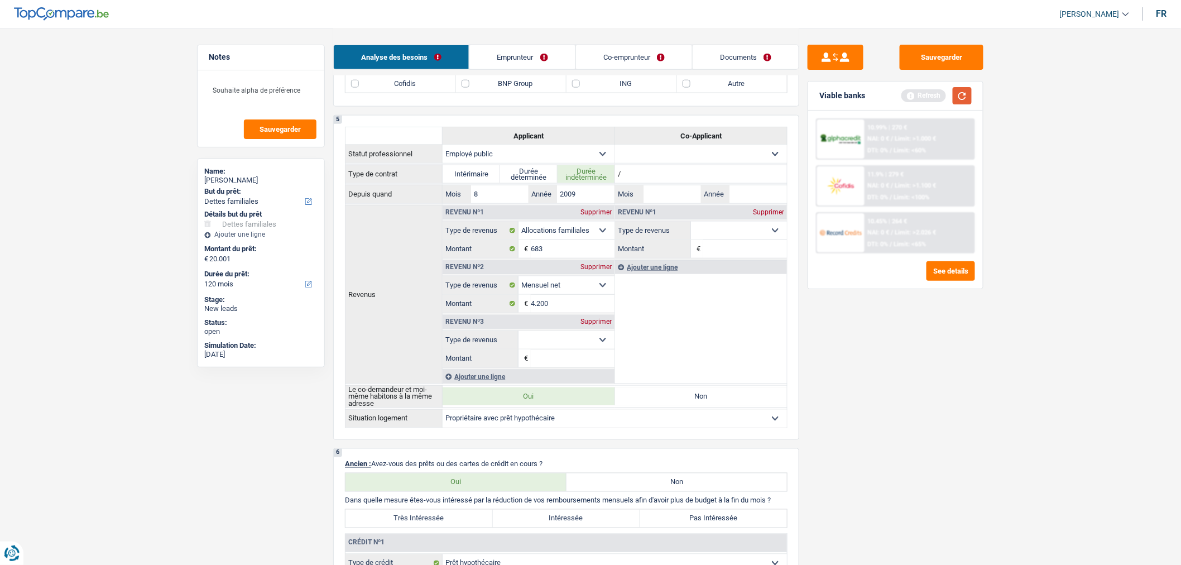
click at [960, 92] on button "button" at bounding box center [962, 95] width 19 height 17
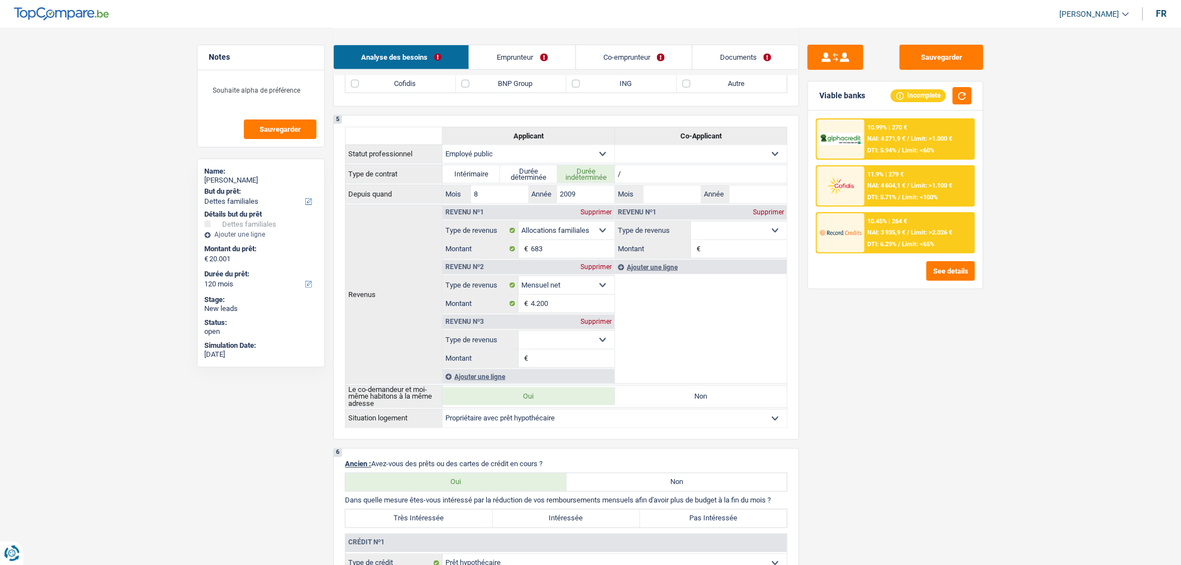
click at [605, 325] on div "Supprimer" at bounding box center [596, 321] width 37 height 7
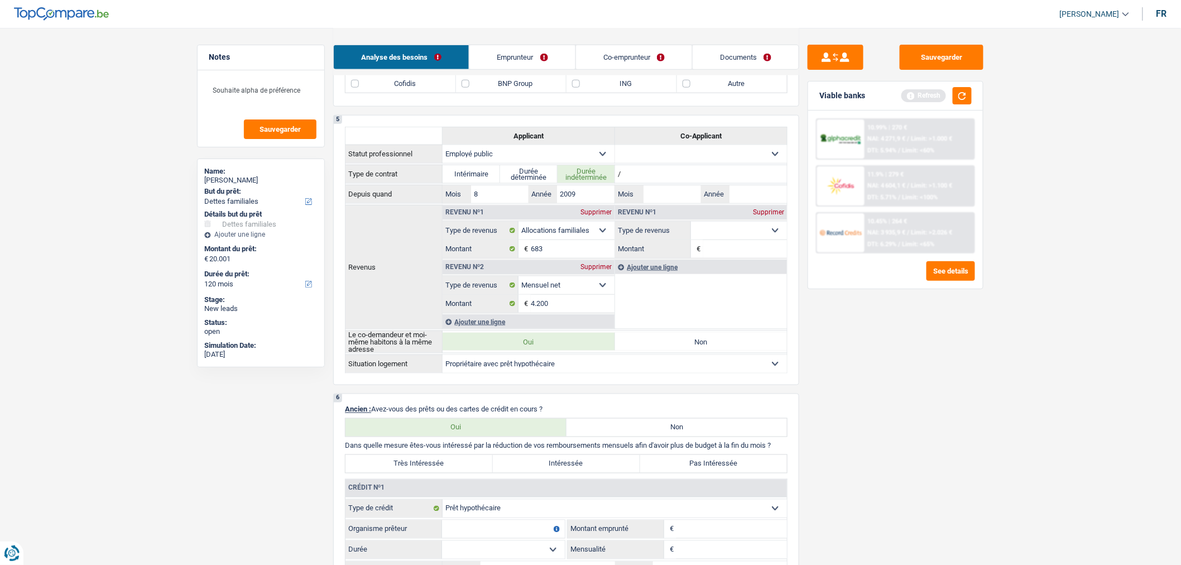
click at [498, 329] on div "Ajouter une ligne" at bounding box center [529, 322] width 172 height 14
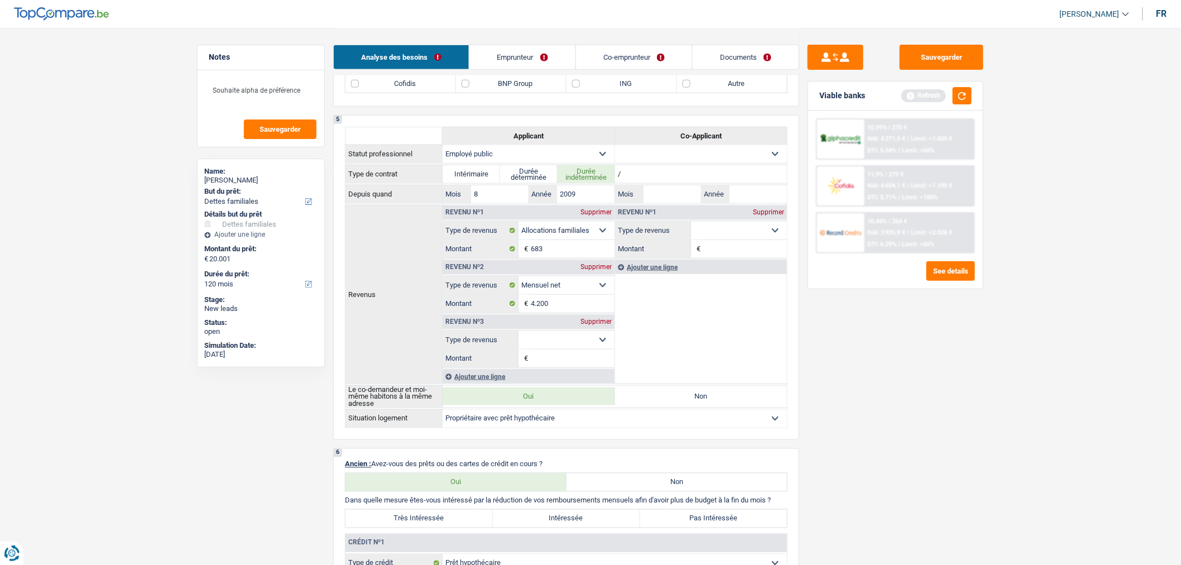
click at [551, 362] on input "Montant" at bounding box center [573, 358] width 84 height 18
click at [512, 380] on div "Ajouter une ligne" at bounding box center [529, 377] width 172 height 14
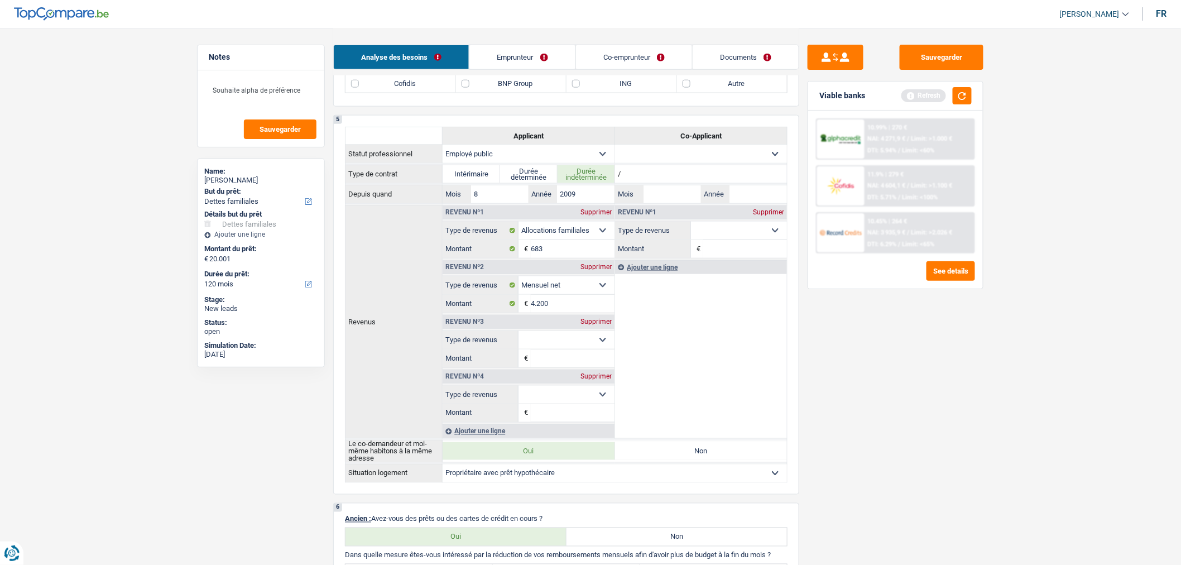
click at [562, 418] on input "Montant" at bounding box center [573, 413] width 84 height 18
type input "2.000"
click at [575, 365] on input "Montant" at bounding box center [573, 358] width 84 height 18
type input "2.040"
click at [581, 347] on select "Allocation d'handicap Allocations chômage Allocations familiales Chèques repas …" at bounding box center [567, 340] width 96 height 18
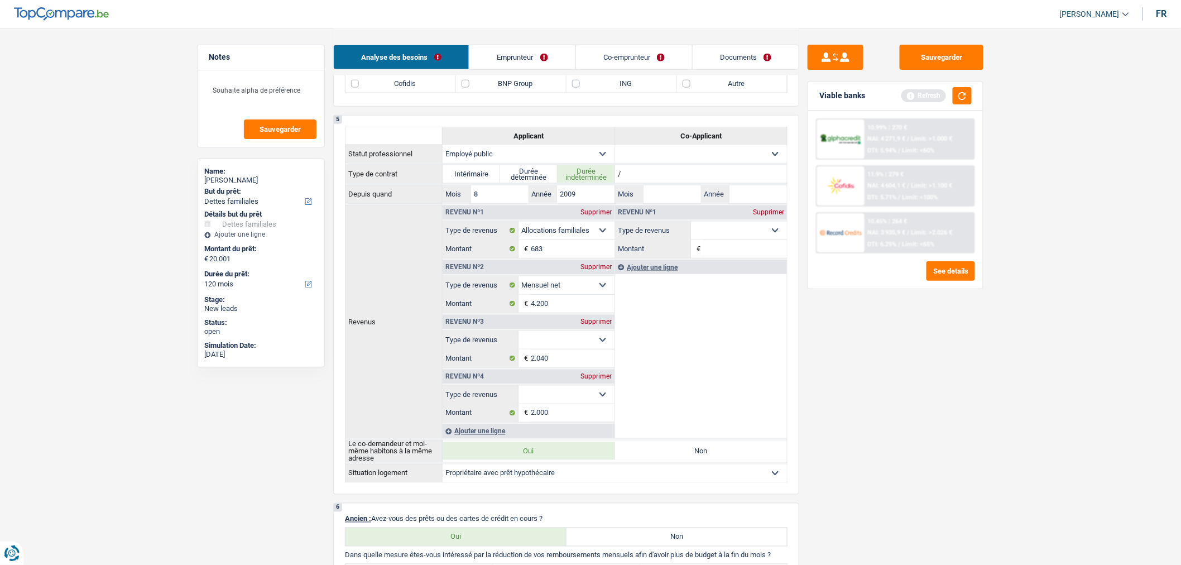
click at [585, 349] on select "Allocation d'handicap Allocations chômage Allocations familiales Chèques repas …" at bounding box center [567, 340] width 96 height 18
select select "previousEmployerCompensation"
click at [519, 337] on select "Allocation d'handicap Allocations chômage Allocations familiales Chèques repas …" at bounding box center [567, 340] width 96 height 18
click at [576, 398] on select "Allocation d'handicap Allocations chômage Allocations familiales Chèques repas …" at bounding box center [567, 395] width 96 height 18
select select "other"
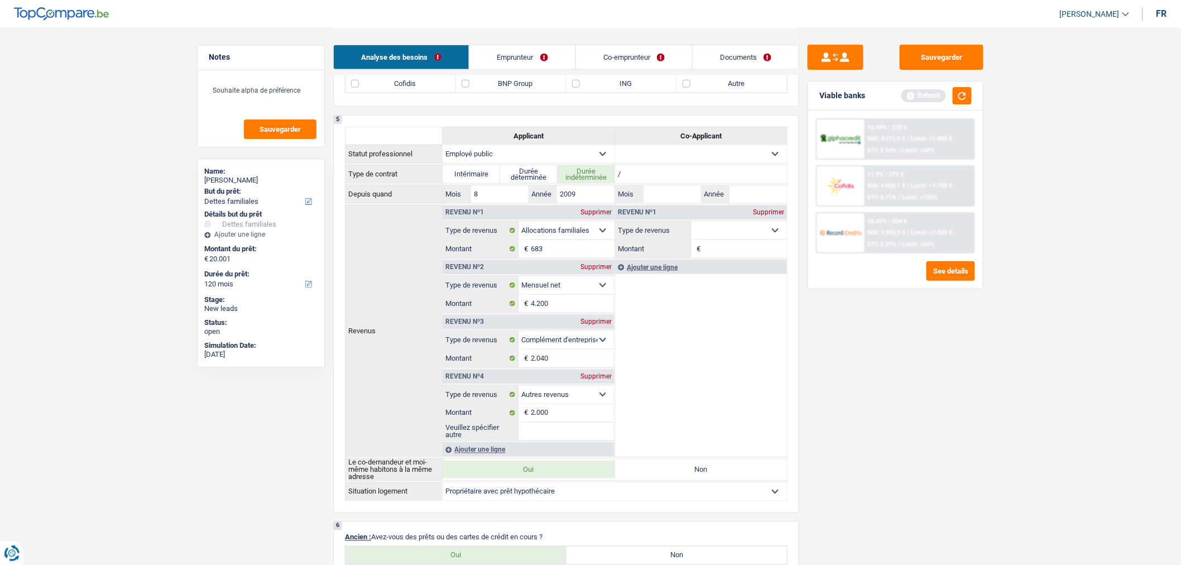
click at [567, 341] on select "Allocation d'handicap Allocations chômage Allocations familiales Chèques repas …" at bounding box center [567, 340] width 96 height 18
select select "other"
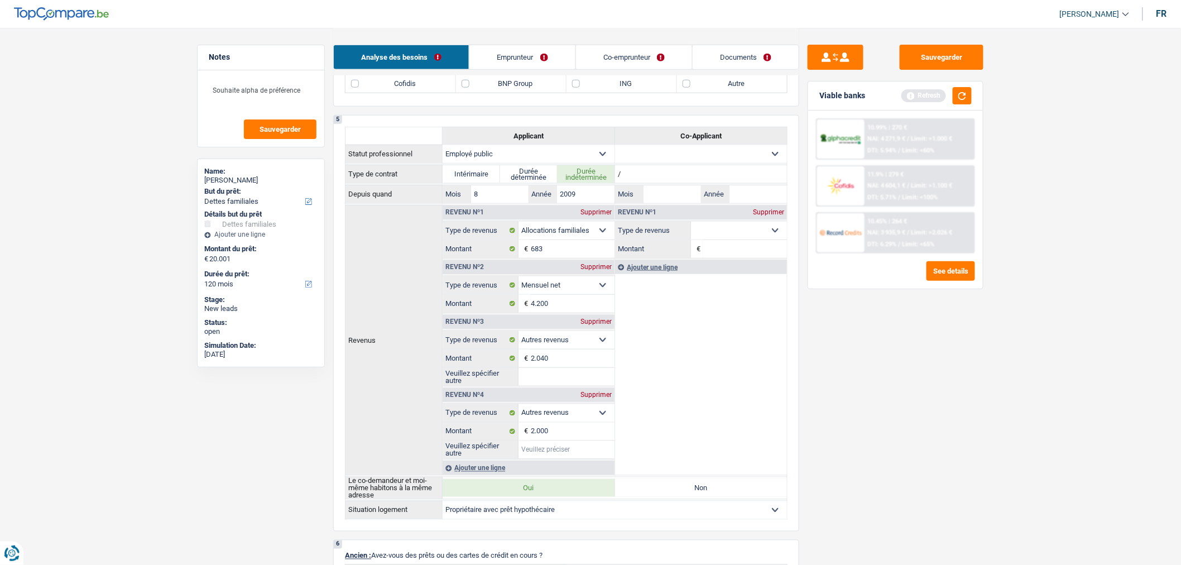
click at [552, 456] on input "Veuillez spécifier autre" at bounding box center [567, 450] width 96 height 18
type input "Travaille dans une maison de repos"
click at [539, 381] on input "Veuillez spécifier autre" at bounding box center [567, 377] width 96 height 18
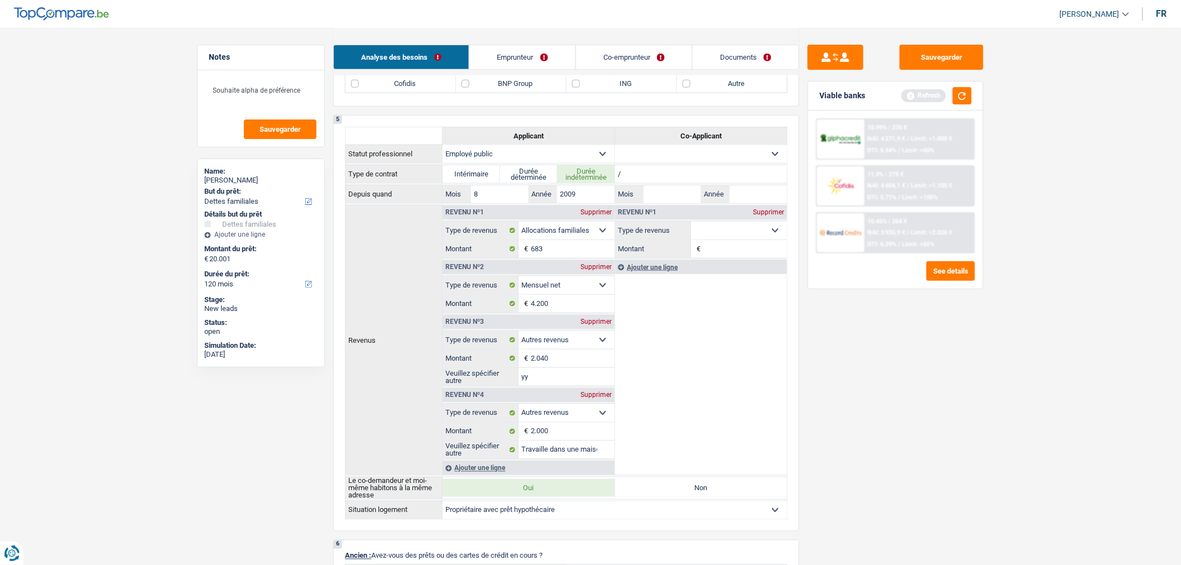
type input "y"
type input "Travaille dans une maison de repos"
click at [717, 416] on td "Revenu nº1 Supprimer Allocation d'handicap Allocations chômage Allocations fami…" at bounding box center [701, 340] width 172 height 270
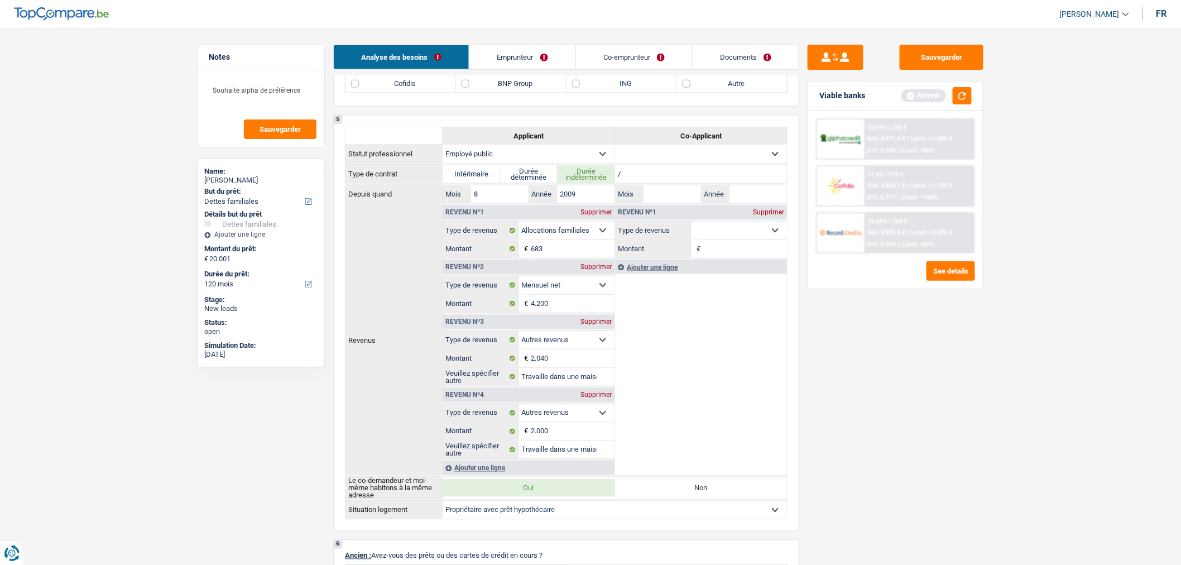
click at [713, 160] on select "Ouvrier Employé privé Employé public Invalide Indépendant Pensionné Chômeur Mut…" at bounding box center [701, 154] width 172 height 18
select select "invalid"
click at [615, 150] on select "Ouvrier Employé privé Employé public Invalide Indépendant Pensionné Chômeur Mut…" at bounding box center [701, 154] width 172 height 18
select select "disabilityPension"
select select "mealVouchers"
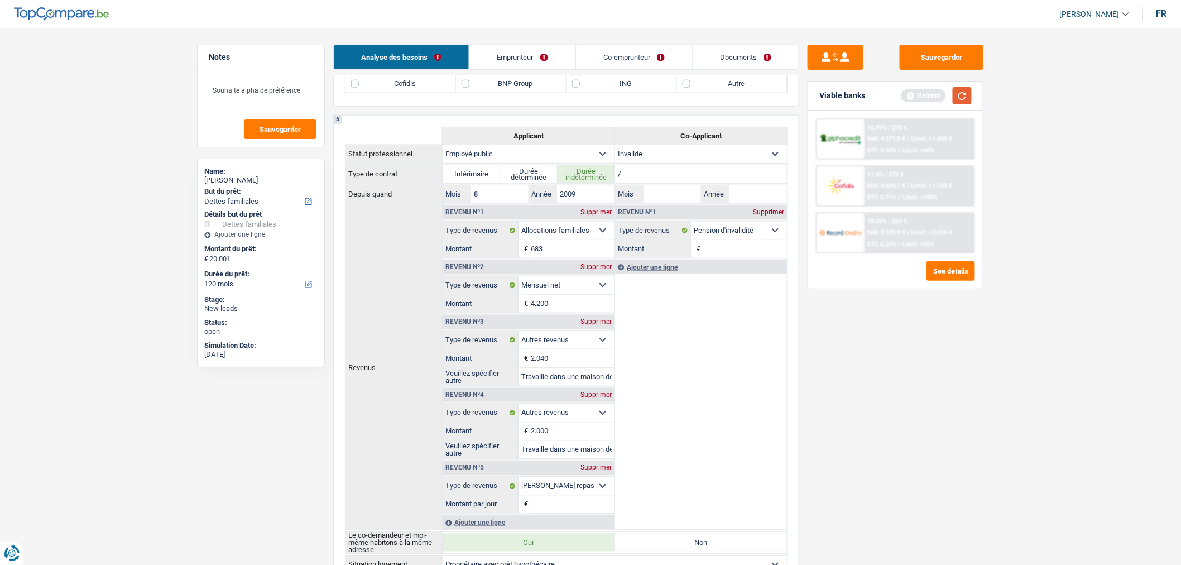
click at [963, 93] on button "button" at bounding box center [962, 95] width 19 height 17
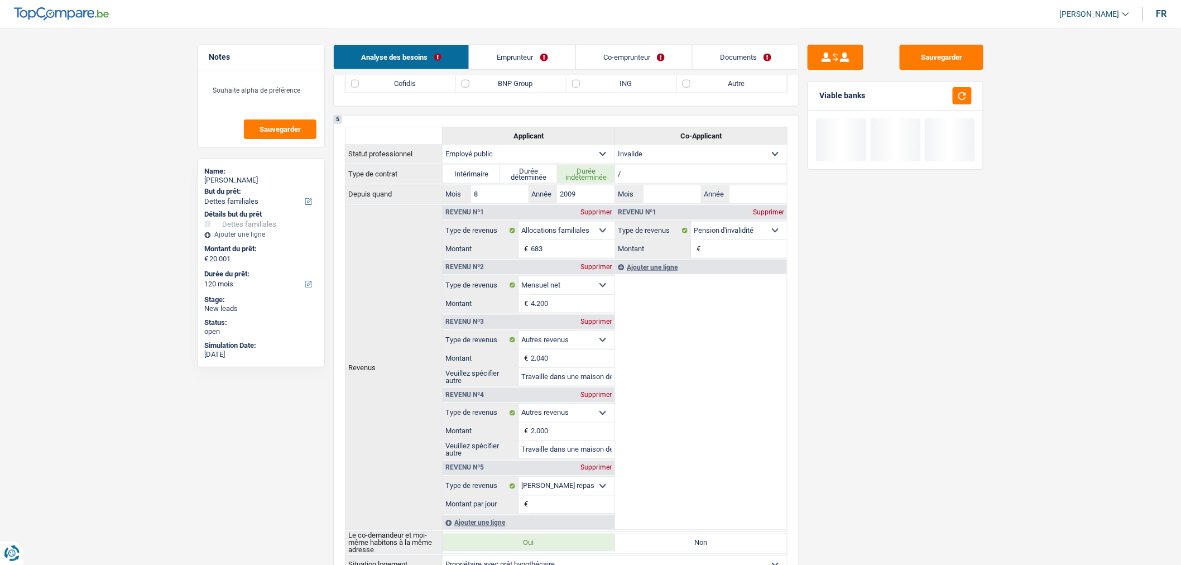
click at [603, 471] on div "Supprimer" at bounding box center [596, 467] width 37 height 7
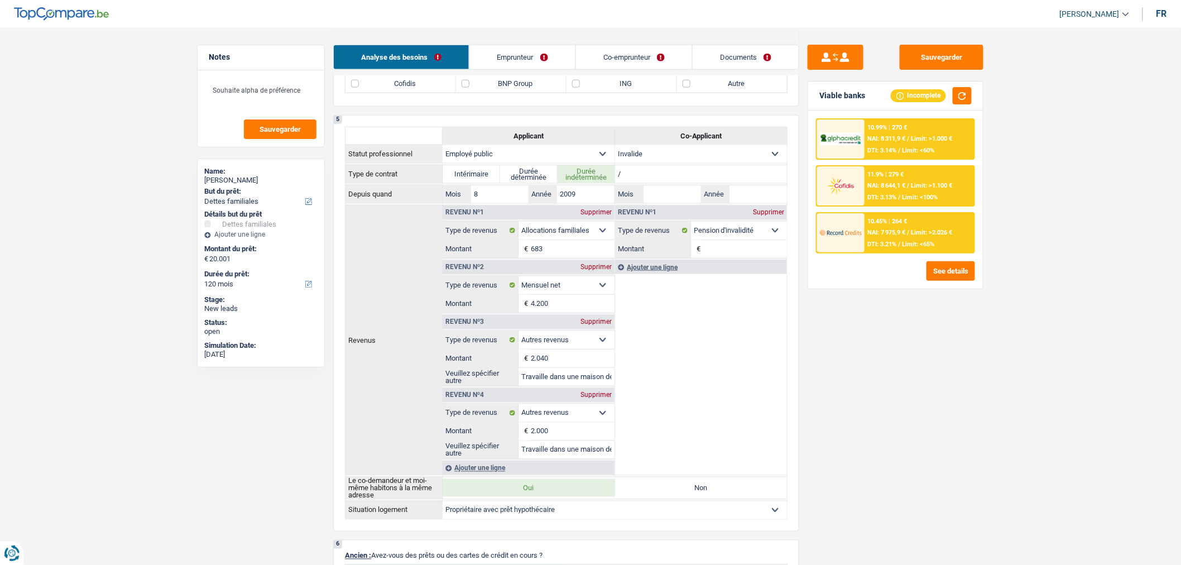
click at [746, 253] on input "Montant" at bounding box center [745, 249] width 84 height 18
click at [720, 254] on input "Montant" at bounding box center [745, 249] width 84 height 18
click at [745, 203] on input "Année" at bounding box center [758, 194] width 57 height 18
click at [710, 257] on input "Montant" at bounding box center [745, 249] width 84 height 18
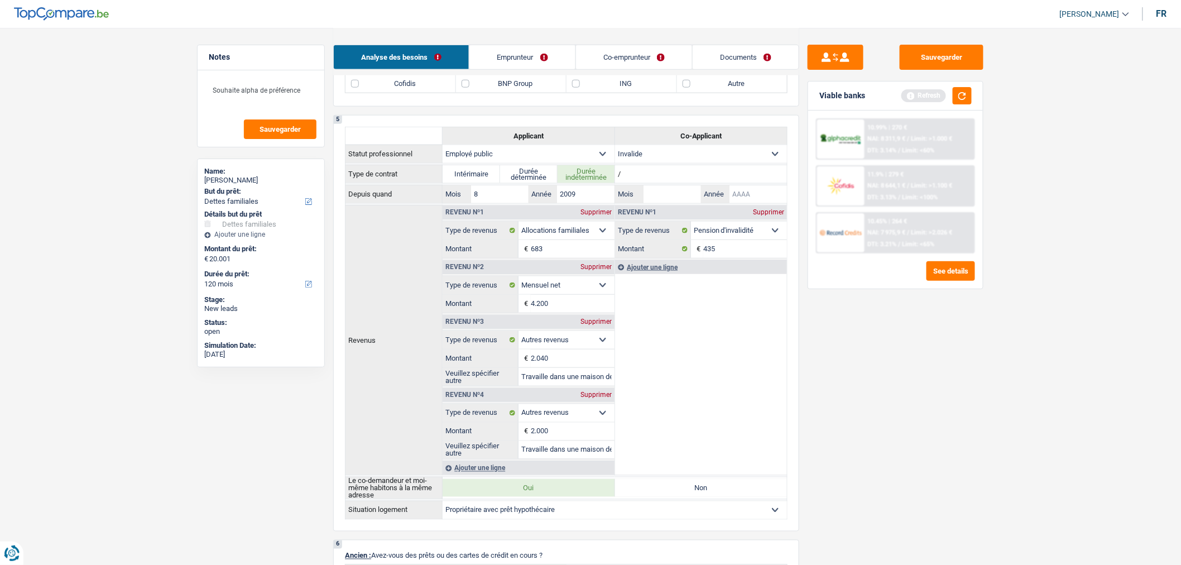
click at [754, 200] on input "Année" at bounding box center [758, 194] width 57 height 18
click at [722, 258] on input "435" at bounding box center [745, 249] width 84 height 18
type input "140"
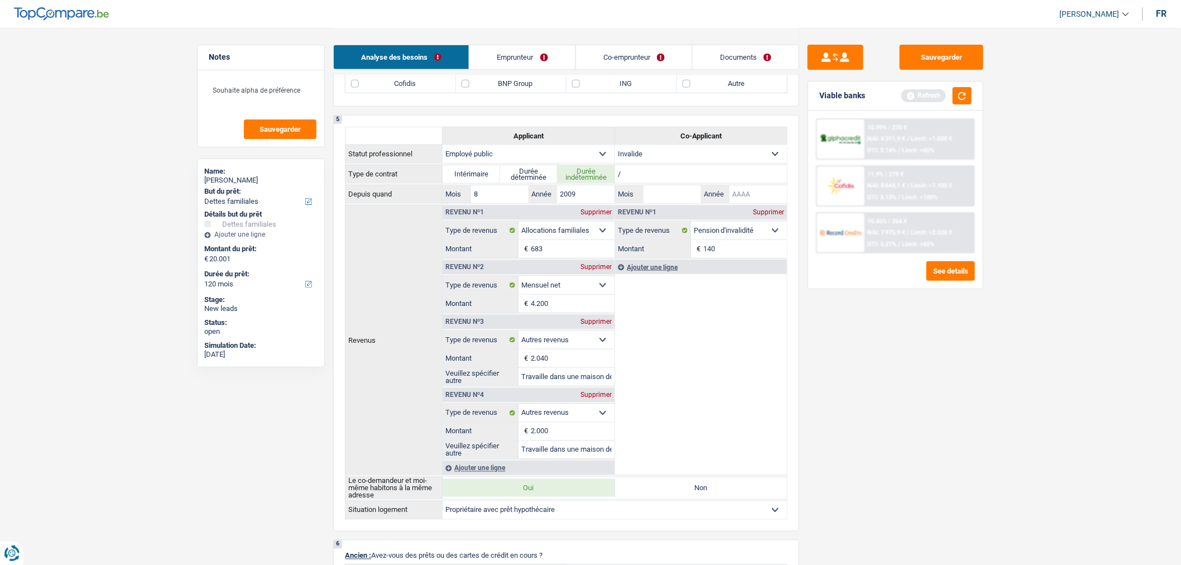
click at [750, 202] on input "Année" at bounding box center [758, 194] width 57 height 18
type input "2004"
click at [692, 194] on input "Mois" at bounding box center [672, 194] width 57 height 18
type input "01"
click at [758, 203] on input "2004" at bounding box center [758, 194] width 57 height 18
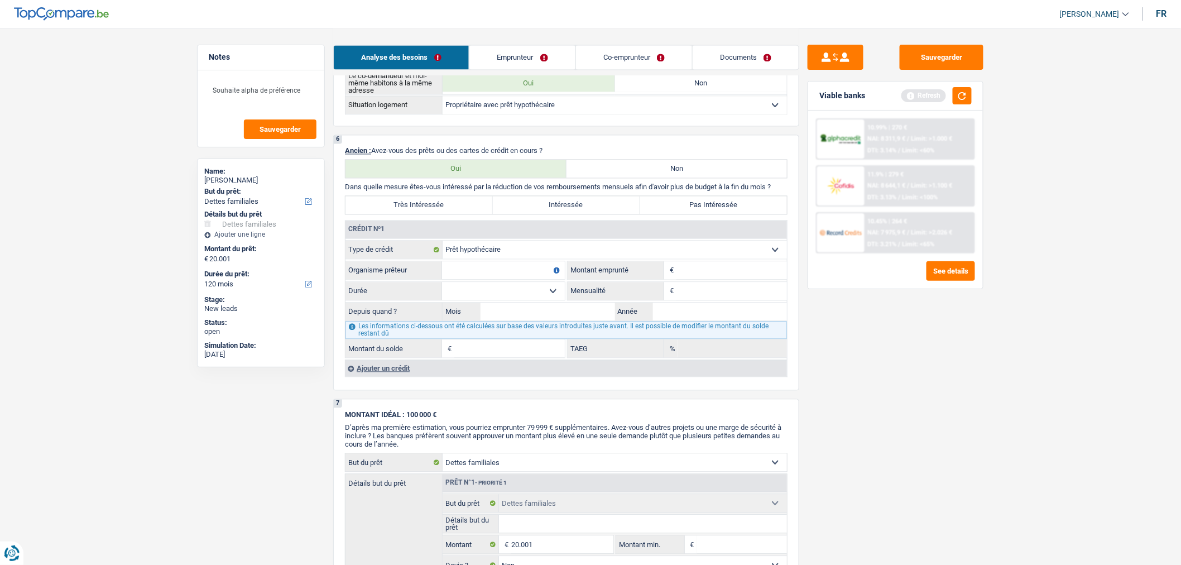
scroll to position [891, 0]
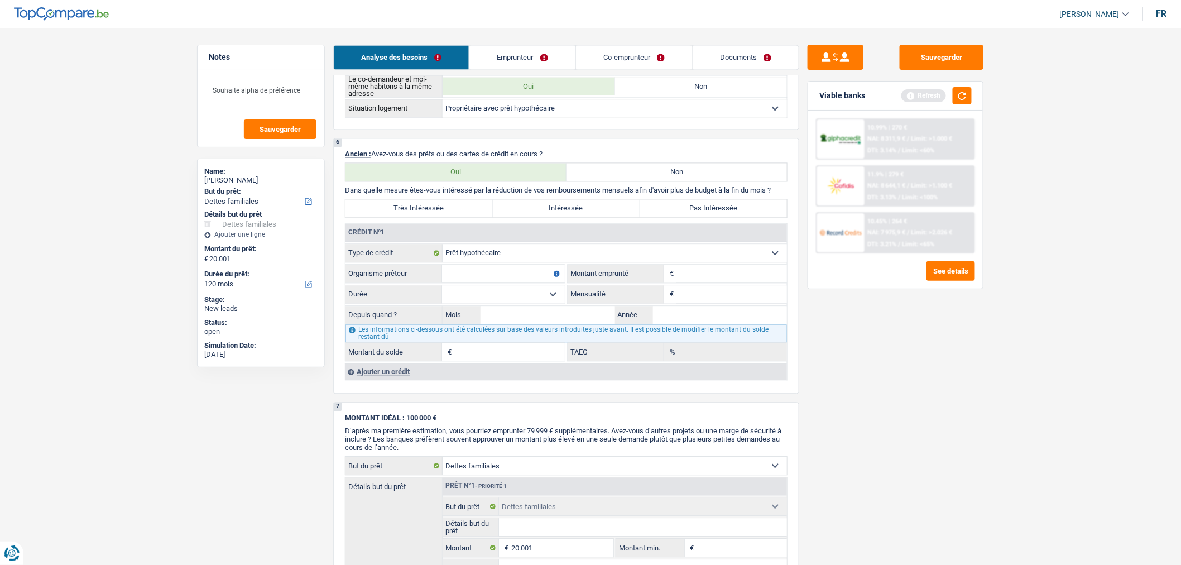
type input "2008"
click at [516, 205] on div "Très Intéressée Intéressée Pas Intéressée" at bounding box center [566, 208] width 443 height 19
click at [696, 217] on label "Pas Intéressée" at bounding box center [713, 208] width 147 height 18
click at [696, 217] on input "Pas Intéressée" at bounding box center [713, 208] width 147 height 18
radio input "true"
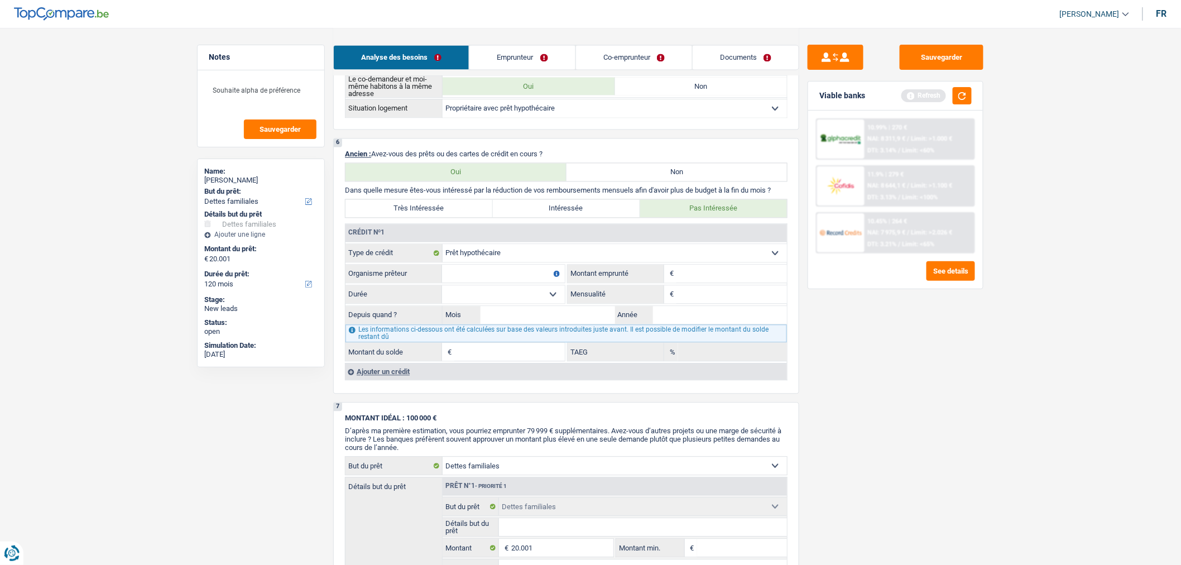
click at [704, 282] on input "Montant" at bounding box center [732, 274] width 111 height 18
click at [411, 377] on div "Ajouter un crédit" at bounding box center [566, 371] width 442 height 17
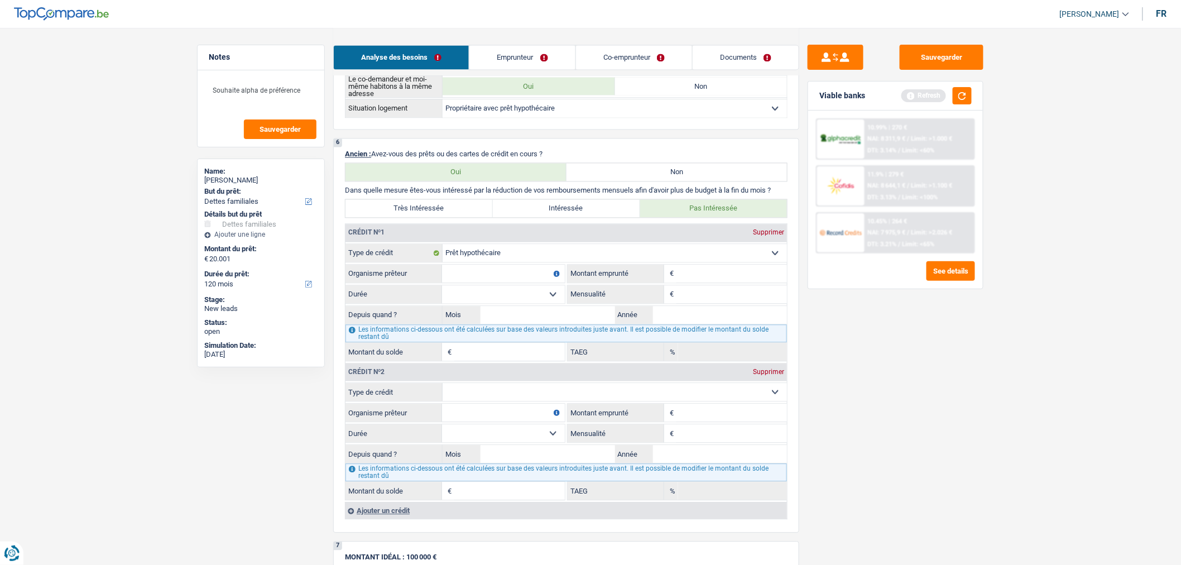
click at [515, 399] on select "Carte ou ouverture de crédit Prêt hypothécaire Vente à tempérament Prêt à tempé…" at bounding box center [615, 392] width 344 height 18
select select "carLoan"
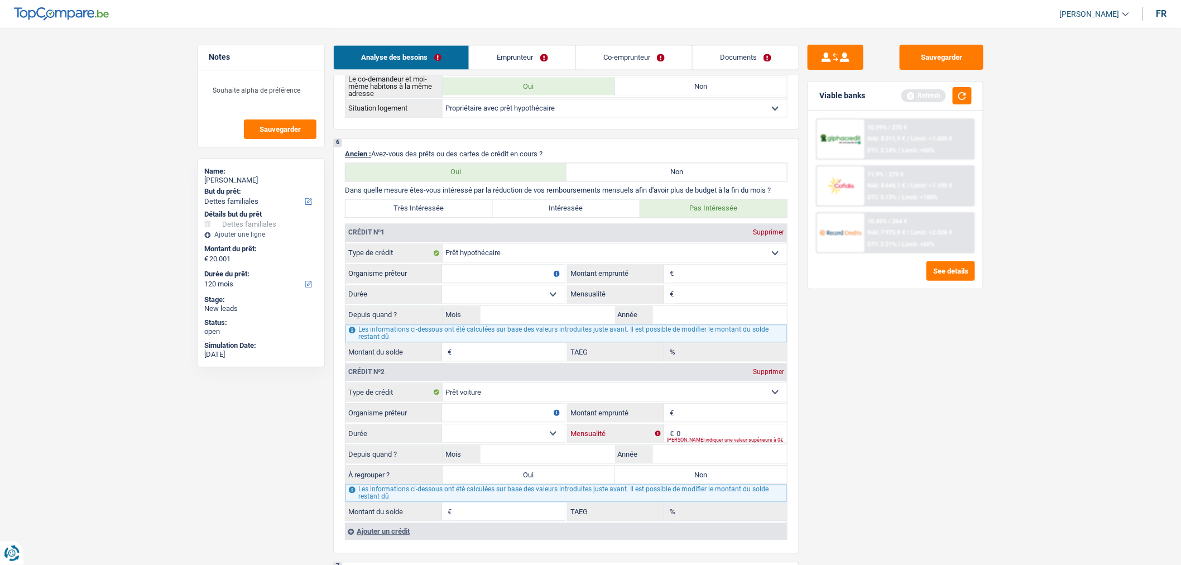
click at [733, 442] on input "0" at bounding box center [732, 433] width 111 height 18
type input "475"
click at [526, 418] on input "Organisme prêteur" at bounding box center [503, 413] width 123 height 18
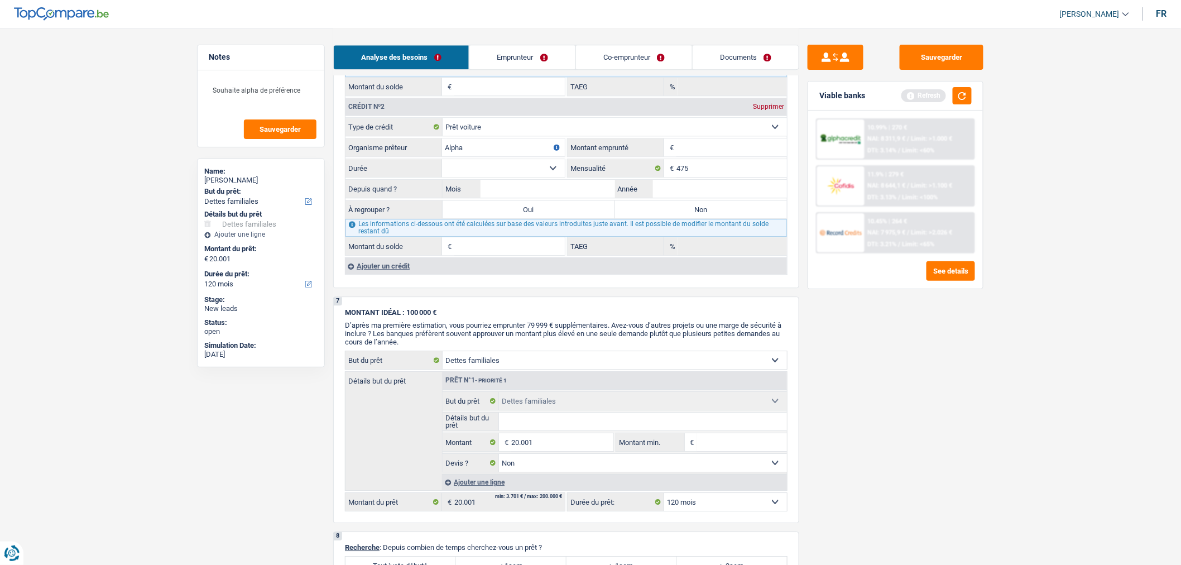
scroll to position [1157, 0]
type input "Alpha"
click at [384, 271] on div "Ajouter un crédit" at bounding box center [566, 265] width 442 height 17
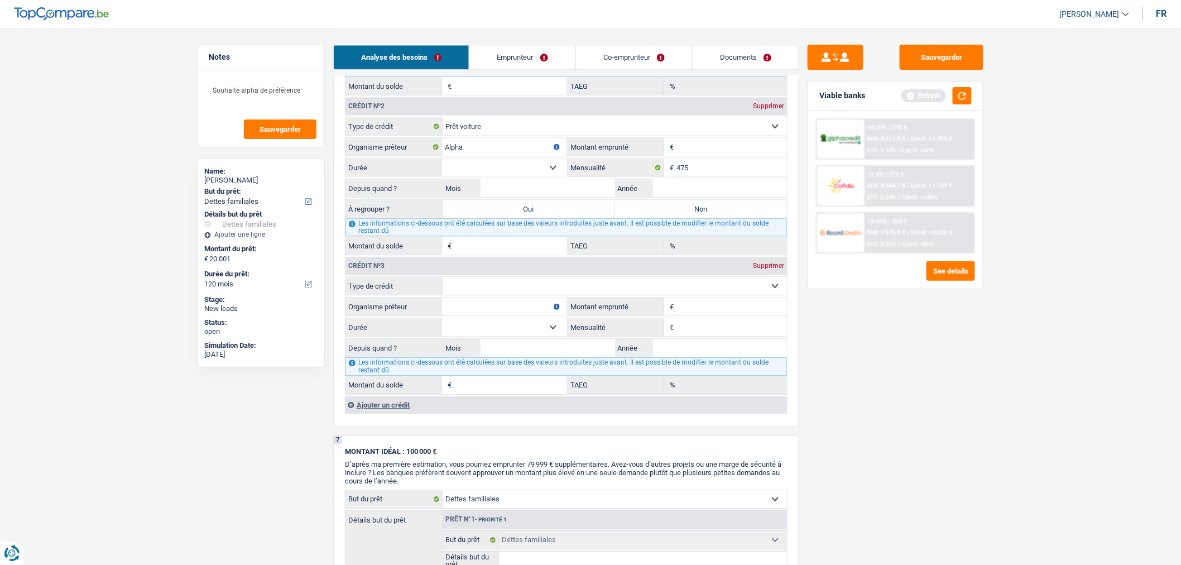
click at [688, 330] on input "Mensualité" at bounding box center [732, 327] width 111 height 18
type input "375"
click at [522, 315] on input "Organisme prêteur" at bounding box center [503, 307] width 123 height 18
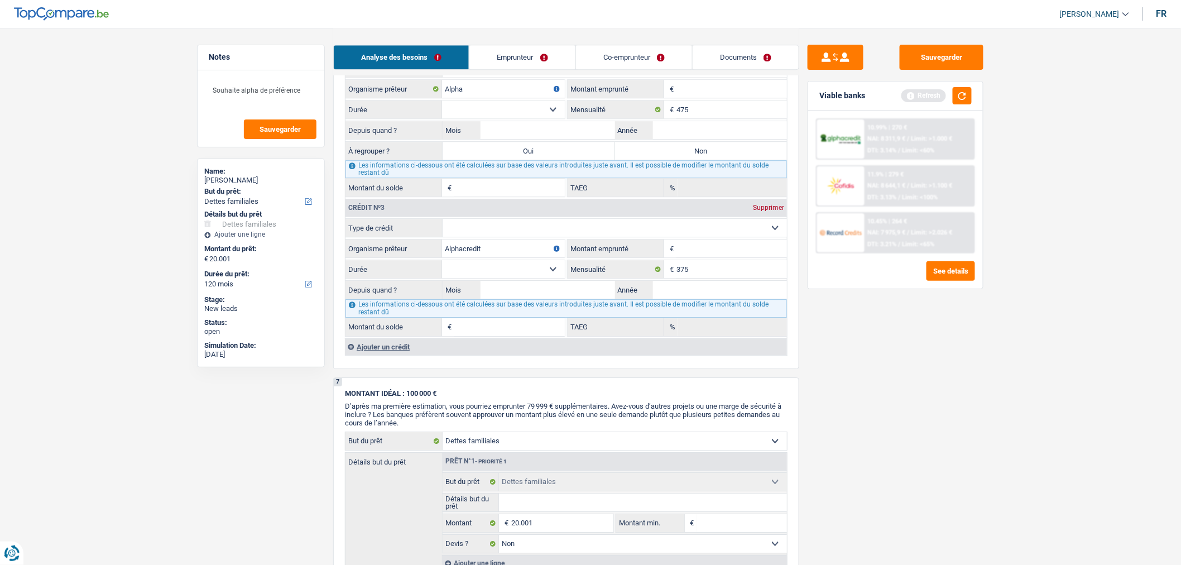
scroll to position [1215, 0]
type input "Alphacredit"
click at [366, 354] on div "Ajouter un crédit" at bounding box center [566, 346] width 442 height 17
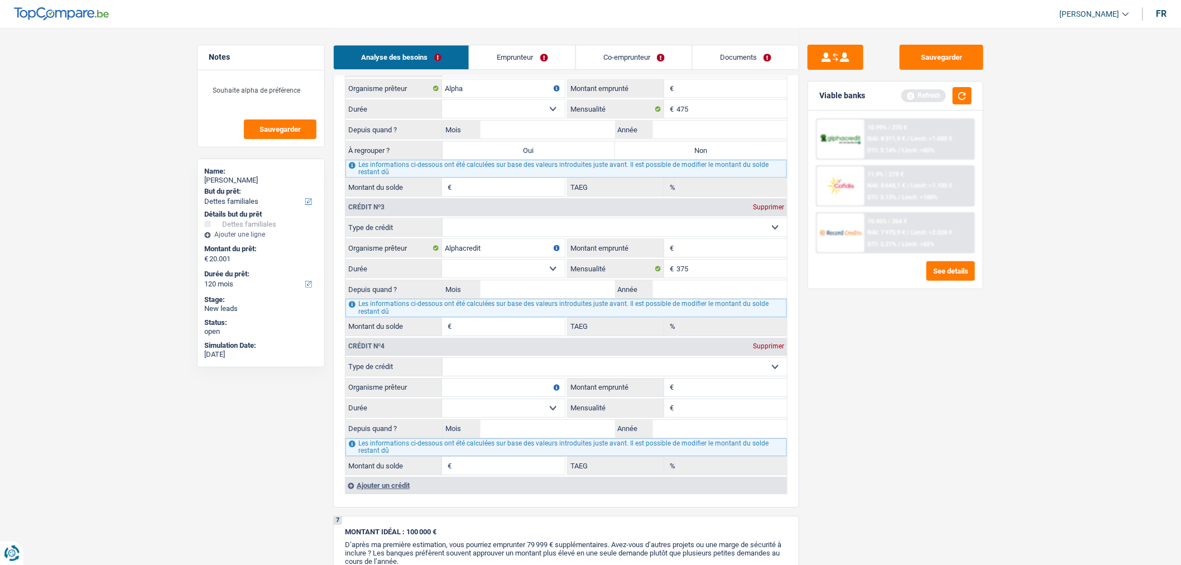
click at [677, 417] on input "Mensualité" at bounding box center [732, 408] width 111 height 18
type input "254"
click at [540, 396] on input "Organisme prêteur" at bounding box center [503, 387] width 123 height 18
type input "Record"
click at [576, 438] on input "Mois" at bounding box center [548, 429] width 135 height 18
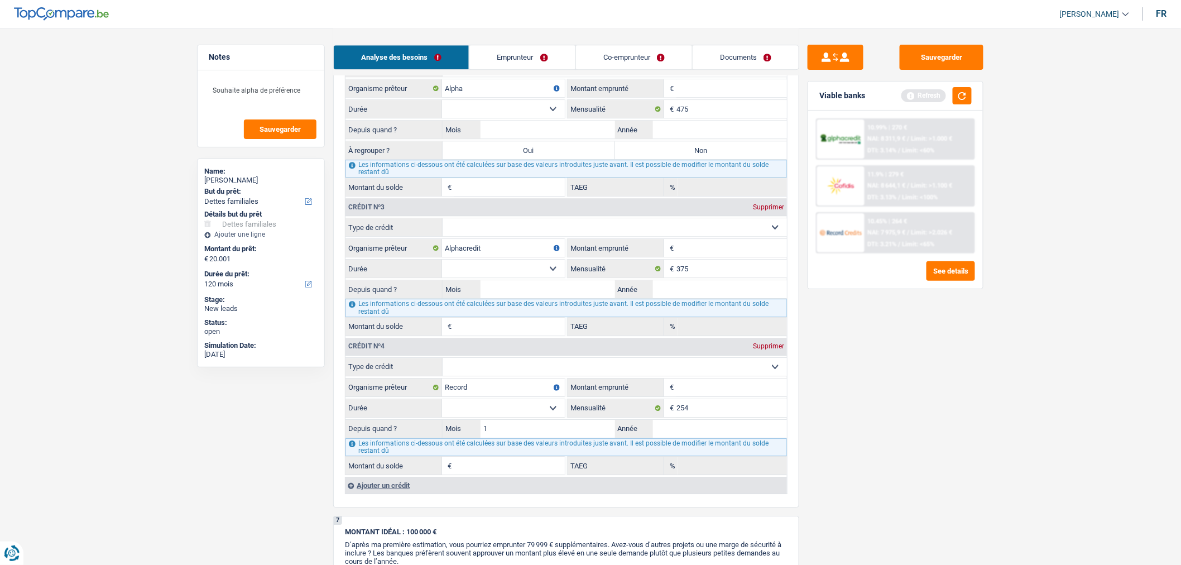
type input "12"
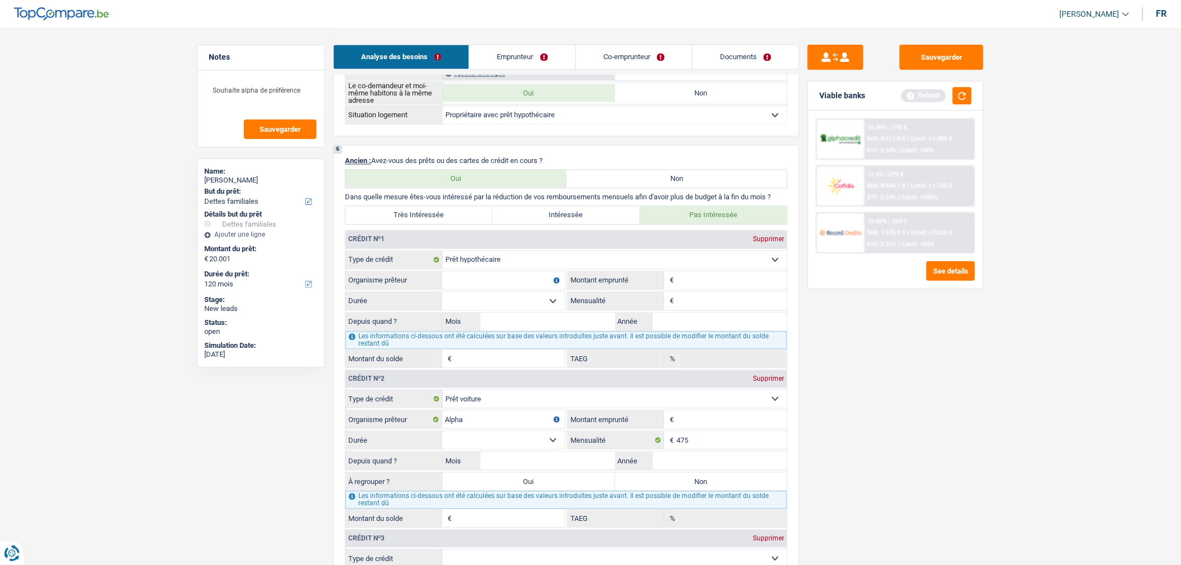
scroll to position [889, 0]
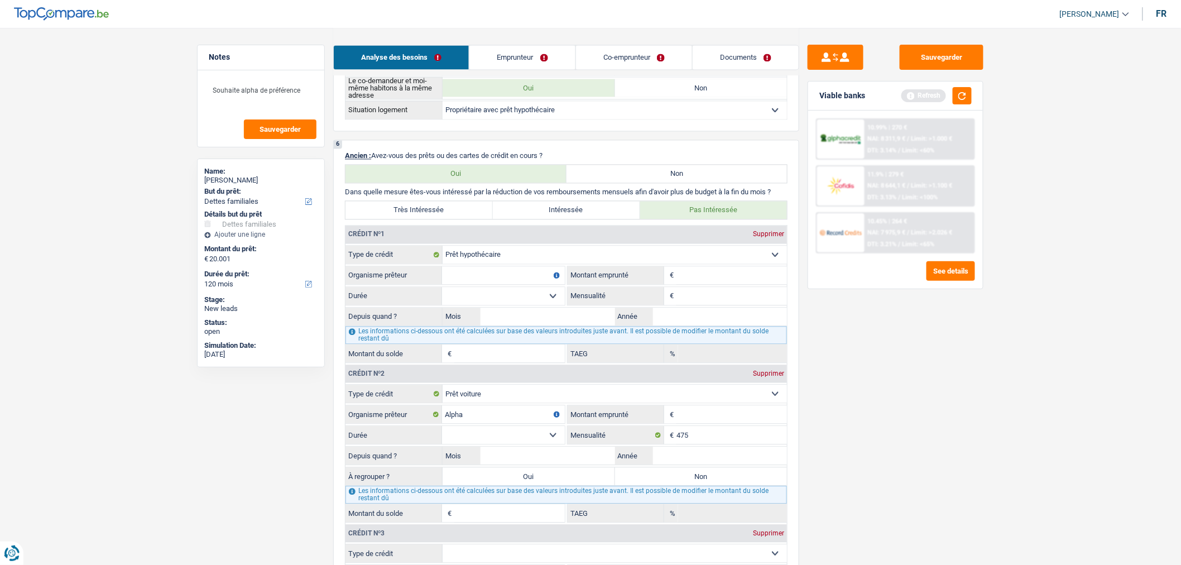
click at [526, 280] on input "Organisme prêteur" at bounding box center [503, 275] width 123 height 18
type input "BNP"
click at [698, 281] on input "Montant" at bounding box center [732, 275] width 111 height 18
click at [696, 304] on input "Mensualité" at bounding box center [732, 296] width 111 height 18
type input "1.577"
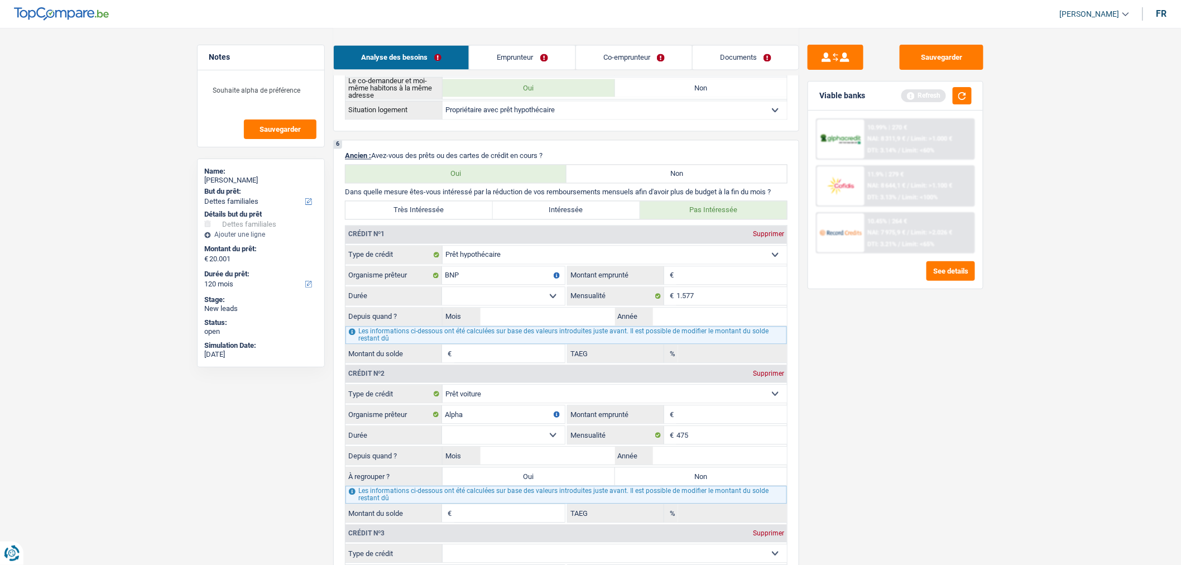
click at [699, 284] on input "Montant" at bounding box center [732, 275] width 111 height 18
type input "300.000"
click at [533, 299] on select "120 mois 132 mois 144 mois 180 mois 240 mois 300 mois 360 mois 420 mois Sélecti…" at bounding box center [503, 296] width 123 height 18
select select "360"
click at [442, 295] on select "120 mois 132 mois 144 mois 180 mois 240 mois 300 mois 360 mois 420 mois Sélecti…" at bounding box center [503, 296] width 123 height 18
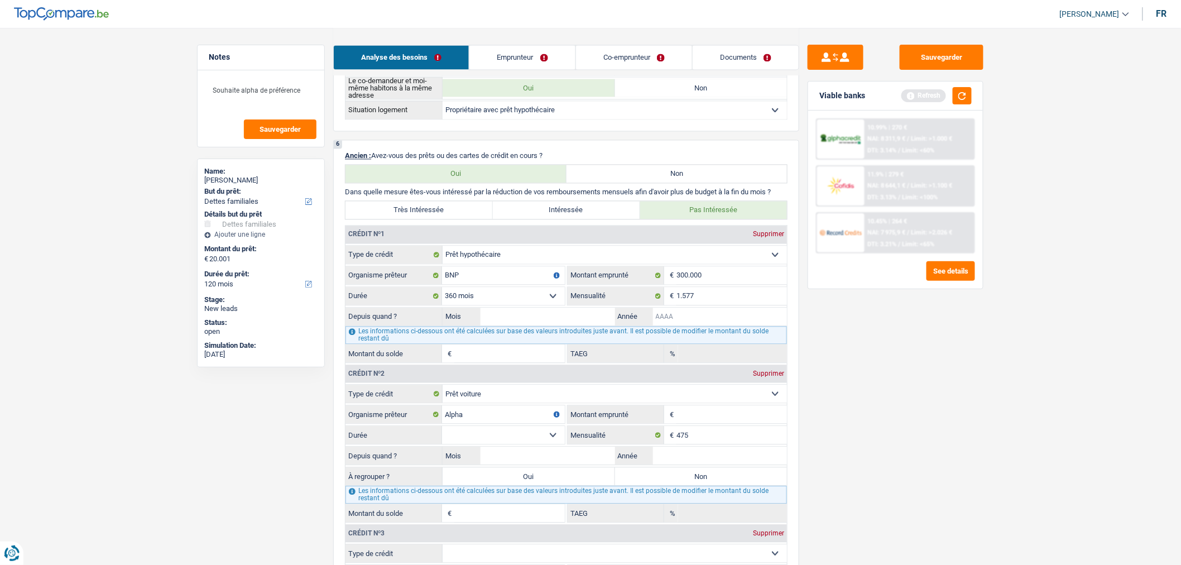
click at [688, 324] on input "Année" at bounding box center [720, 317] width 135 height 18
type input "2017"
click at [567, 325] on input "Mois" at bounding box center [548, 317] width 135 height 18
type input "01"
type input "251.993"
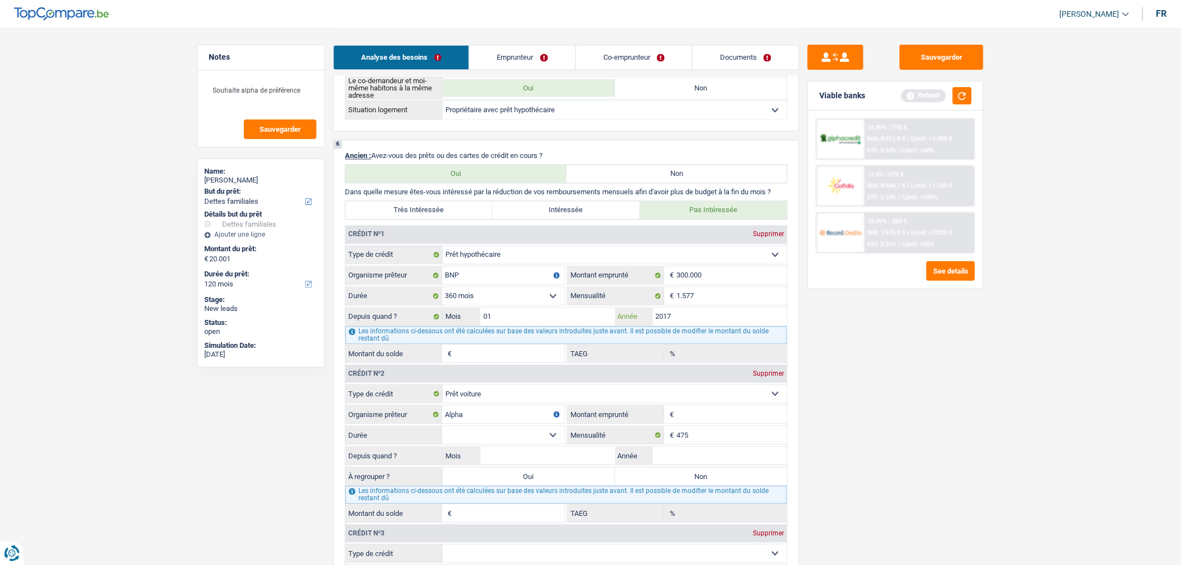
type input "4,92"
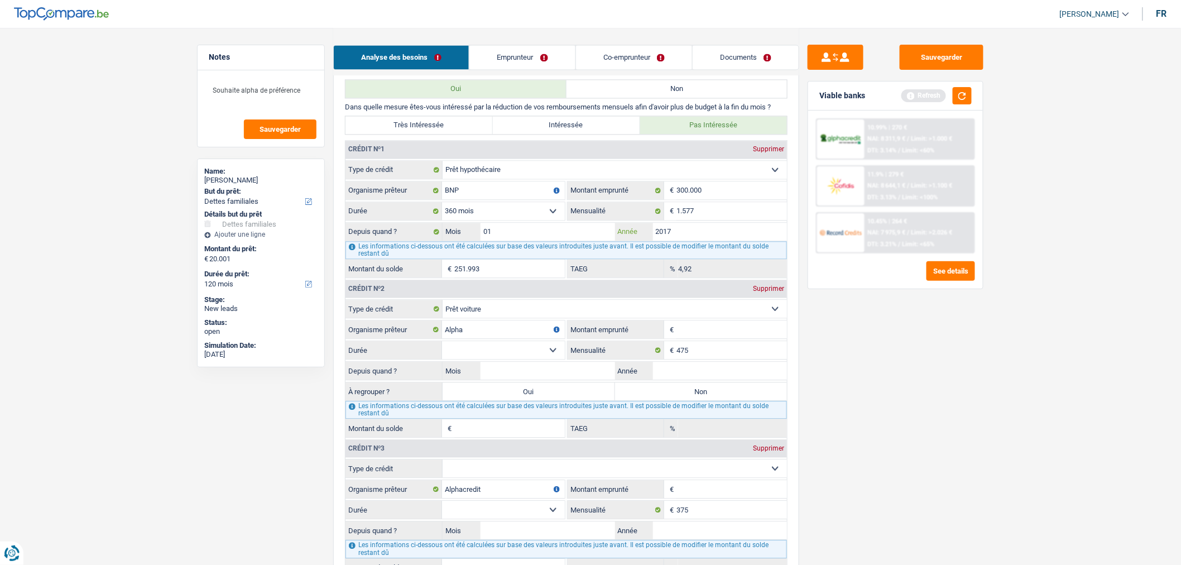
scroll to position [980, 0]
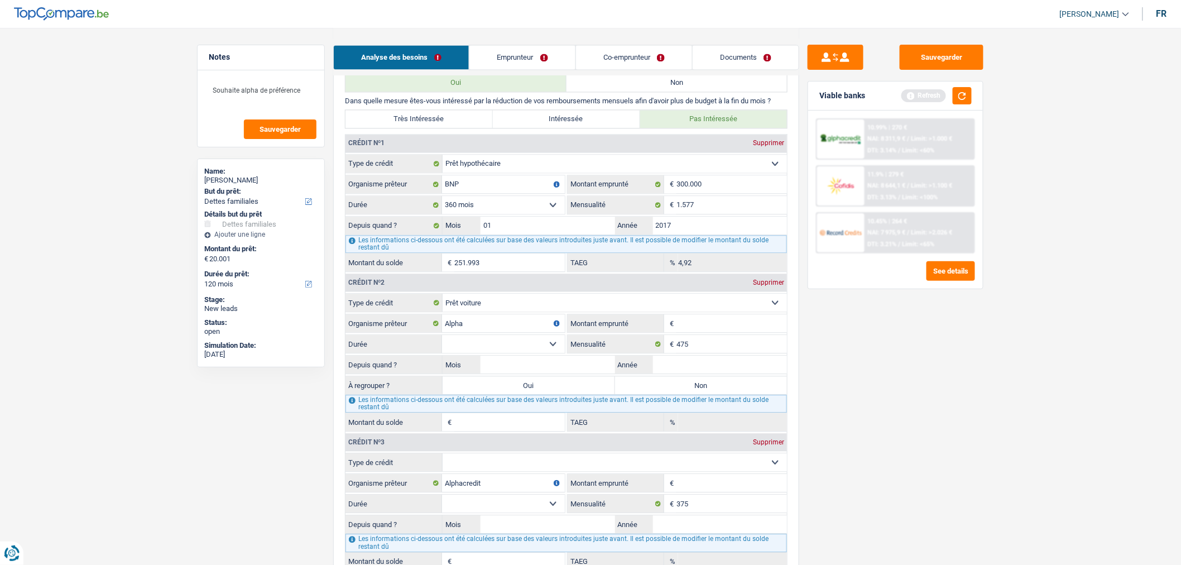
click at [721, 327] on input "Montant emprunté" at bounding box center [732, 323] width 111 height 18
click at [962, 98] on button "button" at bounding box center [962, 95] width 19 height 17
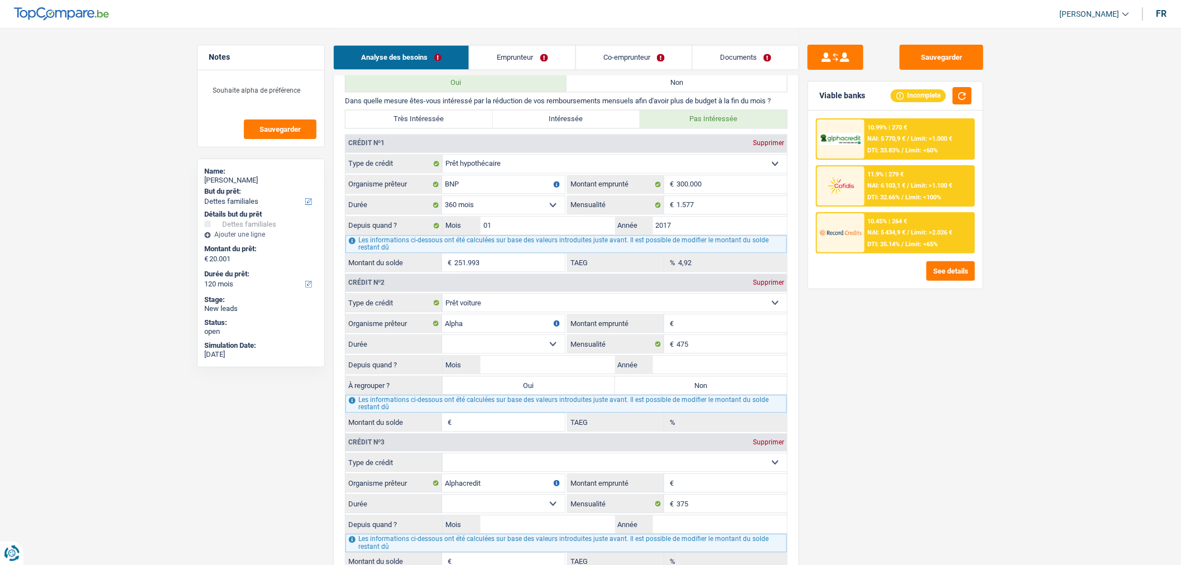
click at [729, 332] on input "Montant emprunté" at bounding box center [732, 323] width 111 height 18
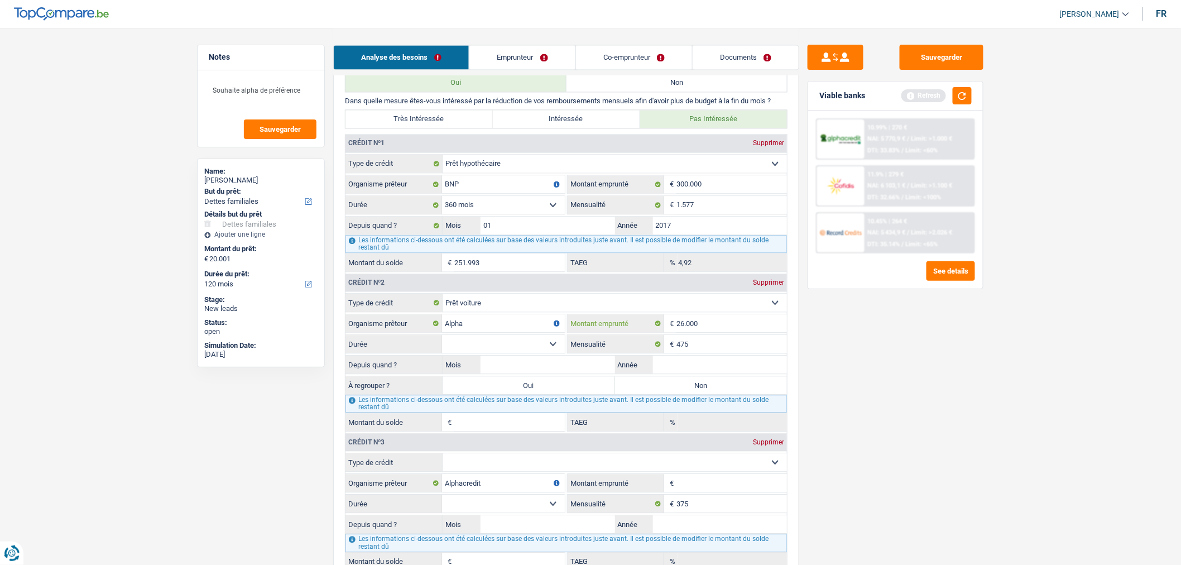
type input "26.000"
click at [464, 353] on select "12 mois 18 mois 24 mois 30 mois 36 mois 42 mois 48 mois 60 mois 72 mois 84 mois…" at bounding box center [503, 344] width 123 height 18
select select "48"
click at [442, 343] on select "12 mois 18 mois 24 mois 30 mois 36 mois 42 mois 48 mois 60 mois 72 mois 84 mois…" at bounding box center [503, 344] width 123 height 18
click at [673, 370] on input "Année" at bounding box center [720, 365] width 135 height 18
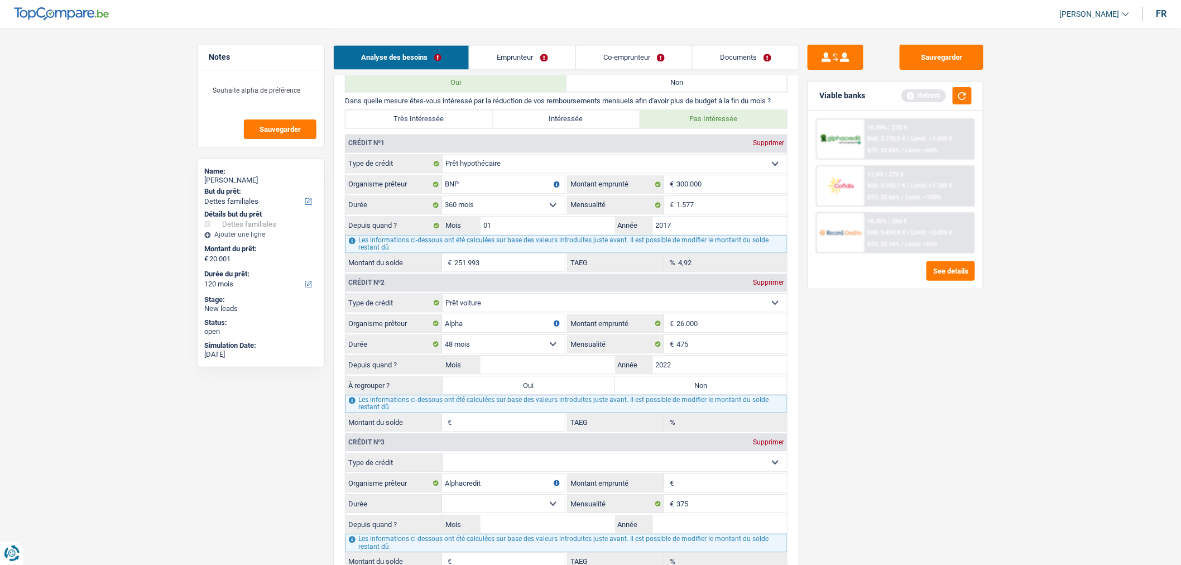
type input "2022"
click at [601, 367] on input "Mois" at bounding box center [548, 365] width 135 height 18
type input "01"
type input "1.926"
type input "0,00"
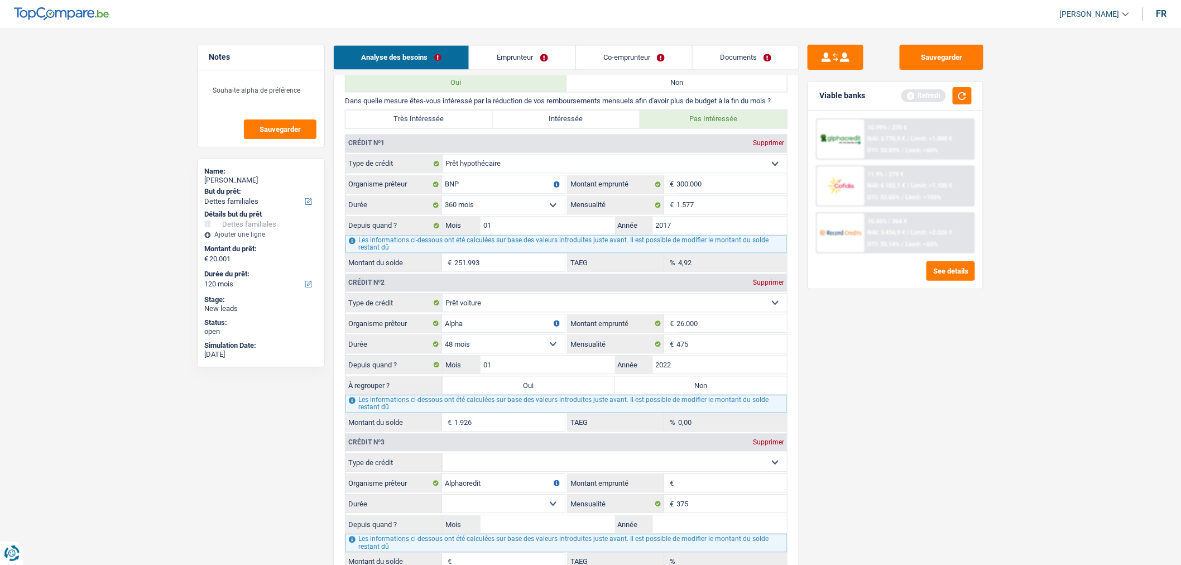
drag, startPoint x: 607, startPoint y: 396, endPoint x: 630, endPoint y: 405, distance: 24.0
click at [630, 405] on fieldset "Carte ou ouverture de crédit Prêt hypothécaire Vente à tempérament Prêt à tempé…" at bounding box center [567, 362] width 442 height 138
click at [652, 394] on label "Non" at bounding box center [701, 385] width 172 height 18
click at [652, 394] on input "Non" at bounding box center [701, 385] width 172 height 18
radio input "true"
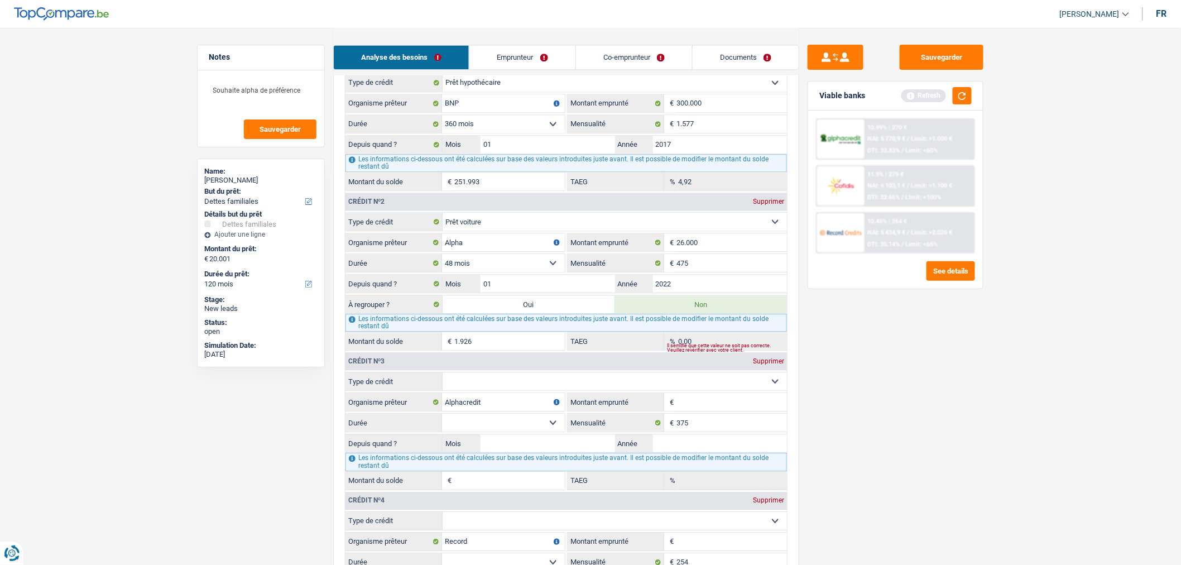
scroll to position [1079, 0]
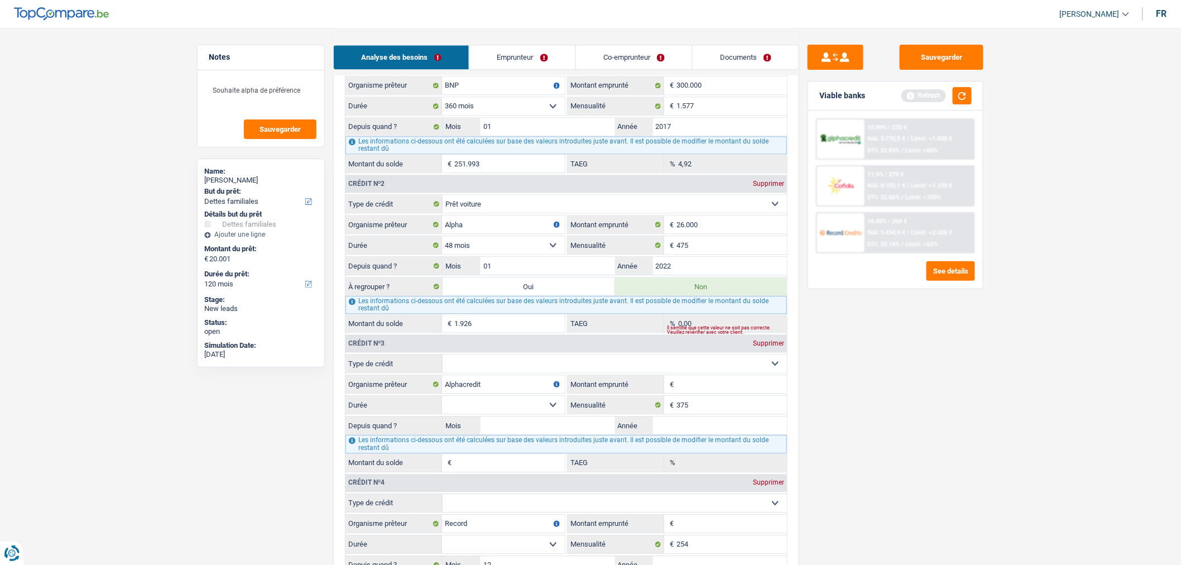
click at [691, 372] on select "Carte ou ouverture de crédit Prêt hypothécaire Vente à tempérament Prêt à tempé…" at bounding box center [615, 363] width 344 height 18
select select "carLoan"
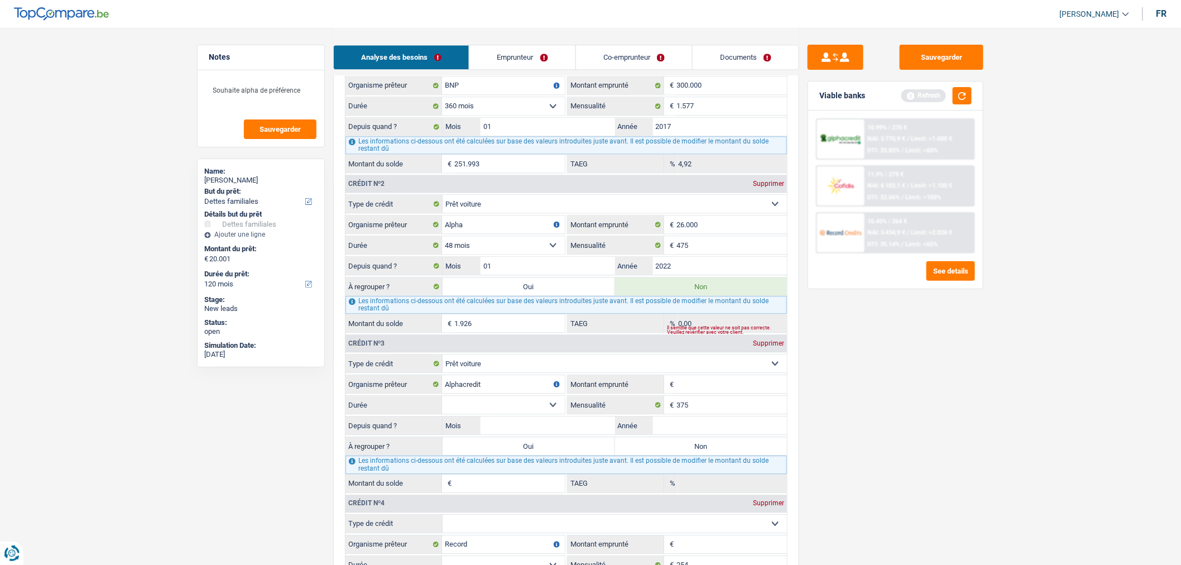
click at [695, 393] on input "Montant emprunté" at bounding box center [732, 384] width 111 height 18
type input "22.000"
click at [530, 414] on select "12 mois 18 mois 24 mois 30 mois 36 mois 42 mois 48 mois 60 mois 72 mois 84 mois…" at bounding box center [503, 405] width 123 height 18
select select "42"
click at [442, 406] on select "12 mois 18 mois 24 mois 30 mois 36 mois 42 mois 48 mois 60 mois 72 mois 84 mois…" at bounding box center [503, 405] width 123 height 18
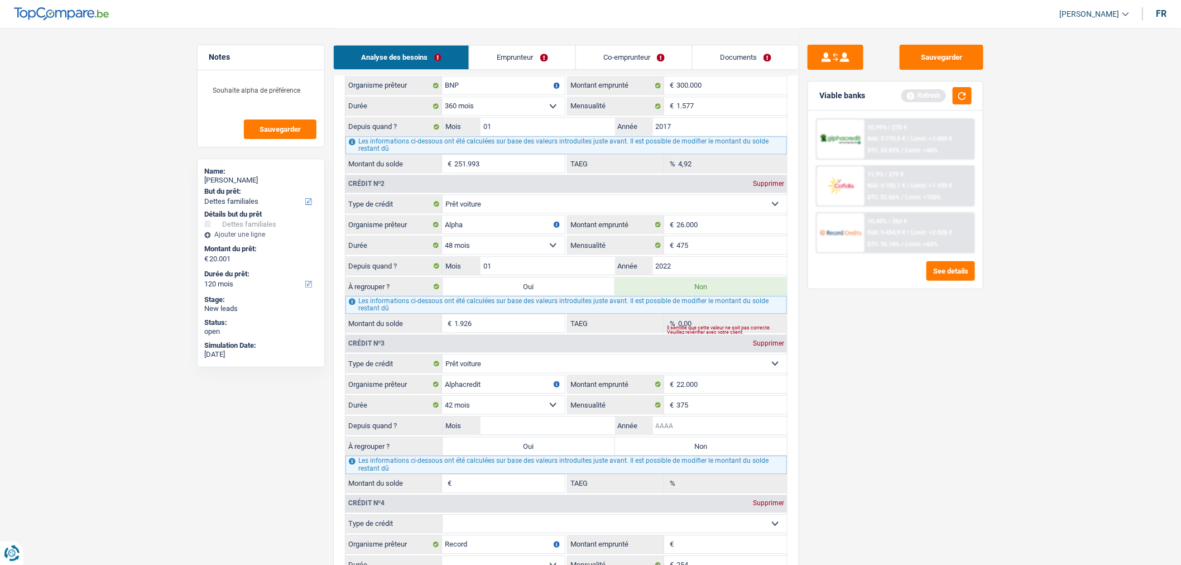
click at [683, 432] on input "Année" at bounding box center [720, 425] width 135 height 18
type input "2024"
click at [543, 434] on input "Mois" at bounding box center [548, 425] width 135 height 18
type input "01"
type input "9.824"
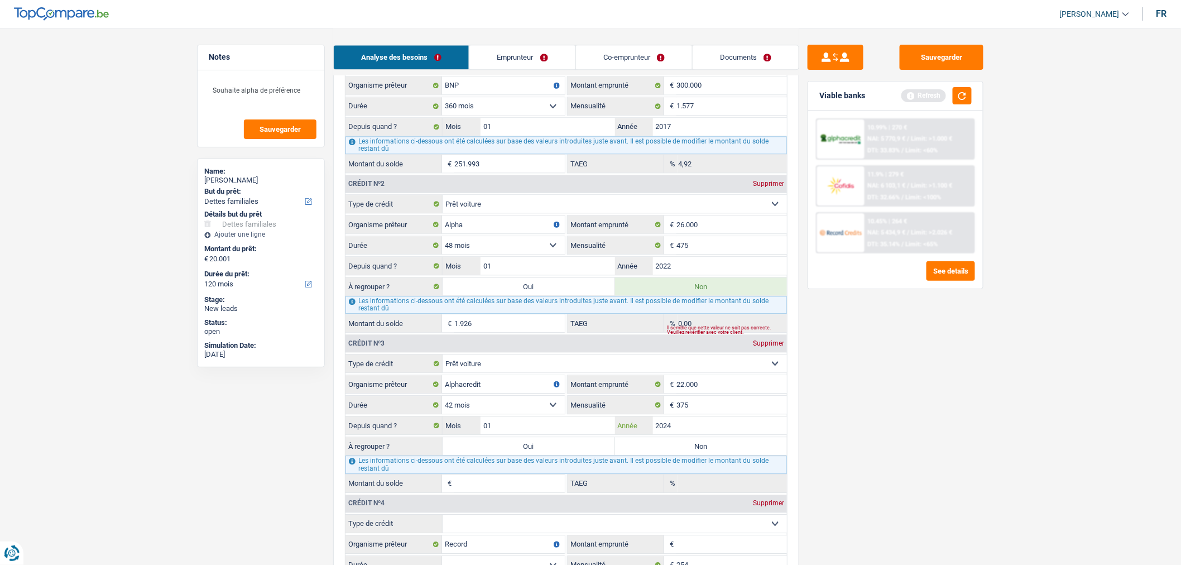
type input "0,00"
click at [648, 450] on label "Non" at bounding box center [701, 446] width 172 height 18
click at [648, 450] on input "Non" at bounding box center [701, 446] width 172 height 18
radio input "true"
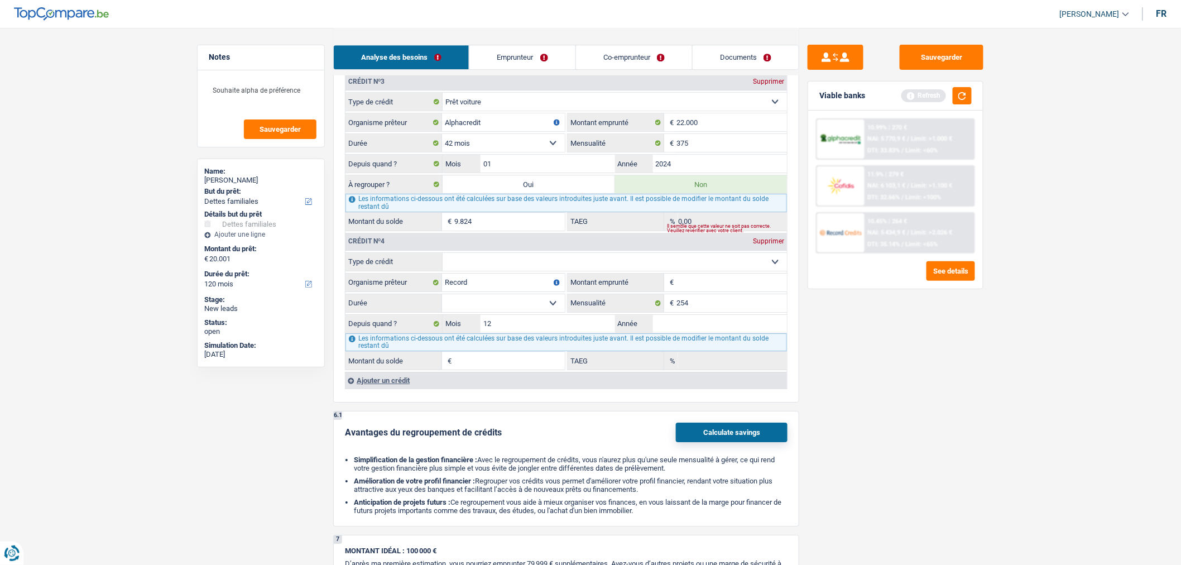
scroll to position [1341, 0]
click at [956, 93] on button "button" at bounding box center [962, 95] width 19 height 17
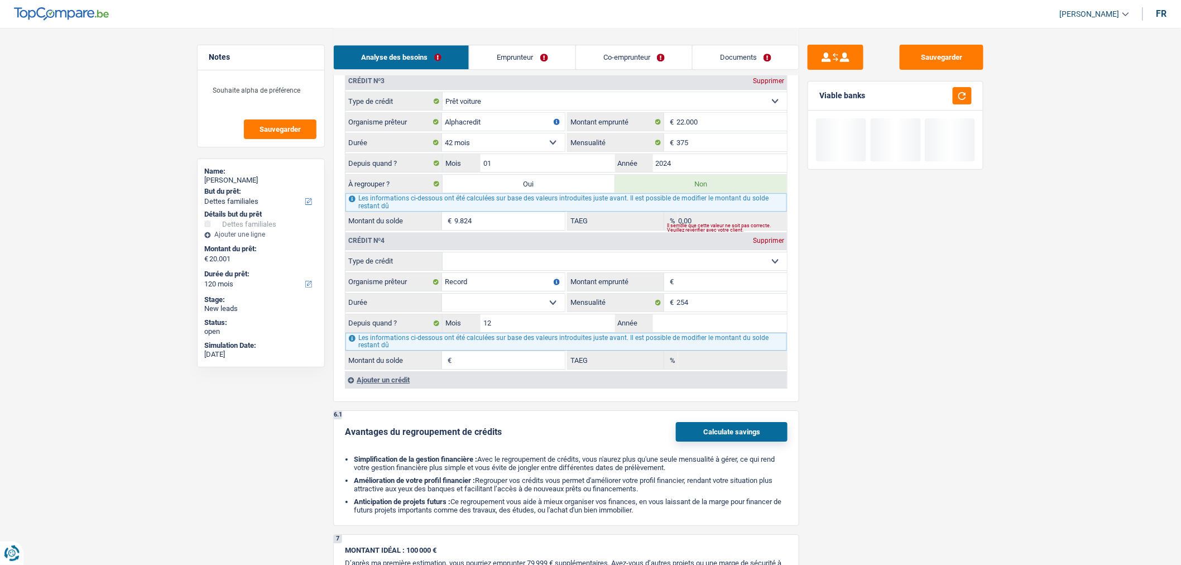
click at [688, 270] on select "Carte ou ouverture de crédit Prêt hypothécaire Vente à tempérament Prêt à tempé…" at bounding box center [615, 261] width 344 height 18
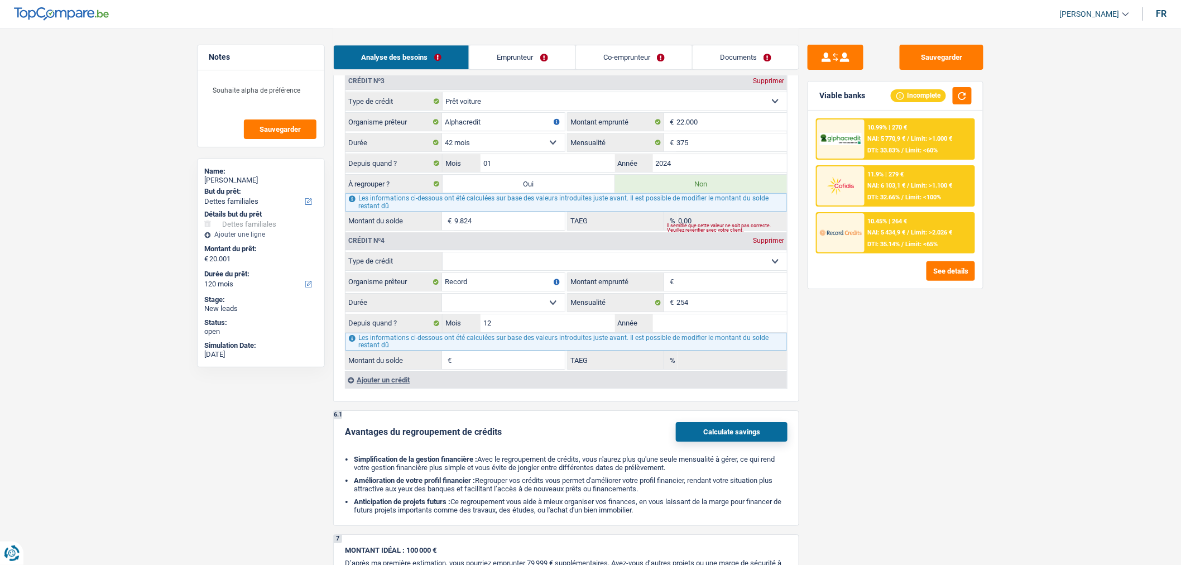
select select "renovationLoan"
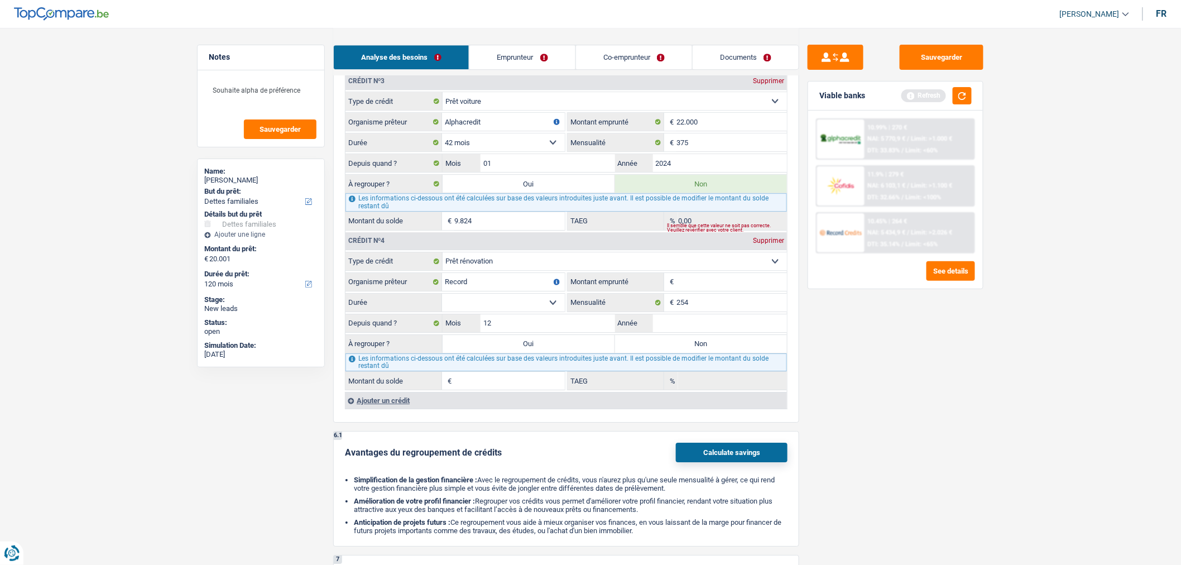
click at [717, 286] on input "Montant emprunté" at bounding box center [732, 282] width 111 height 18
click at [540, 311] on select "12 mois 18 mois 24 mois Sélectionner une option" at bounding box center [503, 303] width 123 height 18
click at [713, 289] on input "Montant emprunté" at bounding box center [732, 282] width 111 height 18
type input "20.001"
click at [549, 311] on select "12 mois 18 mois 24 mois 30 mois 36 mois 42 mois 48 mois 60 mois 72 mois 84 mois…" at bounding box center [503, 303] width 123 height 18
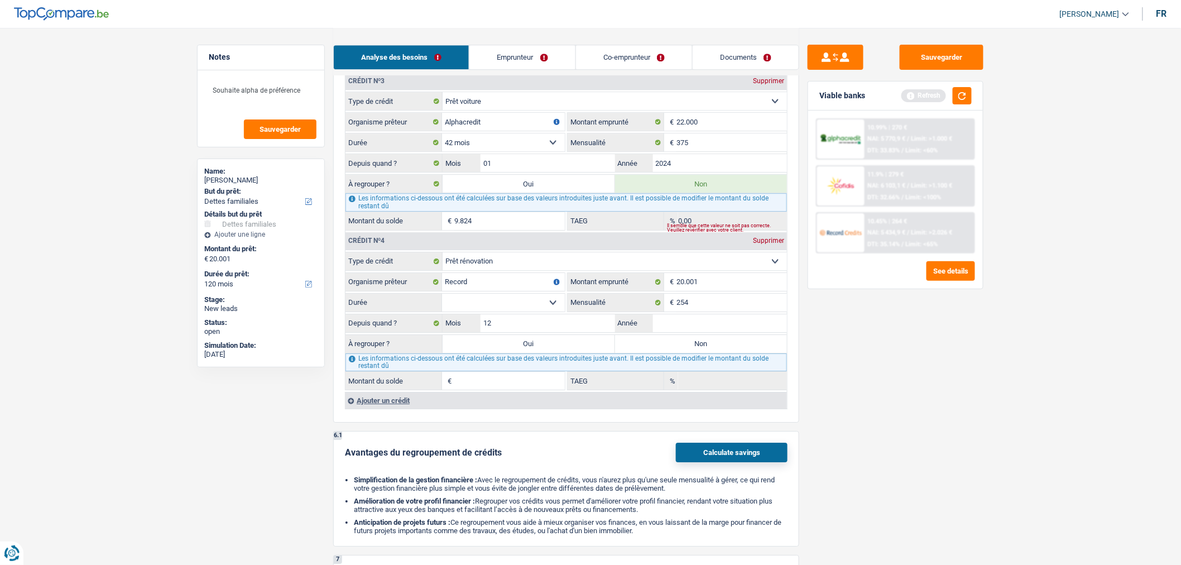
click at [549, 311] on select "12 mois 18 mois 24 mois 30 mois 36 mois 42 mois 48 mois 60 mois 72 mois 84 mois…" at bounding box center [503, 303] width 123 height 18
click at [533, 311] on select "12 mois 18 mois 24 mois 30 mois 36 mois 42 mois 48 mois 60 mois 72 mois 84 mois…" at bounding box center [503, 303] width 123 height 18
select select "84"
click at [442, 304] on select "12 mois 18 mois 24 mois 30 mois 36 mois 42 mois 48 mois 60 mois 72 mois 84 mois…" at bounding box center [503, 303] width 123 height 18
click at [681, 332] on input "Année" at bounding box center [720, 323] width 135 height 18
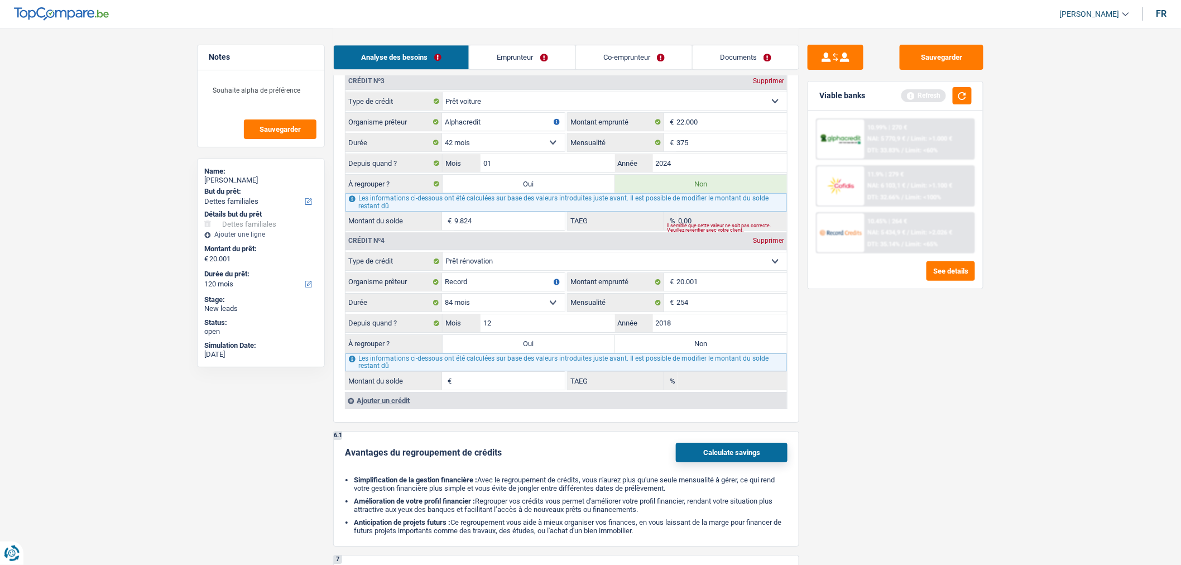
type input "2018"
click at [678, 353] on label "Non" at bounding box center [701, 344] width 172 height 18
click at [678, 353] on input "Non" at bounding box center [701, 344] width 172 height 18
radio input "true"
type input "760"
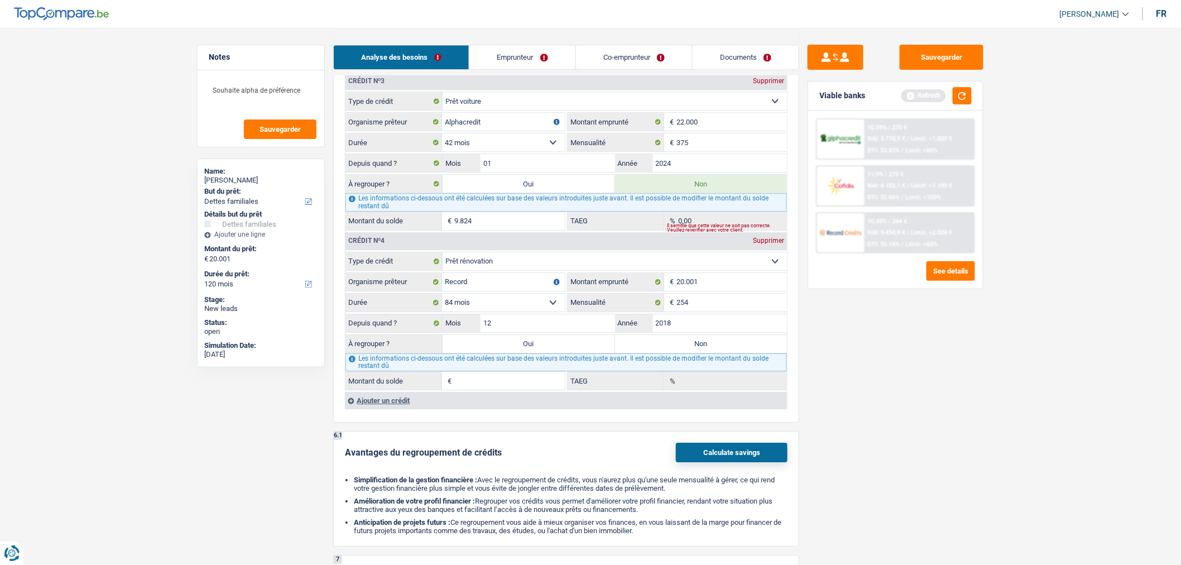
type input "1,86"
click at [963, 85] on div "Viable banks Refresh" at bounding box center [895, 96] width 175 height 29
click at [964, 91] on button "button" at bounding box center [962, 95] width 19 height 17
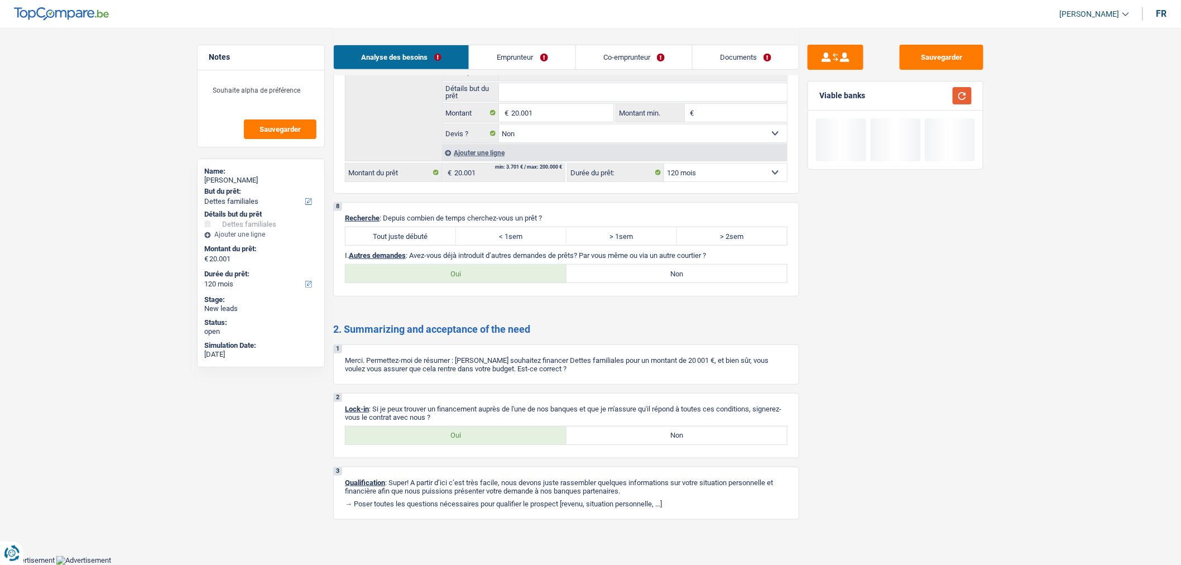
scroll to position [1948, 0]
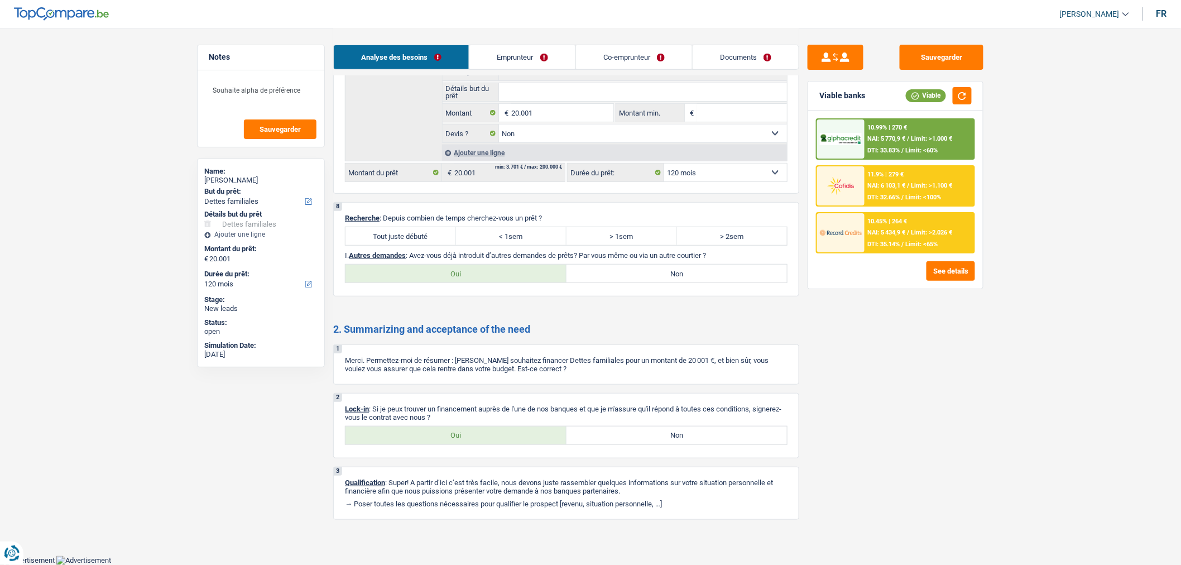
click at [428, 230] on label "Tout juste débuté" at bounding box center [401, 236] width 111 height 18
click at [428, 230] on input "Tout juste débuté" at bounding box center [401, 236] width 111 height 18
radio input "true"
click at [605, 267] on label "Non" at bounding box center [677, 274] width 221 height 18
click at [605, 267] on input "Non" at bounding box center [677, 274] width 221 height 18
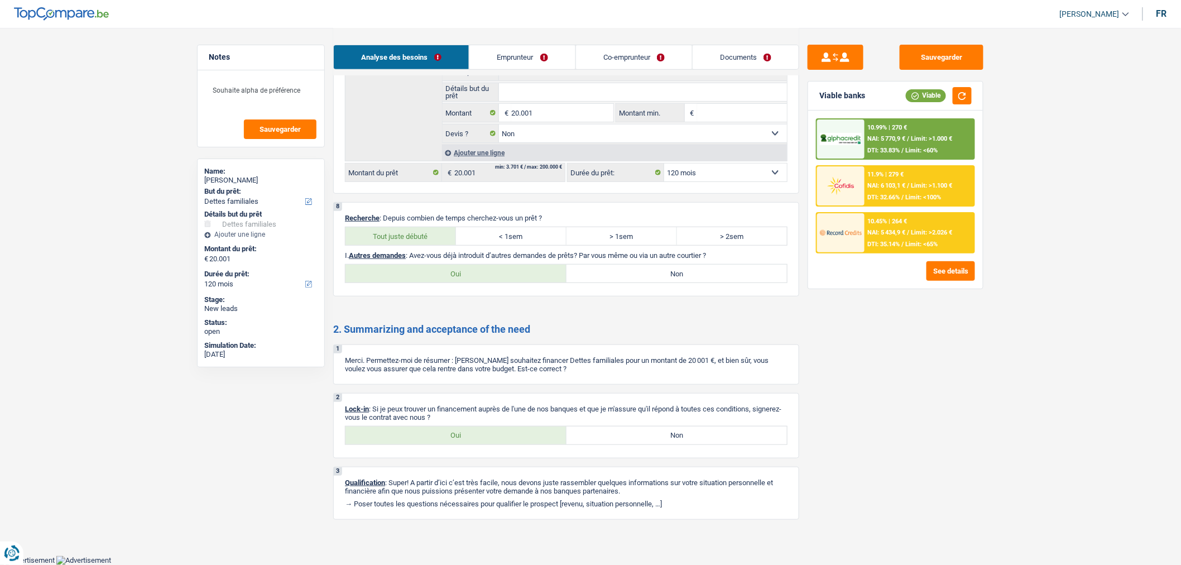
radio input "true"
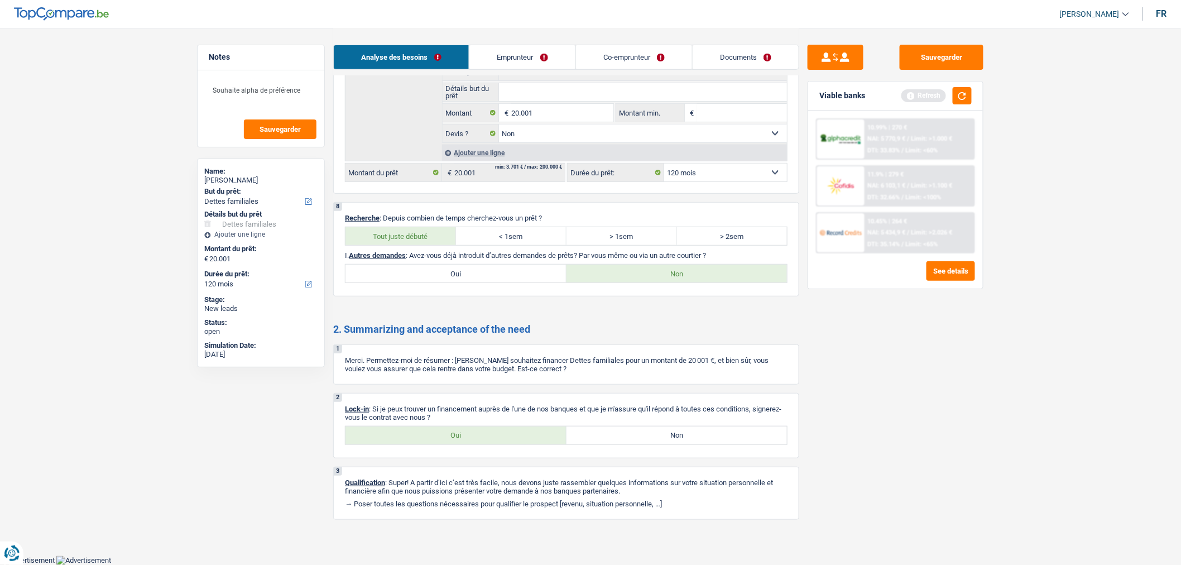
click at [526, 443] on label "Oui" at bounding box center [456, 435] width 221 height 18
click at [526, 443] on input "Oui" at bounding box center [456, 435] width 221 height 18
radio input "true"
click at [957, 100] on button "button" at bounding box center [962, 95] width 19 height 17
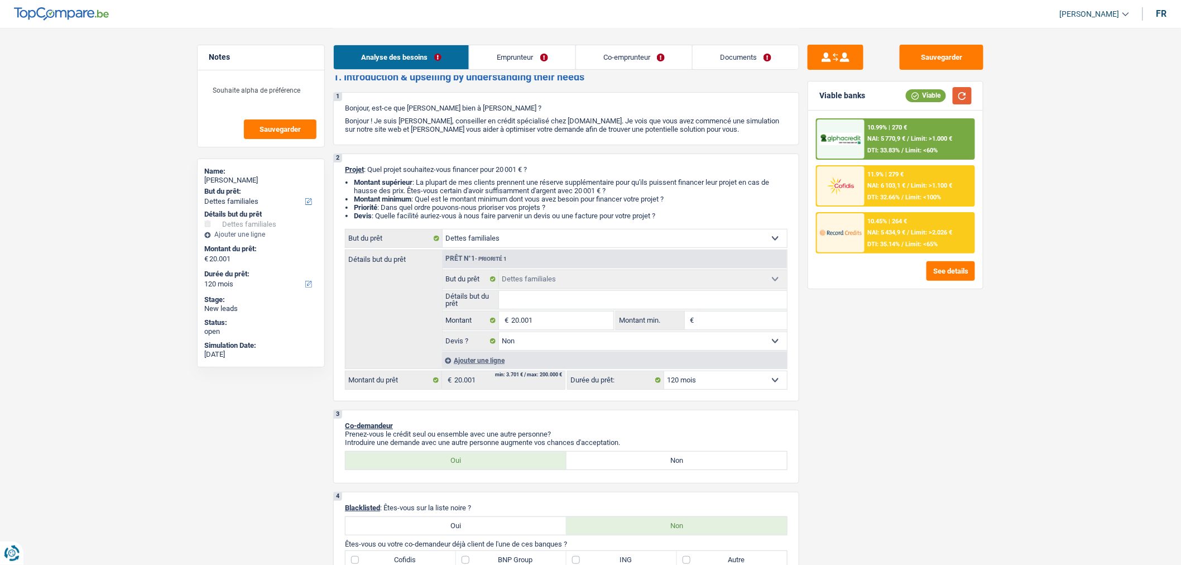
scroll to position [0, 0]
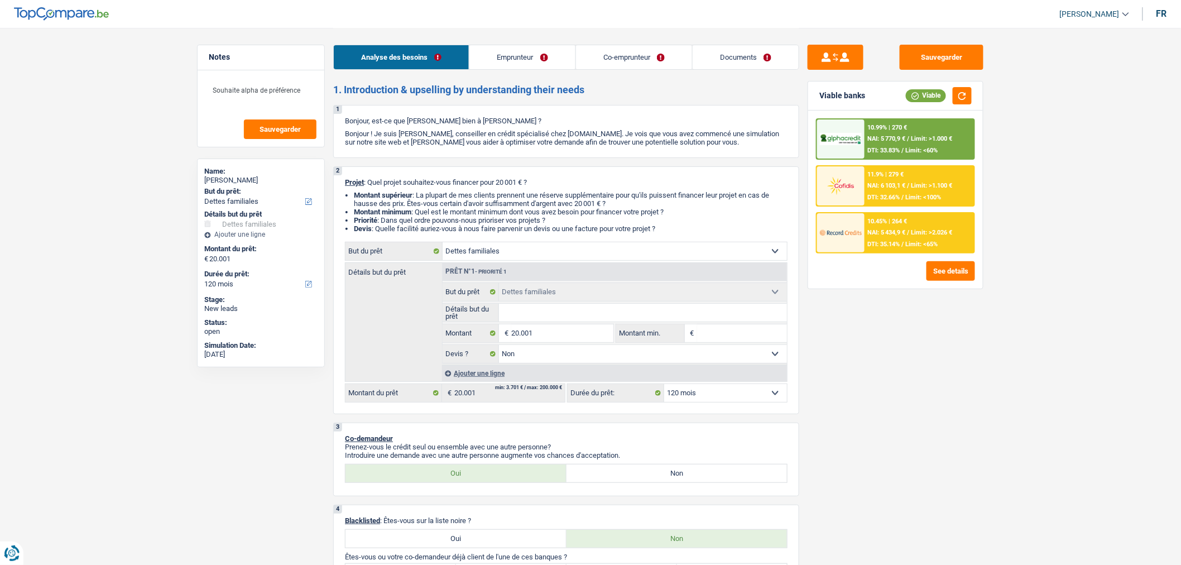
click at [717, 394] on select "12 mois 18 mois 24 mois 30 mois 36 mois 42 mois 48 mois 60 mois 72 mois 84 mois…" at bounding box center [725, 393] width 123 height 18
select select "48"
click at [664, 387] on select "12 mois 18 mois 24 mois 30 mois 36 mois 42 mois 48 mois 60 mois 72 mois 84 mois…" at bounding box center [725, 393] width 123 height 18
select select "48"
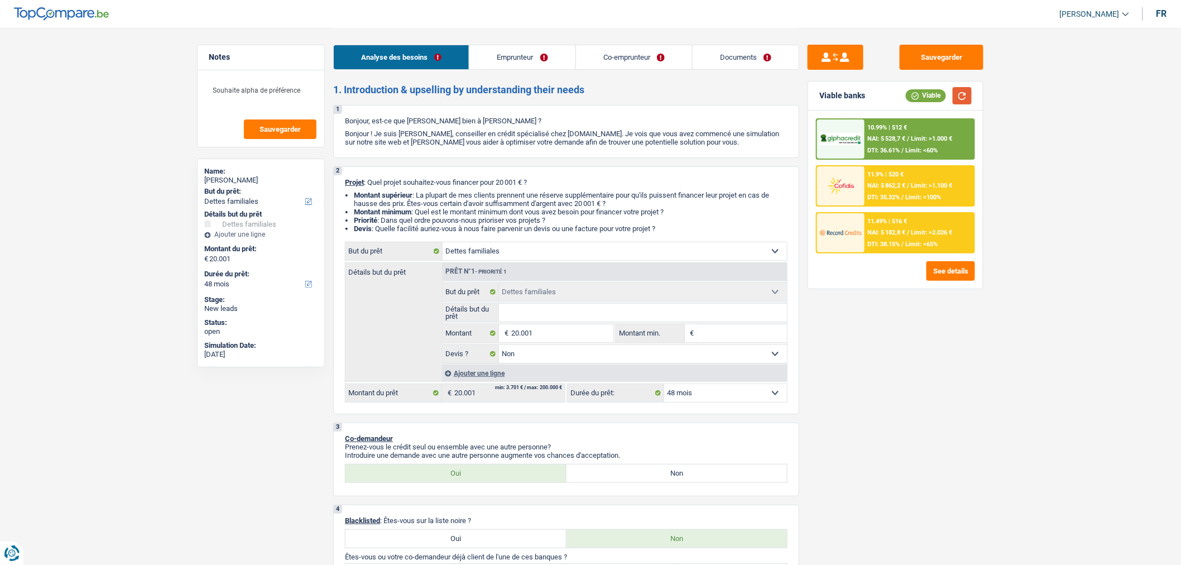
click at [964, 91] on button "button" at bounding box center [962, 95] width 19 height 17
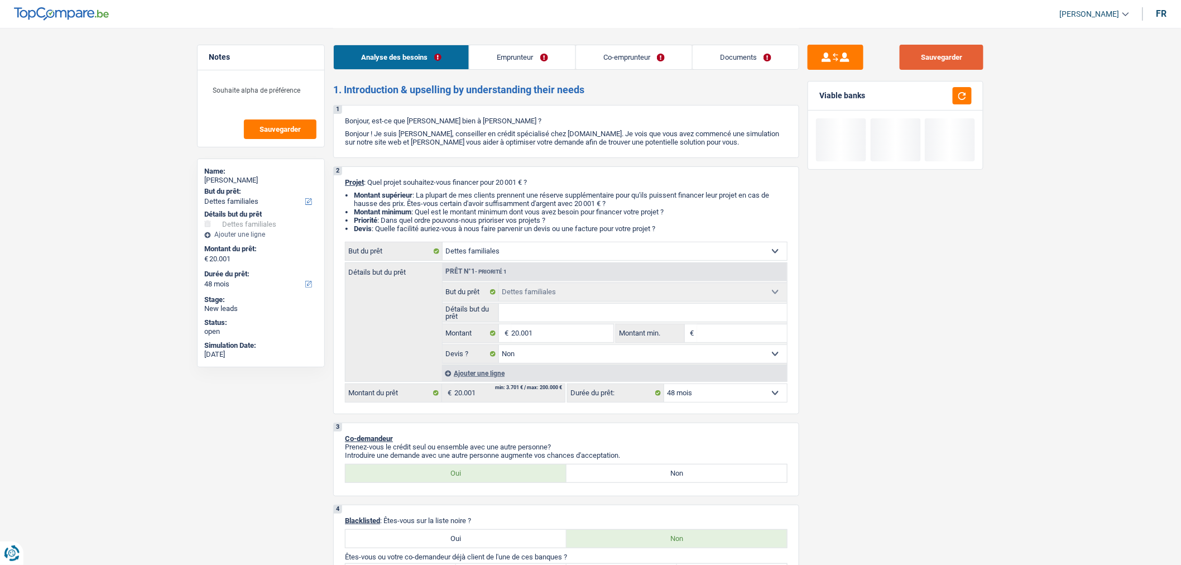
click at [947, 58] on button "Sauvegarder" at bounding box center [942, 57] width 84 height 25
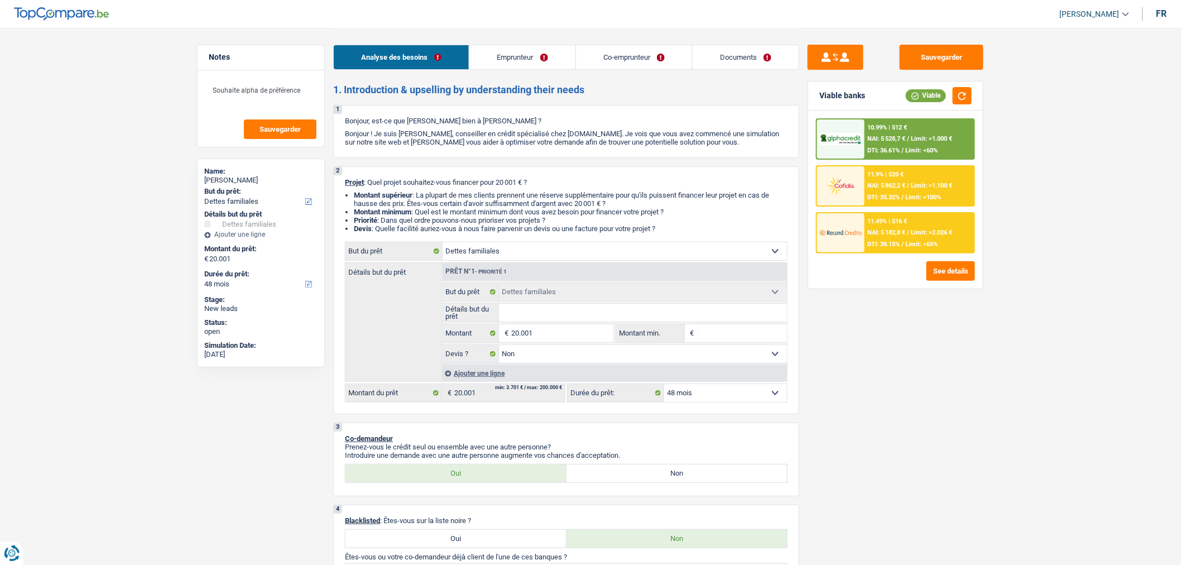
click at [548, 56] on link "Emprunteur" at bounding box center [522, 57] width 106 height 24
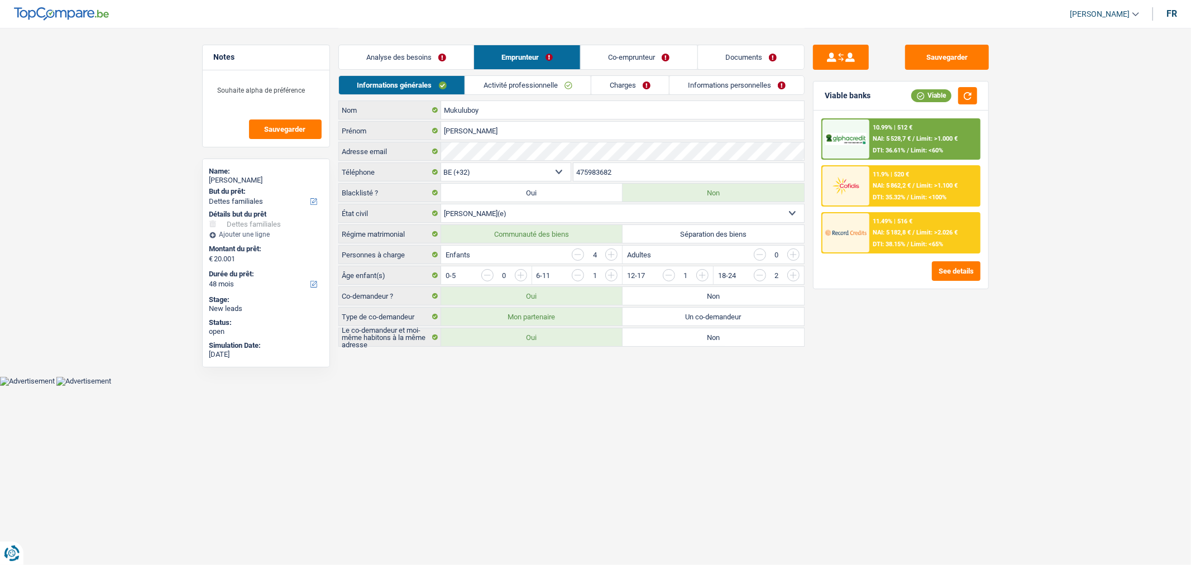
click at [927, 130] on div "10.99% | 512 € NAI: 5 528,7 € / Limit: >1.000 € DTI: 36.61% / Limit: <60%" at bounding box center [924, 138] width 110 height 39
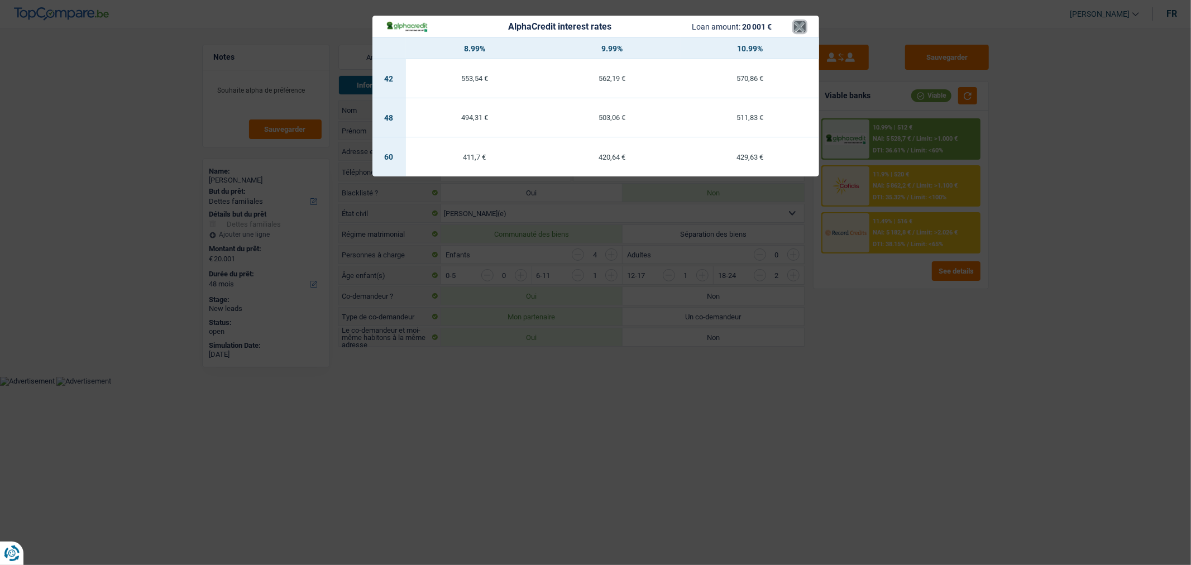
click at [799, 26] on button "×" at bounding box center [800, 26] width 12 height 11
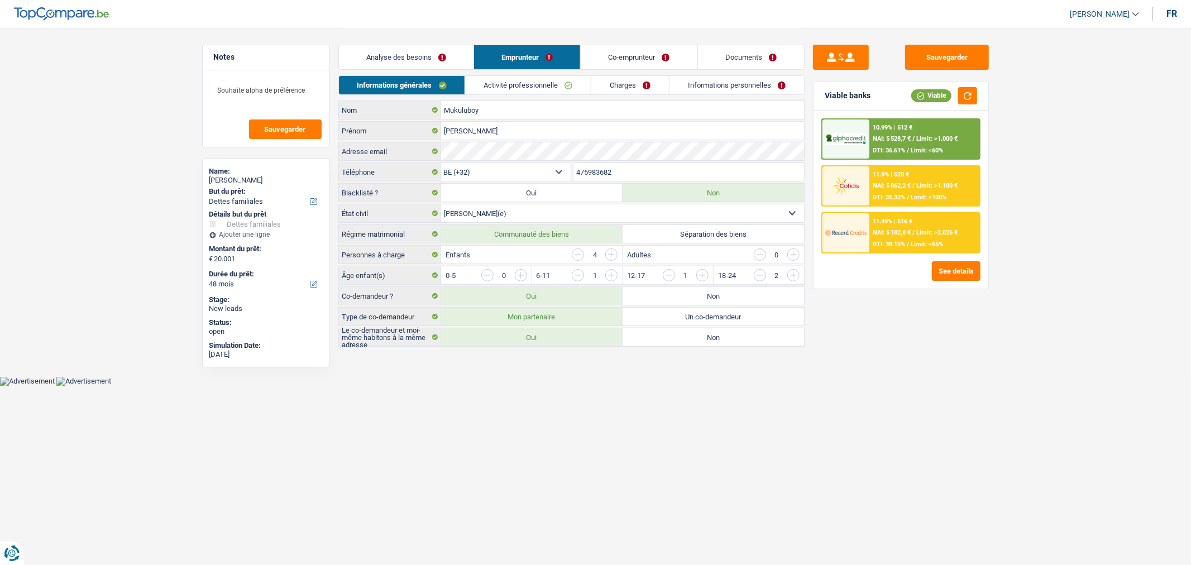
click at [905, 147] on span "DTI: 36.61%" at bounding box center [888, 150] width 32 height 7
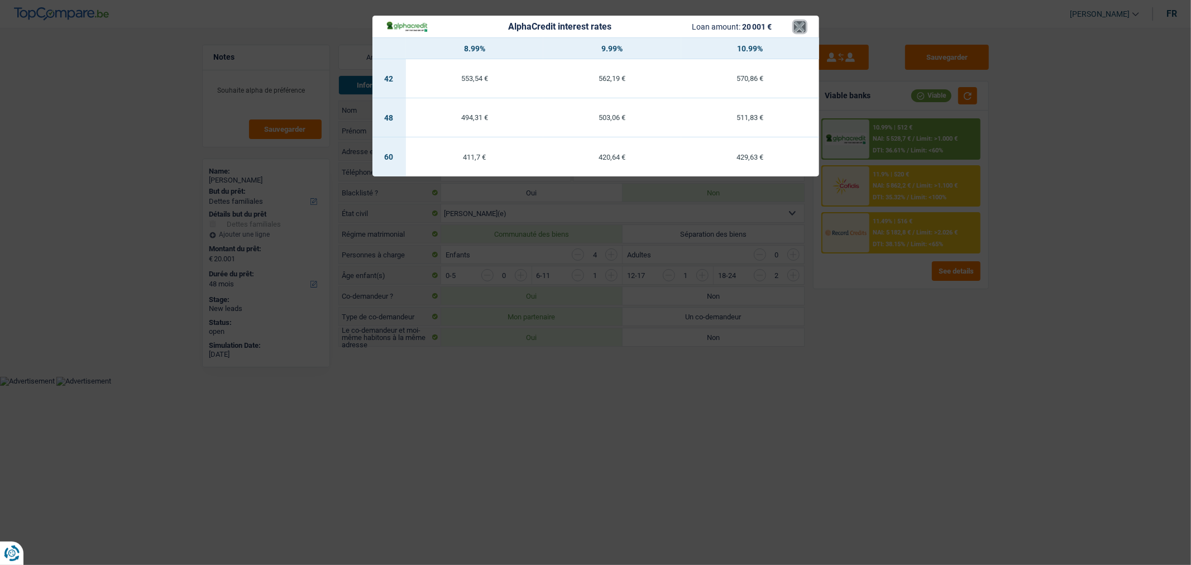
click at [796, 28] on button "×" at bounding box center [800, 26] width 12 height 11
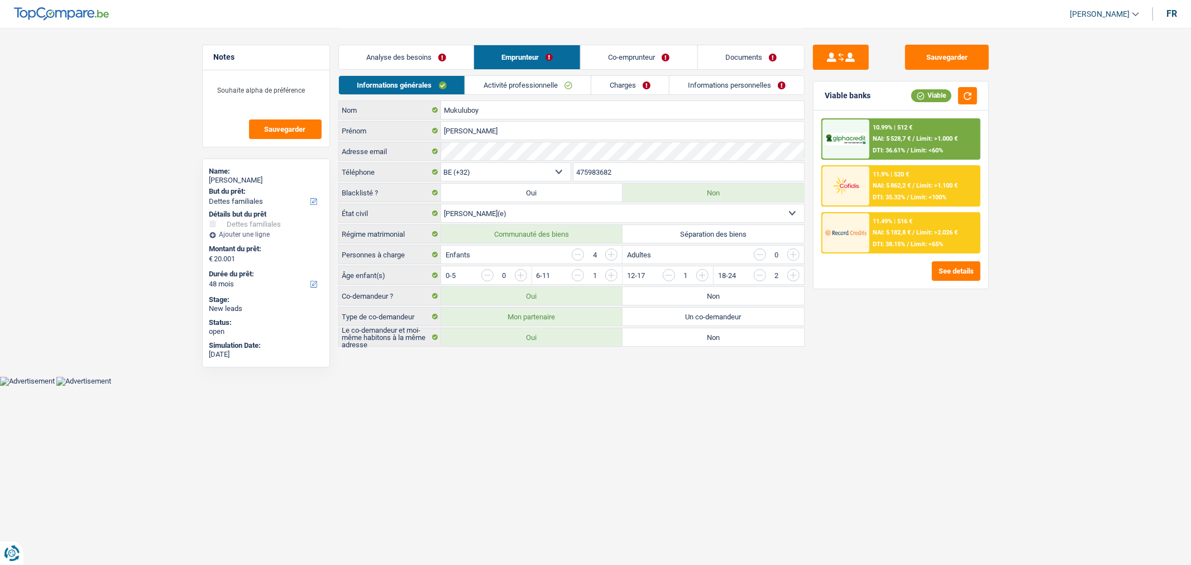
click at [957, 224] on div "11.49% | 516 € NAI: 5 182,8 € / Limit: >2.026 € DTI: 38.15% / Limit: <65%" at bounding box center [924, 232] width 110 height 39
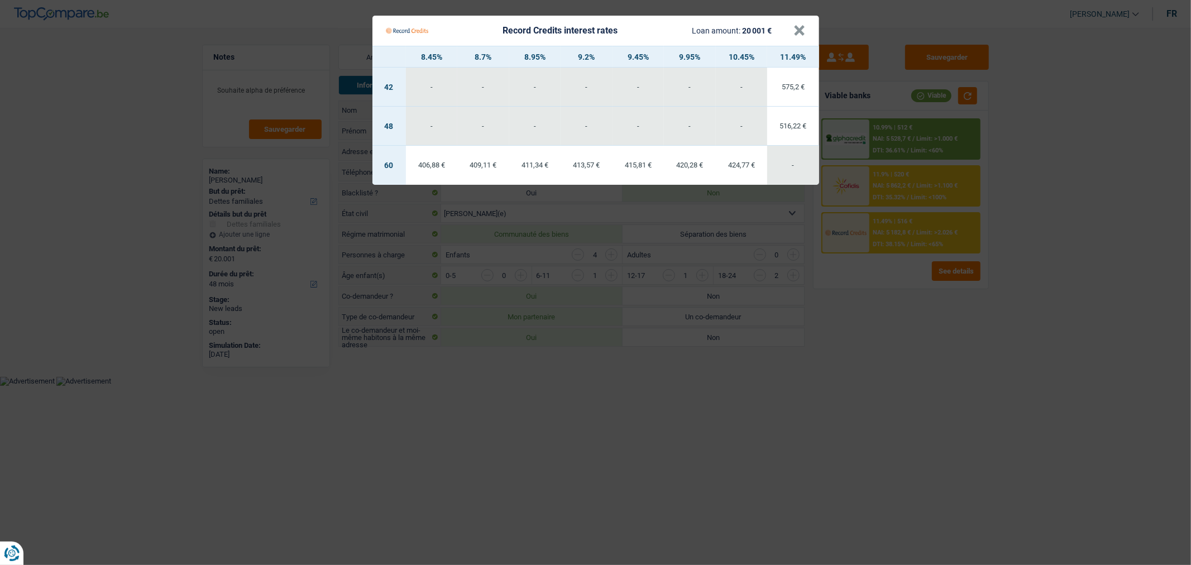
click at [929, 392] on Credits "Record Credits interest rates Loan amount: 20 001 € × 8.45% 8.7% 8.95% 9.2% 9.4…" at bounding box center [595, 282] width 1191 height 565
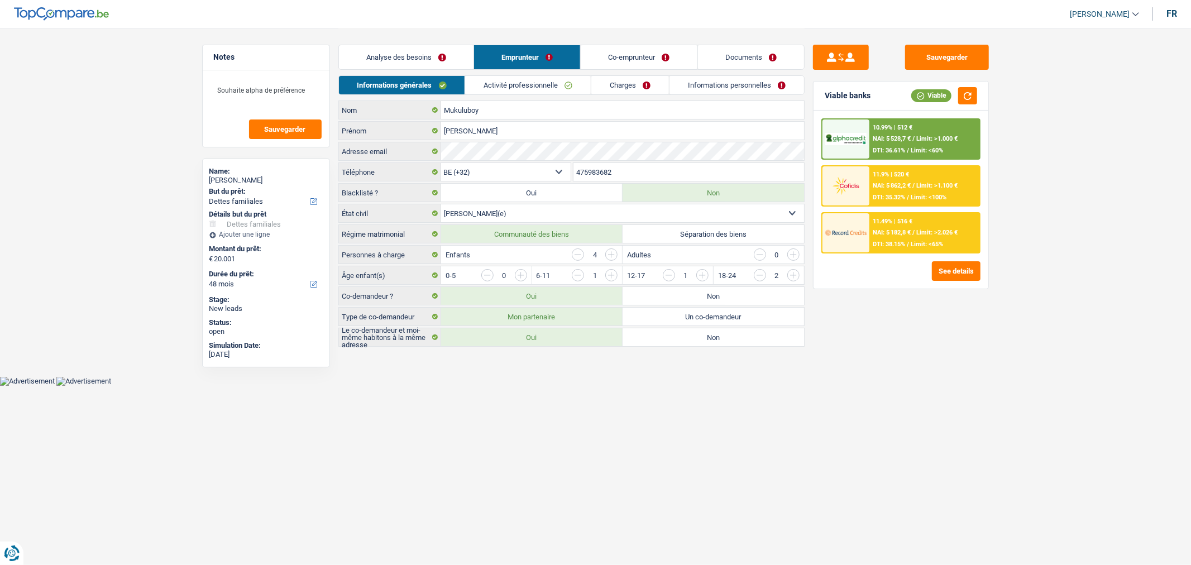
click at [936, 132] on div "10.99% | 512 € NAI: 5 528,7 € / Limit: >1.000 € DTI: 36.61% / Limit: <60%" at bounding box center [924, 138] width 110 height 39
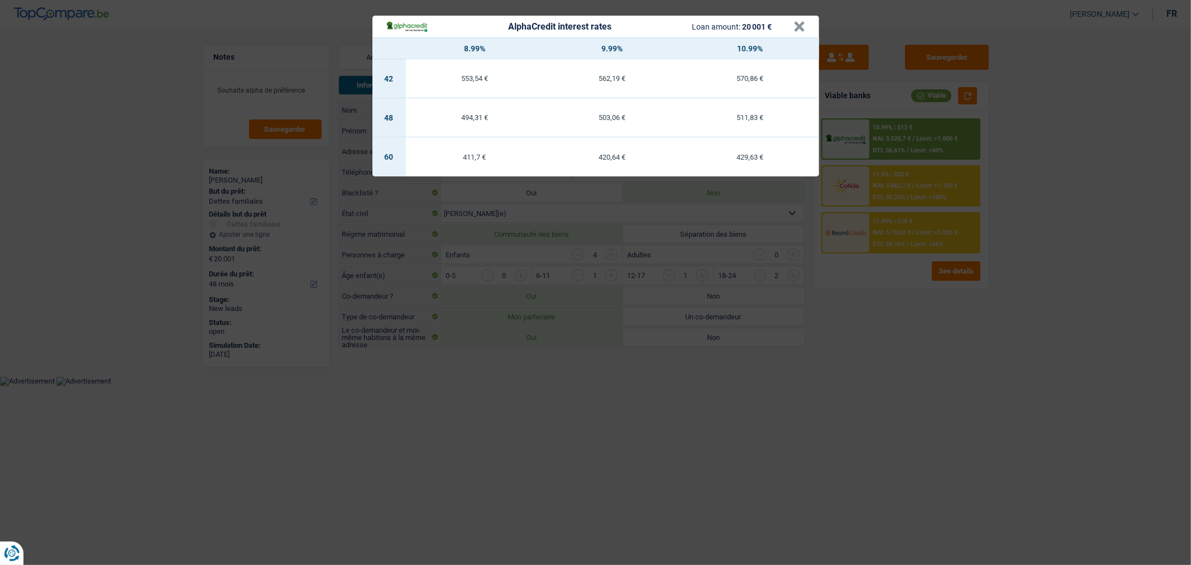
click at [1073, 510] on div "AlphaCredit interest rates Loan amount: 20 001 € × 8.99% 9.99% 10.99% 42 553,54…" at bounding box center [595, 282] width 1191 height 565
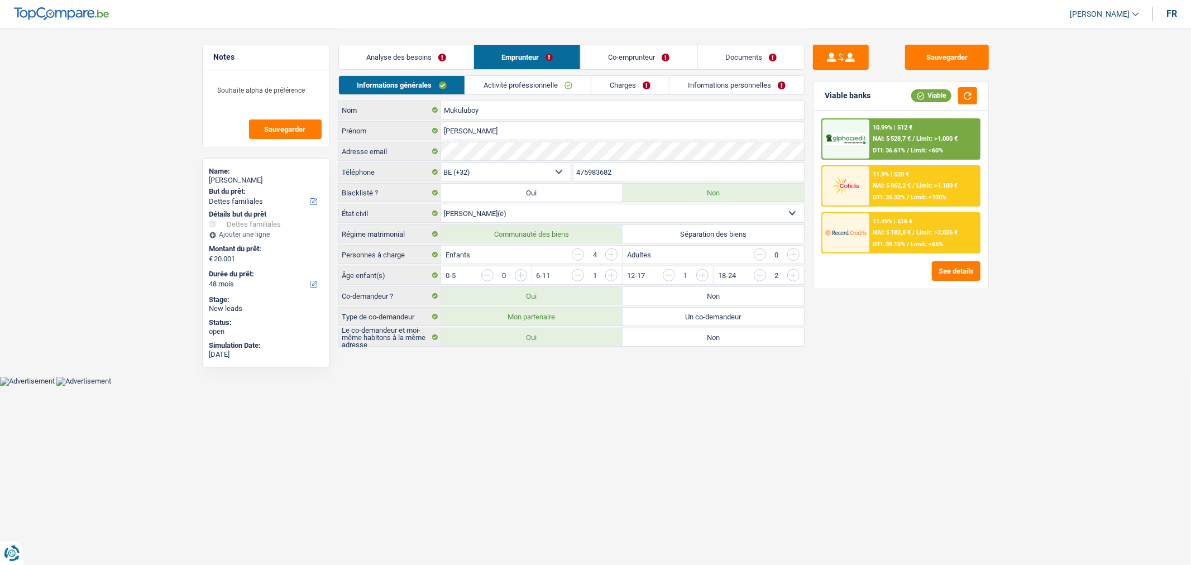
click at [942, 146] on div "10.99% | 512 € NAI: 5 528,7 € / Limit: >1.000 € DTI: 36.61% / Limit: <60%" at bounding box center [924, 138] width 110 height 39
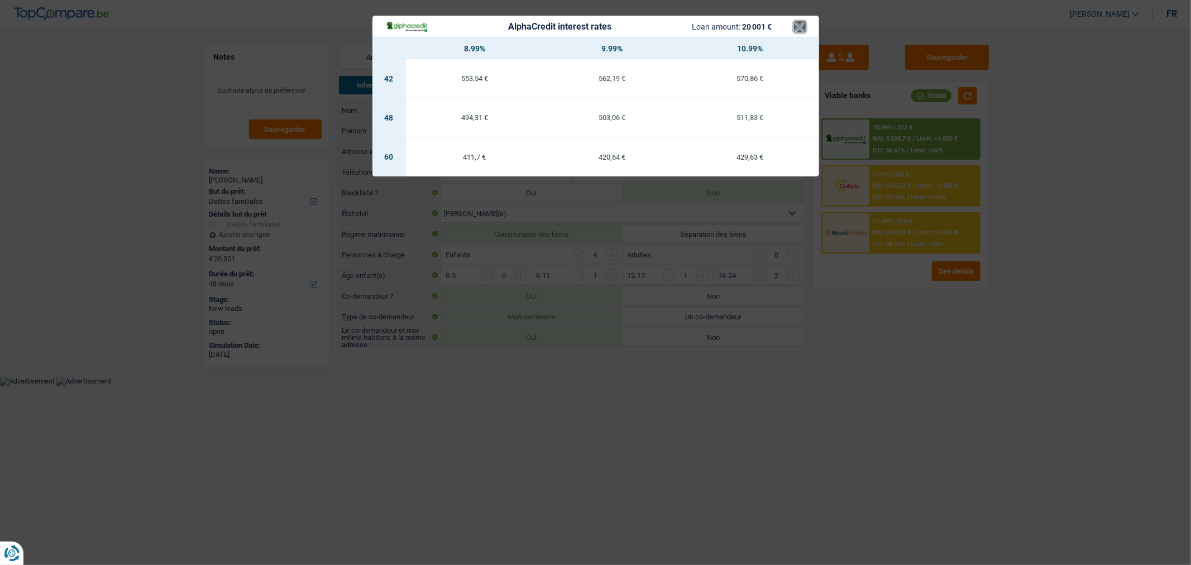
click at [797, 32] on button "×" at bounding box center [800, 26] width 12 height 11
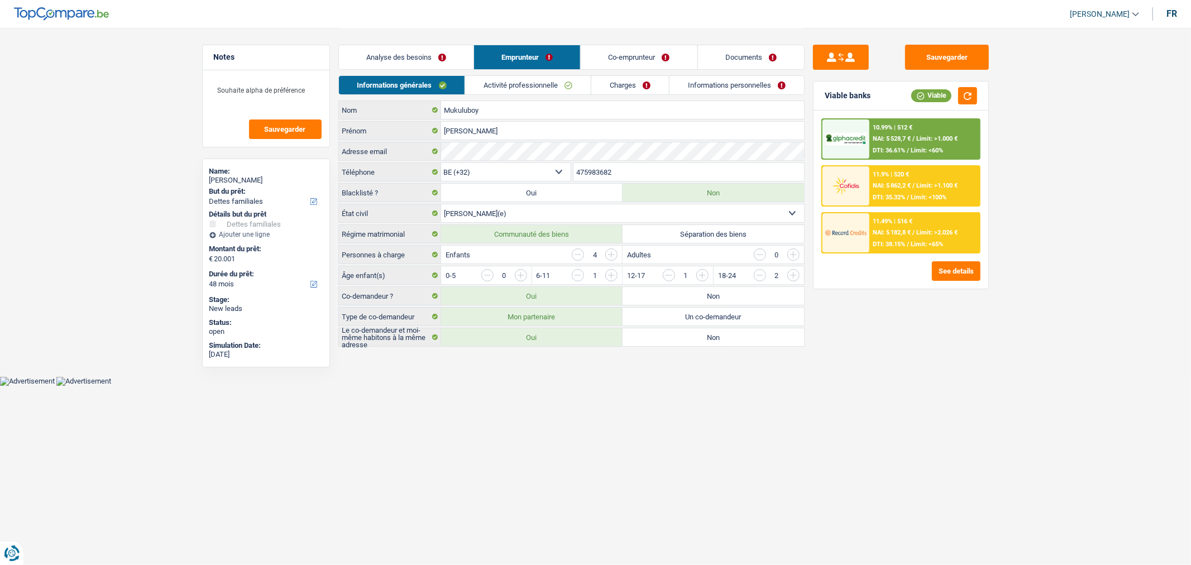
click at [431, 59] on link "Analyse des besoins" at bounding box center [406, 57] width 135 height 24
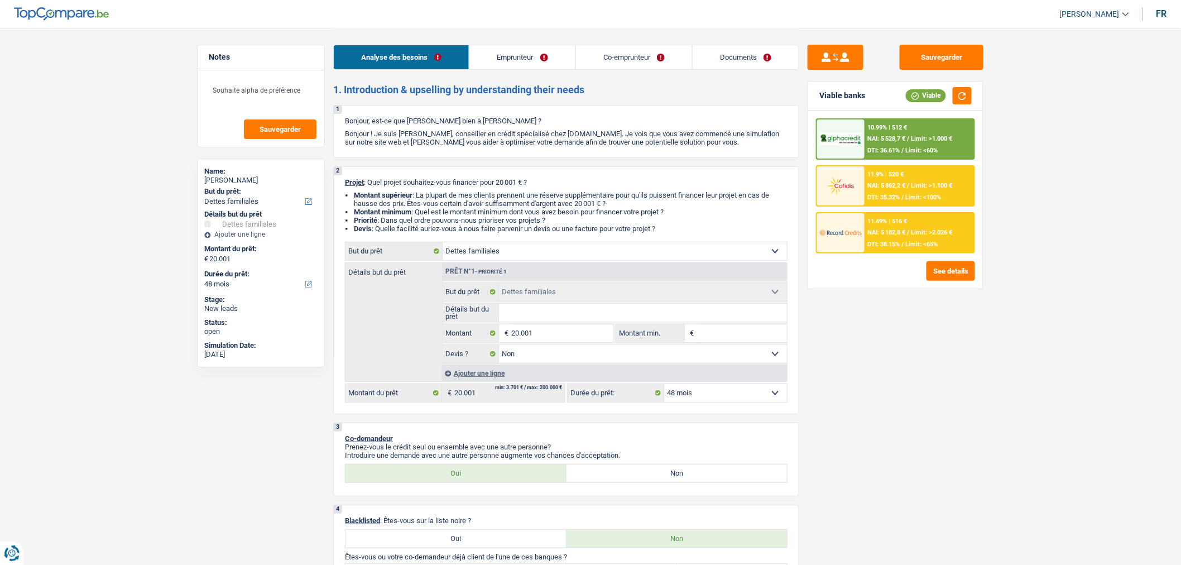
click at [752, 401] on select "12 mois 18 mois 24 mois 30 mois 36 mois 42 mois 48 mois 60 mois 72 mois 84 mois…" at bounding box center [725, 393] width 123 height 18
select select "60"
click at [664, 387] on select "12 mois 18 mois 24 mois 30 mois 36 mois 42 mois 48 mois 60 mois 72 mois 84 mois…" at bounding box center [725, 393] width 123 height 18
select select "60"
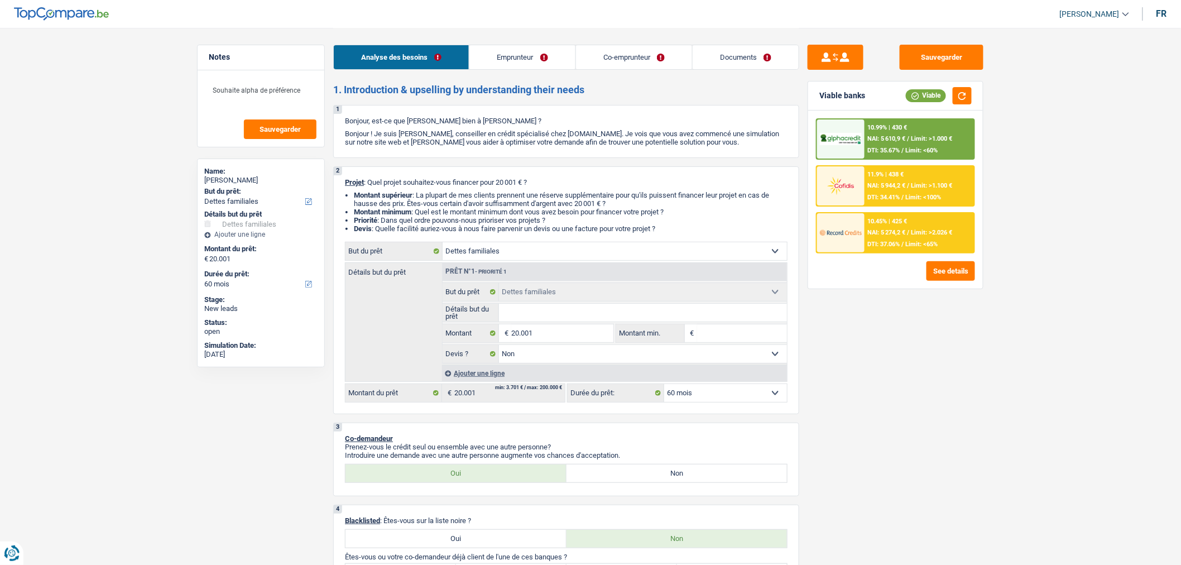
click at [752, 395] on select "12 mois 18 mois 24 mois 30 mois 36 mois 42 mois 48 mois 60 mois 72 mois 84 mois…" at bounding box center [725, 393] width 123 height 18
select select "72"
click at [664, 387] on select "12 mois 18 mois 24 mois 30 mois 36 mois 42 mois 48 mois 60 mois 72 mois 84 mois…" at bounding box center [725, 393] width 123 height 18
select select "72"
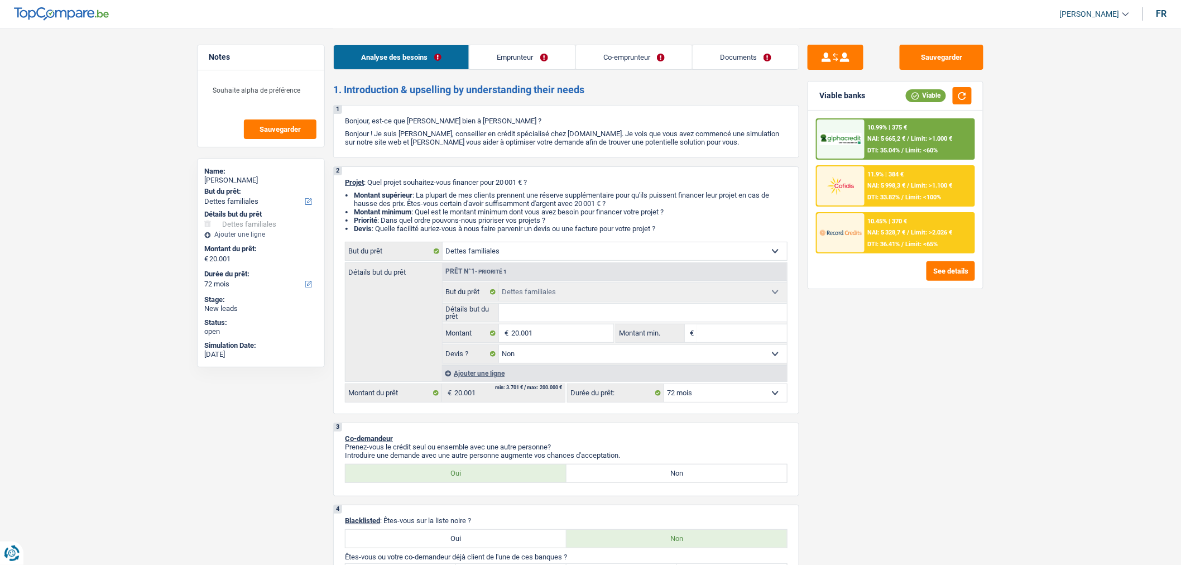
click at [963, 127] on div "10.99% | 375 € NAI: 5 665,2 € / Limit: >1.000 € DTI: 35.04% / Limit: <60%" at bounding box center [920, 138] width 110 height 39
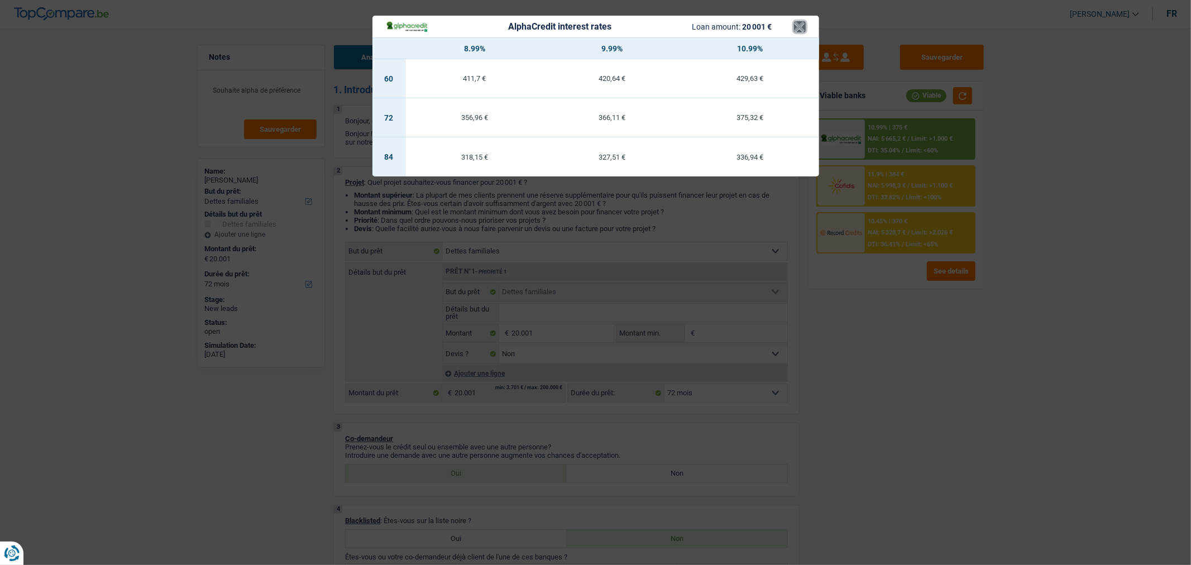
click at [800, 27] on button "×" at bounding box center [800, 26] width 12 height 11
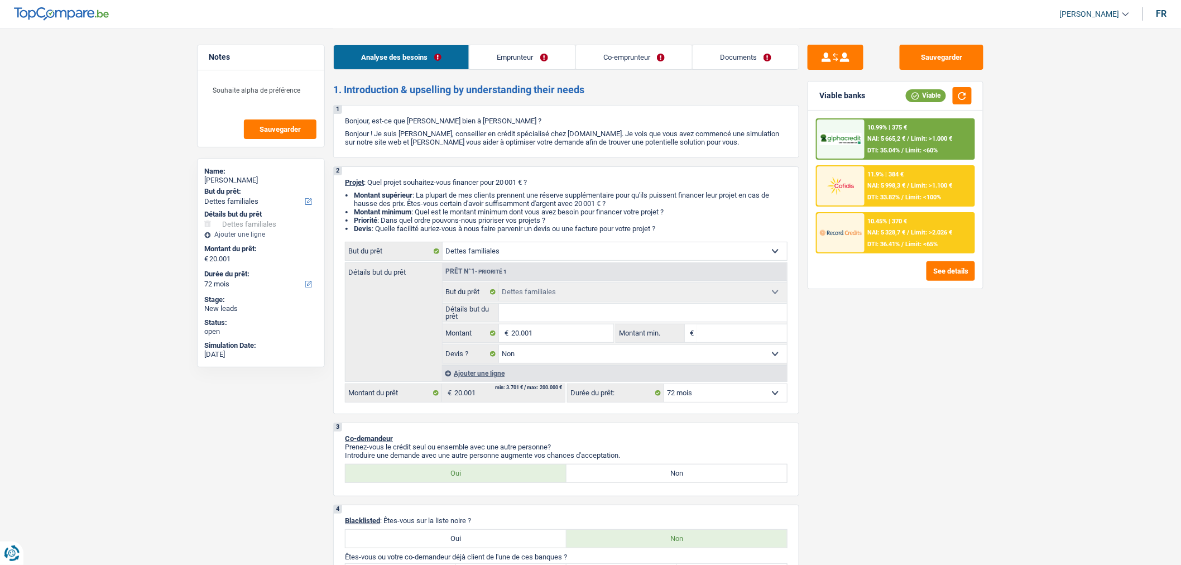
click at [748, 396] on select "12 mois 18 mois 24 mois 30 mois 36 mois 42 mois 48 mois 60 mois 72 mois 84 mois…" at bounding box center [725, 393] width 123 height 18
select select "30"
click at [664, 387] on select "12 mois 18 mois 24 mois 30 mois 36 mois 42 mois 48 mois 60 mois 72 mois 84 mois…" at bounding box center [725, 393] width 123 height 18
select select "30"
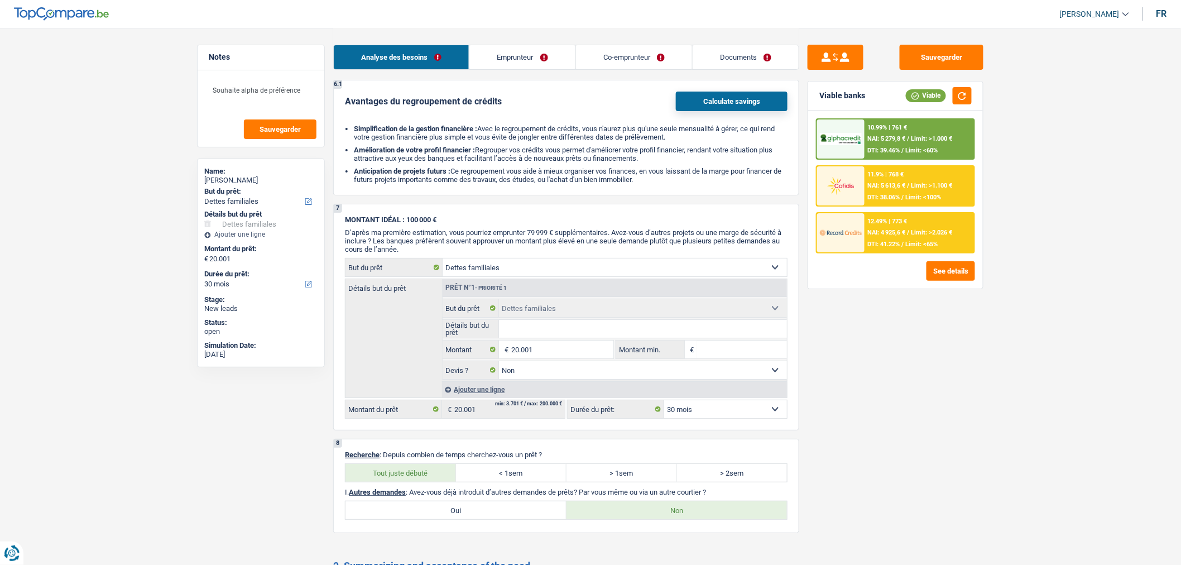
scroll to position [1692, 0]
click at [745, 419] on select "12 mois 18 mois 24 mois 30 mois 36 mois 42 mois 48 mois 60 mois 72 mois 84 mois…" at bounding box center [725, 410] width 123 height 18
select select "48"
click at [664, 416] on select "12 mois 18 mois 24 mois 30 mois 36 mois 42 mois 48 mois 60 mois 72 mois 84 mois…" at bounding box center [725, 410] width 123 height 18
select select "48"
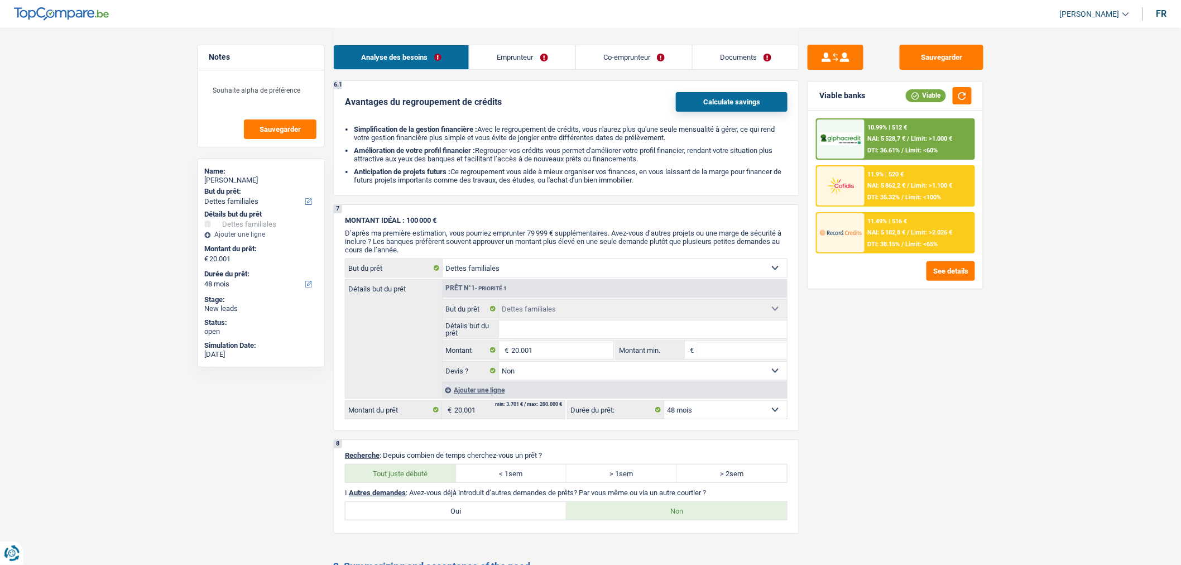
click at [916, 147] on span "Limit: <60%" at bounding box center [922, 150] width 32 height 7
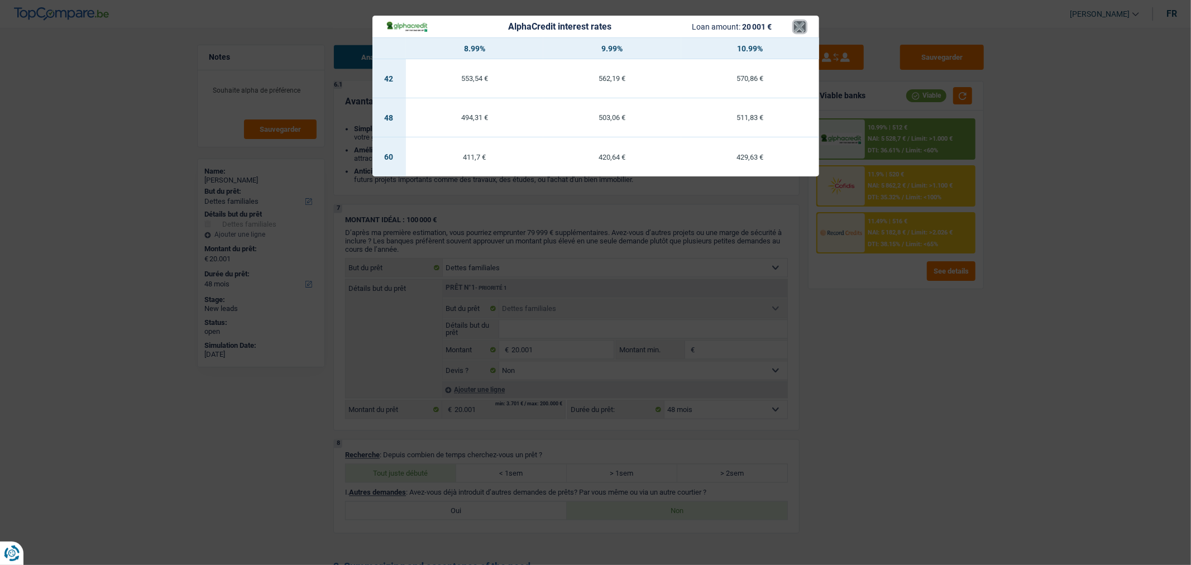
click at [800, 28] on button "×" at bounding box center [800, 26] width 12 height 11
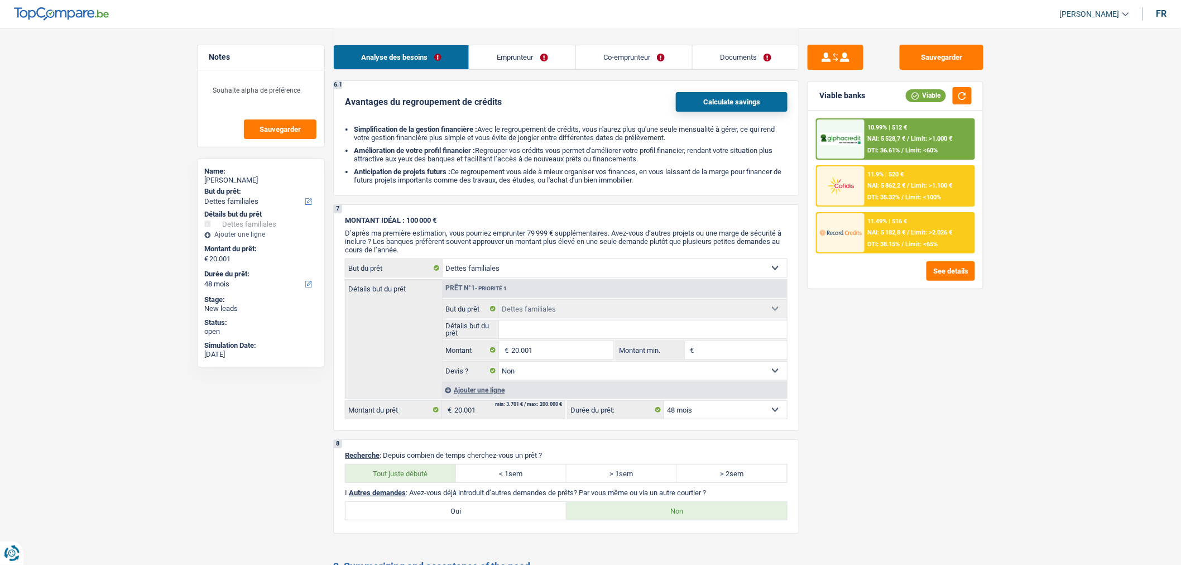
click at [526, 62] on link "Emprunteur" at bounding box center [522, 57] width 106 height 24
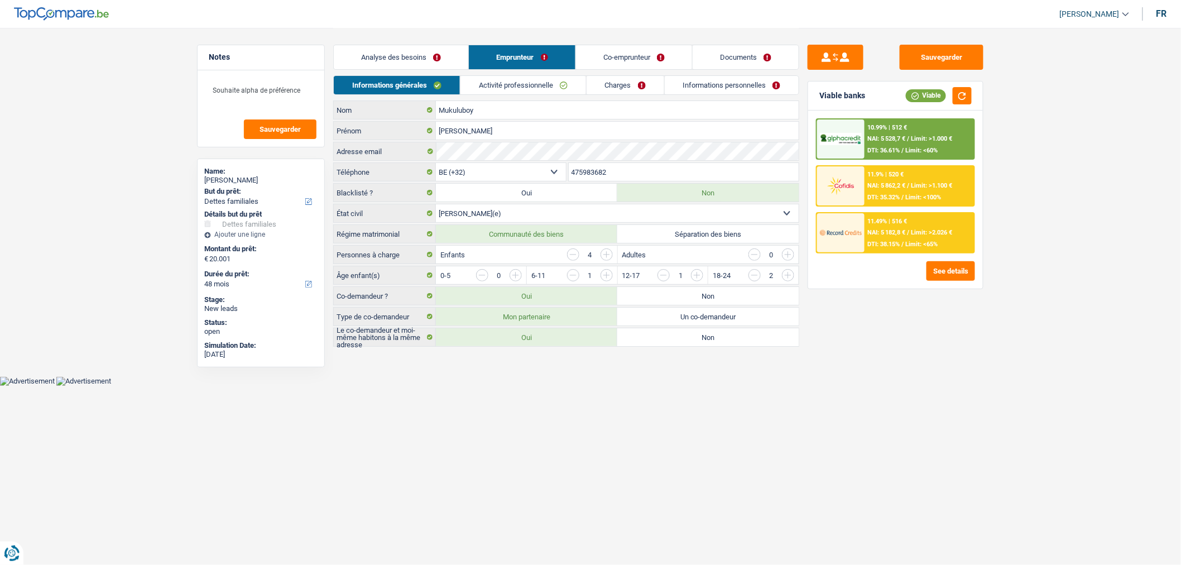
scroll to position [0, 0]
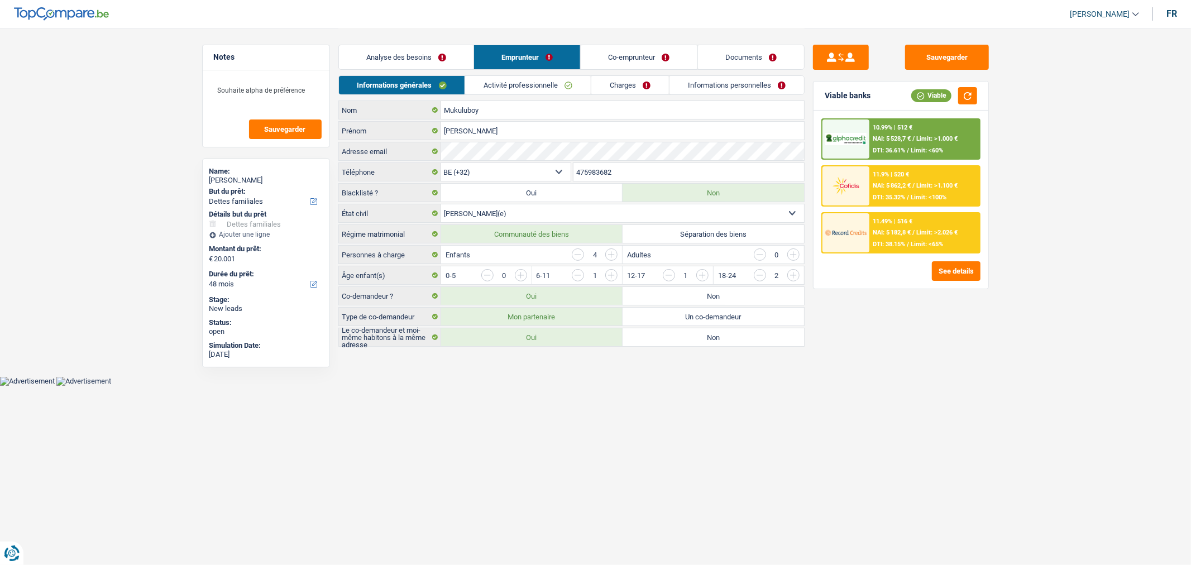
click at [397, 62] on link "Analyse des besoins" at bounding box center [406, 57] width 135 height 24
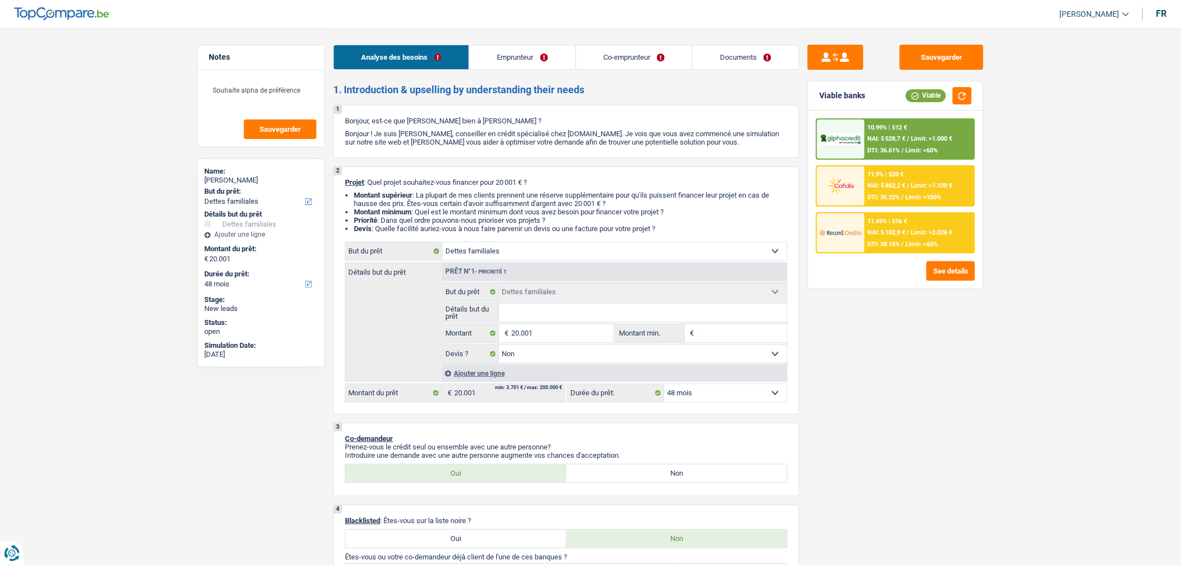
click at [700, 401] on select "12 mois 18 mois 24 mois 30 mois 36 mois 42 mois 48 mois 60 mois 72 mois 84 mois…" at bounding box center [725, 393] width 123 height 18
select select "60"
click at [664, 387] on select "12 mois 18 mois 24 mois 30 mois 36 mois 42 mois 48 mois 60 mois 72 mois 84 mois…" at bounding box center [725, 393] width 123 height 18
select select "60"
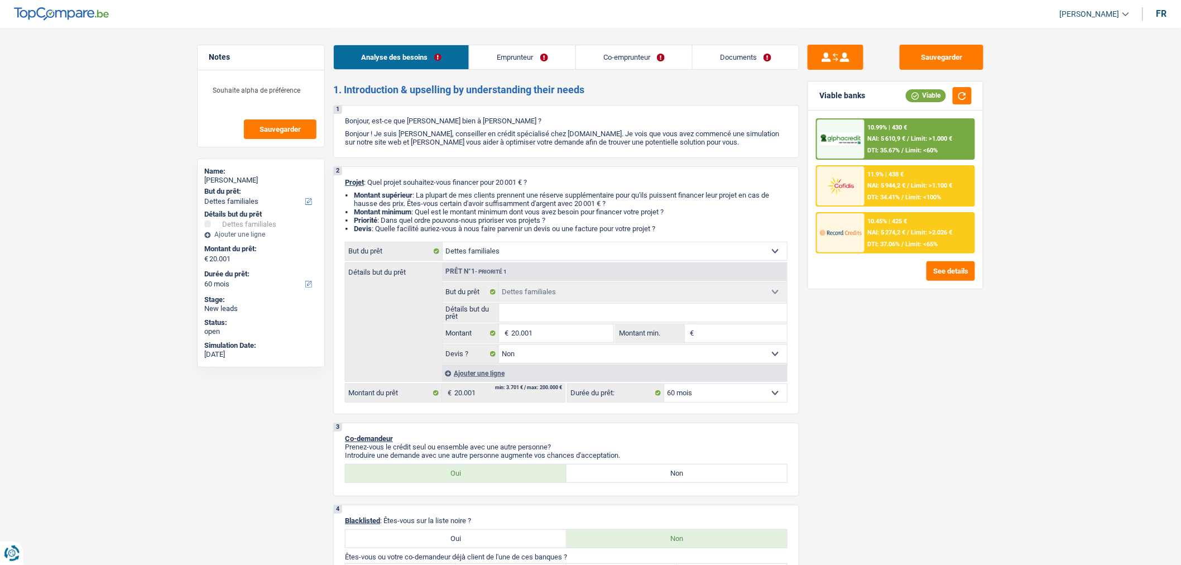
click at [919, 136] on span "Limit: >1.000 €" at bounding box center [932, 138] width 41 height 7
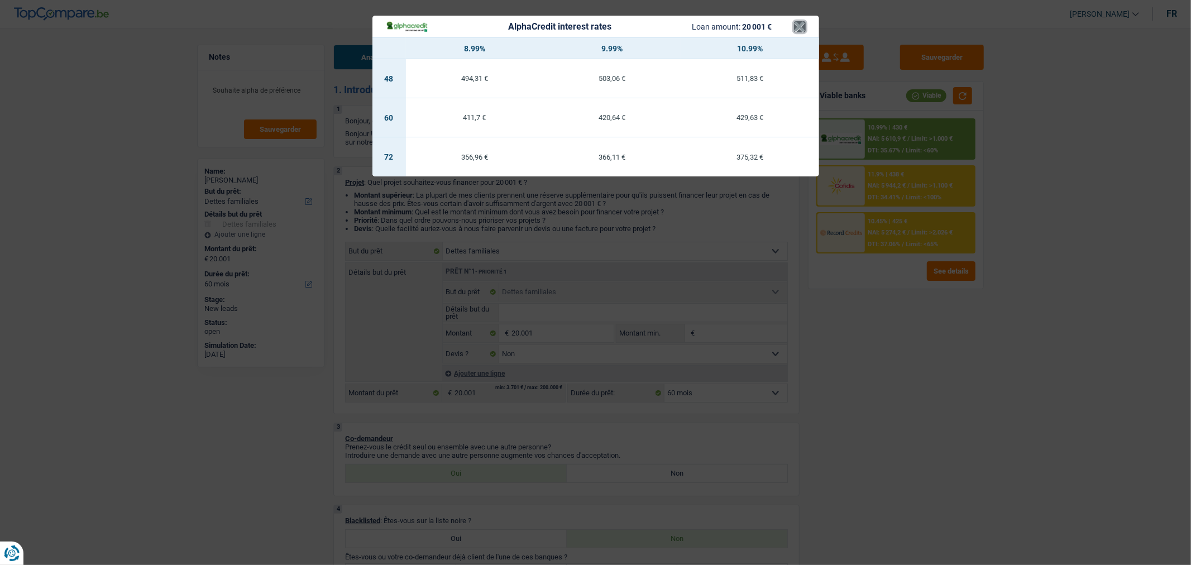
click at [802, 32] on button "×" at bounding box center [800, 26] width 12 height 11
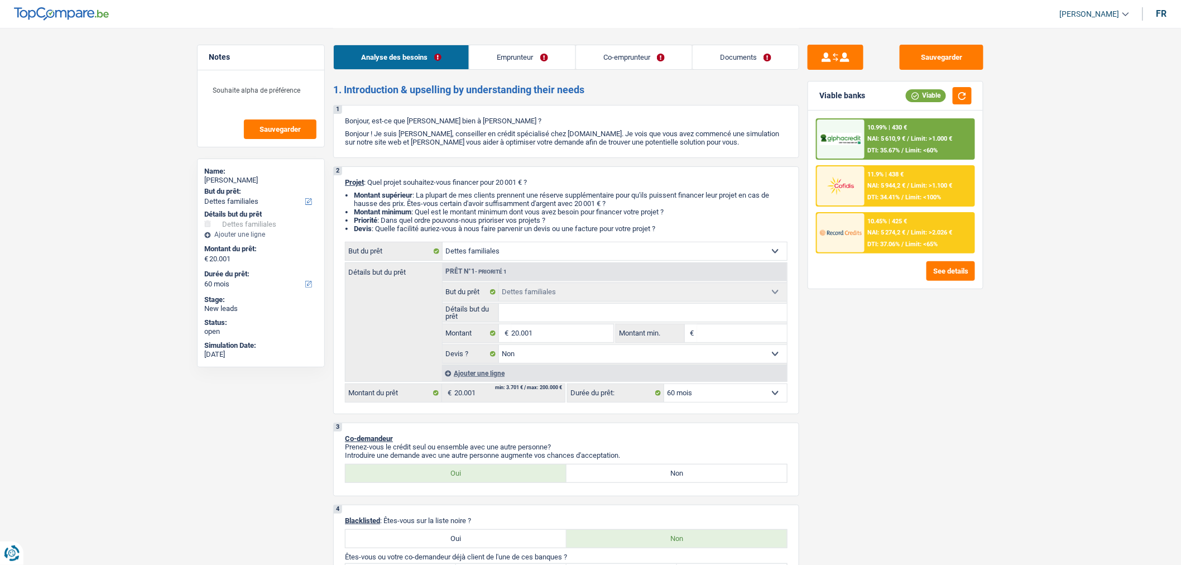
click at [555, 56] on link "Emprunteur" at bounding box center [522, 57] width 106 height 24
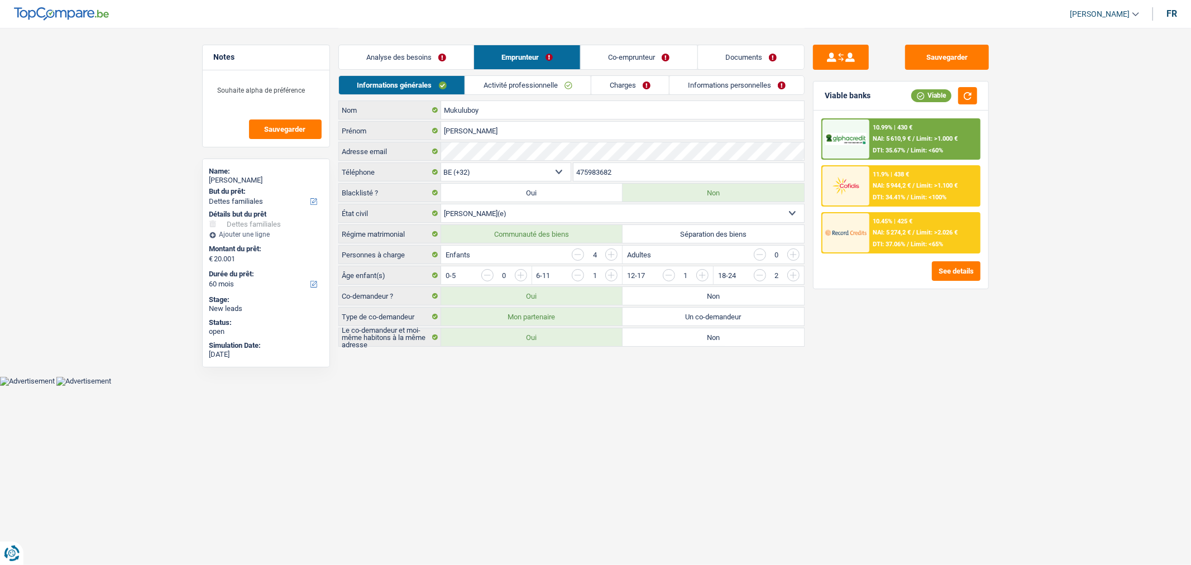
click at [552, 89] on link "Activité professionnelle" at bounding box center [528, 85] width 126 height 18
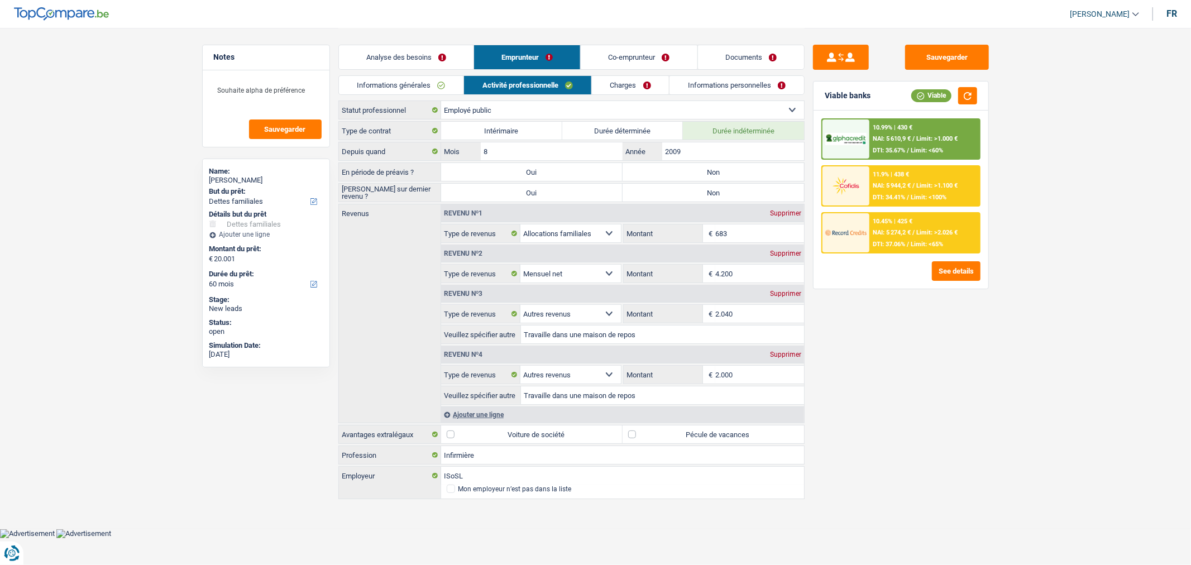
click at [693, 174] on label "Non" at bounding box center [712, 172] width 181 height 18
click at [693, 174] on input "Non" at bounding box center [712, 172] width 181 height 18
radio input "true"
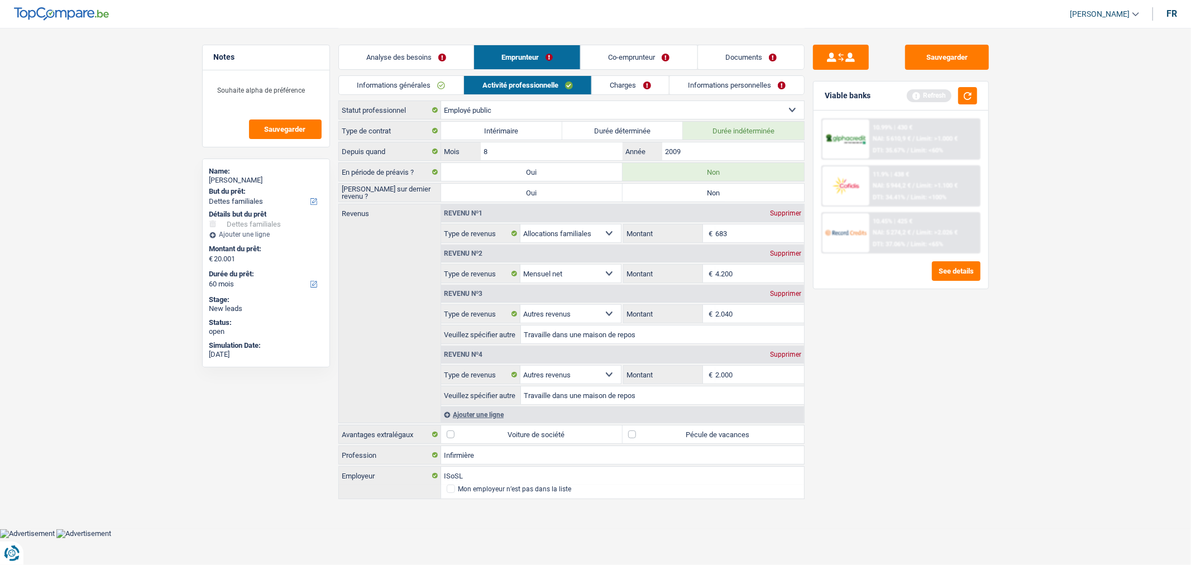
click at [696, 196] on label "Non" at bounding box center [712, 193] width 181 height 18
click at [696, 196] on input "Non" at bounding box center [712, 193] width 181 height 18
radio input "true"
click at [970, 98] on button "button" at bounding box center [967, 95] width 19 height 17
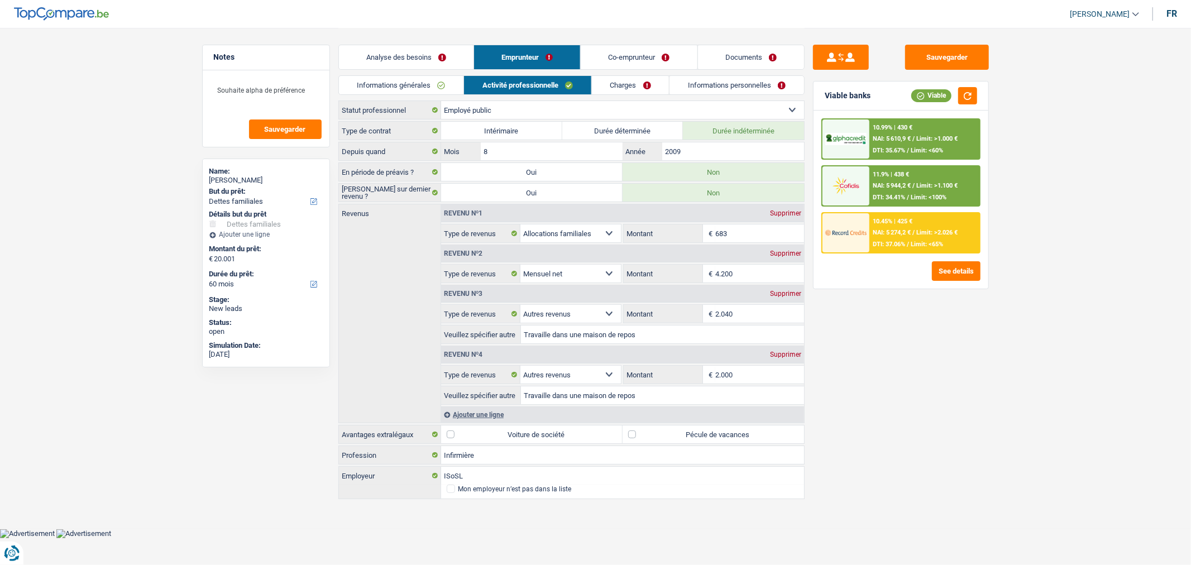
click at [435, 53] on link "Analyse des besoins" at bounding box center [406, 57] width 135 height 24
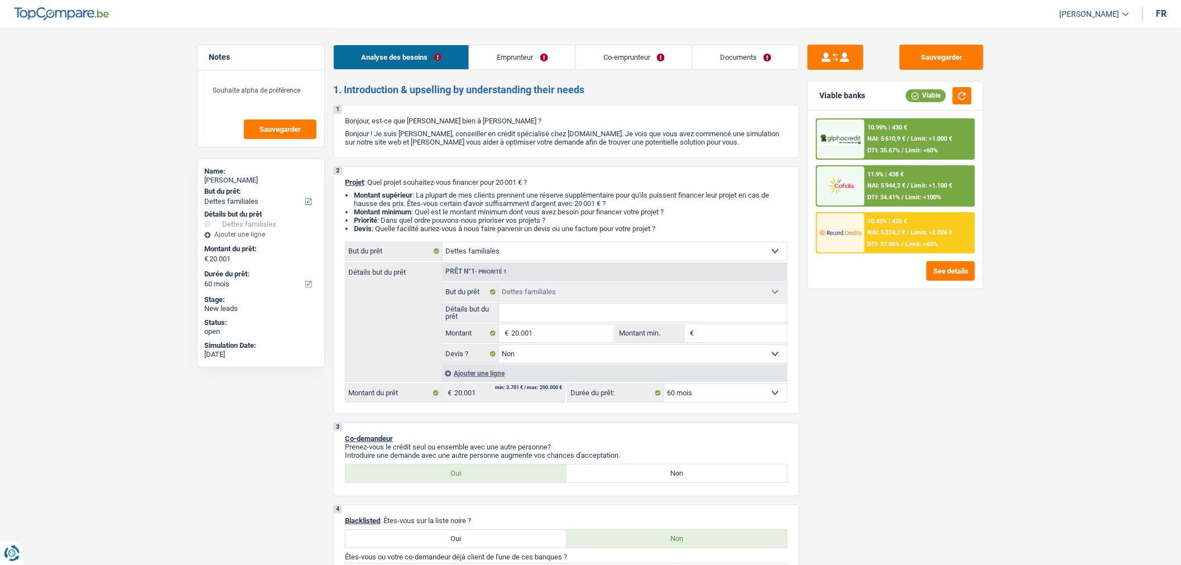
click at [680, 394] on select "12 mois 18 mois 24 mois 30 mois 36 mois 42 mois 48 mois 60 mois 72 mois 84 mois…" at bounding box center [725, 393] width 123 height 18
select select "96"
click at [664, 387] on select "12 mois 18 mois 24 mois 30 mois 36 mois 42 mois 48 mois 60 mois 72 mois 84 mois…" at bounding box center [725, 393] width 123 height 18
select select "96"
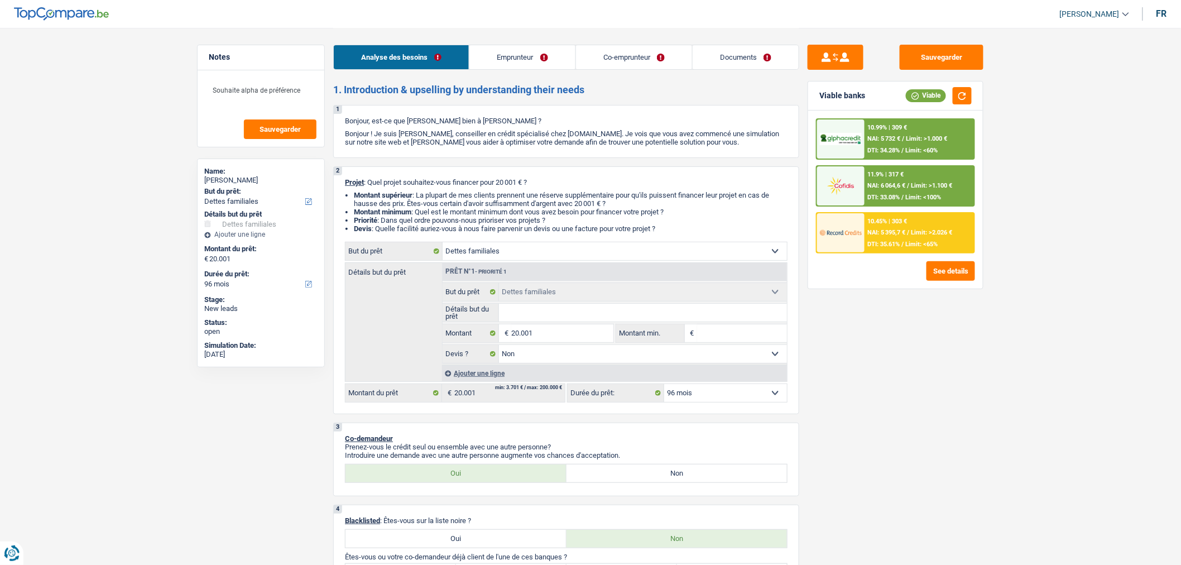
click at [760, 401] on select "12 mois 18 mois 24 mois 30 mois 36 mois 42 mois 48 mois 60 mois 72 mois 84 mois…" at bounding box center [725, 393] width 123 height 18
select select "84"
click at [664, 387] on select "12 mois 18 mois 24 mois 30 mois 36 mois 42 mois 48 mois 60 mois 72 mois 84 mois…" at bounding box center [725, 393] width 123 height 18
select select "84"
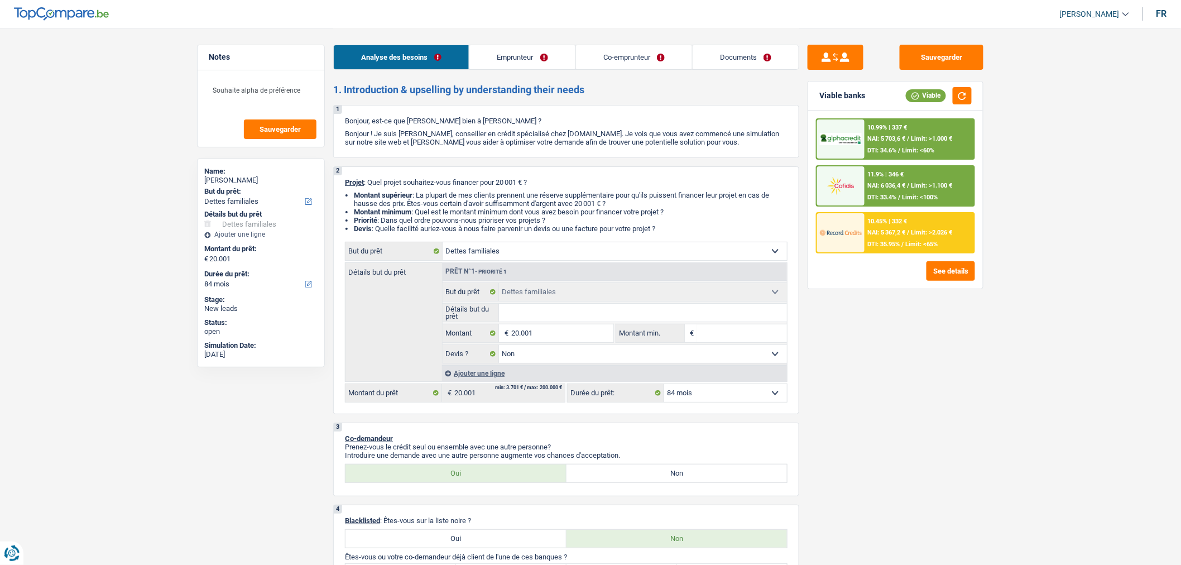
click at [740, 396] on select "12 mois 18 mois 24 mois 30 mois 36 mois 42 mois 48 mois 60 mois 72 mois 84 mois…" at bounding box center [725, 393] width 123 height 18
select select "60"
click at [664, 387] on select "12 mois 18 mois 24 mois 30 mois 36 mois 42 mois 48 mois 60 mois 72 mois 84 mois…" at bounding box center [725, 393] width 123 height 18
select select "60"
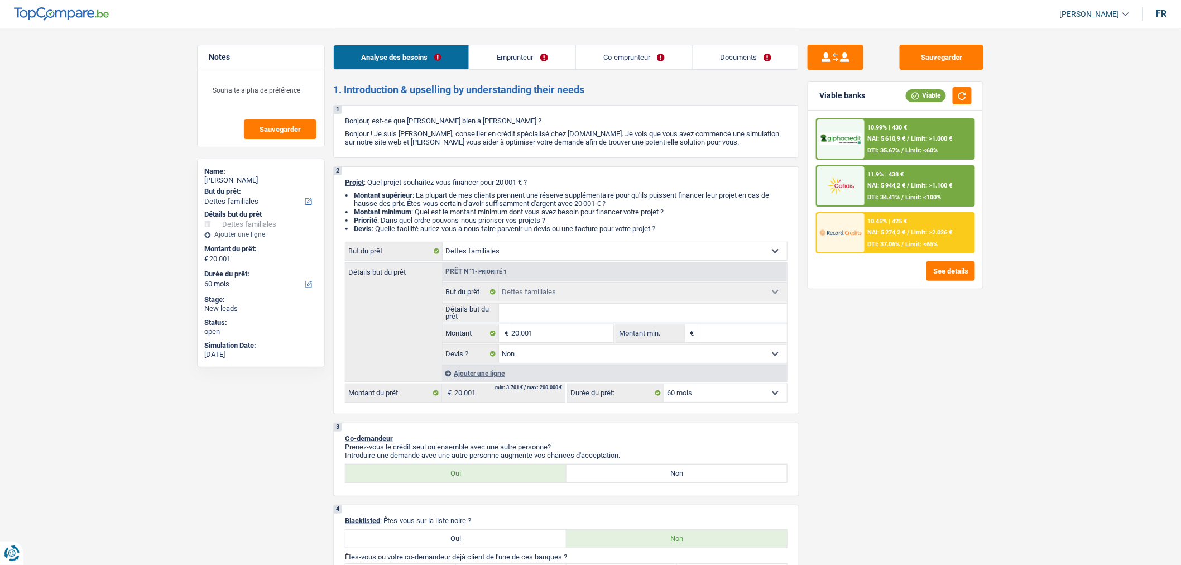
click at [923, 141] on span "Limit: >1.000 €" at bounding box center [932, 138] width 41 height 7
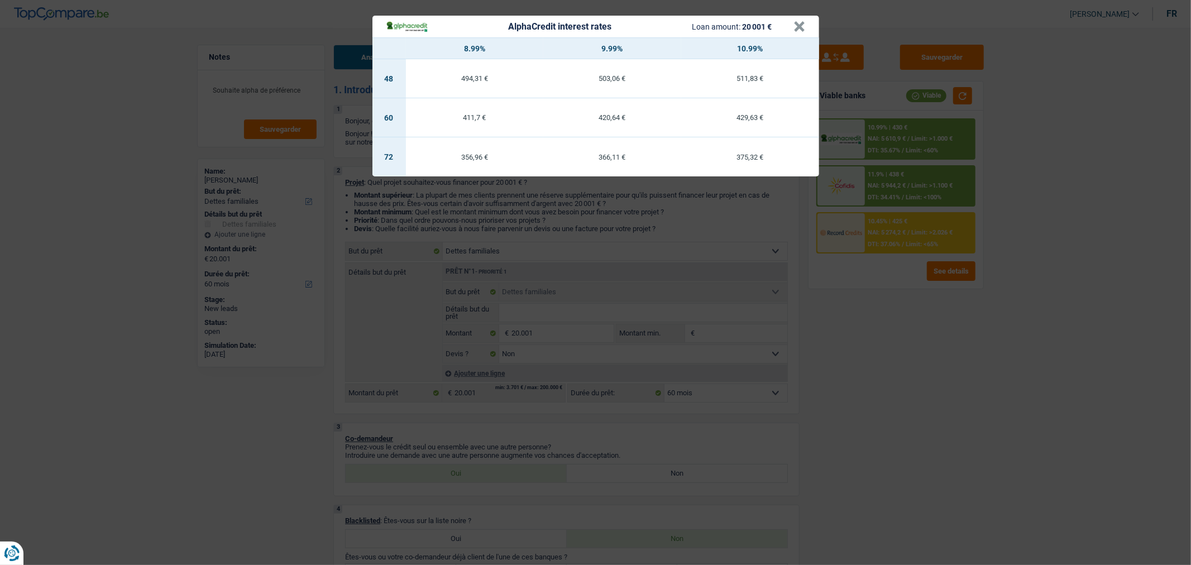
click at [945, 303] on div "AlphaCredit interest rates Loan amount: 20 001 € × 8.99% 9.99% 10.99% 48 494,31…" at bounding box center [595, 282] width 1191 height 565
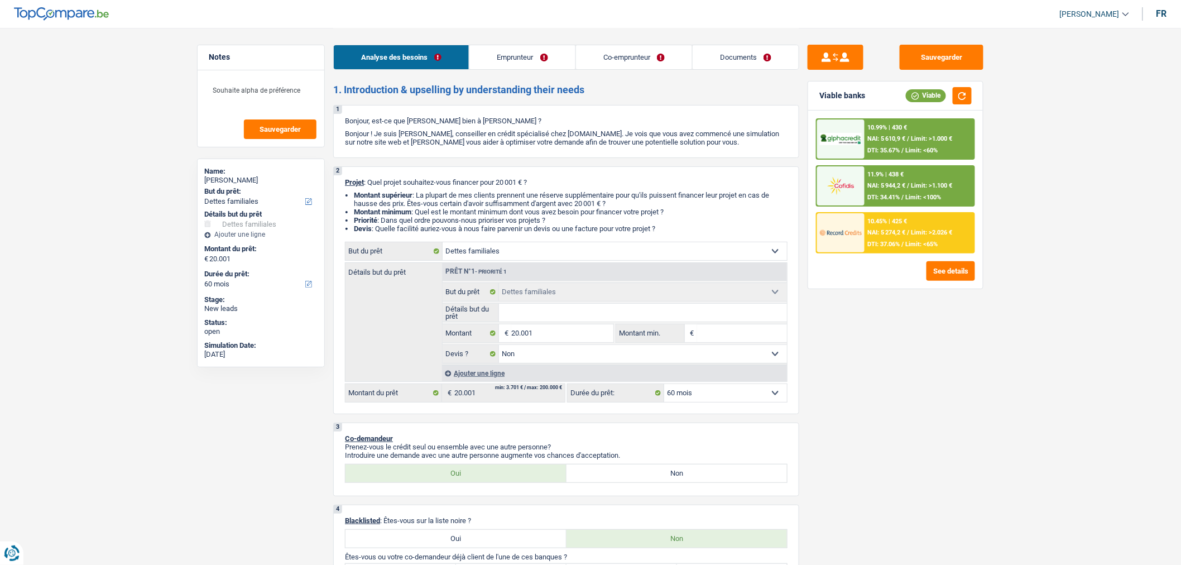
click at [902, 142] on div "10.99% | 430 € NAI: 5 610,9 € / Limit: >1.000 € DTI: 35.67% / Limit: <60%" at bounding box center [920, 138] width 110 height 39
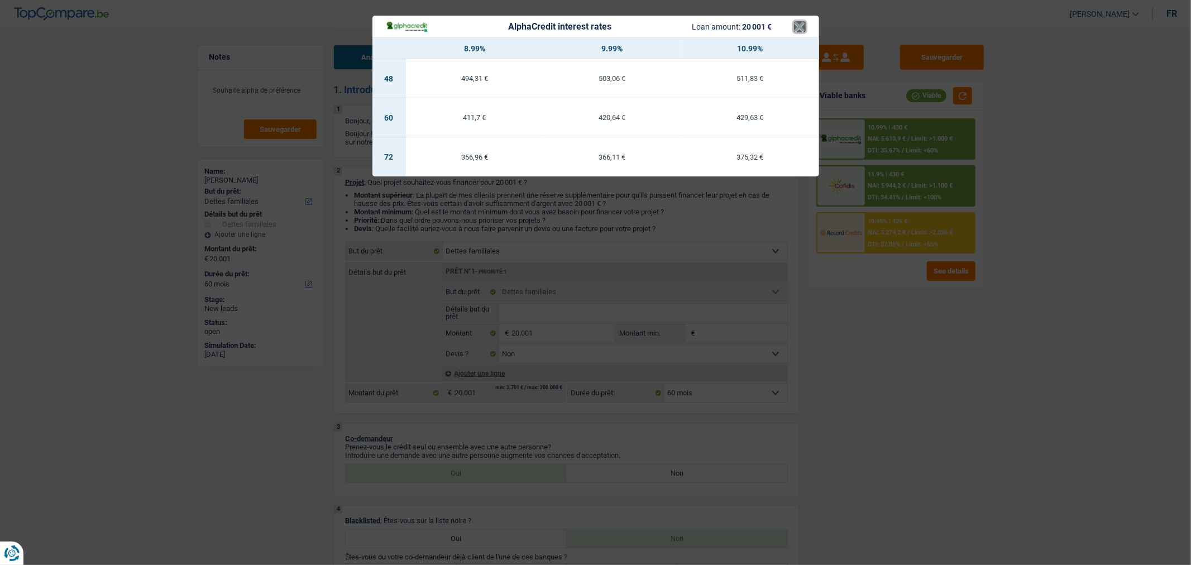
click at [798, 25] on button "×" at bounding box center [800, 26] width 12 height 11
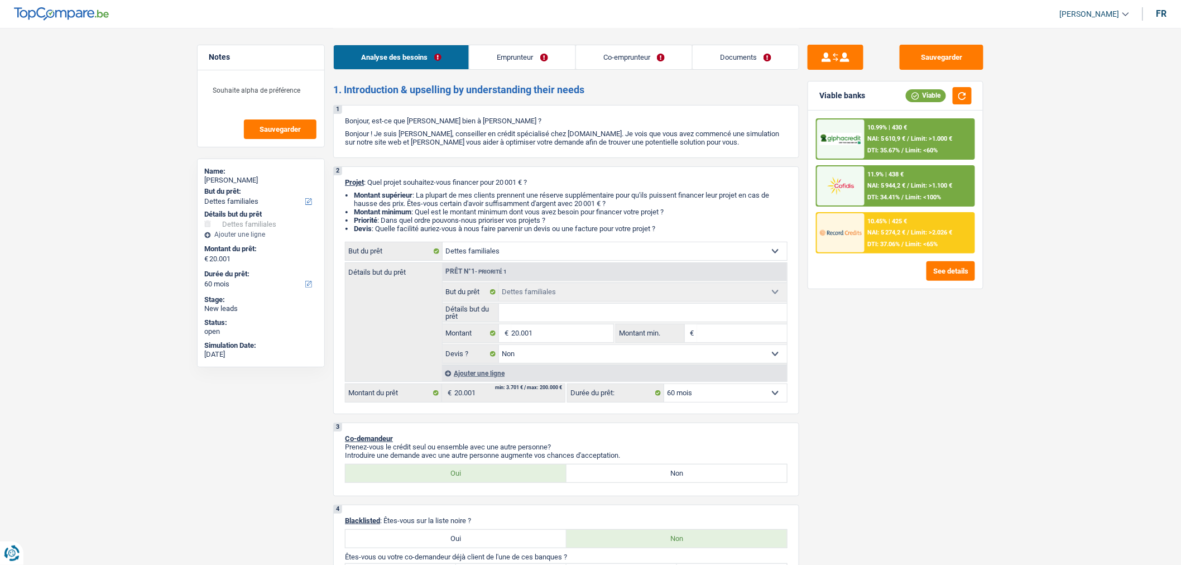
click at [910, 136] on span "/" at bounding box center [909, 138] width 2 height 7
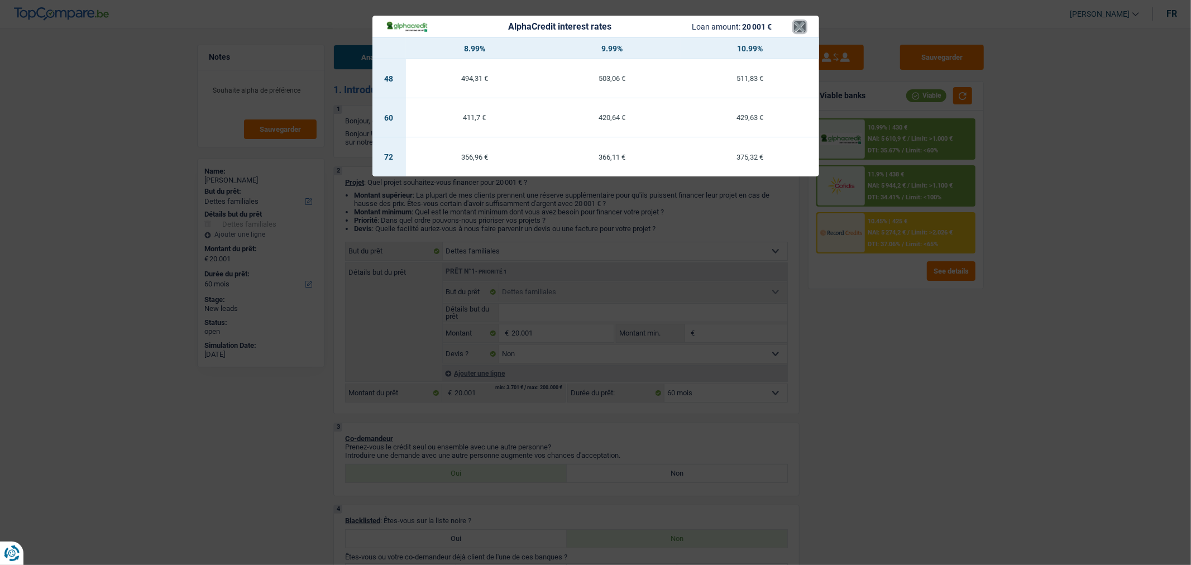
click at [798, 25] on button "×" at bounding box center [800, 26] width 12 height 11
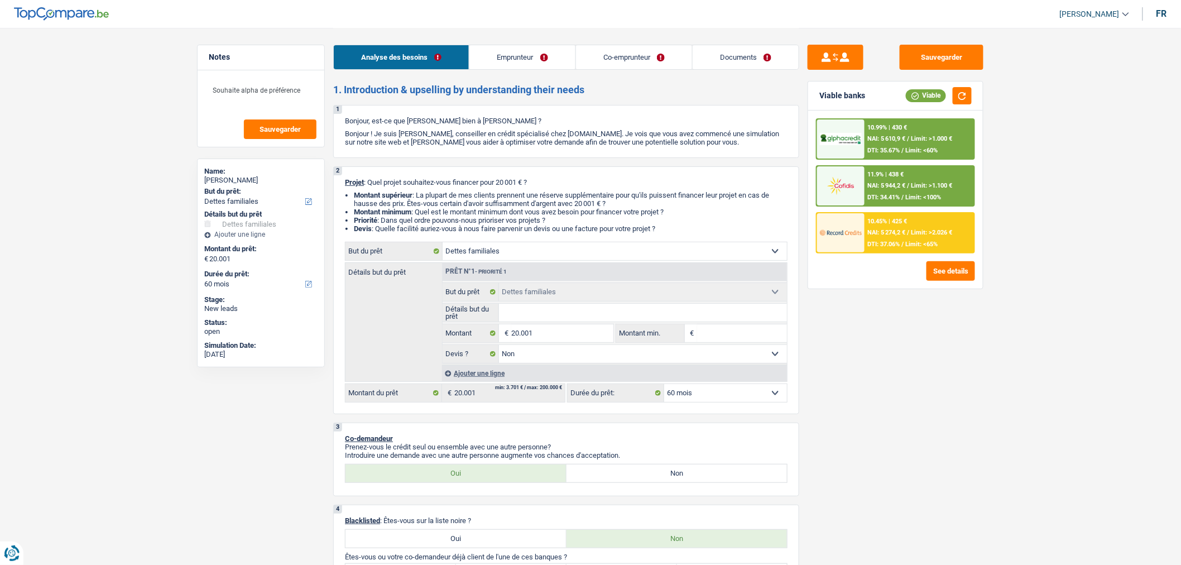
click at [945, 176] on div "11.9% | 438 € NAI: 5 944,2 € / Limit: >1.100 € DTI: 34.41% / Limit: <100%" at bounding box center [920, 185] width 110 height 39
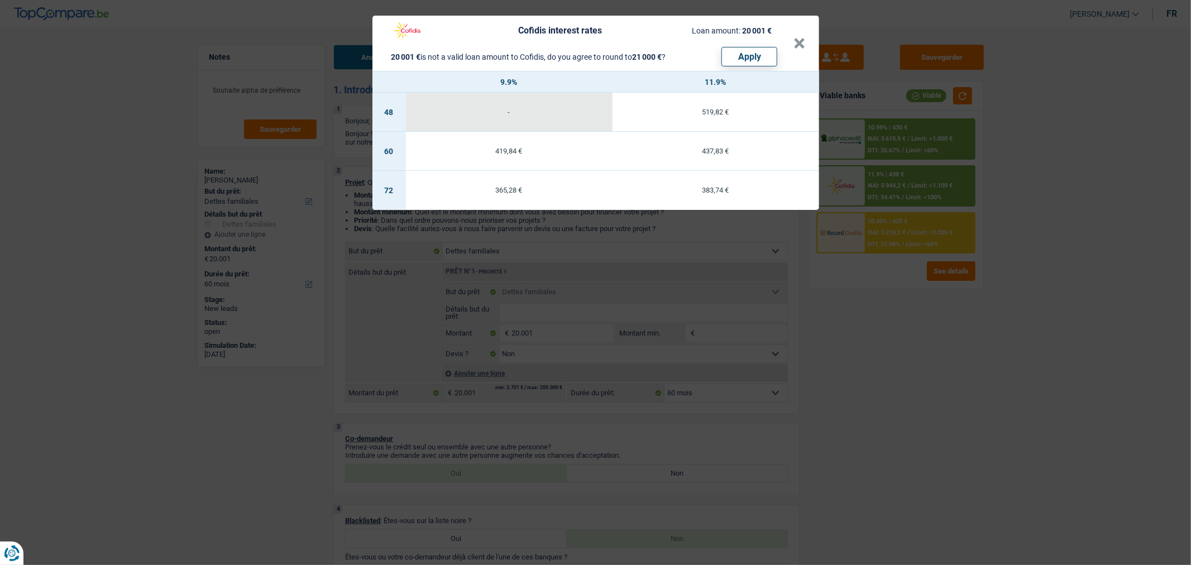
click at [990, 456] on div "Cofidis interest rates Loan amount: 20 001 € 20 001 € is not a valid loan amoun…" at bounding box center [595, 282] width 1191 height 565
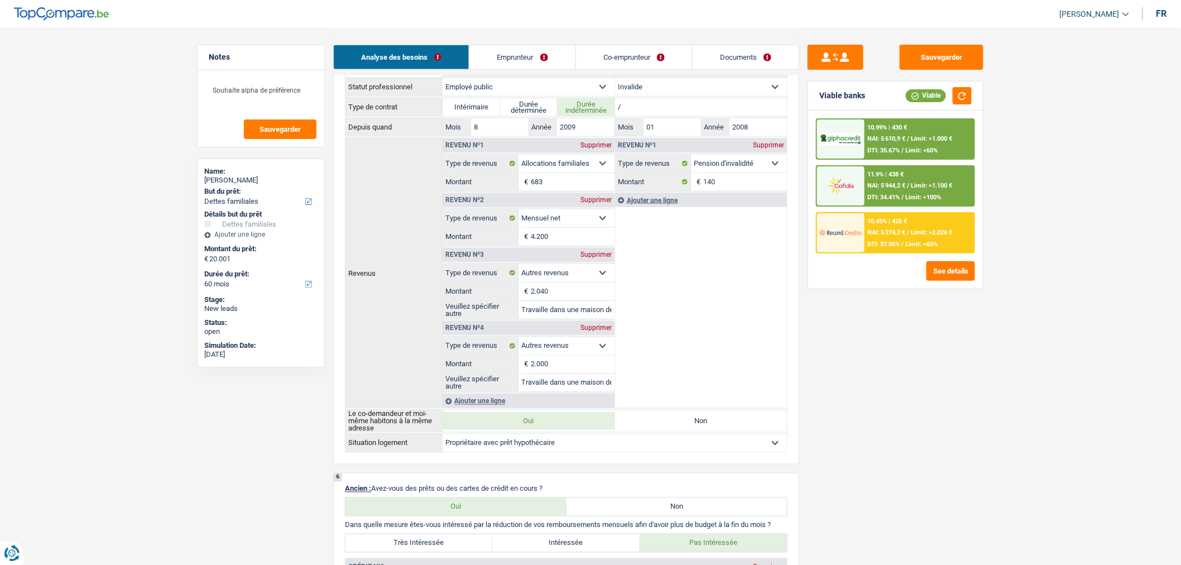
scroll to position [414, 0]
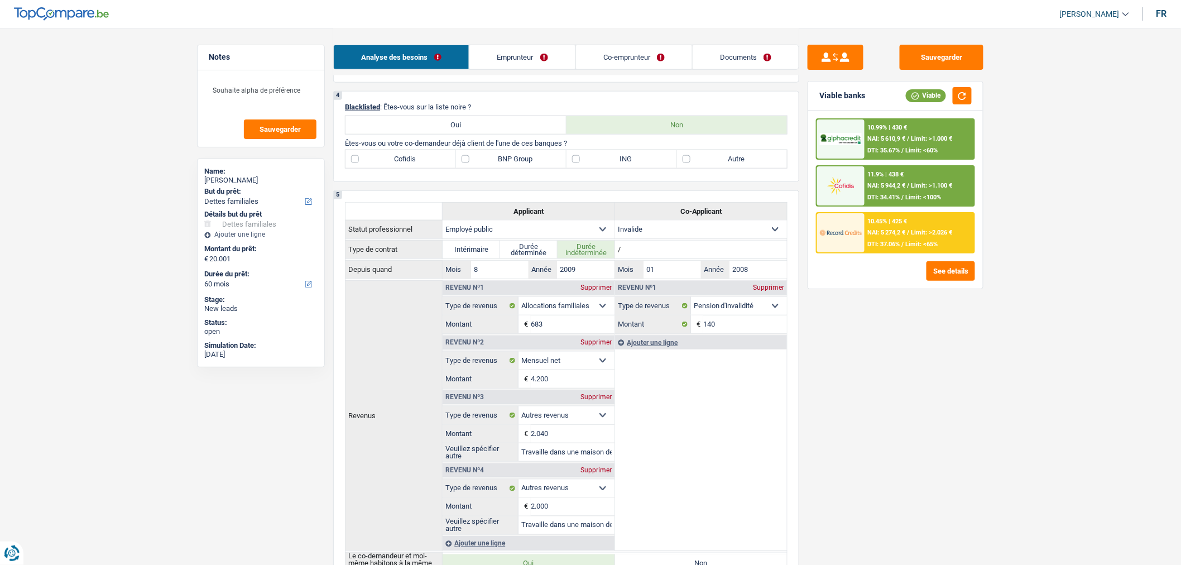
click at [515, 54] on link "Emprunteur" at bounding box center [522, 57] width 106 height 24
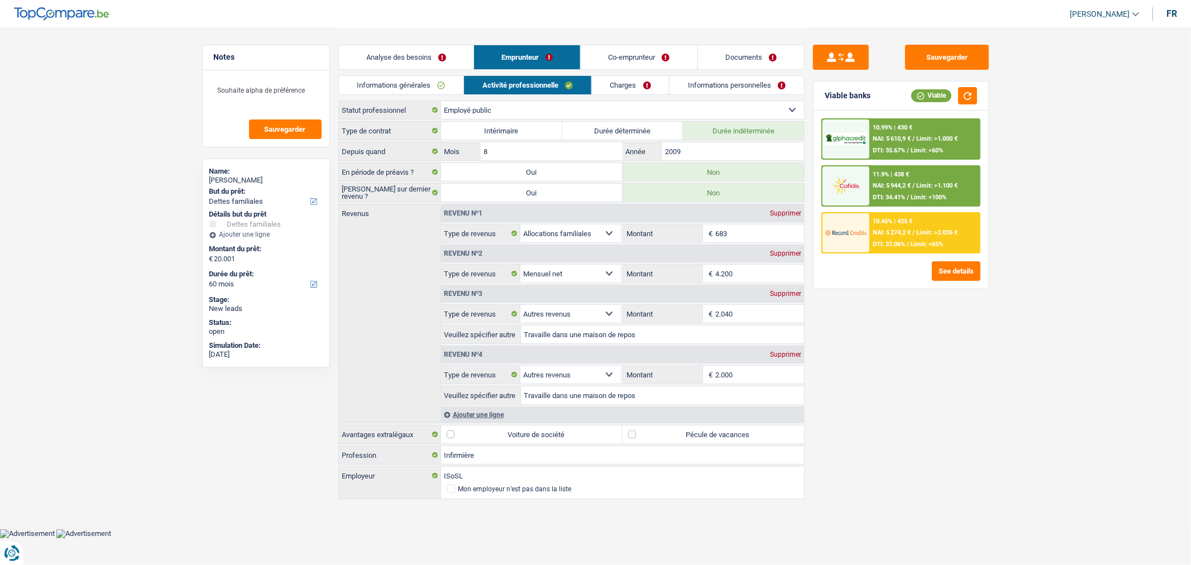
click at [607, 85] on link "Charges" at bounding box center [631, 85] width 78 height 18
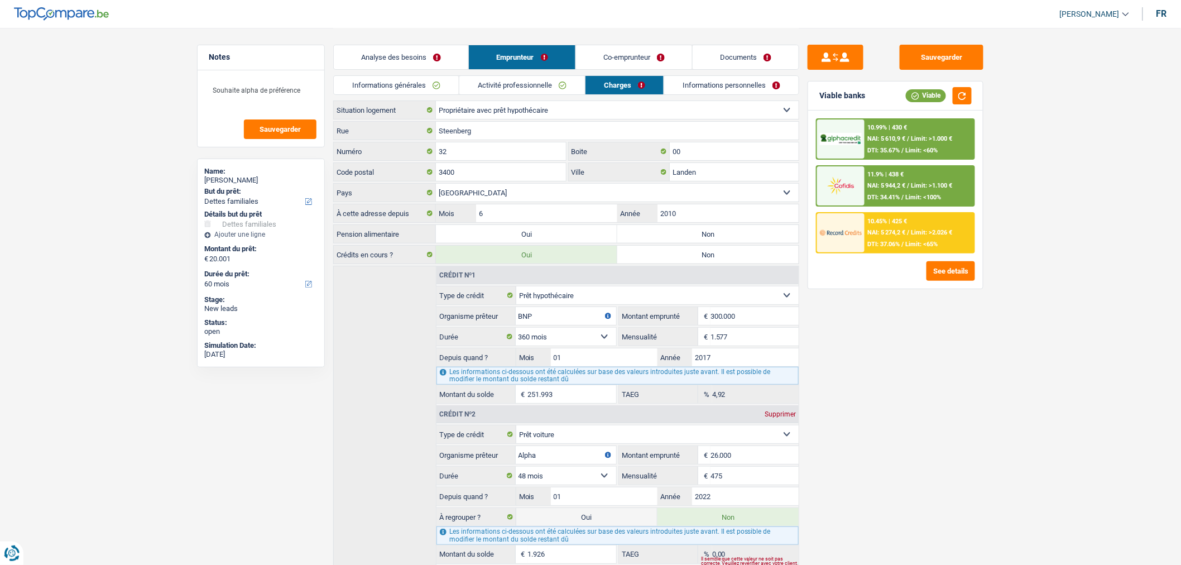
click at [706, 87] on link "Informations personnelles" at bounding box center [731, 85] width 135 height 18
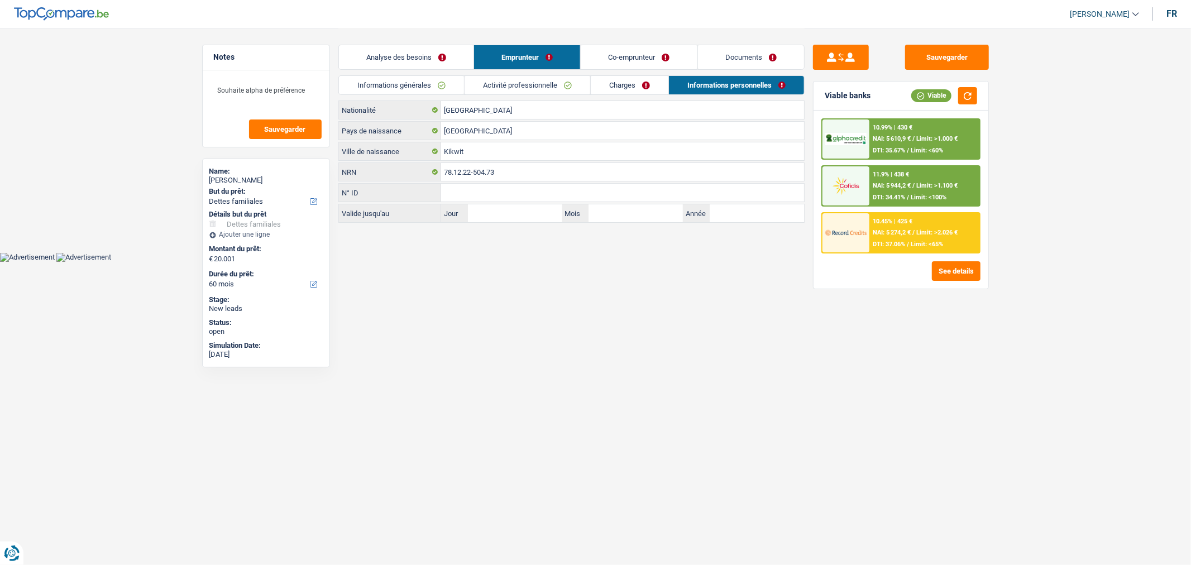
click at [910, 143] on div "10.99% | 430 € NAI: 5 610,9 € / Limit: >1.000 € DTI: 35.67% / Limit: <60%" at bounding box center [924, 138] width 110 height 39
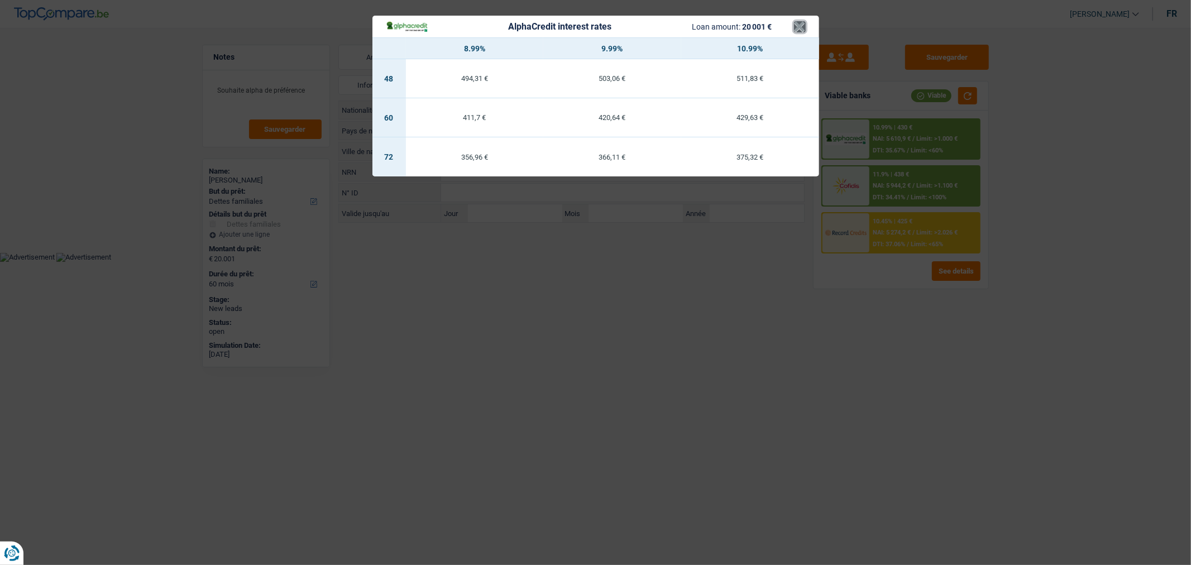
click at [798, 32] on button "×" at bounding box center [800, 26] width 12 height 11
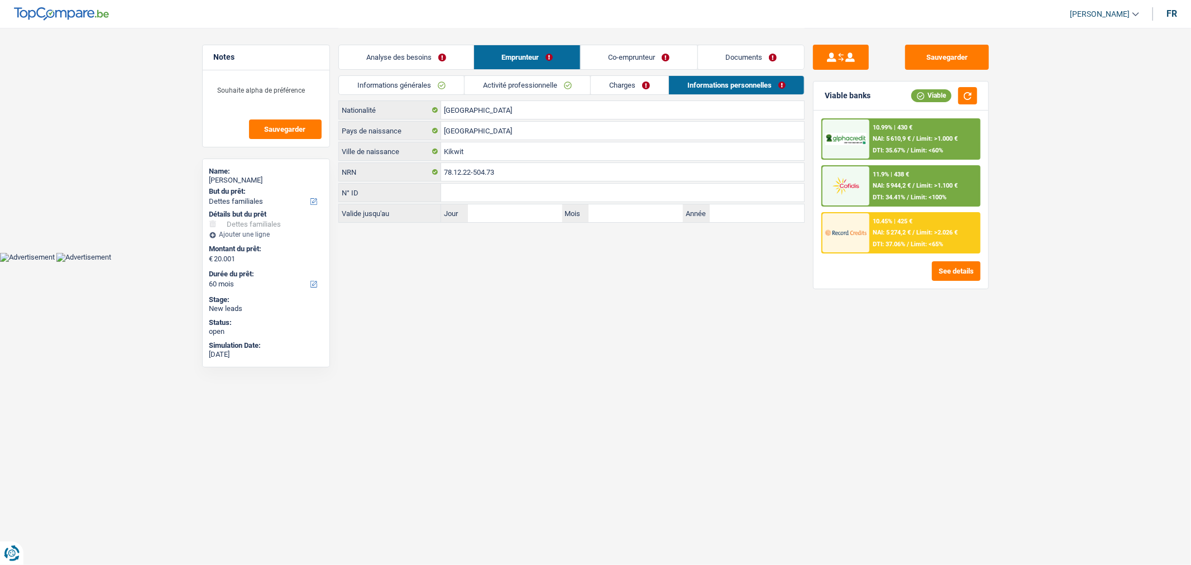
click at [912, 237] on div "10.45% | 425 € NAI: 5 274,2 € / Limit: >2.026 € DTI: 37.06% / Limit: <65%" at bounding box center [924, 232] width 110 height 39
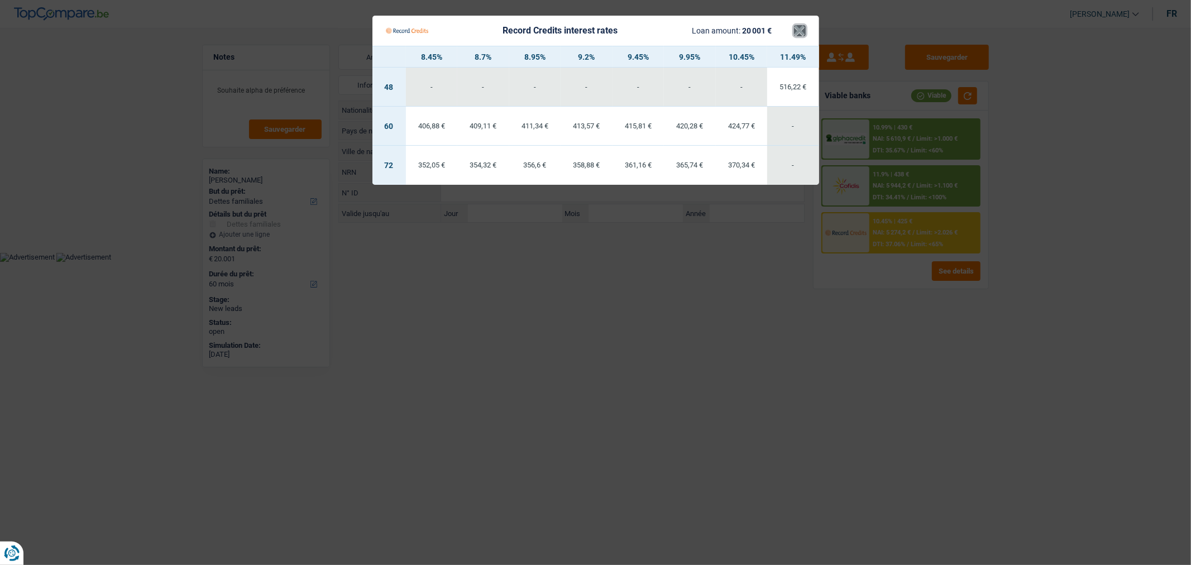
click at [800, 28] on button "×" at bounding box center [800, 30] width 12 height 11
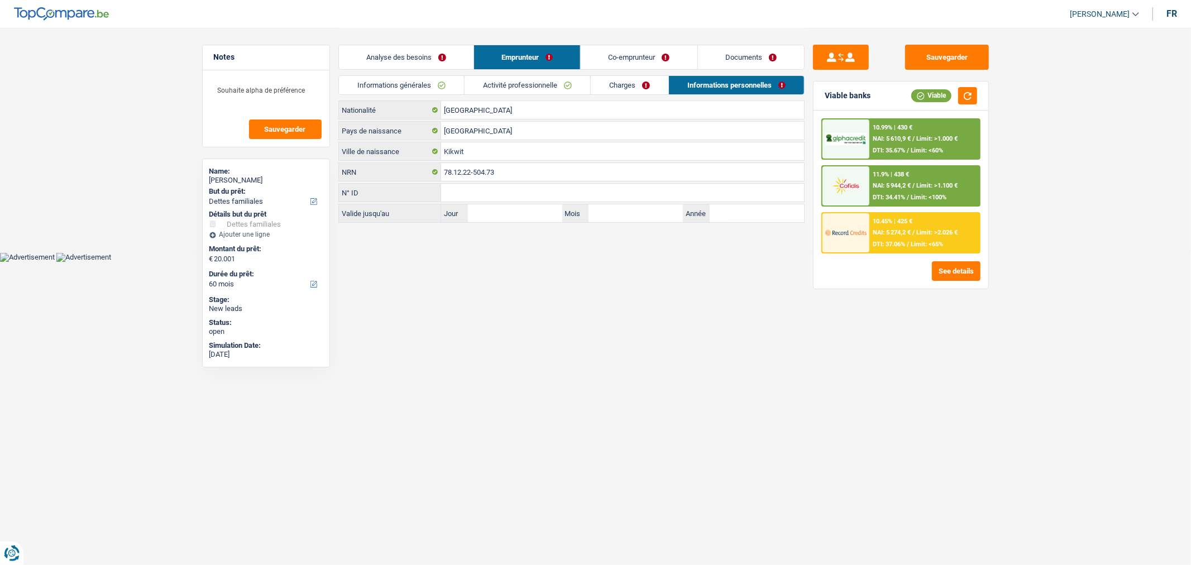
click at [459, 49] on link "Analyse des besoins" at bounding box center [406, 57] width 135 height 24
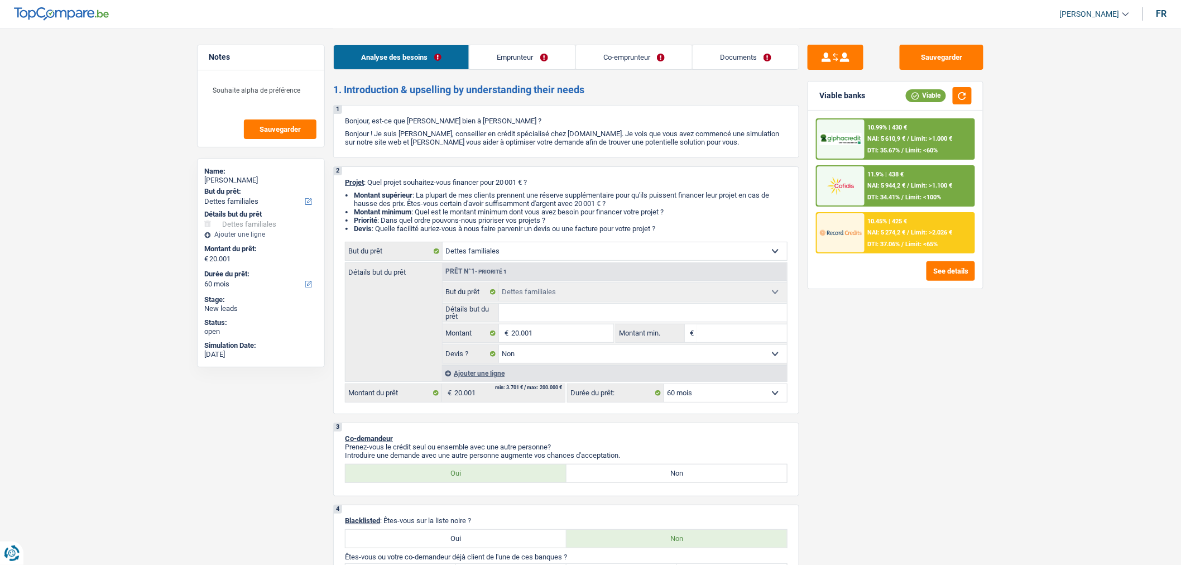
click at [628, 48] on link "Co-emprunteur" at bounding box center [634, 57] width 116 height 24
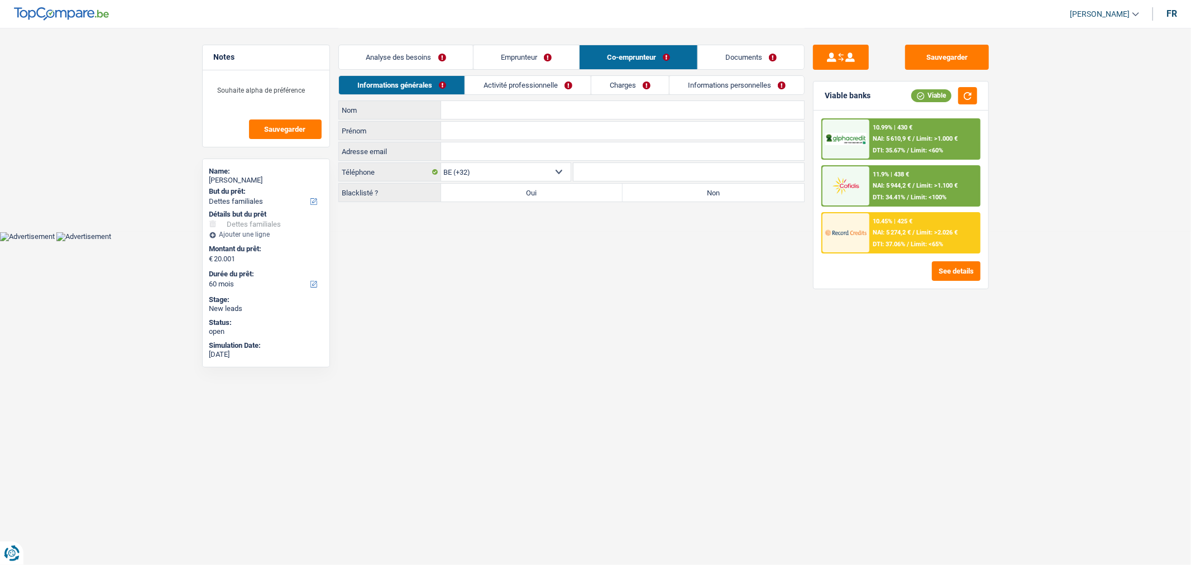
click at [573, 91] on link "Activité professionnelle" at bounding box center [528, 85] width 126 height 18
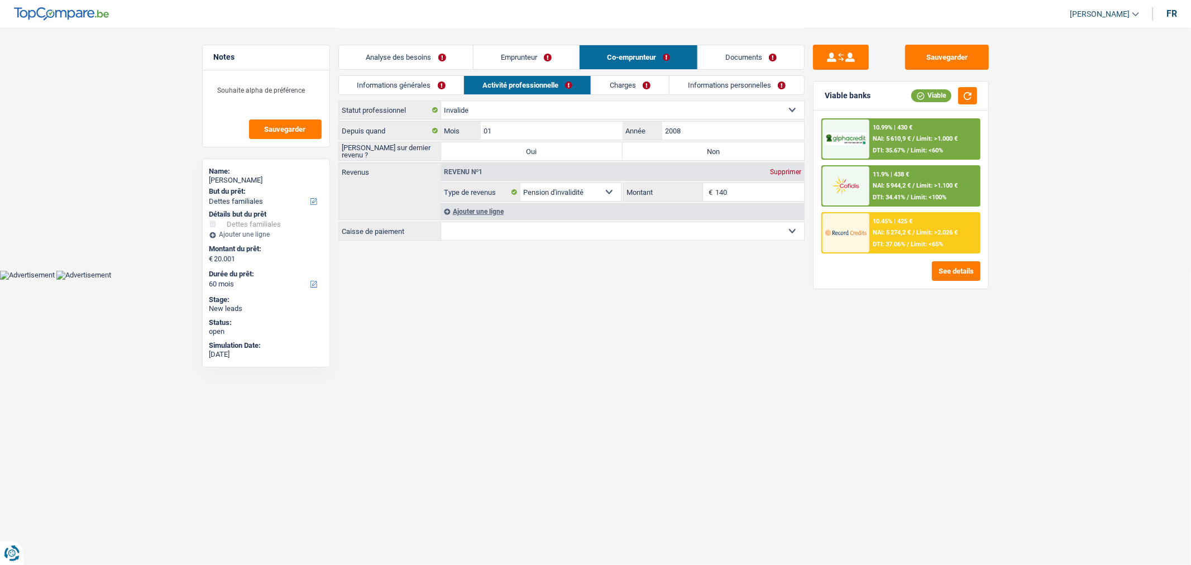
click at [625, 88] on link "Charges" at bounding box center [630, 85] width 78 height 18
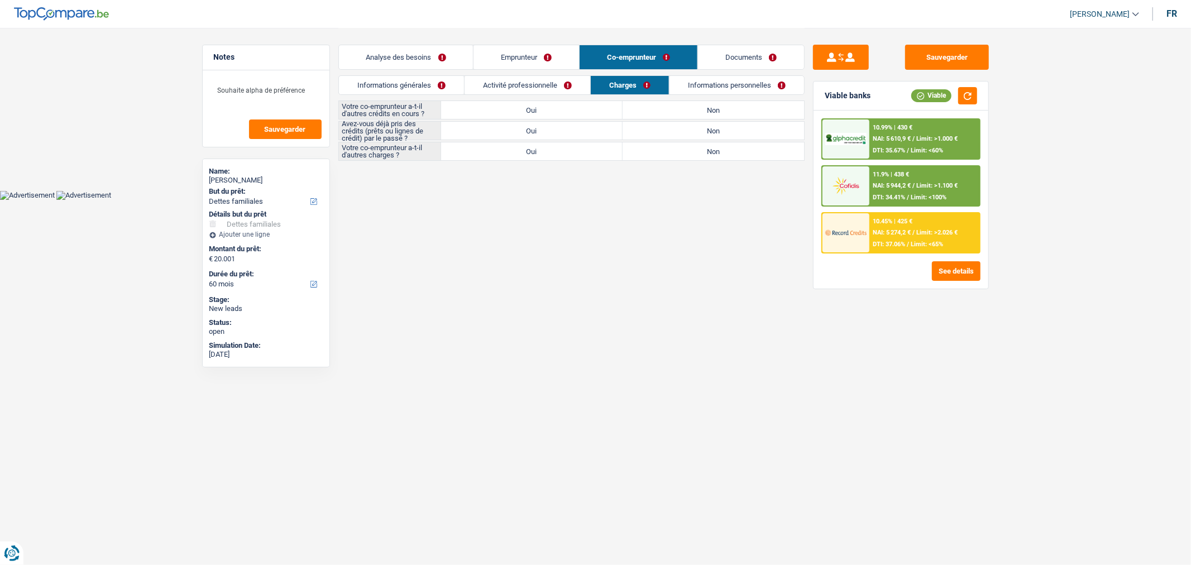
click at [723, 82] on link "Informations personnelles" at bounding box center [736, 85] width 135 height 18
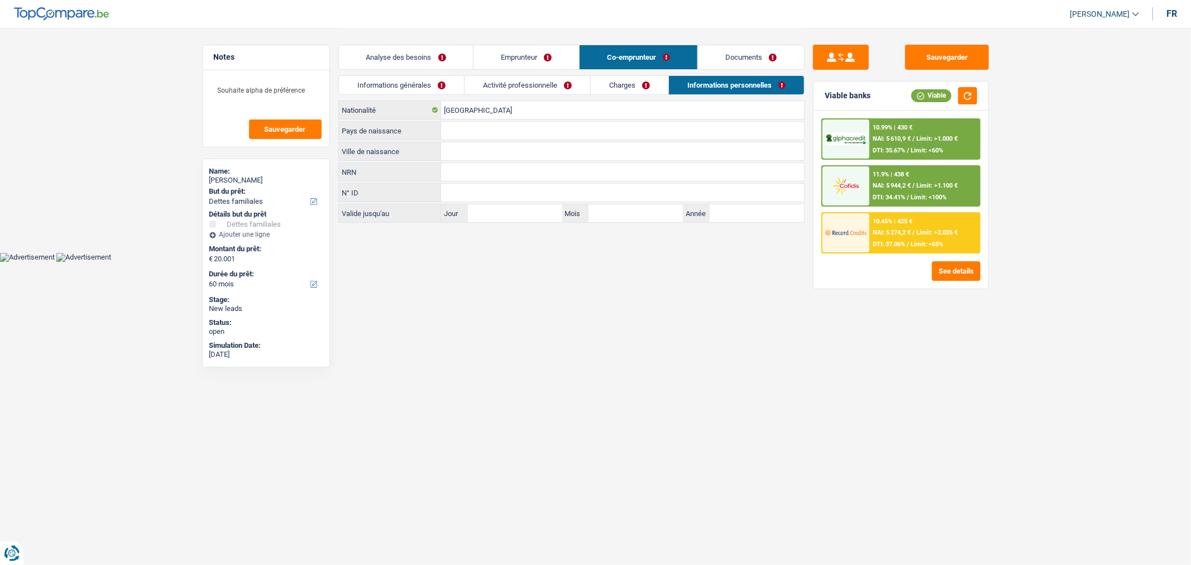
click at [727, 56] on link "Documents" at bounding box center [751, 57] width 106 height 24
